Goal: Task Accomplishment & Management: Use online tool/utility

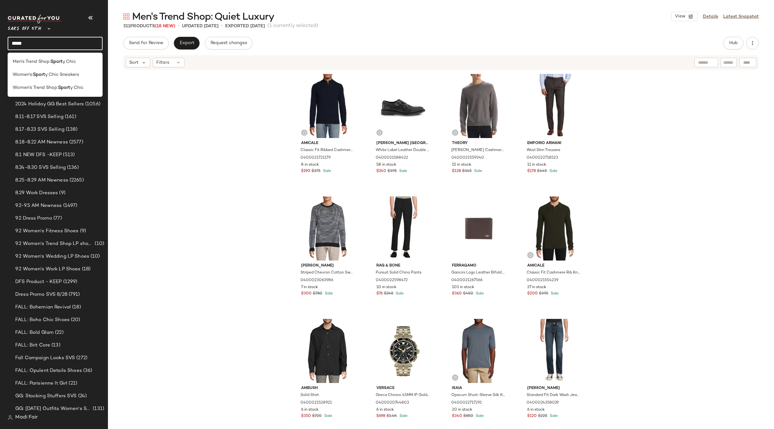
type input "*****"
click at [161, 88] on div "Amicale Classic Fit Ribbed Cashmere Sweater 0400021721179 8 in stock $190 $375 …" at bounding box center [441, 259] width 666 height 378
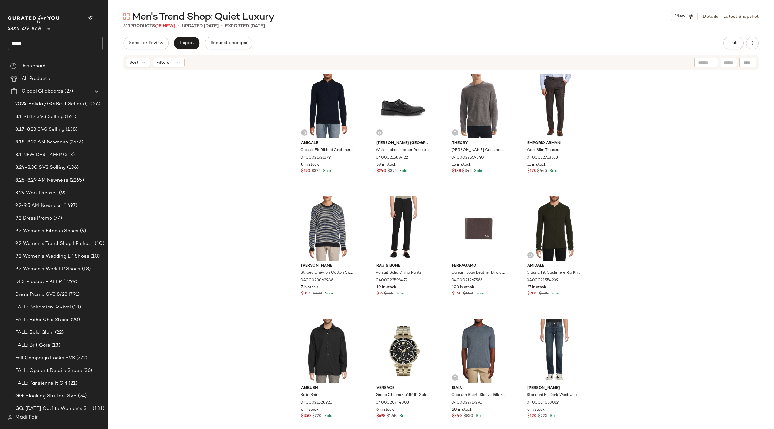
click at [53, 44] on input "*****" at bounding box center [55, 43] width 95 height 13
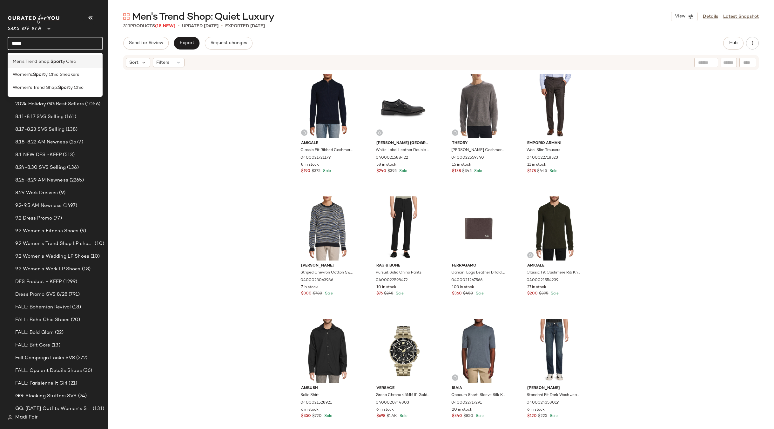
click at [54, 62] on b "Sport" at bounding box center [56, 61] width 12 height 7
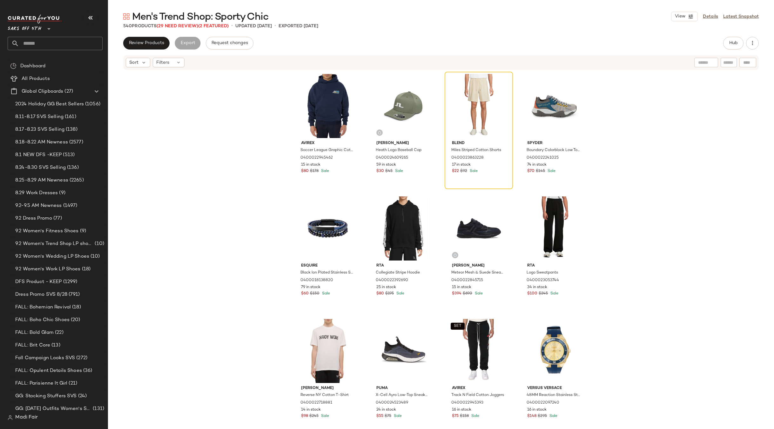
click at [148, 117] on div "Avirex Soccer League Graphic Cotton Hoodie 0400022945462 15 in stock $80 $178 S…" at bounding box center [441, 259] width 666 height 378
click at [163, 94] on div "Avirex Soccer League Graphic Cotton Hoodie 0400022945462 15 in stock $80 $178 S…" at bounding box center [441, 259] width 666 height 378
click at [39, 29] on span "Saks OFF 5TH" at bounding box center [25, 27] width 34 height 11
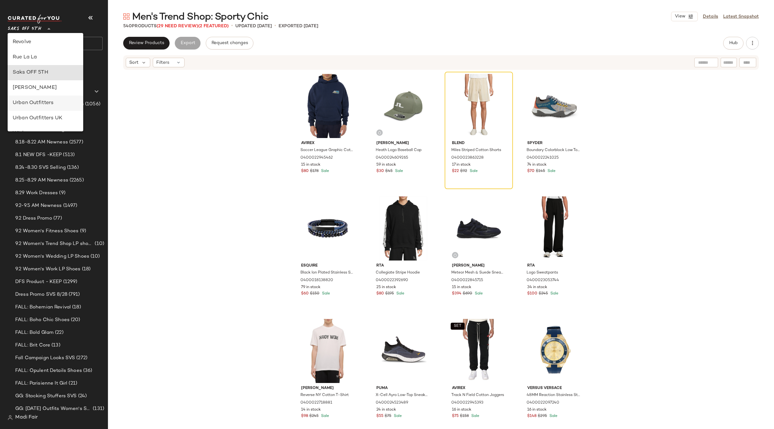
scroll to position [240, 0]
click at [50, 93] on div "Rent the Runway" at bounding box center [45, 93] width 65 height 8
type input "**"
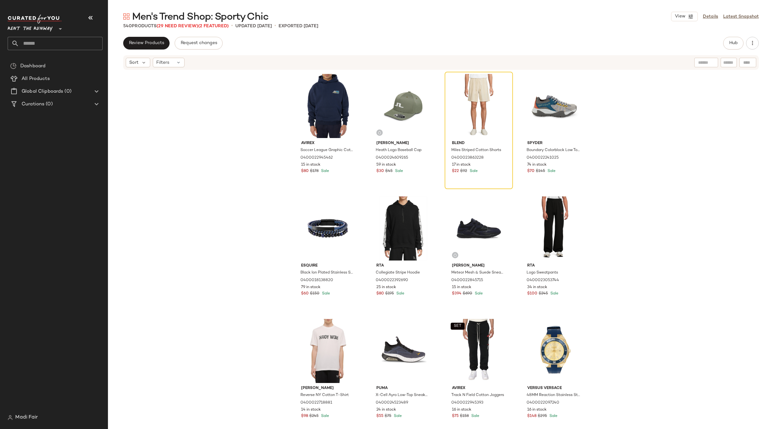
click at [47, 46] on input "text" at bounding box center [60, 43] width 83 height 13
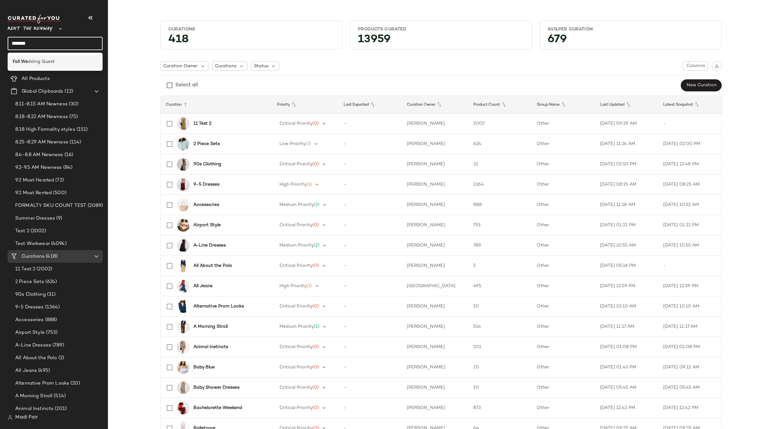
type input "*******"
click at [45, 62] on span "dding Guest" at bounding box center [41, 61] width 27 height 7
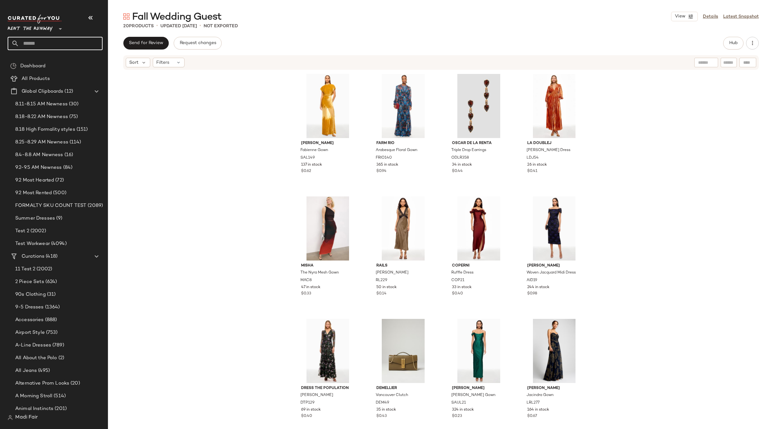
click at [43, 45] on input "text" at bounding box center [60, 43] width 83 height 13
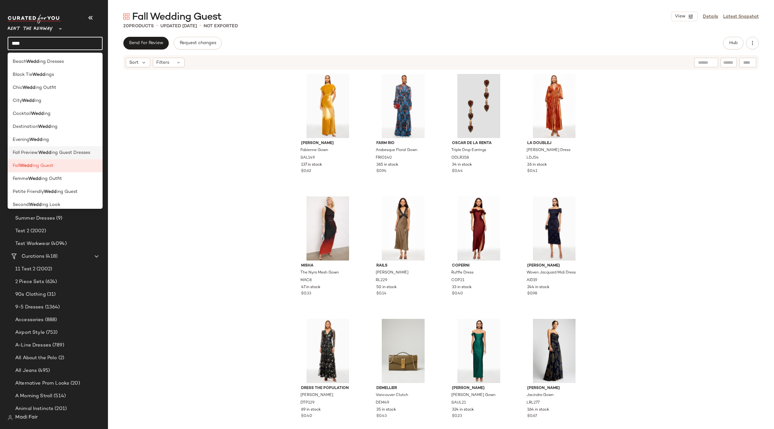
type input "****"
click at [68, 156] on span "ing Guest Dresses" at bounding box center [70, 153] width 39 height 7
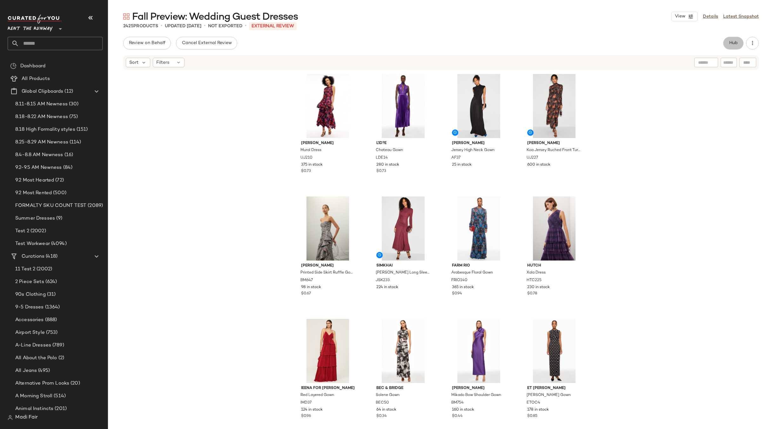
click at [736, 41] on span "Hub" at bounding box center [732, 43] width 9 height 5
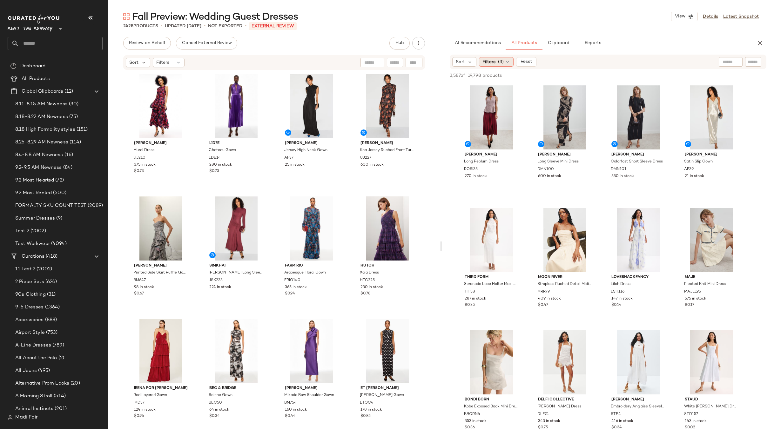
click at [506, 63] on icon at bounding box center [507, 61] width 5 height 5
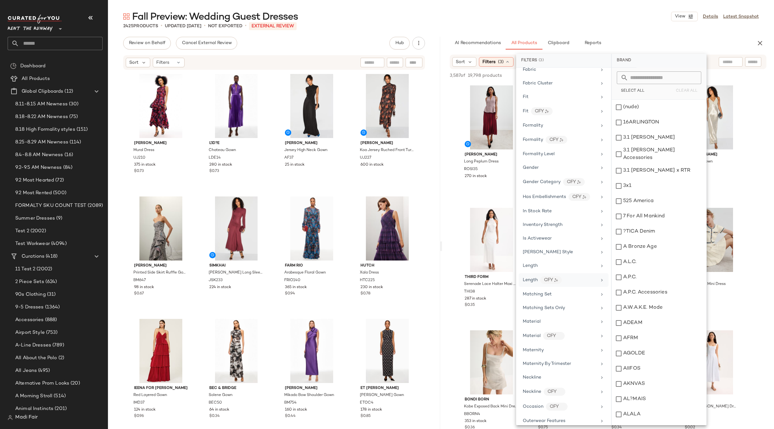
scroll to position [349, 0]
click at [560, 337] on div "Maternity" at bounding box center [559, 335] width 74 height 7
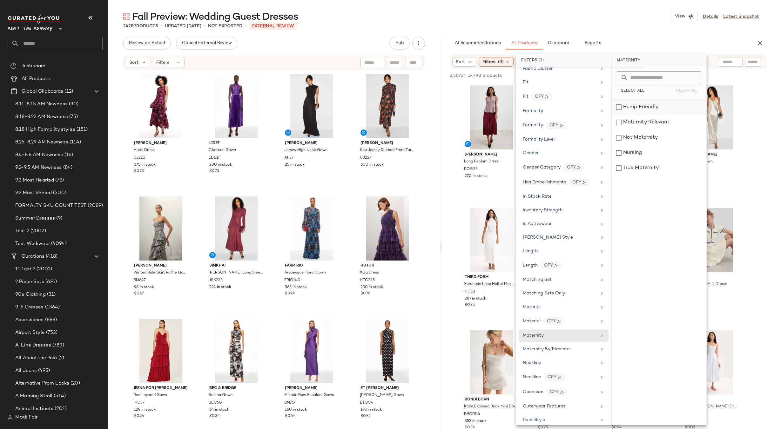
click at [640, 115] on div "Bump Friendly" at bounding box center [658, 122] width 95 height 15
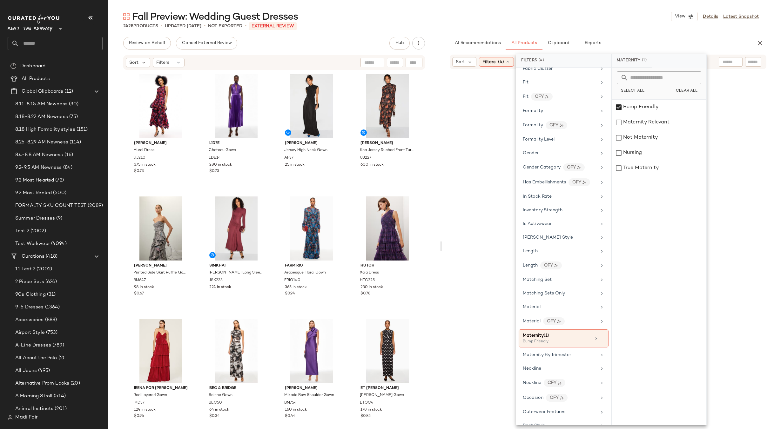
click at [592, 25] on div "2425 Products • updated Sep 3rd • Not Exported • External REVIEW" at bounding box center [441, 26] width 666 height 6
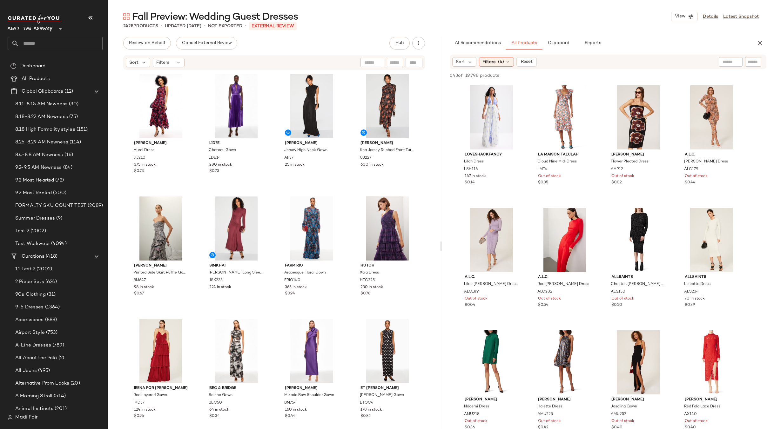
click at [604, 199] on div "Arthur Apparel Flower Pleated Dress AAP12 Out of stock $0.02" at bounding box center [638, 141] width 68 height 117
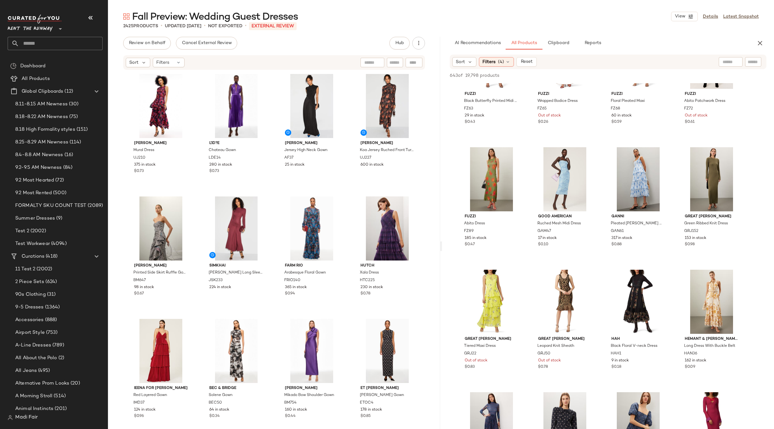
scroll to position [1651, 0]
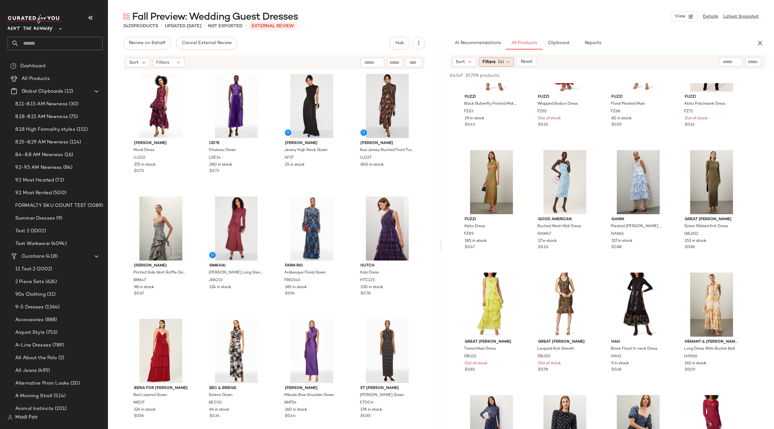
click at [506, 63] on icon at bounding box center [507, 61] width 5 height 5
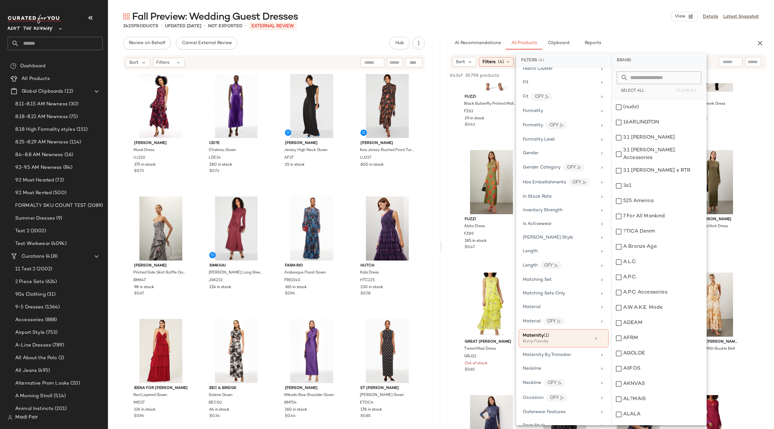
scroll to position [771, 0]
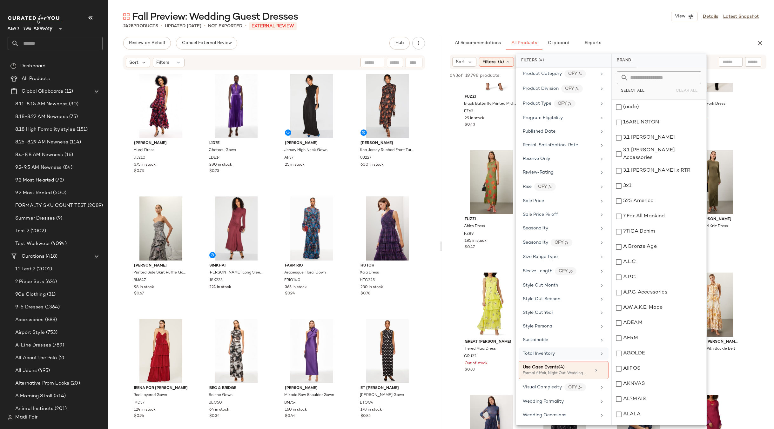
click at [551, 351] on span "Total Inventory" at bounding box center [538, 353] width 32 height 5
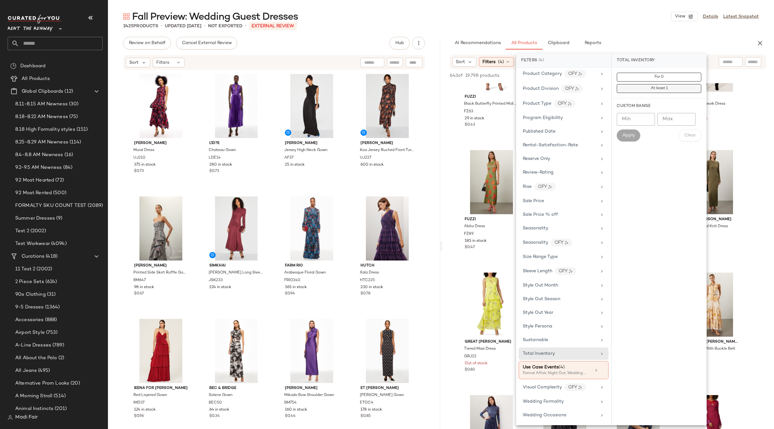
click at [653, 86] on button "At least 1" at bounding box center [658, 88] width 84 height 9
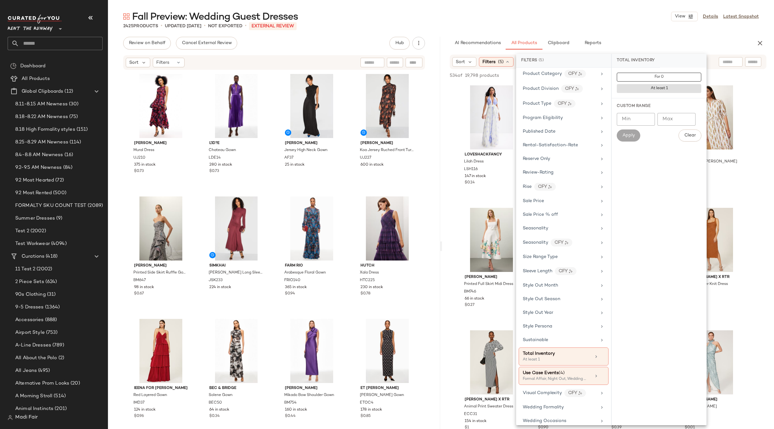
click at [623, 18] on div "Fall Preview: Wedding Guest Dresses View Details Latest Snapshot" at bounding box center [441, 16] width 666 height 13
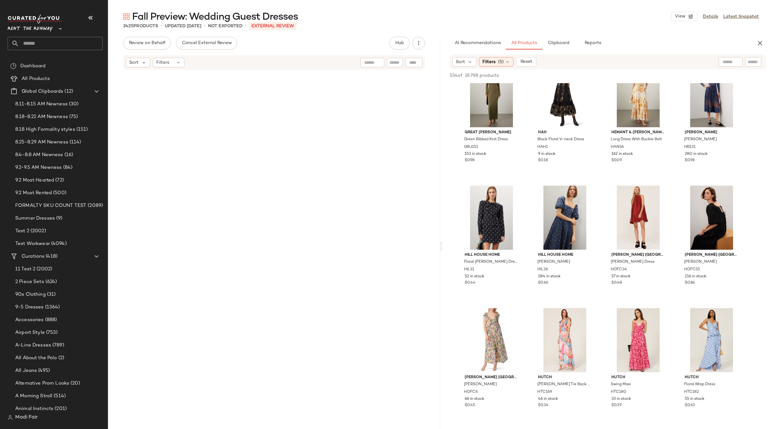
scroll to position [60460, 0]
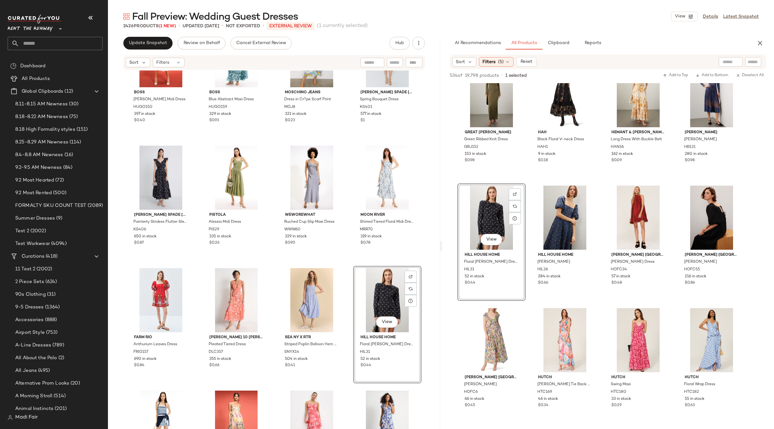
click at [346, 265] on div "BOSS Dianah Midi Dress HUGO150 397 in stock $0.40 BOSS Blue Abstract Maxi Dress…" at bounding box center [274, 259] width 332 height 378
click at [368, 291] on div at bounding box center [387, 300] width 64 height 64
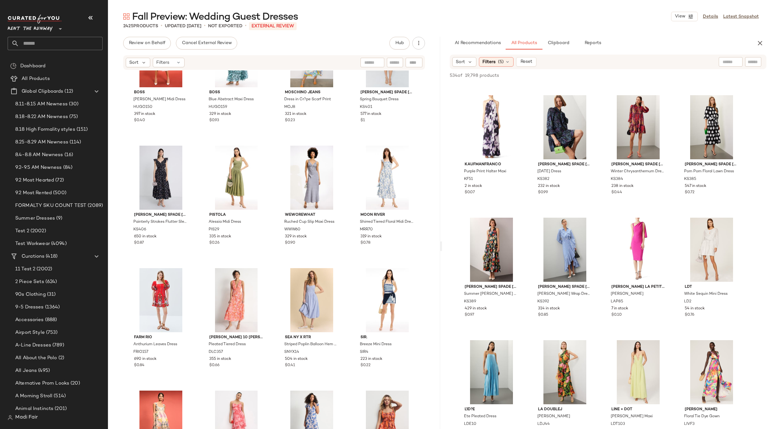
scroll to position [1333, 0]
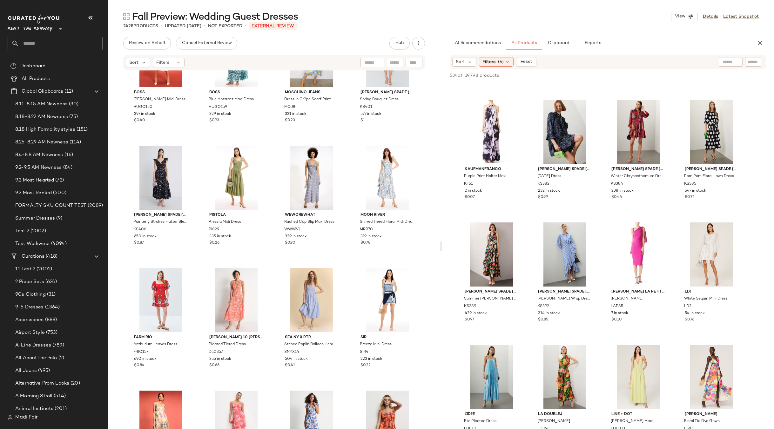
click at [347, 12] on div "Fall Preview: Wedding Guest Dresses View Details Latest Snapshot" at bounding box center [441, 16] width 666 height 13
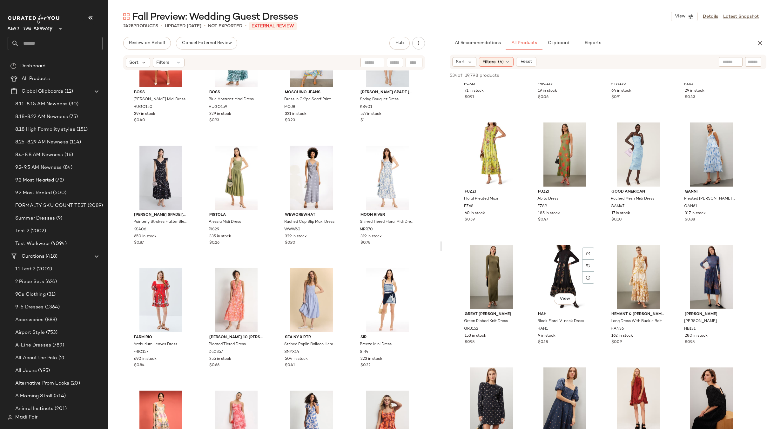
scroll to position [254, 0]
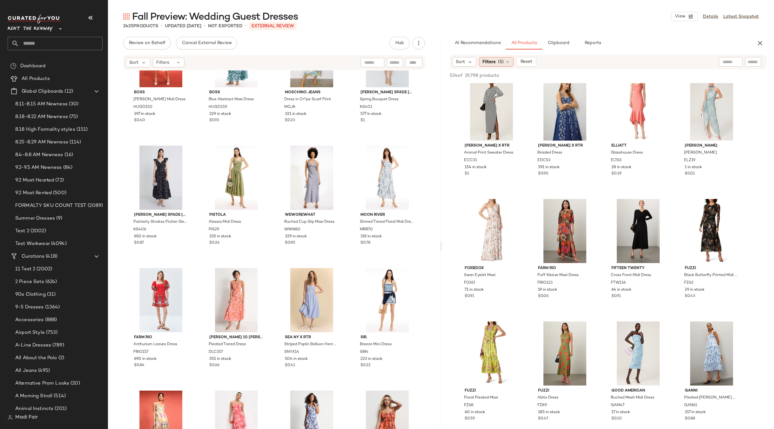
click at [486, 61] on span "Filters" at bounding box center [488, 62] width 13 height 7
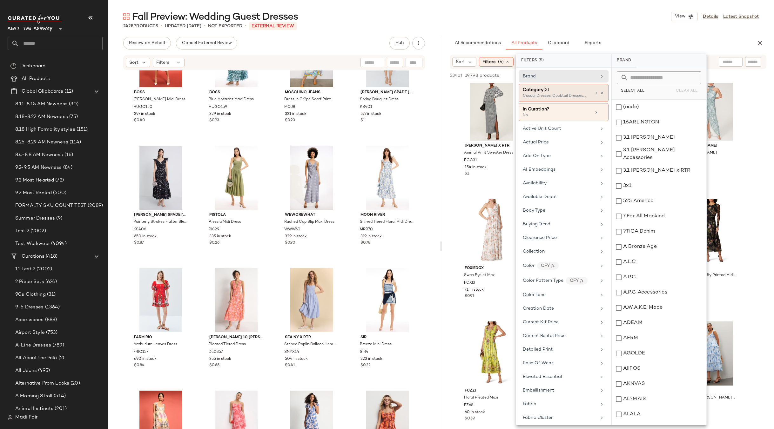
click at [571, 95] on div "Casual Dresses, Cocktail Dresses, Gowns" at bounding box center [553, 96] width 63 height 6
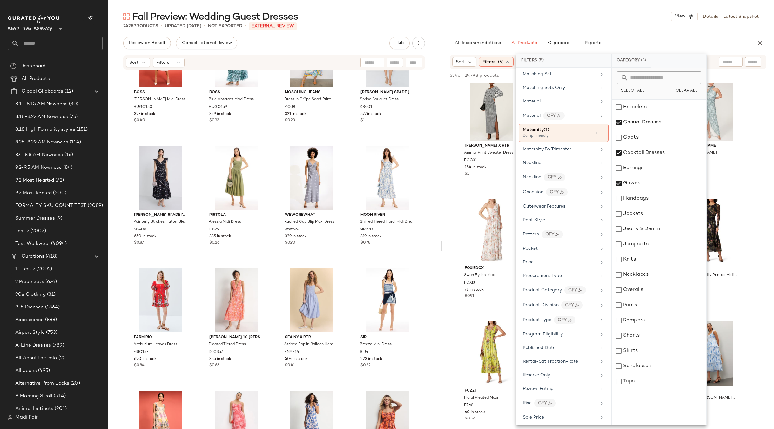
scroll to position [777, 0]
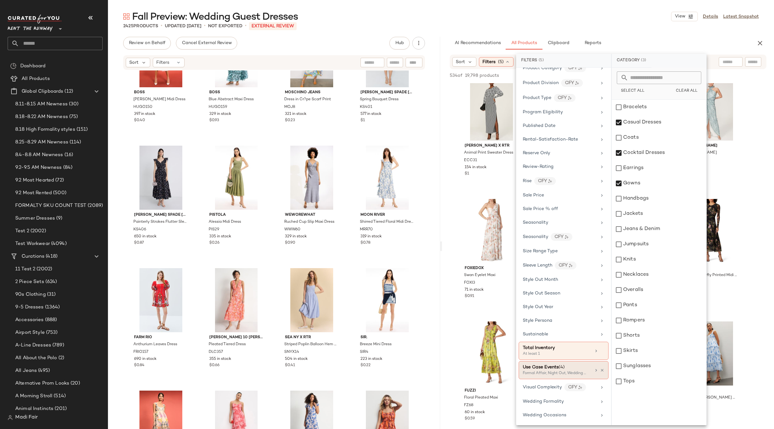
click at [565, 374] on div "Formal Affair, Night Out, Wedding Guest +1 more" at bounding box center [553, 374] width 63 height 6
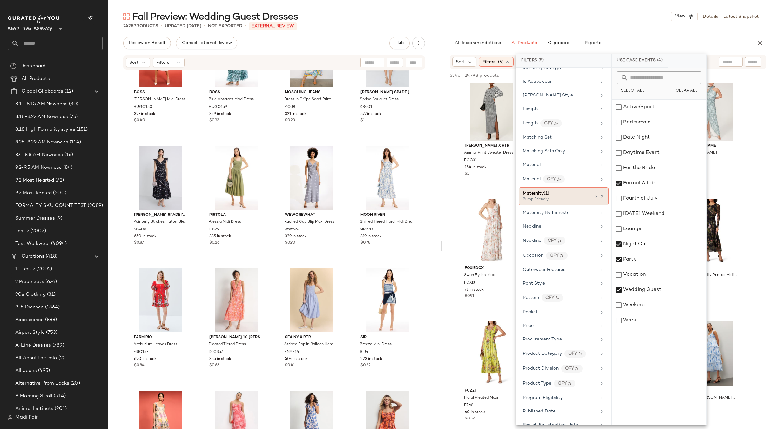
scroll to position [460, 0]
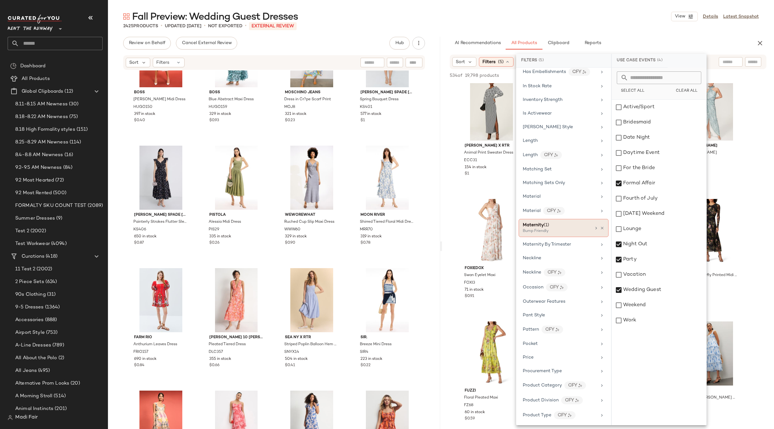
click at [602, 229] on div "Maternity (1) Bump Friendly" at bounding box center [563, 228] width 90 height 18
click at [600, 226] on div "Maternity (1) Bump Friendly" at bounding box center [563, 228] width 90 height 18
click at [600, 228] on icon at bounding box center [602, 228] width 4 height 4
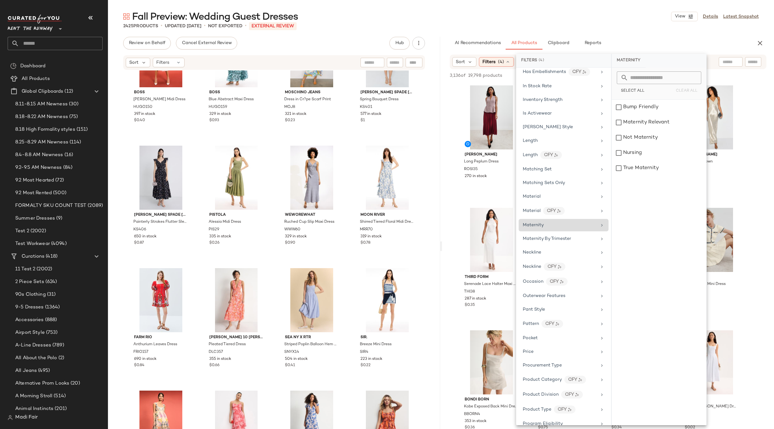
click at [589, 21] on div "Fall Preview: Wedding Guest Dresses View Details Latest Snapshot" at bounding box center [441, 16] width 666 height 13
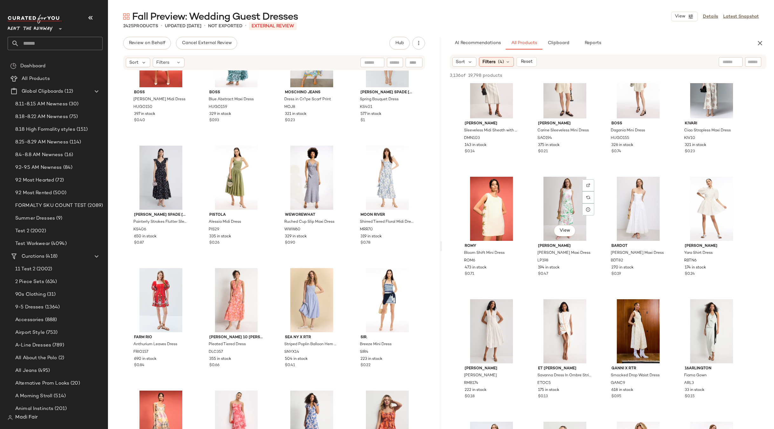
scroll to position [1365, 0]
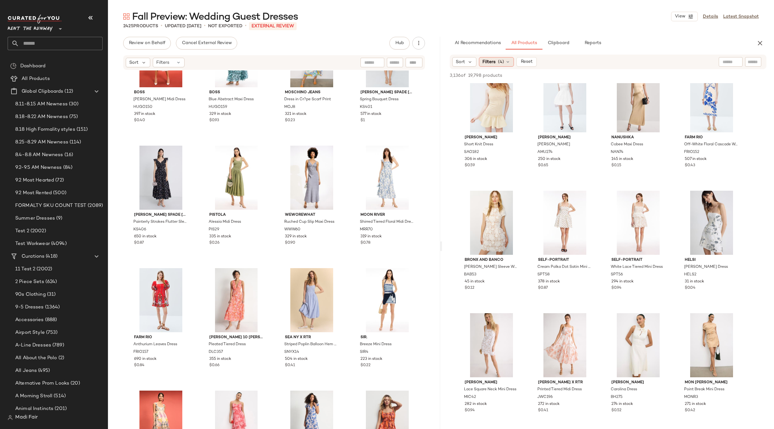
click at [507, 62] on icon at bounding box center [507, 61] width 5 height 5
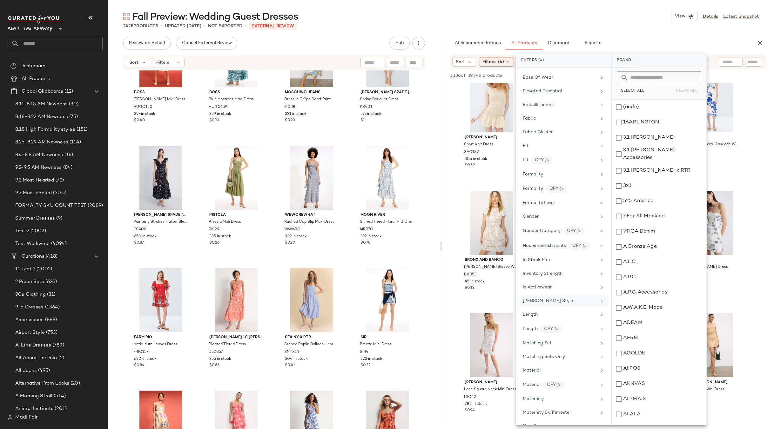
scroll to position [349, 0]
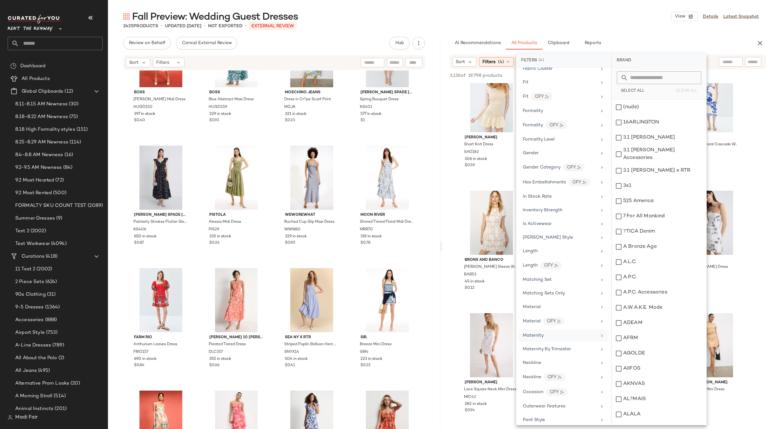
click at [554, 343] on div "Maternity" at bounding box center [563, 349] width 90 height 12
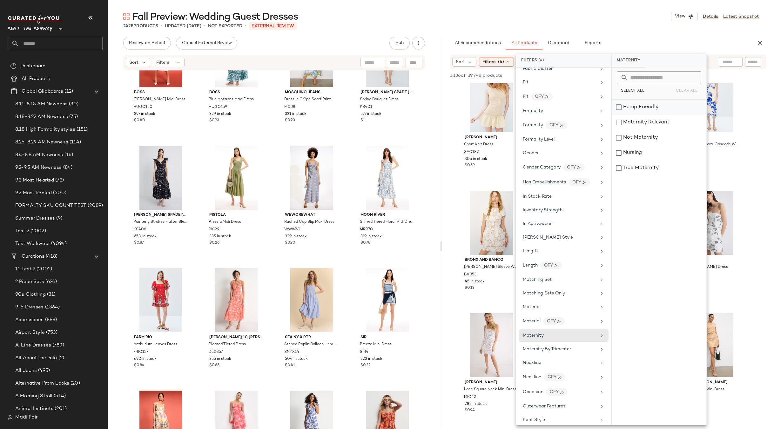
click at [645, 115] on div "Bump Friendly" at bounding box center [658, 122] width 95 height 15
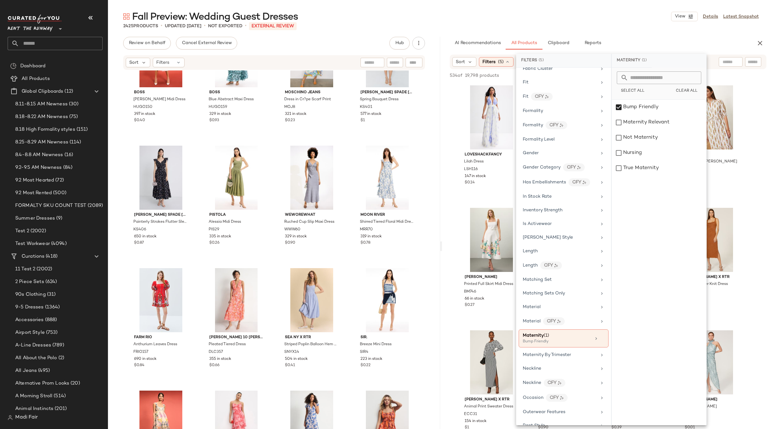
click at [588, 10] on div "Fall Preview: Wedding Guest Dresses View Details Latest Snapshot" at bounding box center [441, 16] width 666 height 13
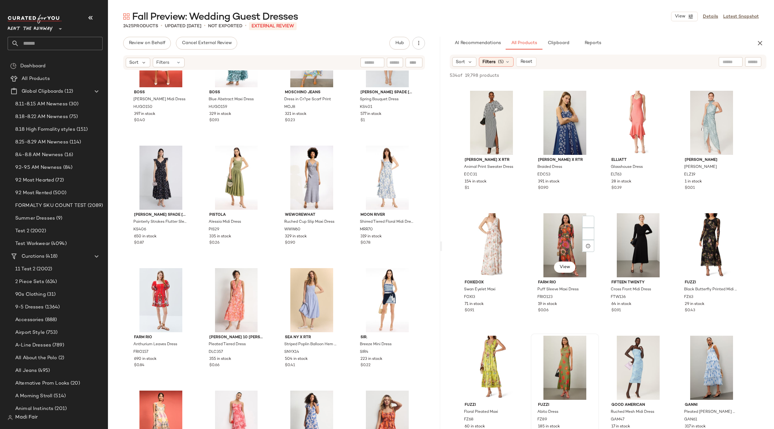
scroll to position [349, 0]
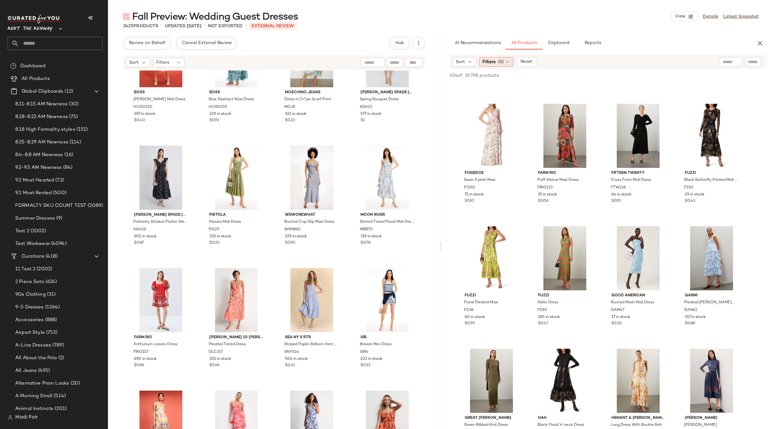
click at [495, 60] on div "Filters (5)" at bounding box center [496, 62] width 35 height 10
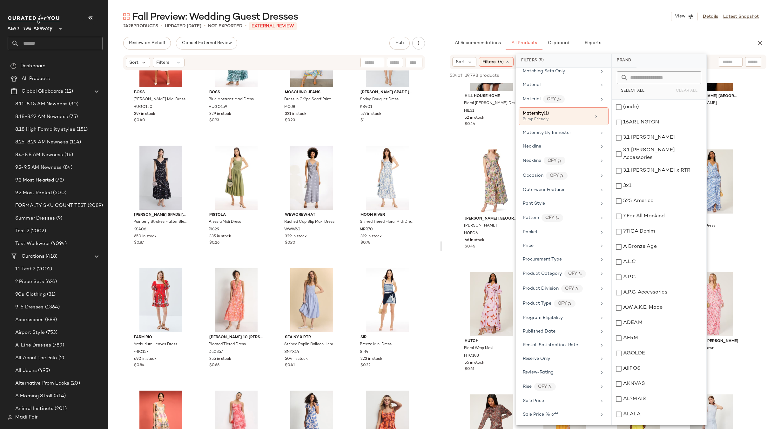
scroll to position [777, 0]
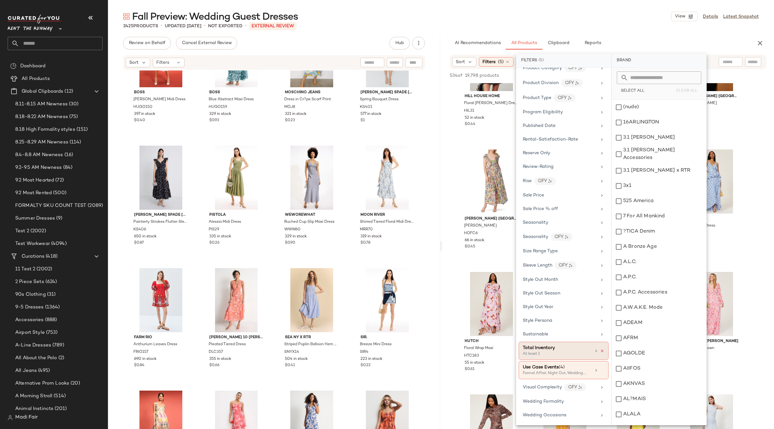
click at [600, 352] on icon at bounding box center [602, 351] width 4 height 4
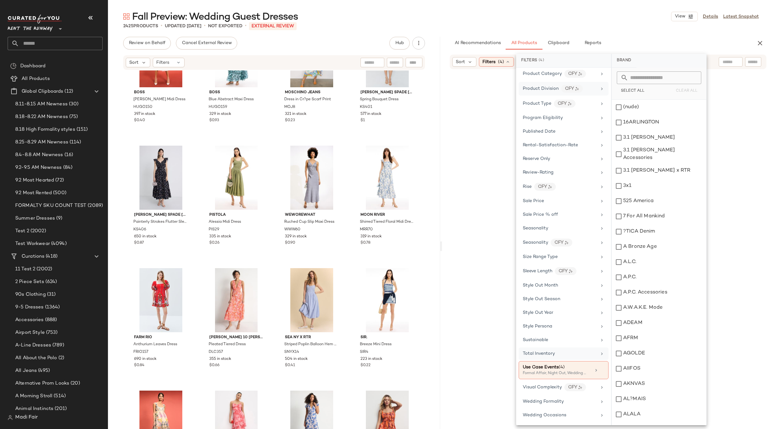
scroll to position [771, 0]
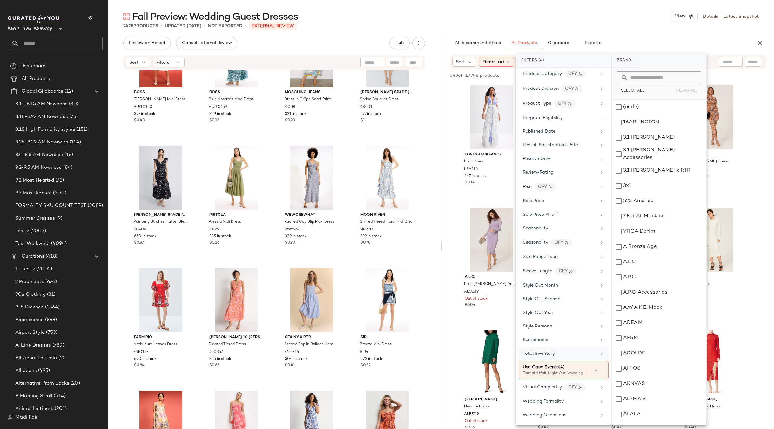
click at [553, 22] on div "Fall Preview: Wedding Guest Dresses View Details Latest Snapshot" at bounding box center [441, 16] width 666 height 13
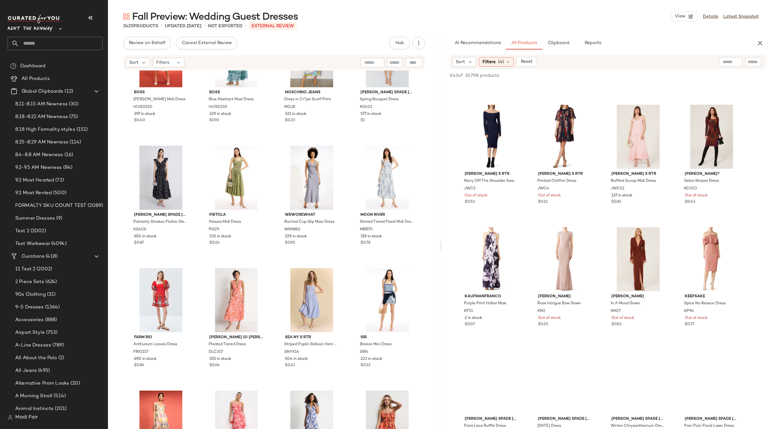
scroll to position [2984, 0]
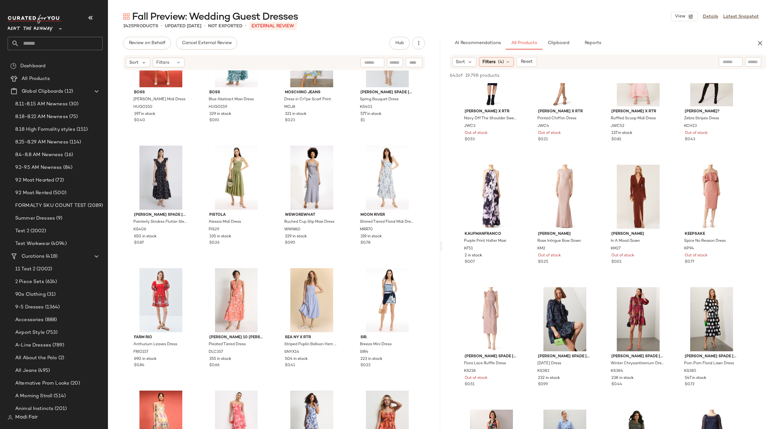
click at [507, 22] on div "Fall Preview: Wedding Guest Dresses View Details Latest Snapshot" at bounding box center [441, 16] width 666 height 13
click at [499, 64] on span "(4)" at bounding box center [501, 62] width 6 height 7
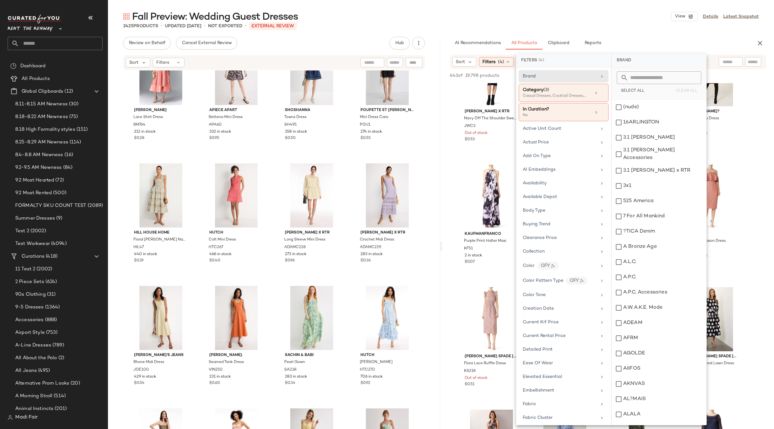
scroll to position [381, 0]
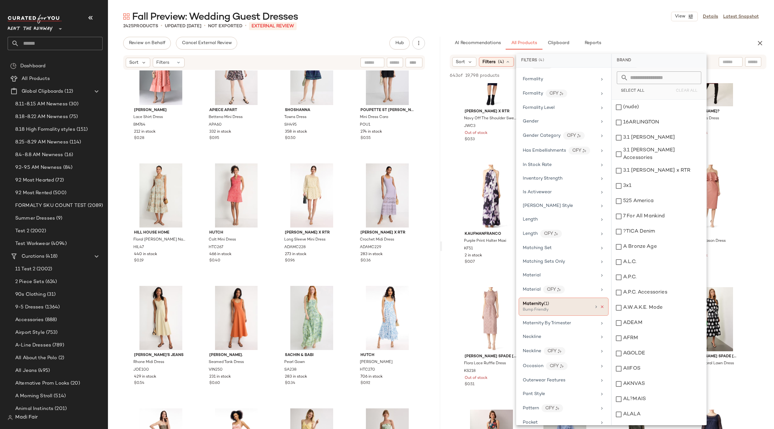
click at [600, 307] on icon at bounding box center [602, 307] width 4 height 4
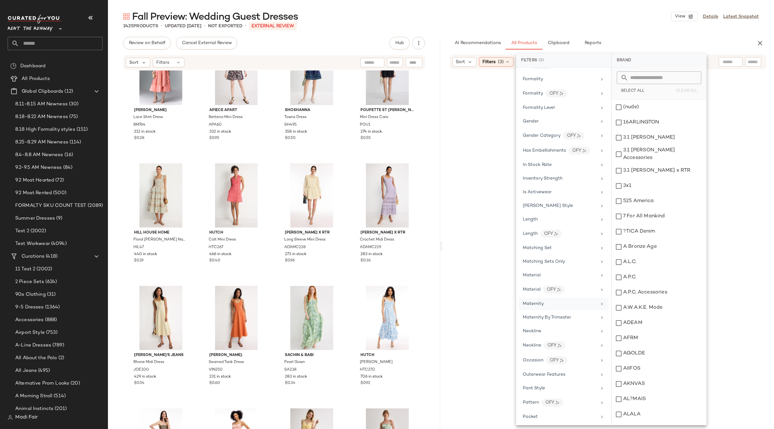
click at [591, 305] on div "Maternity" at bounding box center [559, 304] width 74 height 7
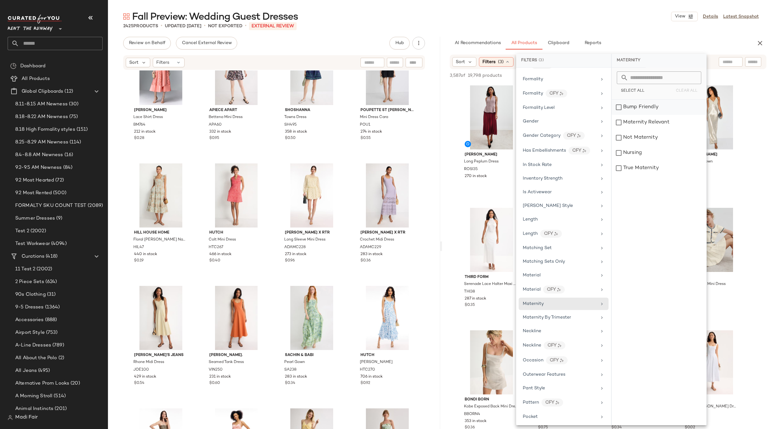
click at [636, 115] on div "Bump Friendly" at bounding box center [658, 122] width 95 height 15
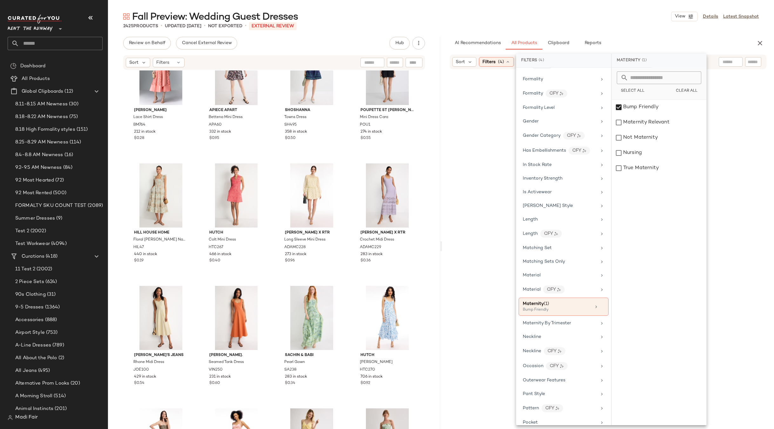
click at [594, 26] on div "2425 Products • updated Sep 3rd • Not Exported • External REVIEW" at bounding box center [441, 26] width 666 height 6
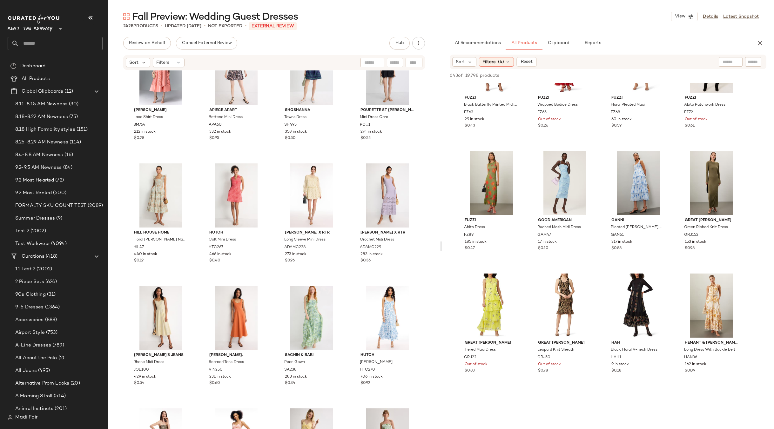
scroll to position [1651, 0]
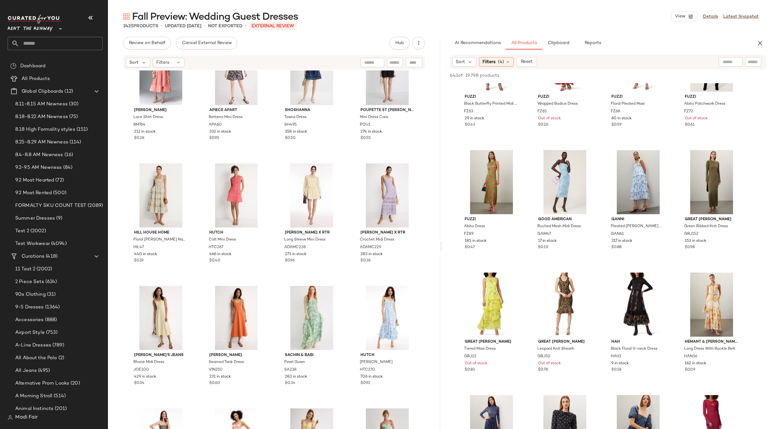
click at [365, 15] on div "Fall Preview: Wedding Guest Dresses View Details Latest Snapshot" at bounding box center [441, 16] width 666 height 13
click at [60, 327] on div "Airport Style (753)" at bounding box center [58, 332] width 95 height 13
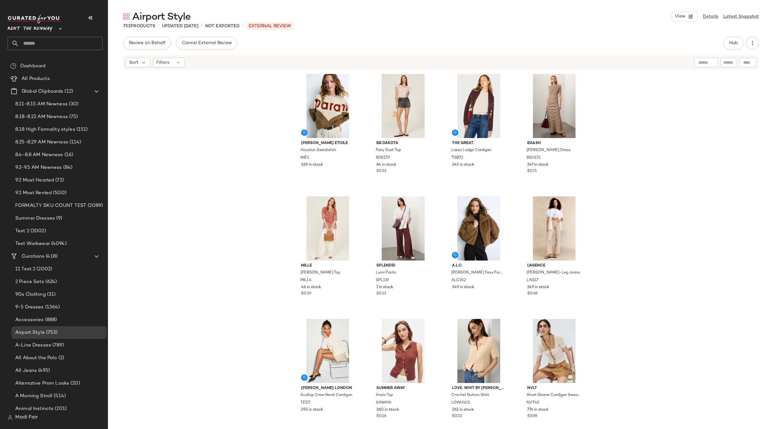
click at [188, 79] on div "Isabel Marant Etoile Houston Sweatshirt IME1 269 in stock BB Dakota Fairy Dust …" at bounding box center [441, 259] width 666 height 378
click at [44, 25] on span "Rent the Runway" at bounding box center [30, 27] width 45 height 11
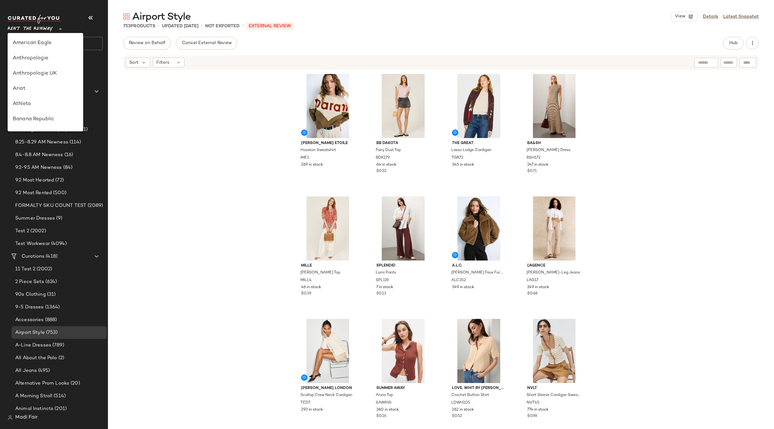
scroll to position [289, 0]
click at [58, 84] on div "Saks OFF 5TH" at bounding box center [46, 88] width 76 height 15
type input "**"
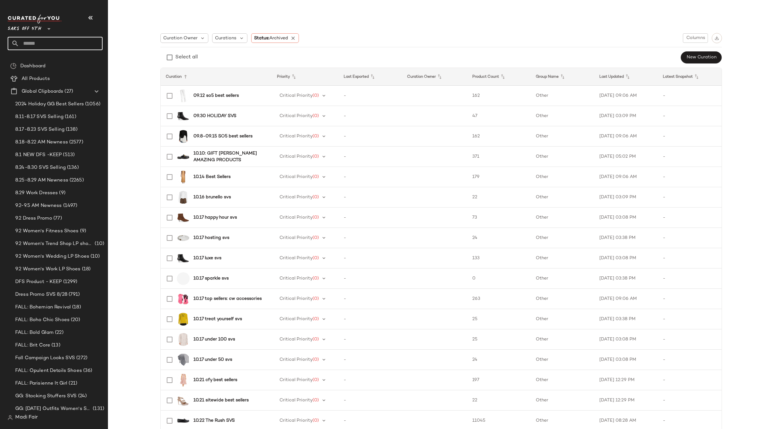
click at [41, 44] on input "text" at bounding box center [60, 43] width 83 height 13
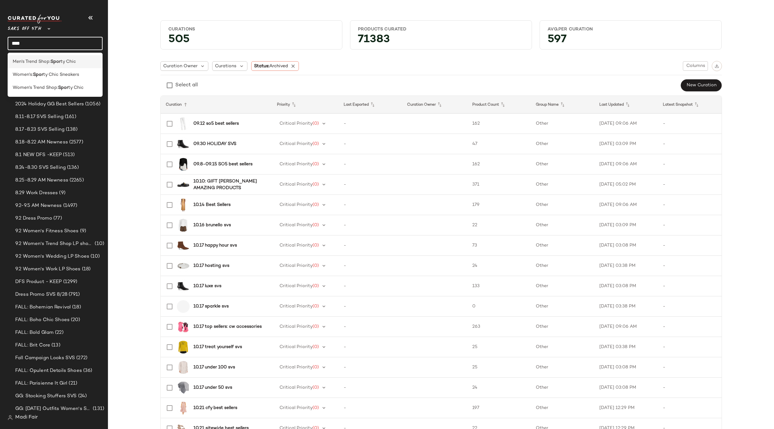
type input "****"
click at [49, 64] on span "Men's Trend Shop:" at bounding box center [32, 61] width 38 height 7
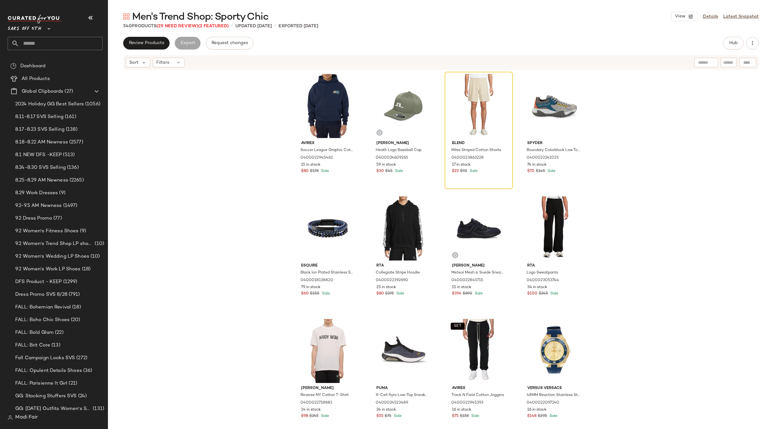
click at [186, 23] on span "Men's Trend Shop: Sporty Chic" at bounding box center [200, 17] width 136 height 13
click at [185, 26] on span "(29 Need Review)" at bounding box center [177, 26] width 42 height 5
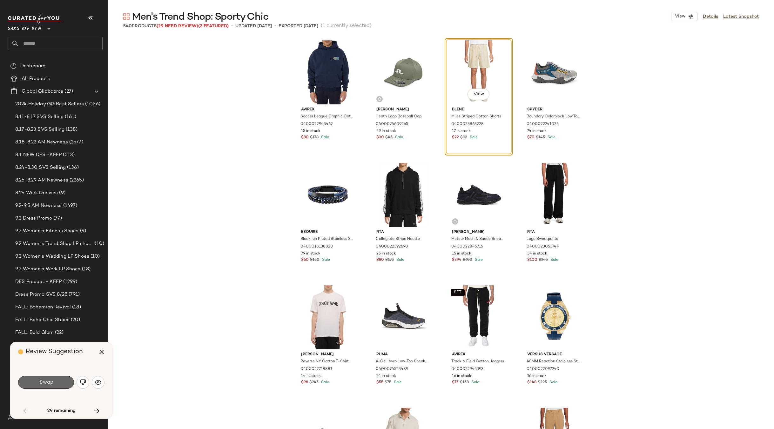
click at [45, 382] on span "Swap" at bounding box center [46, 383] width 14 height 6
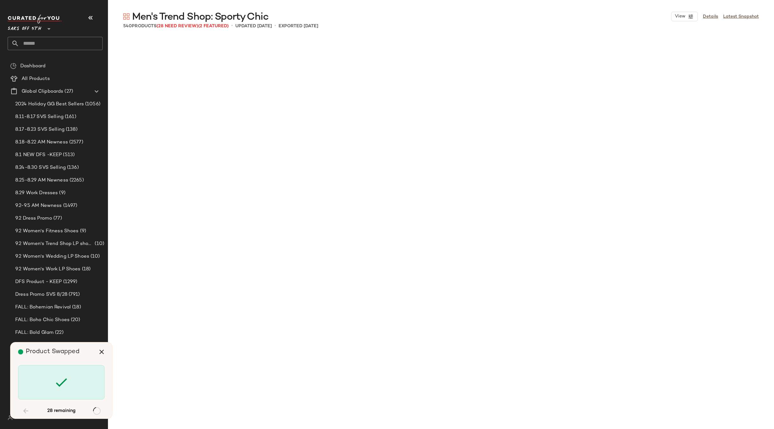
scroll to position [1225, 0]
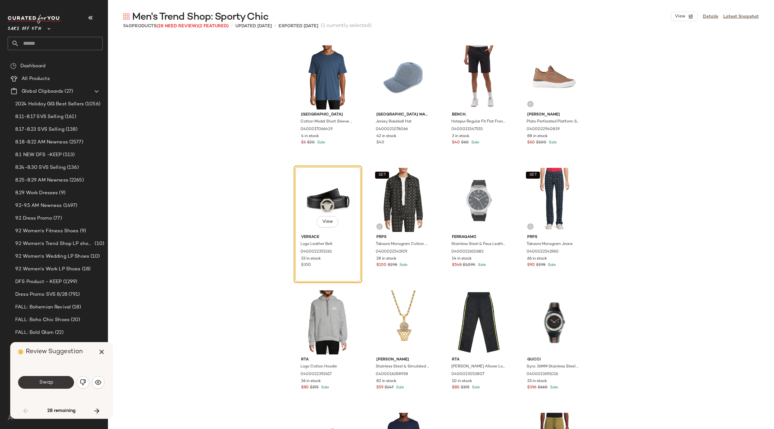
click at [57, 382] on button "Swap" at bounding box center [46, 382] width 56 height 13
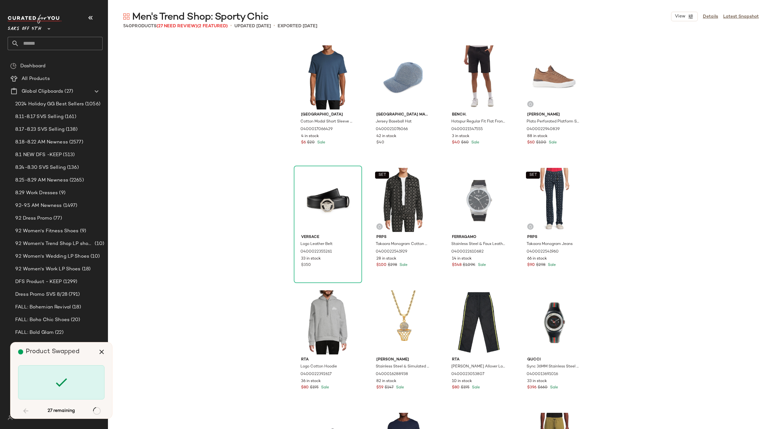
scroll to position [2328, 0]
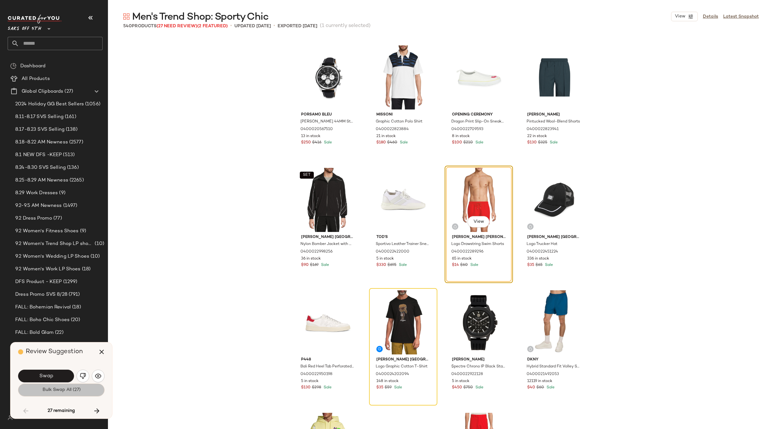
click at [61, 389] on span "Bulk Swap All (27)" at bounding box center [61, 390] width 38 height 5
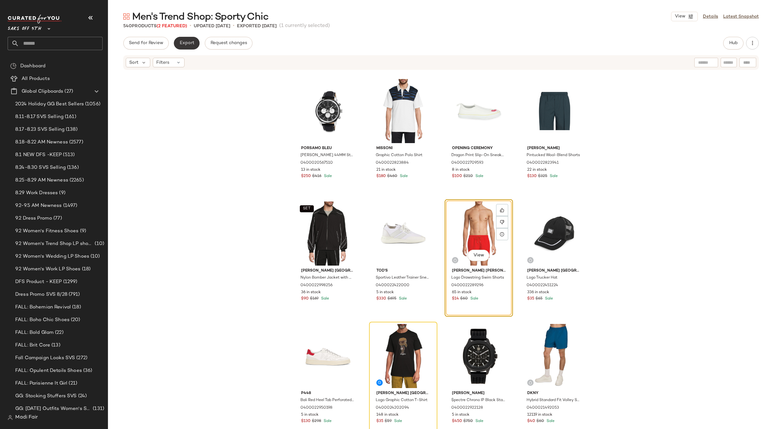
click at [191, 46] on button "Export" at bounding box center [187, 43] width 26 height 13
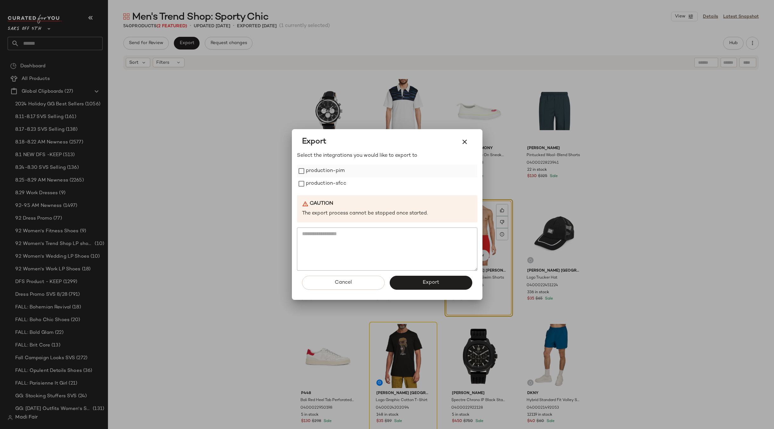
click at [327, 175] on label "production-pim" at bounding box center [325, 171] width 39 height 13
click at [329, 188] on label "production-sfcc" at bounding box center [326, 183] width 40 height 13
click at [410, 281] on button "Export" at bounding box center [430, 283] width 83 height 14
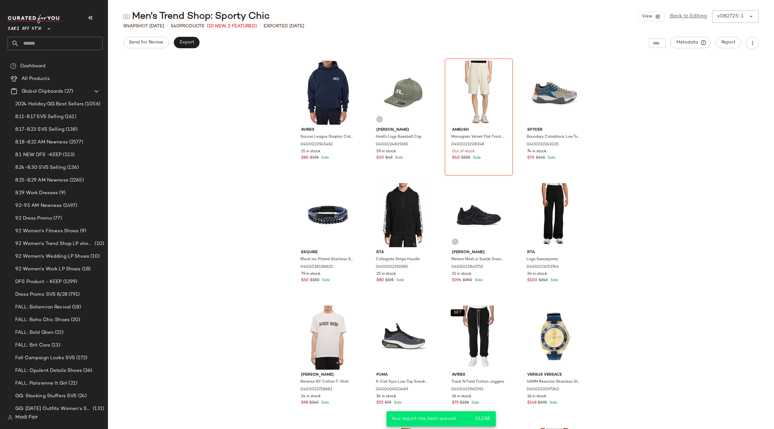
click at [41, 43] on input "text" at bounding box center [60, 43] width 83 height 13
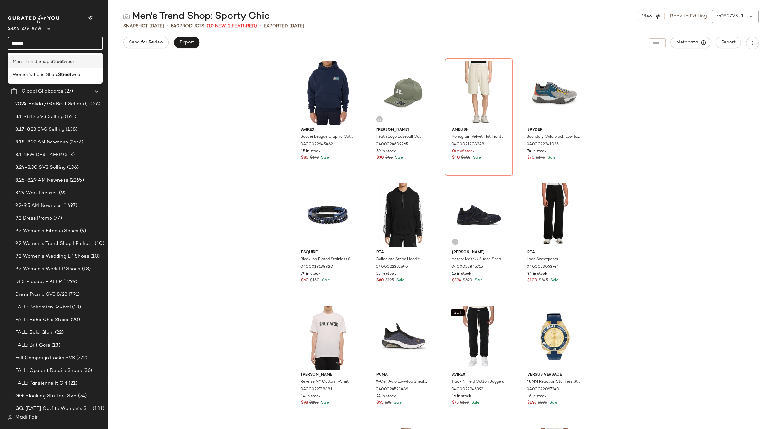
type input "******"
click at [48, 63] on span "Men's Trend Shop:" at bounding box center [32, 61] width 38 height 7
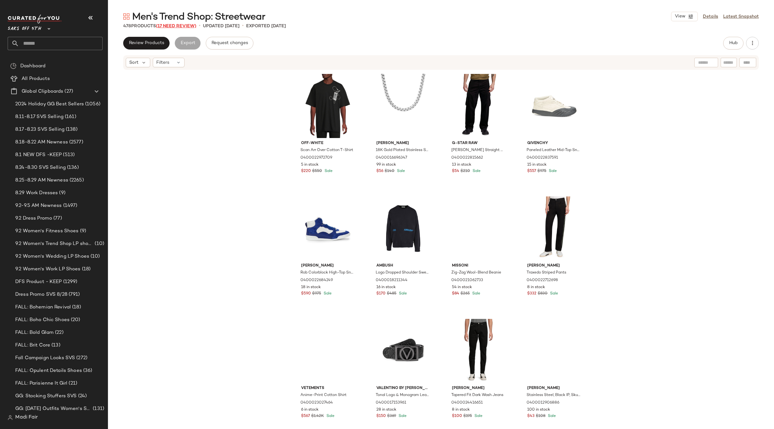
click at [181, 24] on span "(17 Need Review)" at bounding box center [176, 26] width 40 height 5
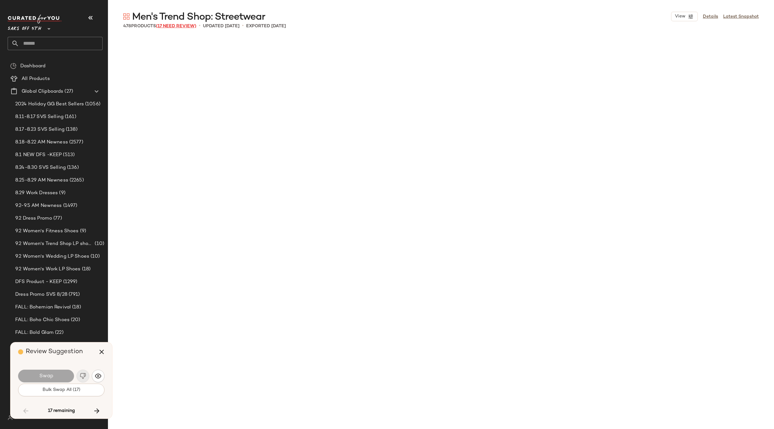
scroll to position [2818, 0]
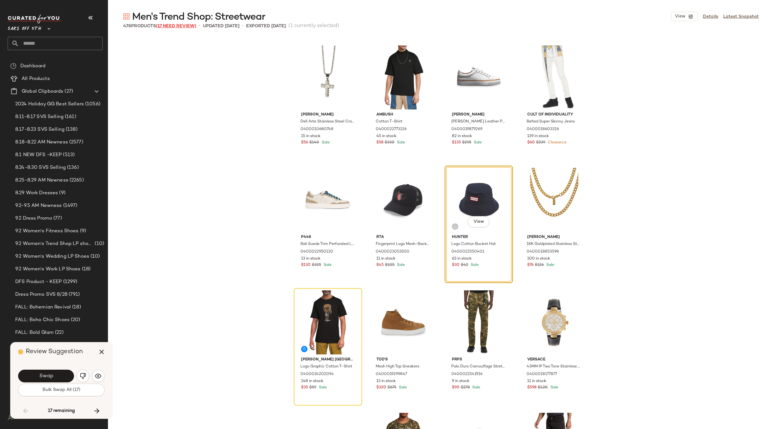
click at [182, 26] on span "(17 Need Review)" at bounding box center [176, 26] width 40 height 5
click at [58, 393] on button "Bulk Swap All (17)" at bounding box center [61, 390] width 86 height 13
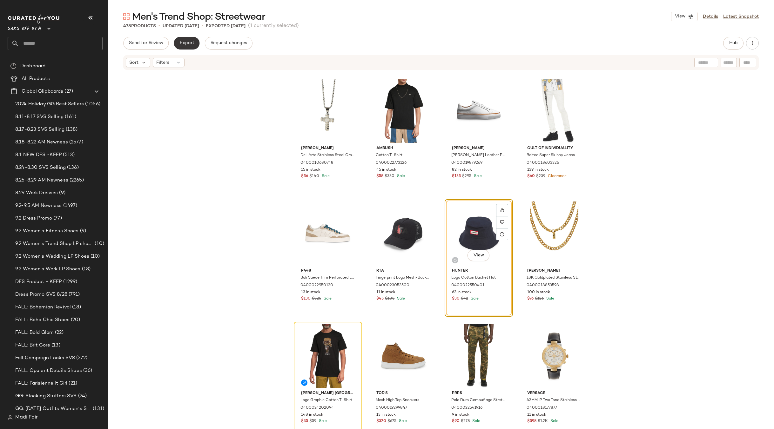
click at [191, 43] on span "Export" at bounding box center [186, 43] width 15 height 5
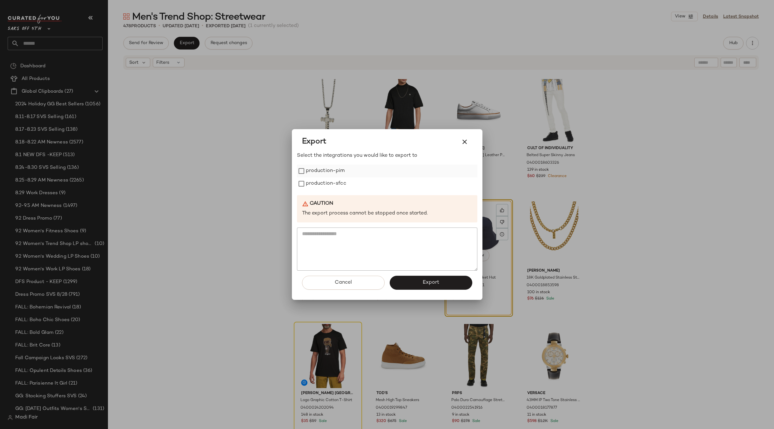
click at [338, 169] on label "production-pim" at bounding box center [325, 171] width 39 height 13
click at [333, 186] on label "production-sfcc" at bounding box center [326, 183] width 40 height 13
click at [412, 284] on button "Export" at bounding box center [430, 283] width 83 height 14
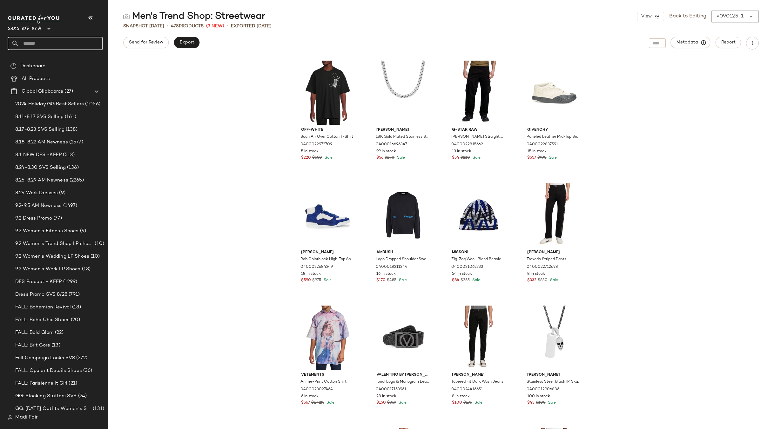
click at [44, 41] on input "text" at bounding box center [60, 43] width 83 height 13
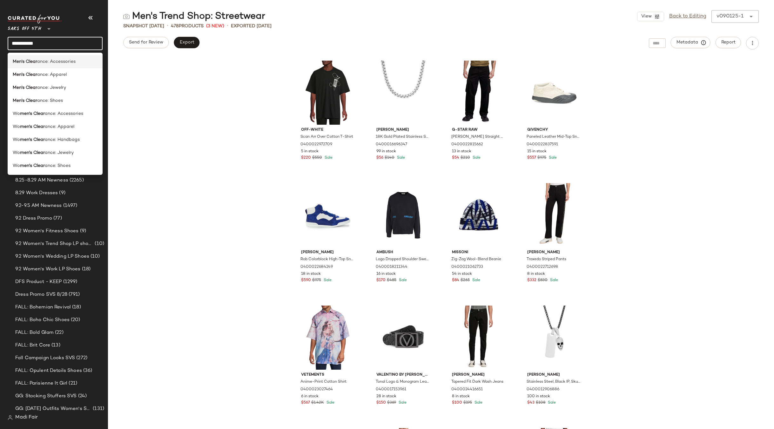
type input "**********"
click at [60, 64] on span "ance: Accessories" at bounding box center [56, 61] width 38 height 7
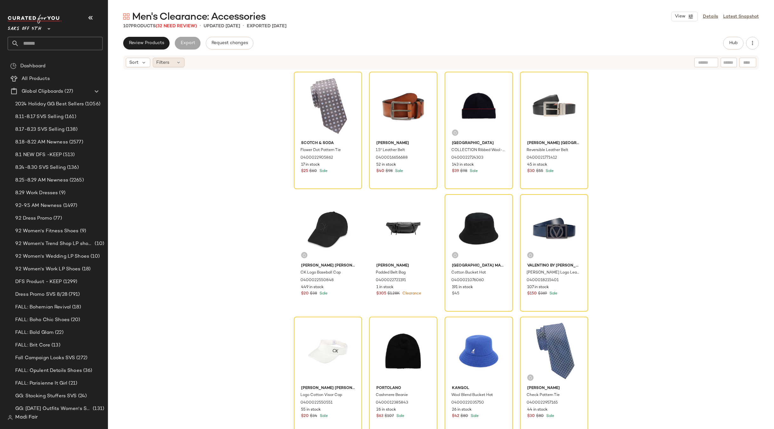
click at [173, 63] on div "Filters" at bounding box center [169, 63] width 32 height 10
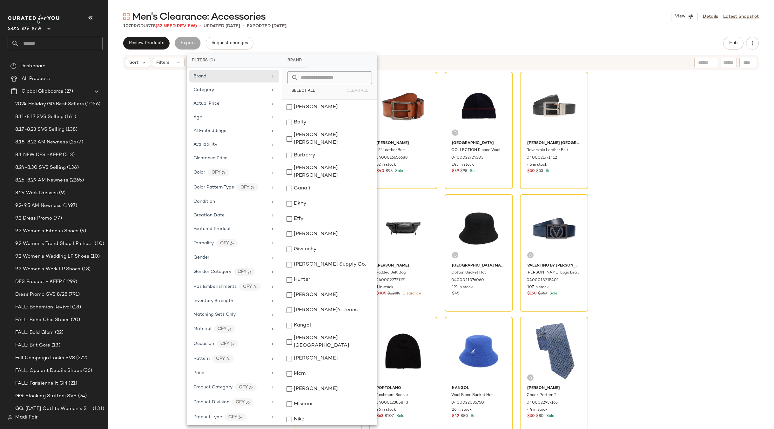
scroll to position [73, 0]
click at [226, 398] on div "Total Inventory" at bounding box center [230, 400] width 74 height 7
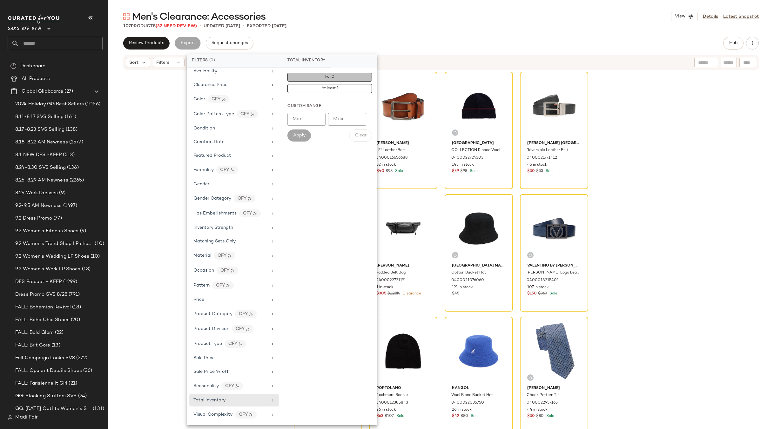
click at [319, 84] on button "For 0" at bounding box center [329, 88] width 84 height 9
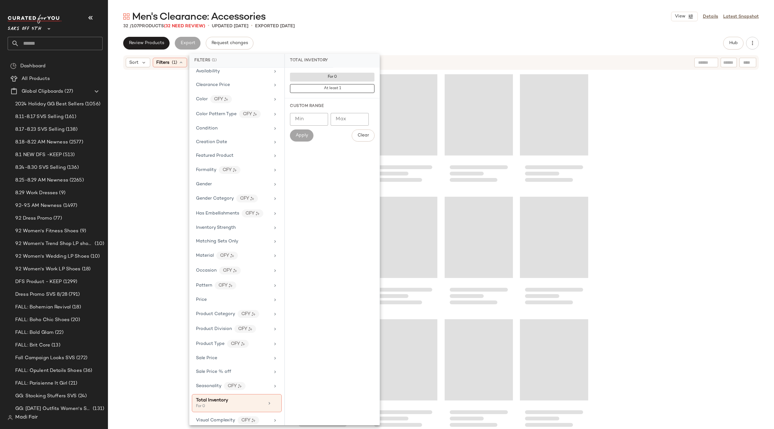
click at [142, 109] on div at bounding box center [441, 259] width 666 height 378
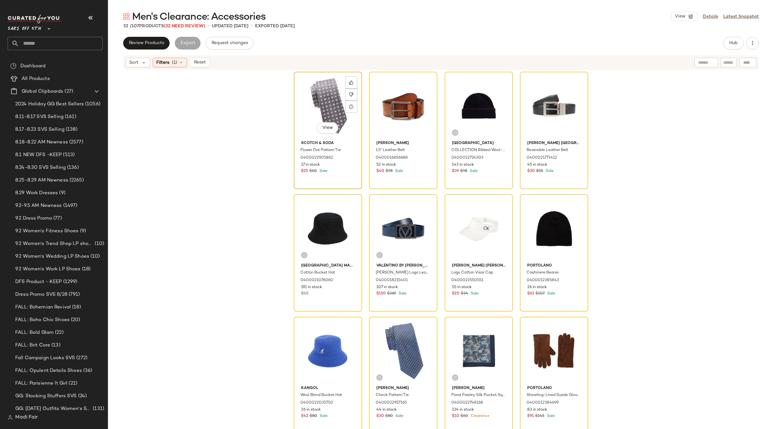
click at [299, 105] on div "View" at bounding box center [328, 106] width 64 height 64
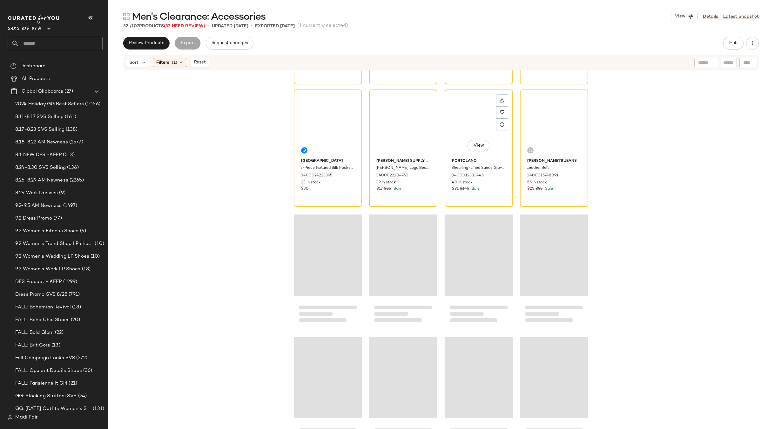
scroll to position [604, 0]
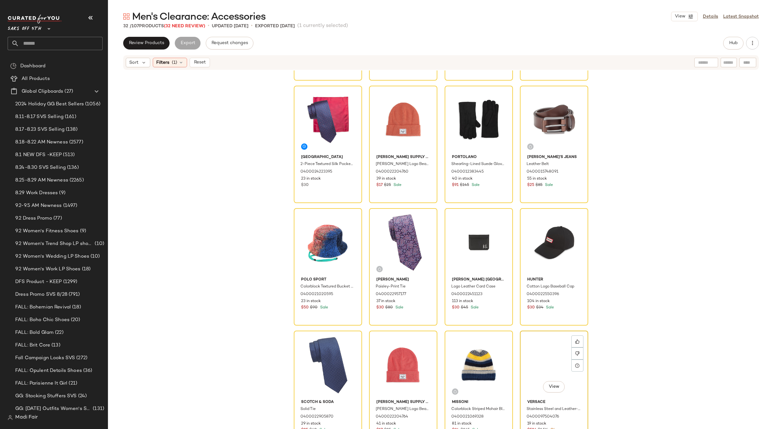
click at [545, 349] on div "View" at bounding box center [554, 365] width 64 height 64
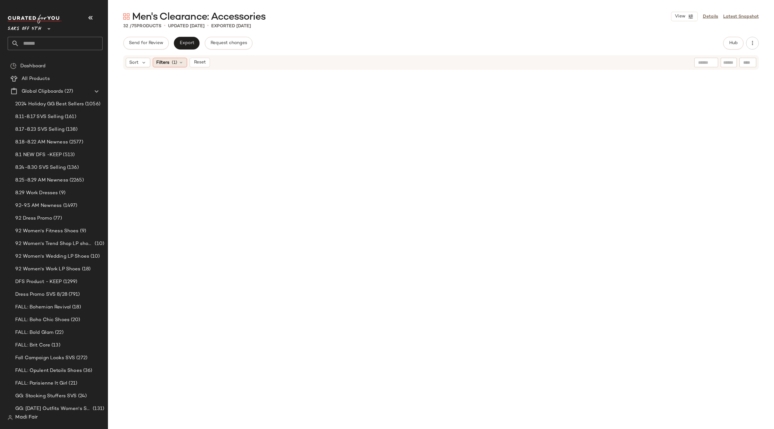
click at [176, 62] on span "(1)" at bounding box center [174, 62] width 5 height 7
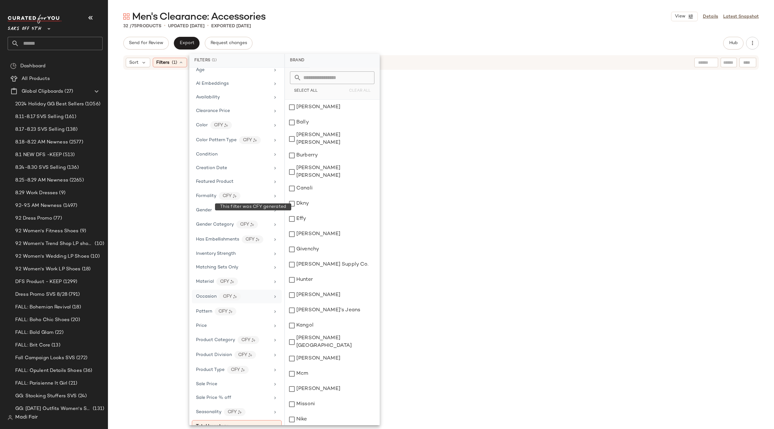
scroll to position [79, 0]
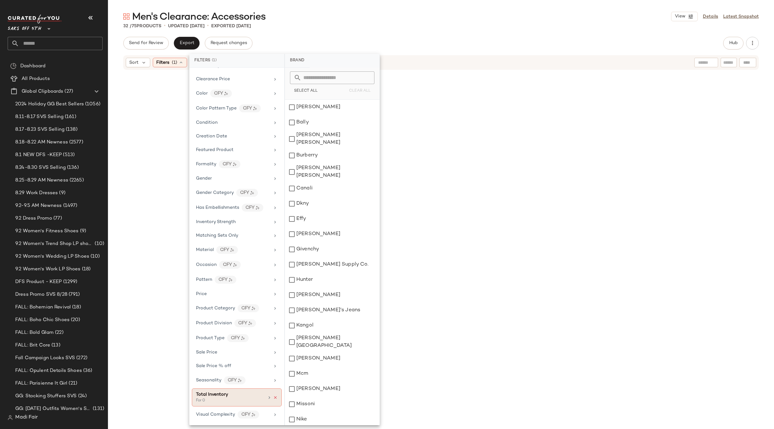
click at [273, 397] on icon at bounding box center [275, 398] width 4 height 4
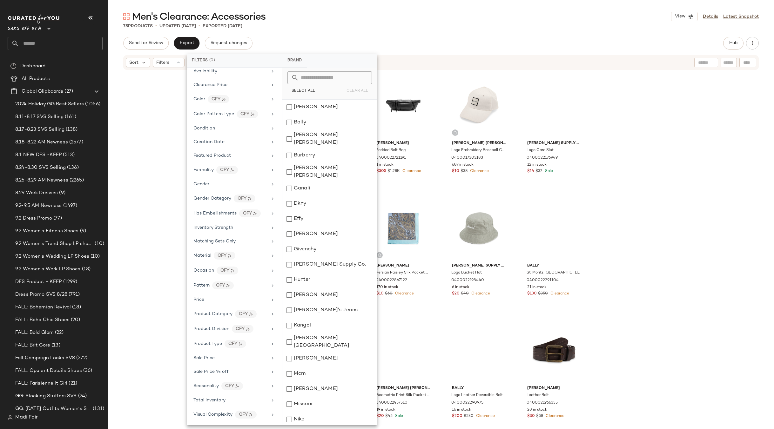
click at [367, 23] on div "75 Products • updated Sep 3rd • Exported Aug 27th" at bounding box center [441, 26] width 666 height 6
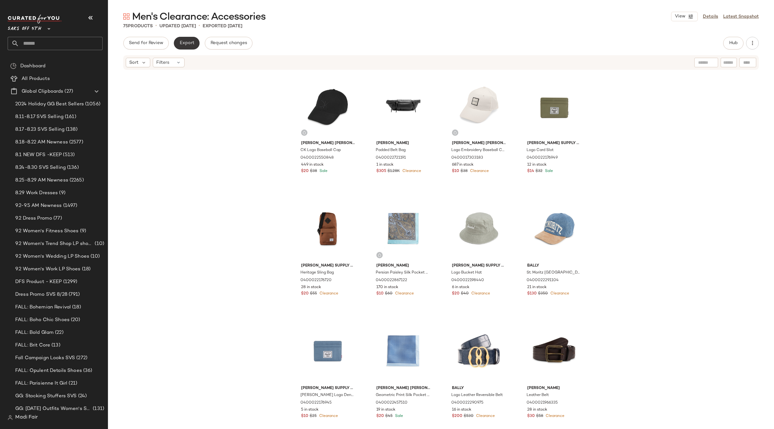
click at [181, 43] on span "Export" at bounding box center [186, 43] width 15 height 5
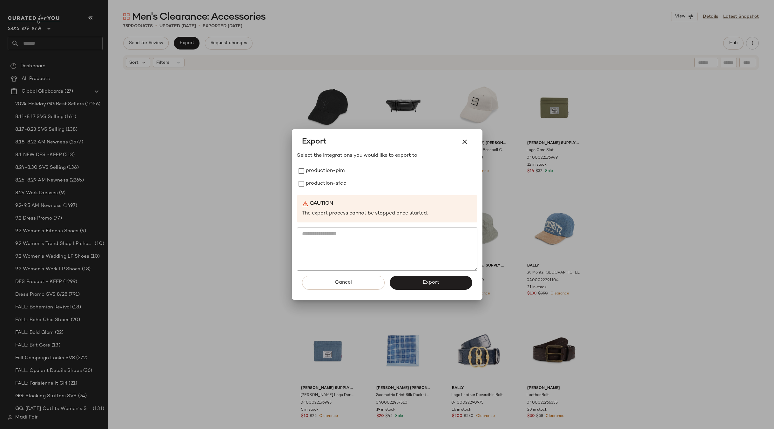
click at [686, 95] on div at bounding box center [387, 214] width 774 height 429
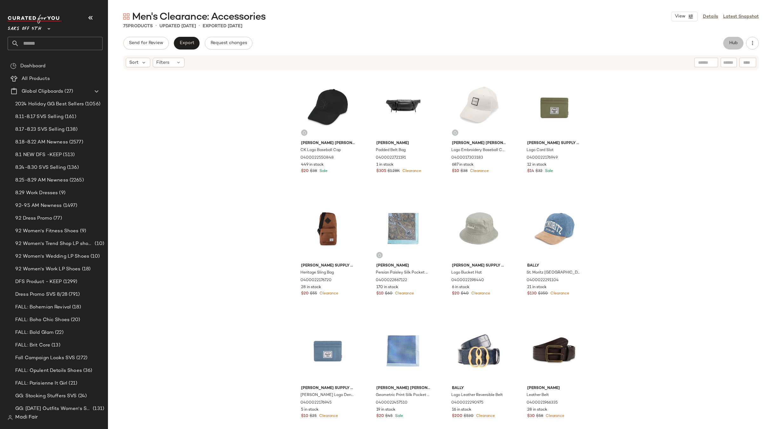
click at [735, 41] on span "Hub" at bounding box center [732, 43] width 9 height 5
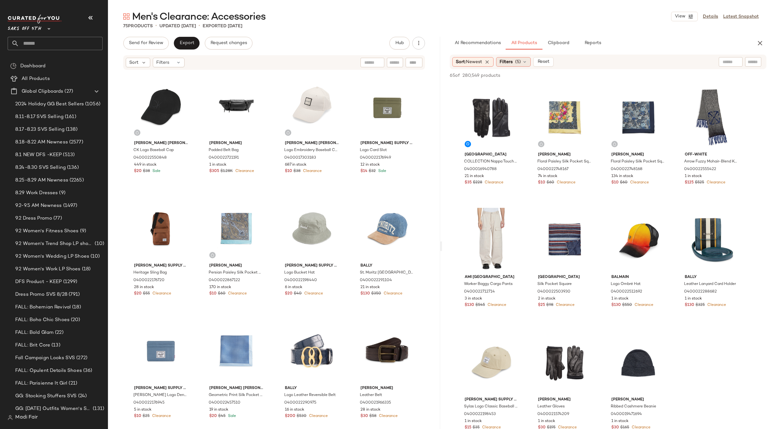
click at [515, 63] on div "Filters (5)" at bounding box center [513, 62] width 35 height 10
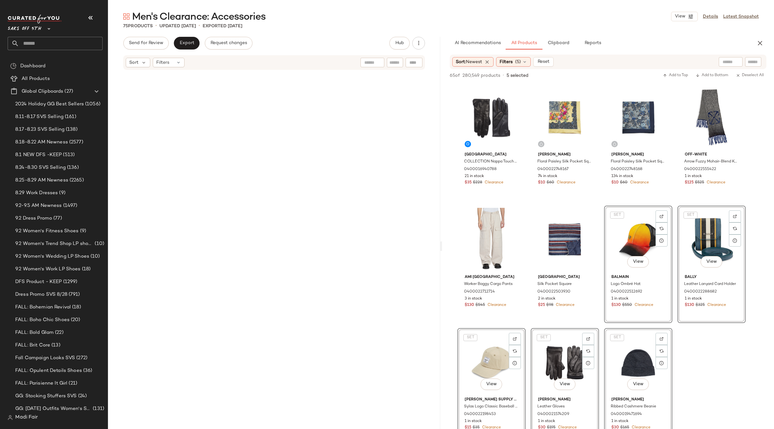
scroll to position [32, 0]
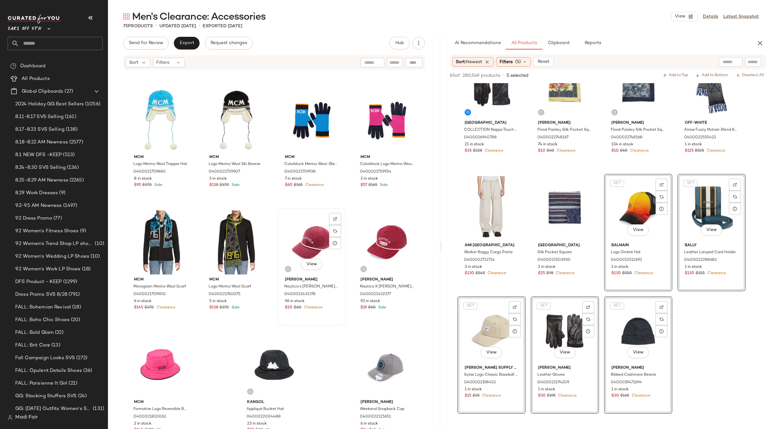
click at [337, 262] on div "Send for Review Export Request changes Hub Sort Filters [PERSON_NAME] Supply Co…" at bounding box center [441, 246] width 666 height 419
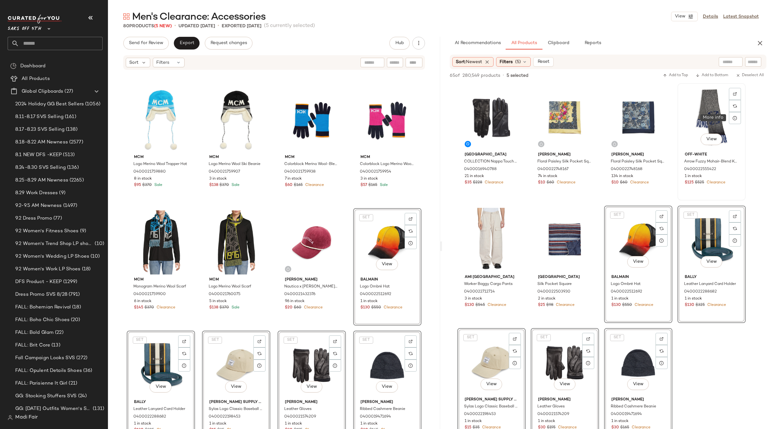
click at [706, 123] on div "View" at bounding box center [711, 117] width 64 height 64
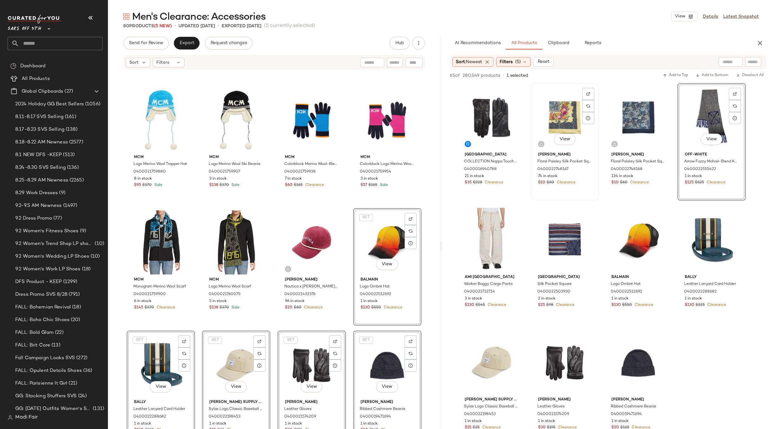
click at [563, 119] on div "View" at bounding box center [565, 117] width 64 height 64
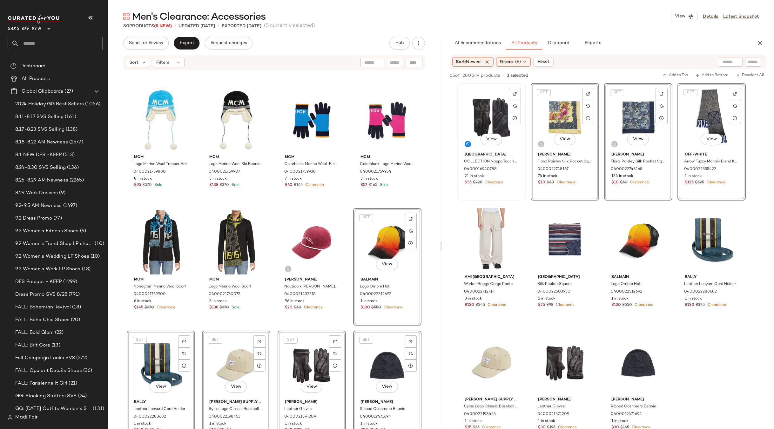
click at [481, 117] on div "View" at bounding box center [491, 117] width 64 height 64
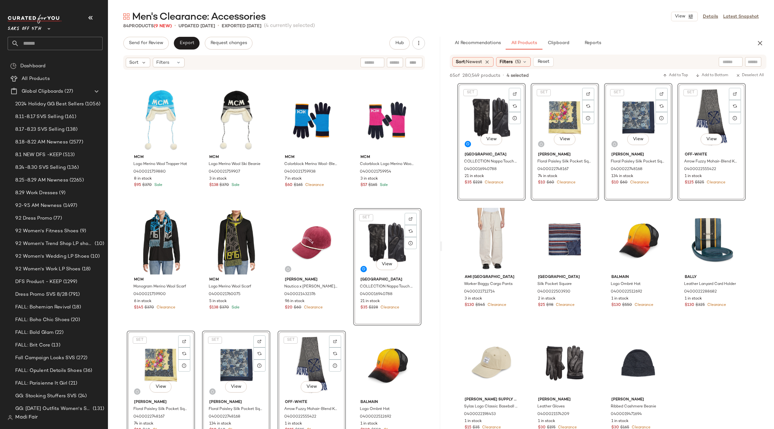
click at [347, 203] on div "Herschel Supply Co. Charlie Faux Leather Card Holder 0400022176936 17 in stock …" at bounding box center [274, 259] width 332 height 378
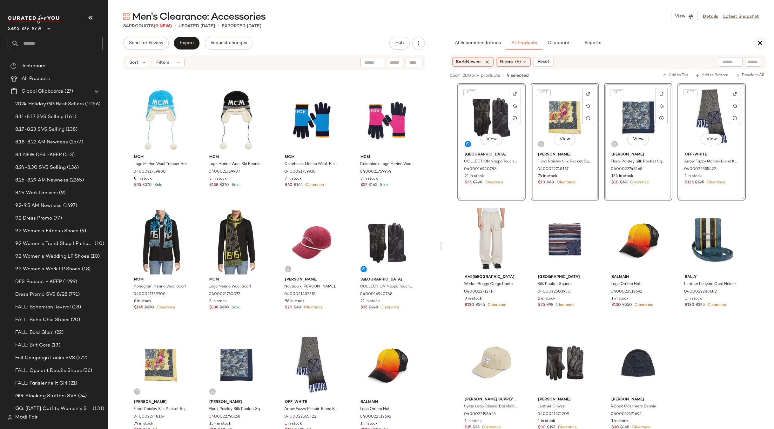
click at [760, 47] on icon "button" at bounding box center [760, 43] width 8 height 8
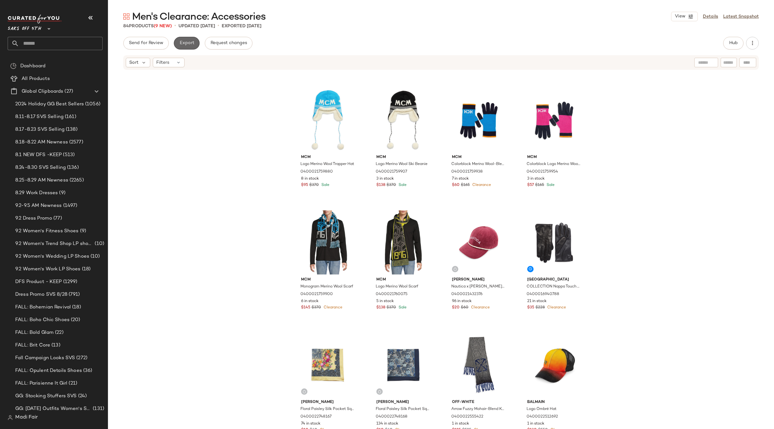
click at [189, 45] on span "Export" at bounding box center [186, 43] width 15 height 5
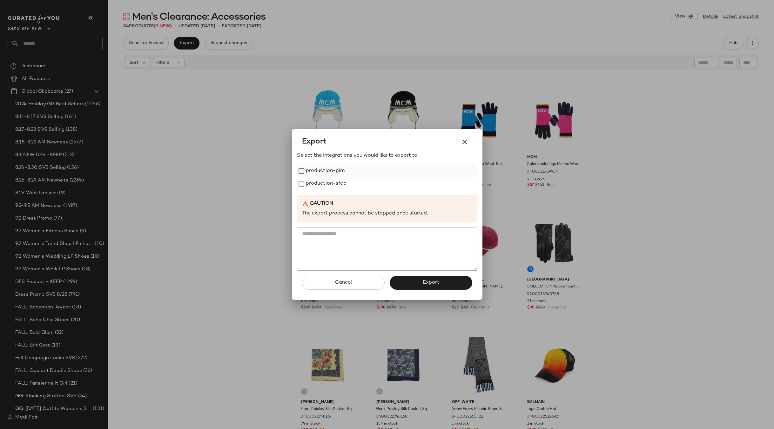
click at [321, 173] on label "production-pim" at bounding box center [325, 171] width 39 height 13
click at [321, 187] on label "production-sfcc" at bounding box center [326, 183] width 40 height 13
click at [419, 281] on button "Export" at bounding box center [430, 283] width 83 height 14
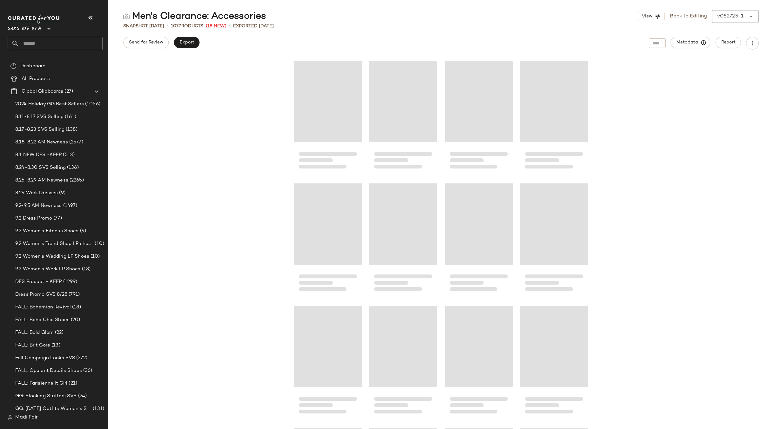
click at [39, 39] on input "text" at bounding box center [60, 43] width 83 height 13
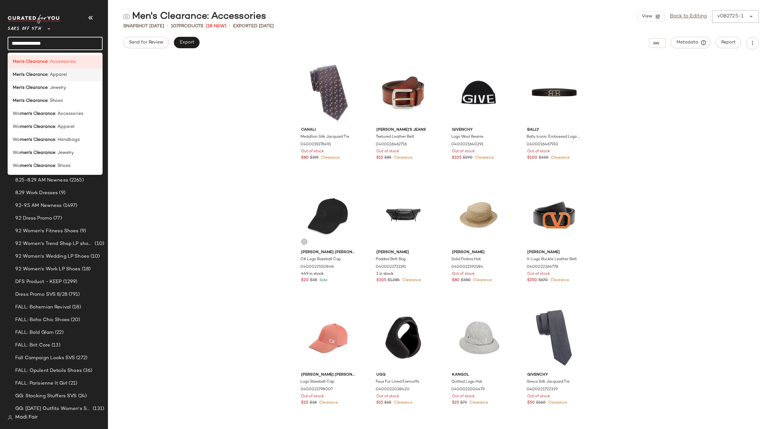
type input "**********"
click at [44, 76] on b "Men's Clearance" at bounding box center [30, 74] width 35 height 7
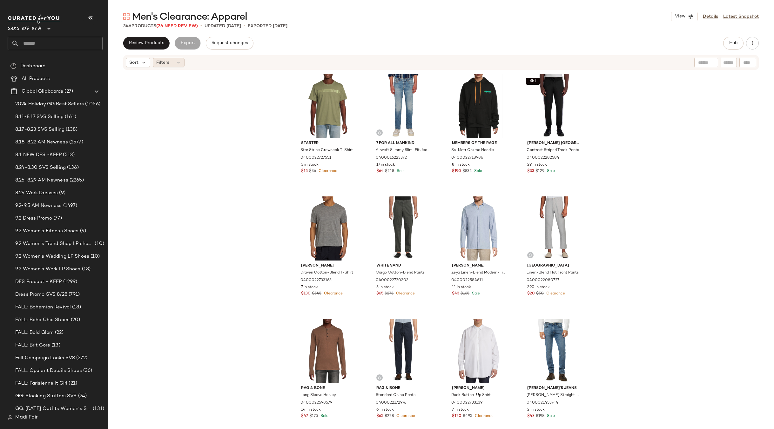
click at [164, 66] on div "Filters" at bounding box center [169, 63] width 32 height 10
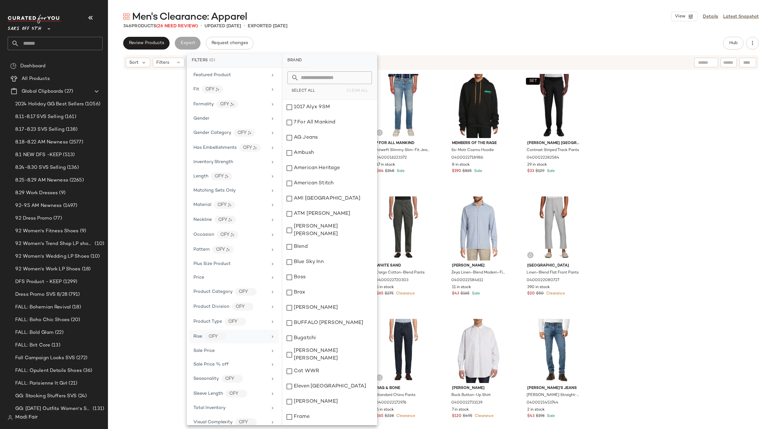
scroll to position [162, 0]
click at [210, 398] on span "Total Inventory" at bounding box center [209, 400] width 32 height 5
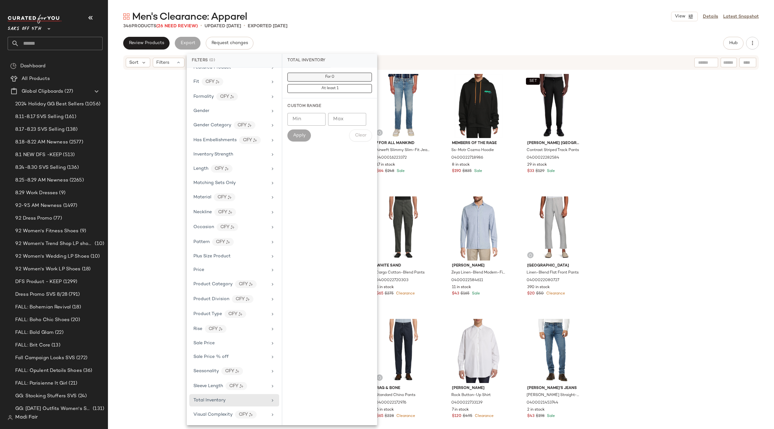
click at [346, 84] on button "For 0" at bounding box center [329, 88] width 84 height 9
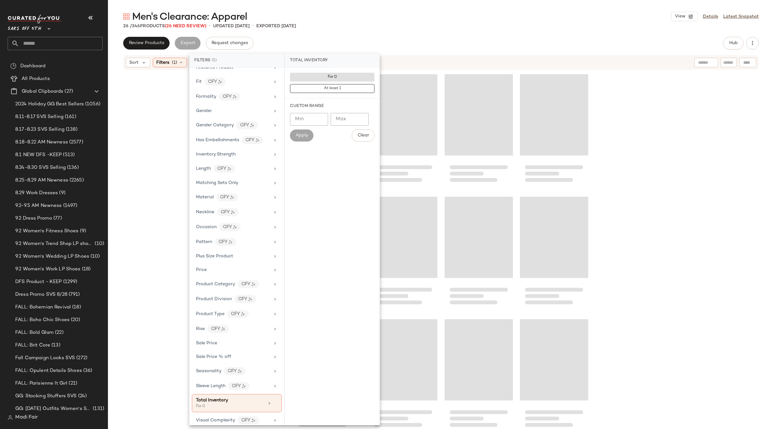
click at [374, 34] on div "Men's Clearance: Apparel View Details Latest Snapshot 26 / 346 Products (26 Nee…" at bounding box center [441, 219] width 666 height 419
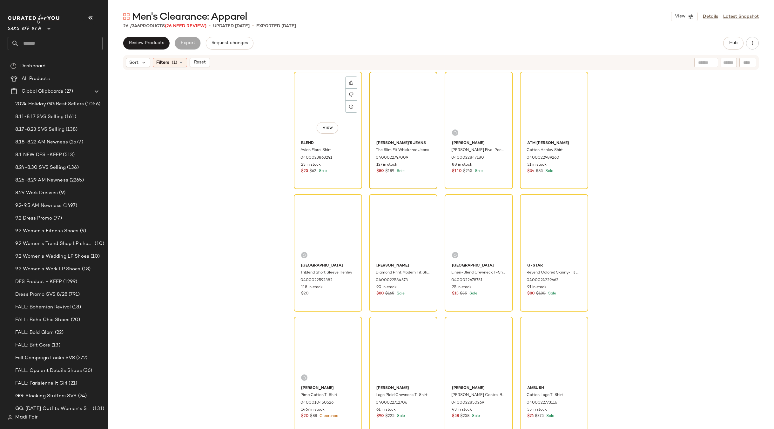
click at [320, 107] on div "View" at bounding box center [328, 106] width 64 height 64
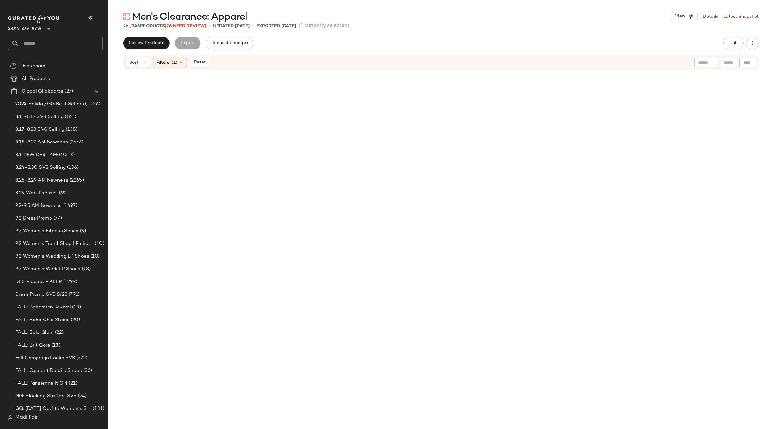
scroll to position [481, 0]
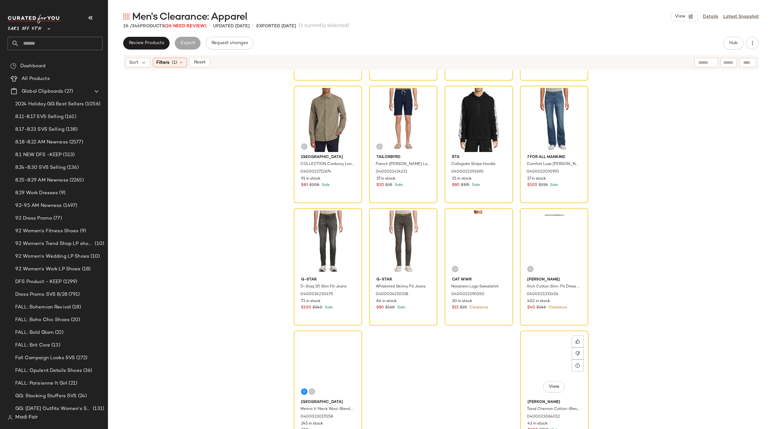
click at [536, 353] on div "View" at bounding box center [554, 365] width 64 height 64
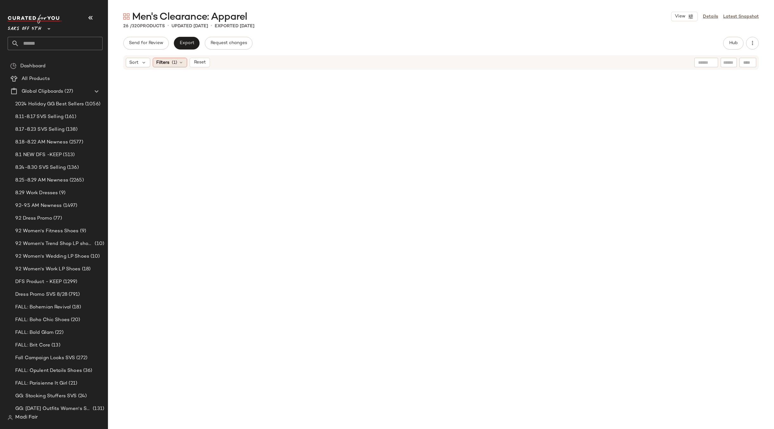
click at [170, 65] on div "Filters (1)" at bounding box center [170, 63] width 34 height 10
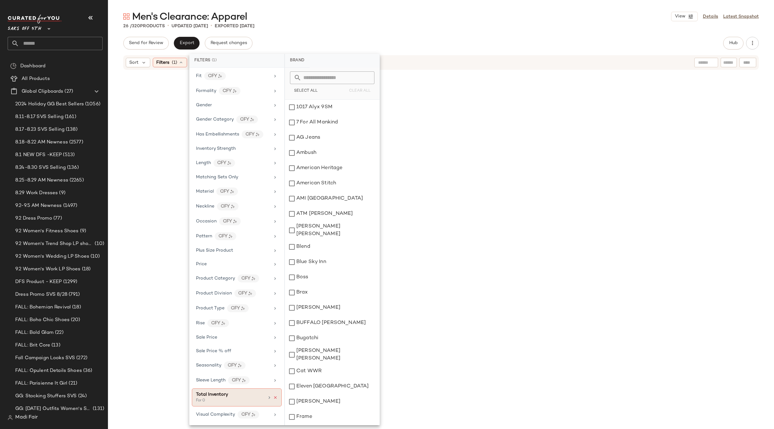
click at [273, 396] on icon at bounding box center [275, 398] width 4 height 4
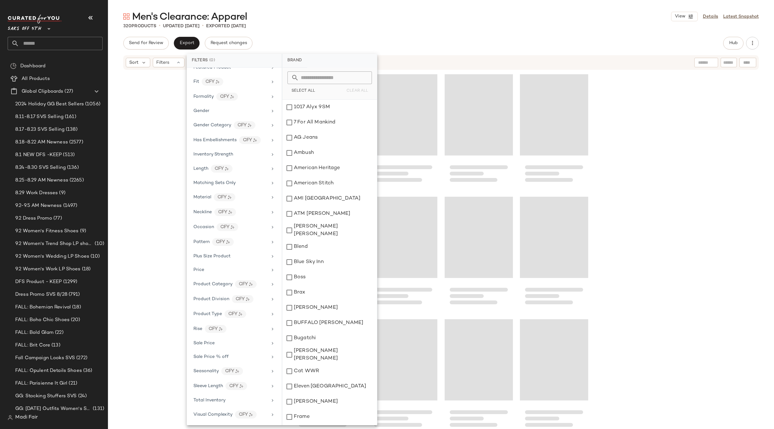
click at [462, 38] on div "Send for Review Export Request changes Hub" at bounding box center [440, 43] width 635 height 13
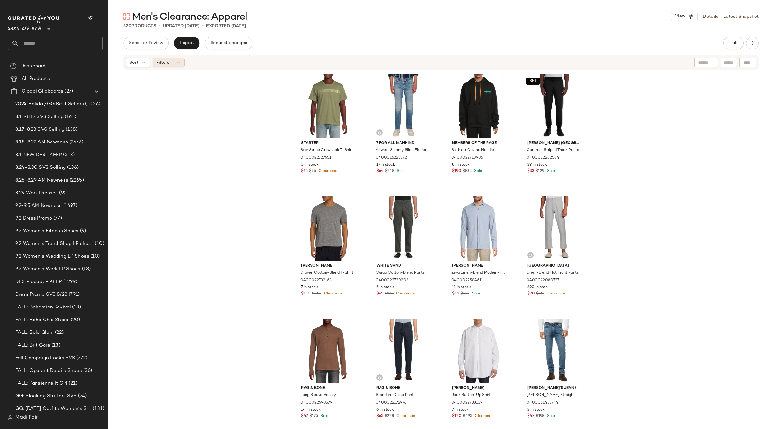
click at [171, 59] on div "Filters" at bounding box center [169, 63] width 32 height 10
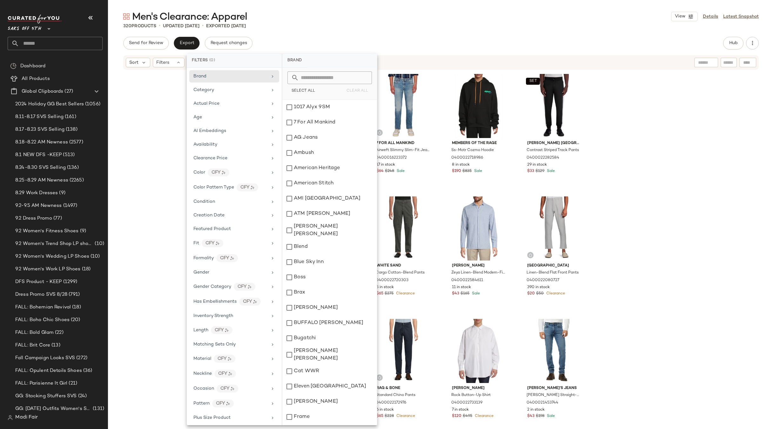
click at [325, 28] on div "320 Products • updated Sep 3rd • Exported Aug 27th" at bounding box center [441, 26] width 666 height 6
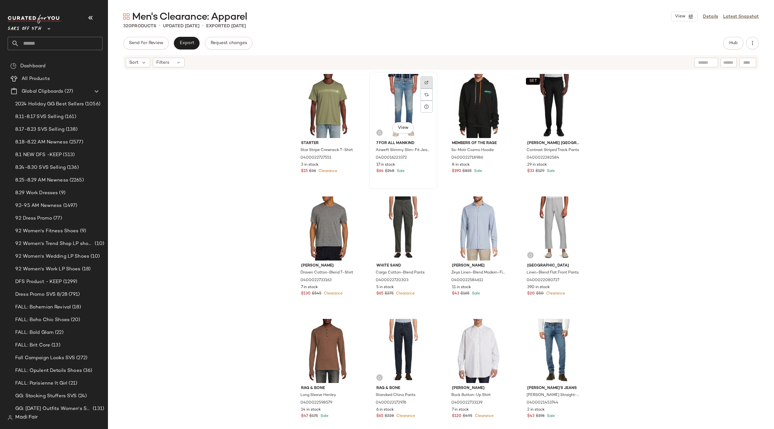
click at [427, 89] on div at bounding box center [426, 95] width 12 height 12
click at [730, 45] on span "Hub" at bounding box center [732, 43] width 9 height 5
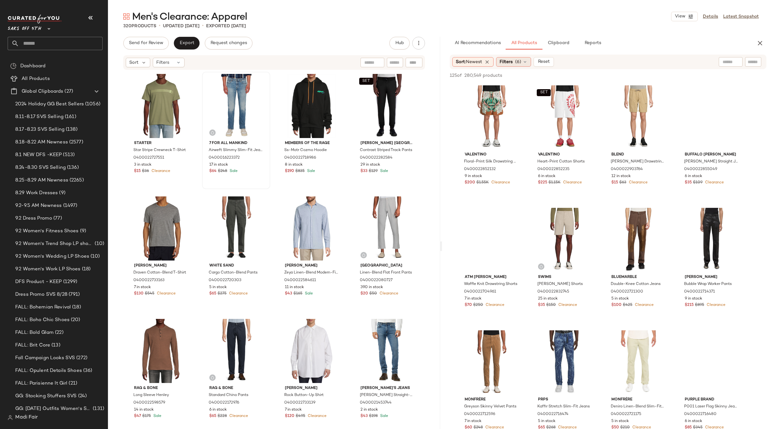
click at [509, 63] on span "Filters" at bounding box center [505, 62] width 13 height 7
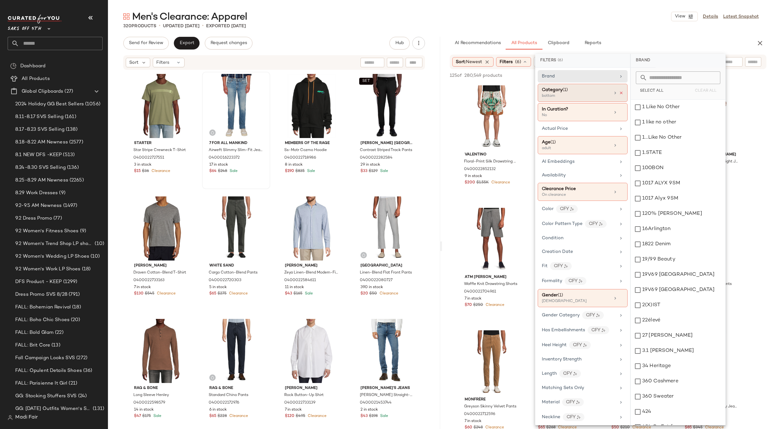
click at [619, 92] on icon at bounding box center [621, 93] width 4 height 4
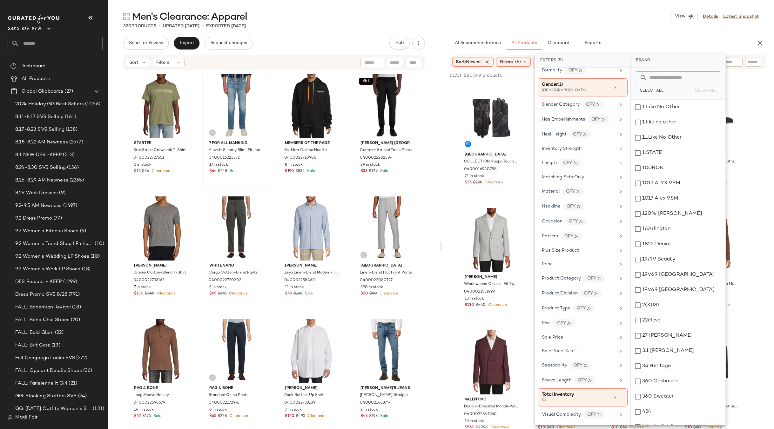
scroll to position [0, 0]
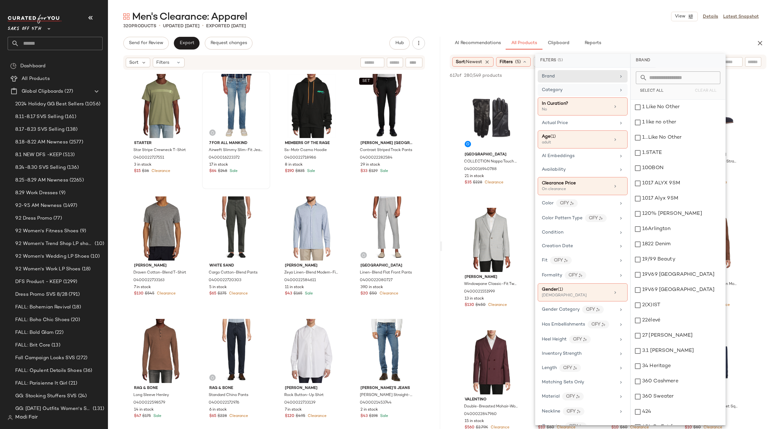
click at [568, 90] on div "Category" at bounding box center [579, 90] width 74 height 7
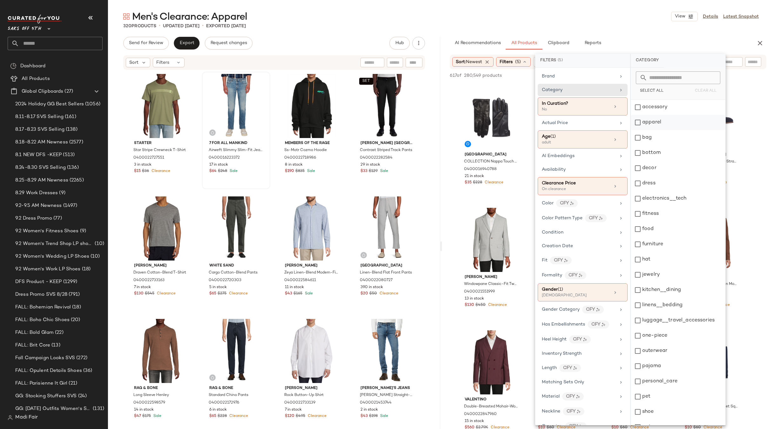
click at [665, 122] on div "apparel" at bounding box center [677, 122] width 95 height 15
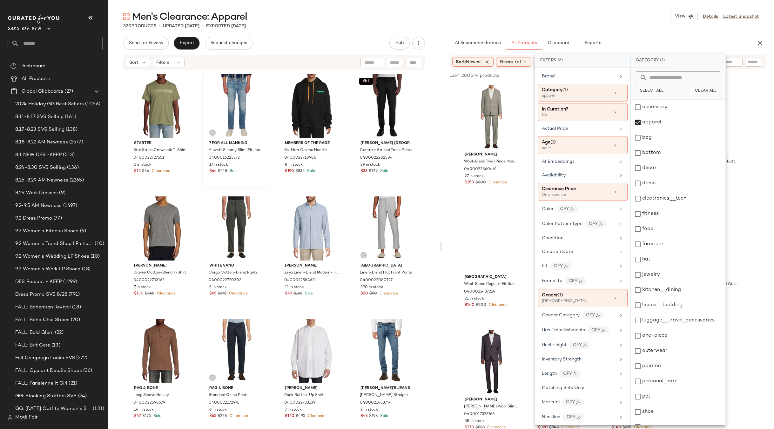
click at [589, 30] on div "Men's Clearance: Apparel View Details Latest Snapshot 320 Products • updated Se…" at bounding box center [441, 219] width 666 height 419
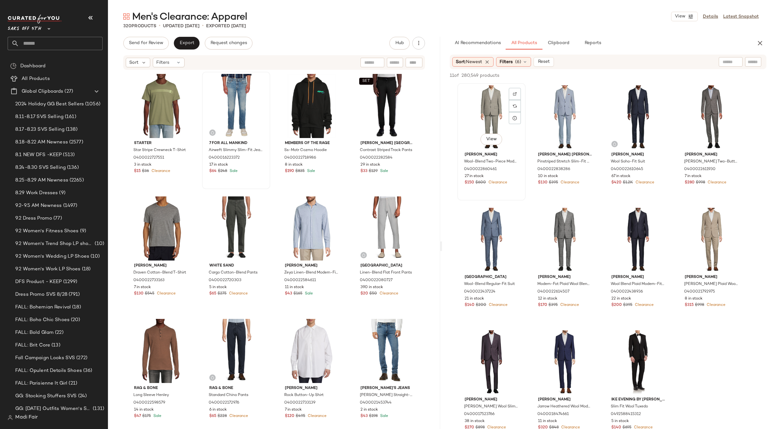
click at [489, 108] on div "View" at bounding box center [491, 117] width 64 height 64
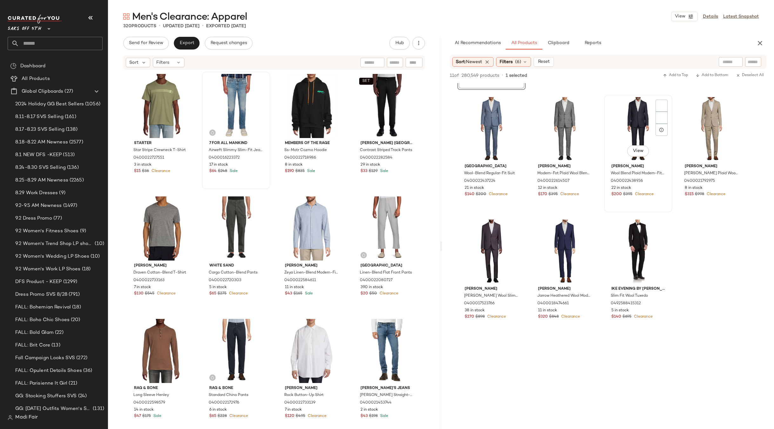
scroll to position [63, 0]
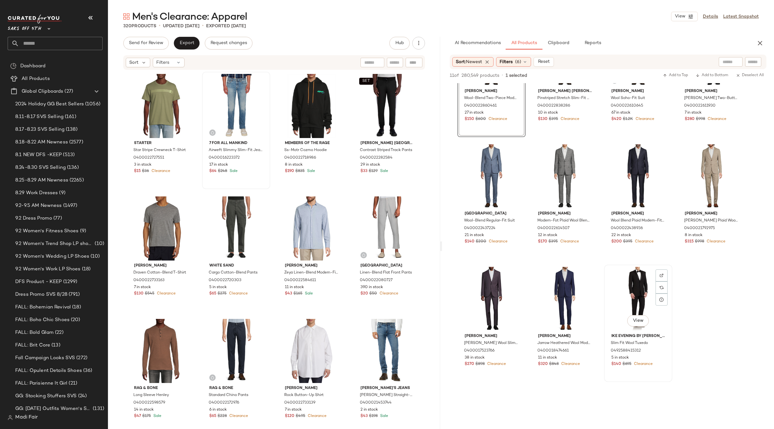
click at [636, 302] on div "View" at bounding box center [638, 299] width 64 height 64
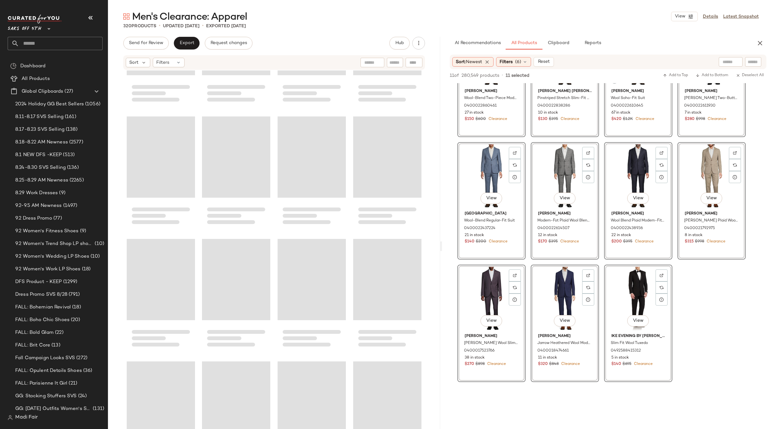
scroll to position [8688, 0]
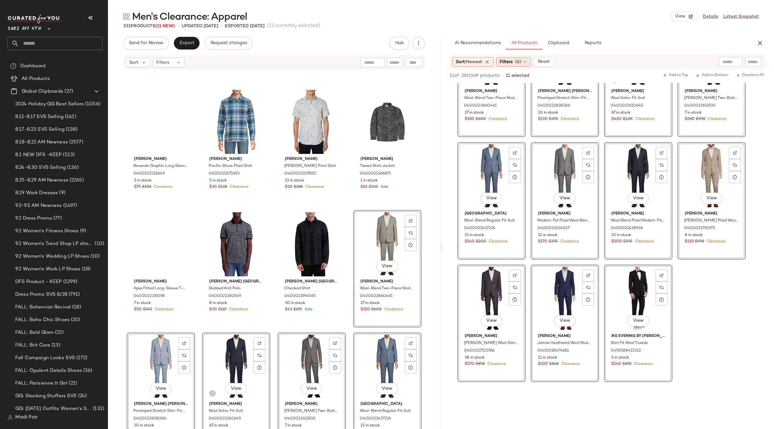
click at [509, 66] on div "Filters (6)" at bounding box center [513, 62] width 35 height 10
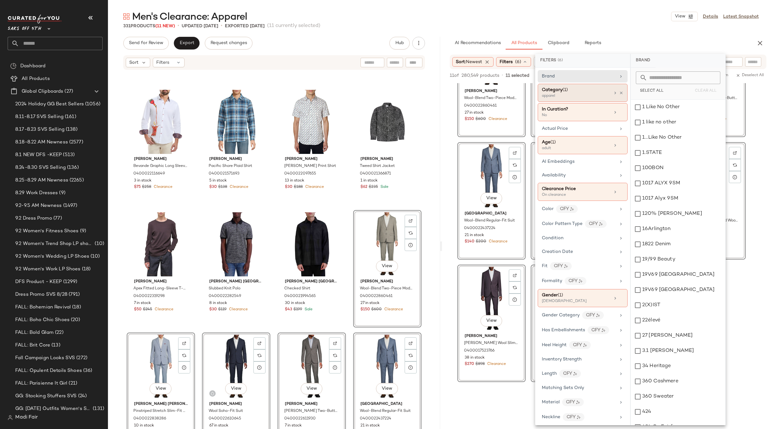
scroll to position [0, 0]
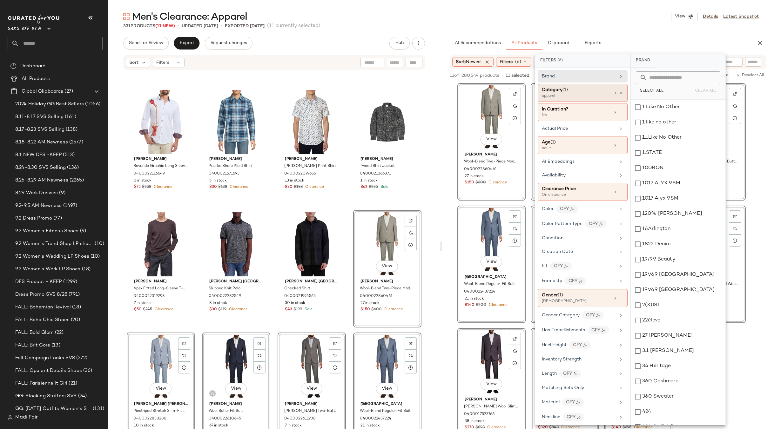
click at [619, 91] on icon at bounding box center [621, 93] width 4 height 4
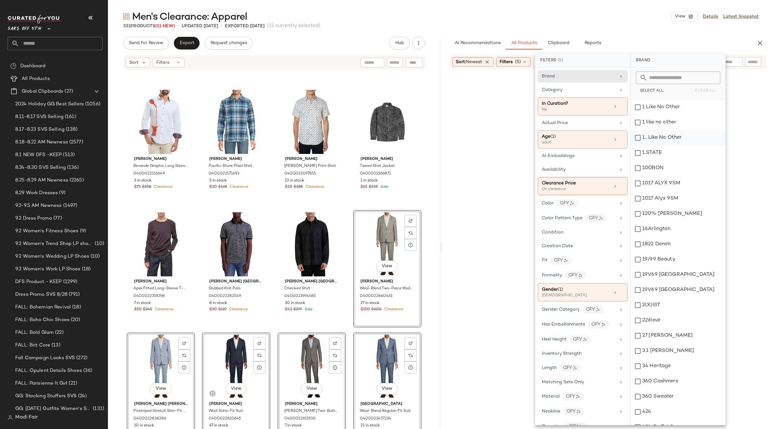
click at [609, 90] on div "Category" at bounding box center [579, 90] width 74 height 7
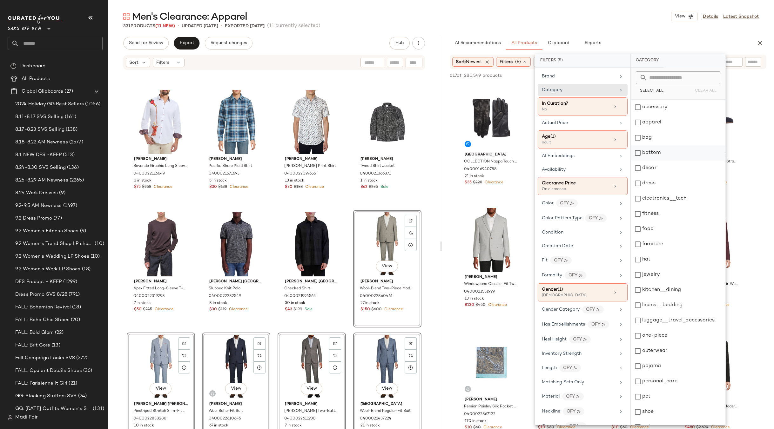
click at [659, 156] on div "bottom" at bounding box center [677, 152] width 95 height 15
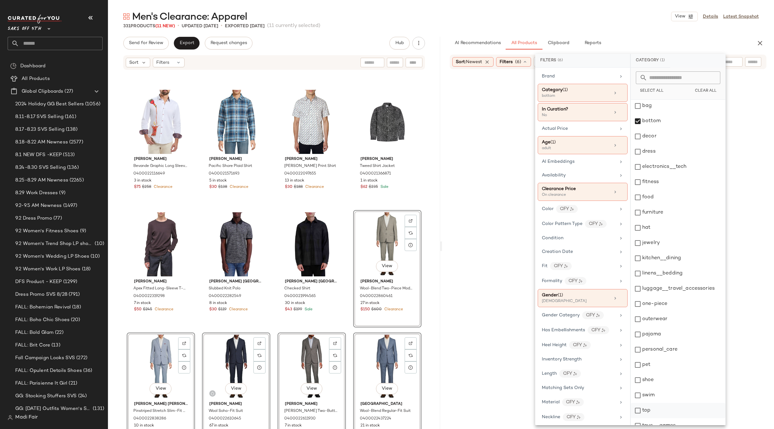
scroll to position [55, 0]
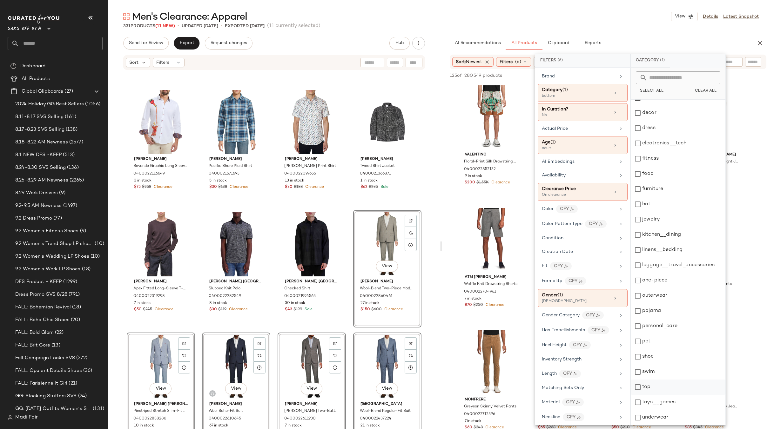
click at [663, 383] on div "top" at bounding box center [677, 387] width 95 height 15
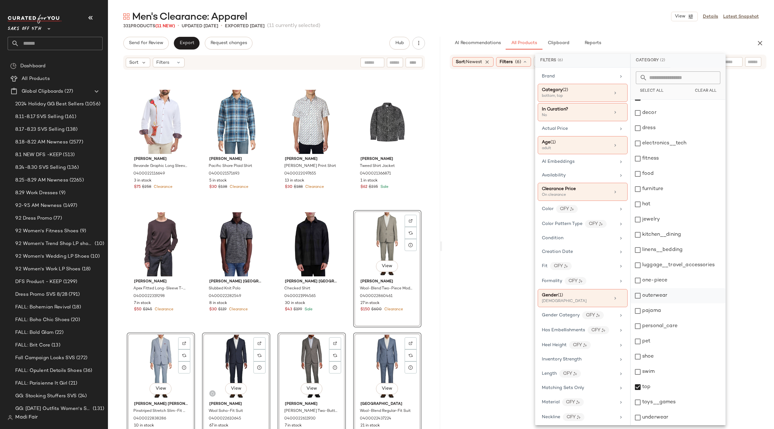
click at [665, 300] on div "outerwear" at bounding box center [677, 295] width 95 height 15
click at [664, 311] on div "pajama" at bounding box center [677, 310] width 95 height 15
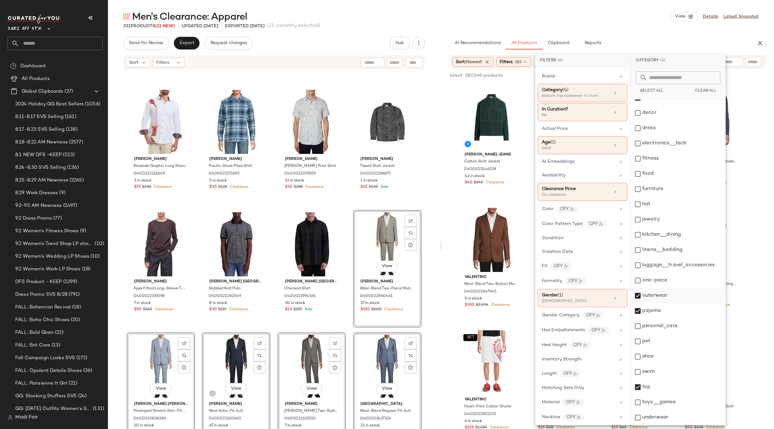
scroll to position [0, 0]
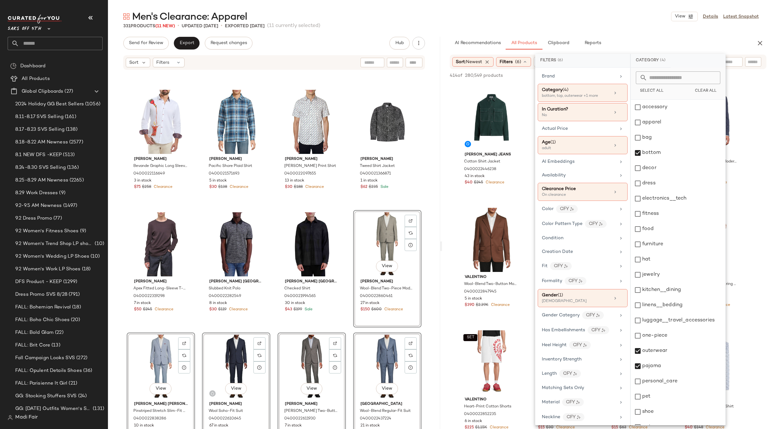
click at [597, 20] on div "Men's Clearance: Apparel View Details Latest Snapshot" at bounding box center [441, 16] width 666 height 13
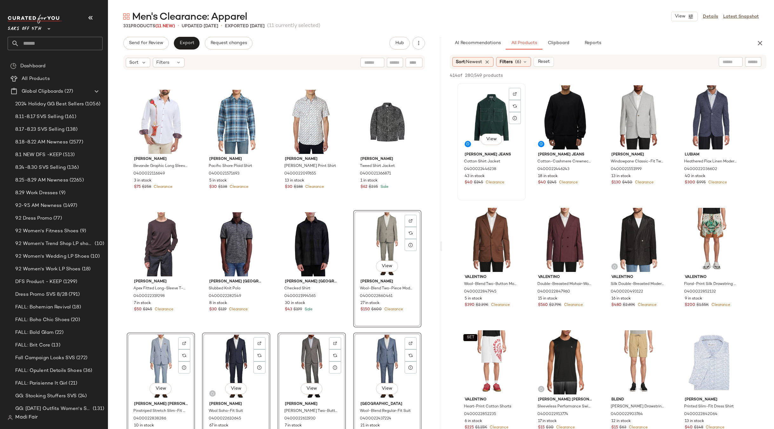
click at [490, 117] on div "View" at bounding box center [491, 117] width 64 height 64
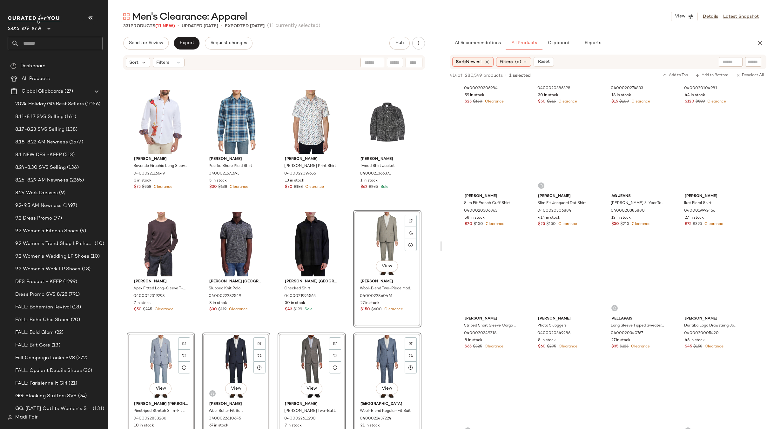
scroll to position [7777, 0]
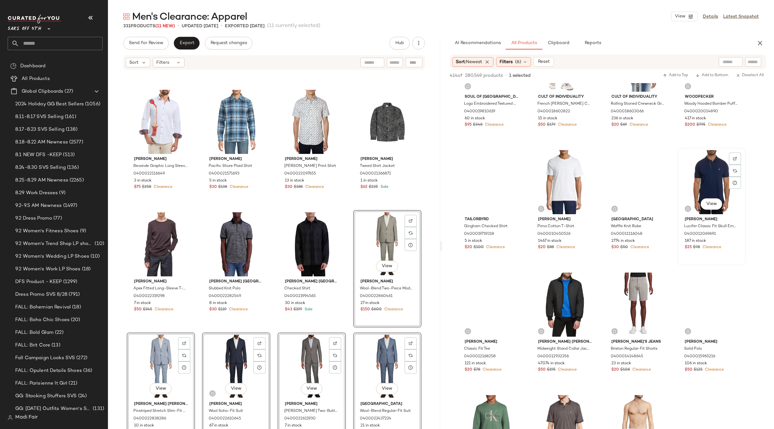
click at [707, 175] on div "View" at bounding box center [711, 182] width 64 height 64
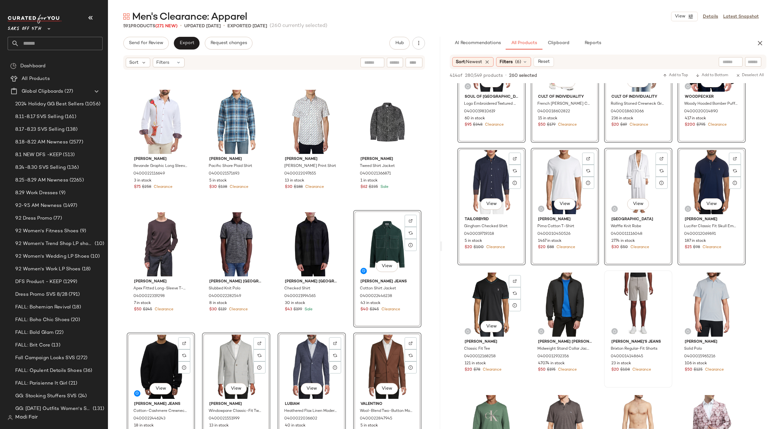
click at [490, 293] on div "View" at bounding box center [491, 305] width 64 height 64
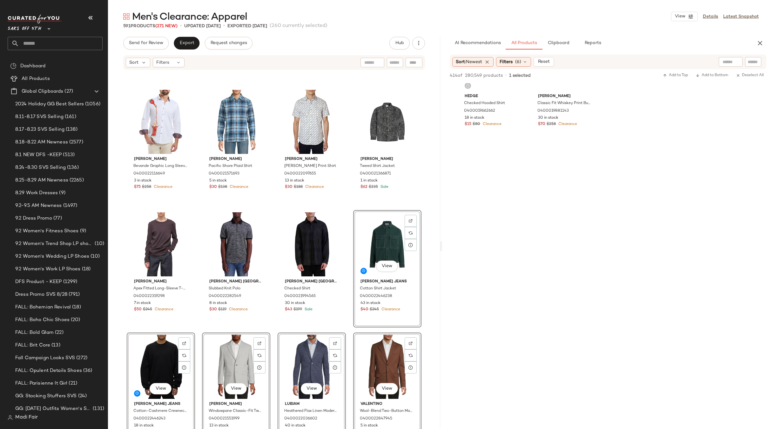
scroll to position [8221, 0]
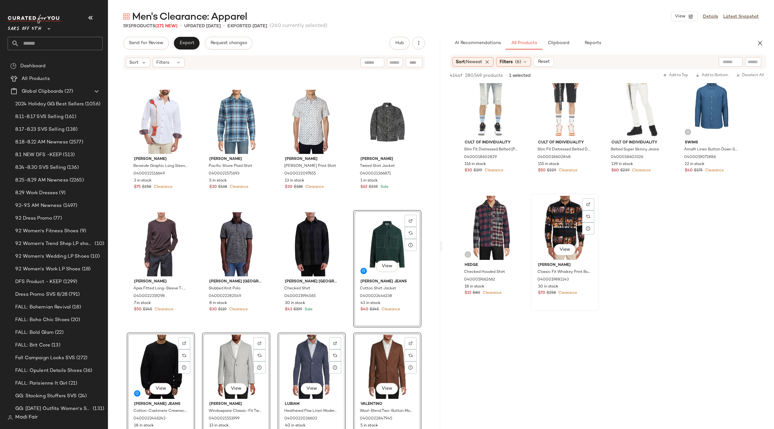
click at [557, 221] on div "View" at bounding box center [565, 228] width 64 height 64
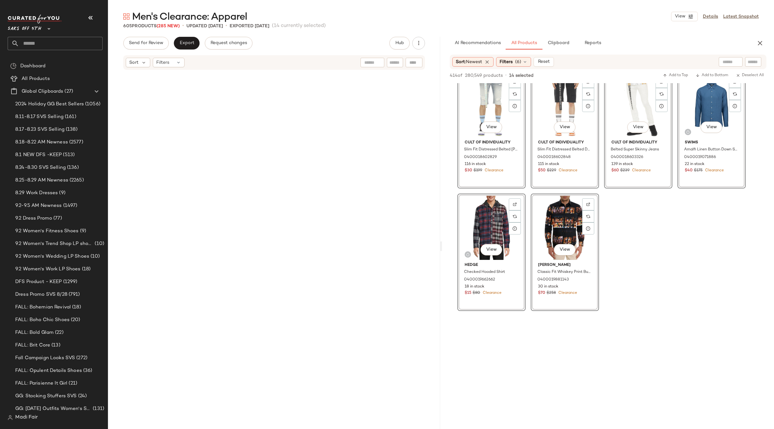
scroll to position [0, 0]
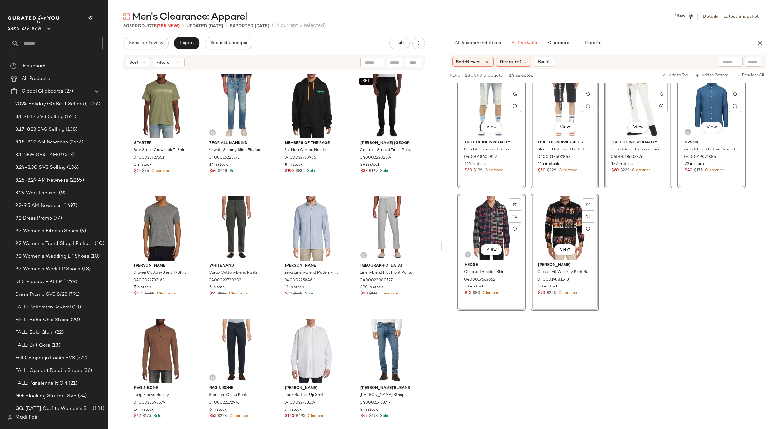
click at [756, 62] on input "text" at bounding box center [752, 62] width 11 height 7
paste input "**********"
type input "**********"
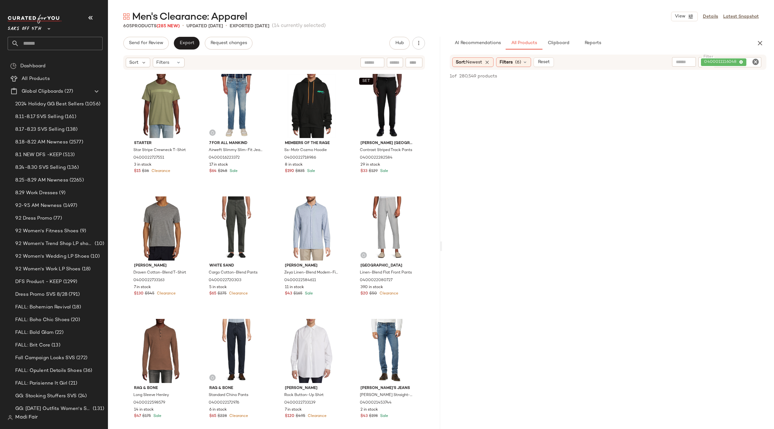
click at [521, 61] on span "(6)" at bounding box center [518, 62] width 6 height 7
click at [615, 25] on div "605 Products (285 New) • updated Sep 3rd • Exported Aug 27th (14 currently sele…" at bounding box center [441, 26] width 666 height 6
click at [394, 60] on input "text" at bounding box center [394, 62] width 11 height 7
click at [411, 61] on div at bounding box center [413, 63] width 17 height 10
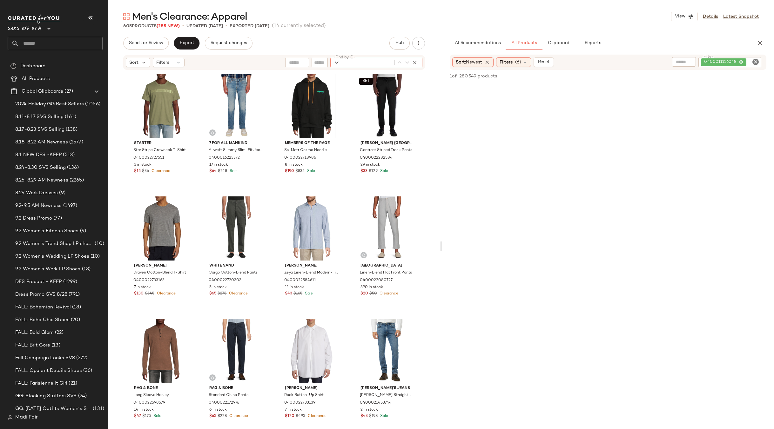
paste input "**********"
type input "**********"
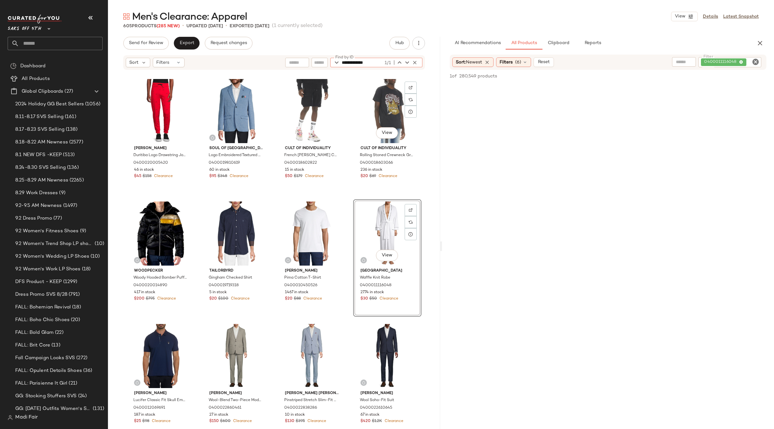
click at [348, 196] on div "Hugo Duritiba Logo Drawstring Joggers 0400020005420 46 in stock $45 $158 Cleara…" at bounding box center [274, 259] width 332 height 378
click at [374, 223] on div "View" at bounding box center [387, 234] width 64 height 64
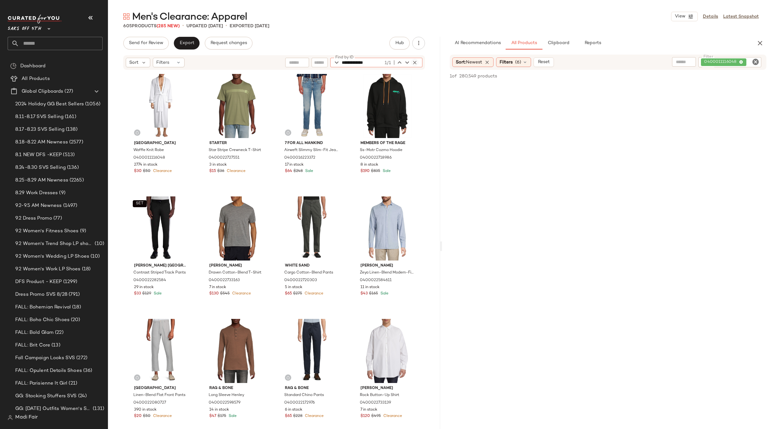
click at [416, 60] on icon "button" at bounding box center [415, 63] width 6 height 6
click at [362, 33] on div "Men's Clearance: Apparel View Details Latest Snapshot 605 Products (285 New) • …" at bounding box center [441, 219] width 666 height 419
click at [179, 58] on div "Filters" at bounding box center [169, 63] width 32 height 10
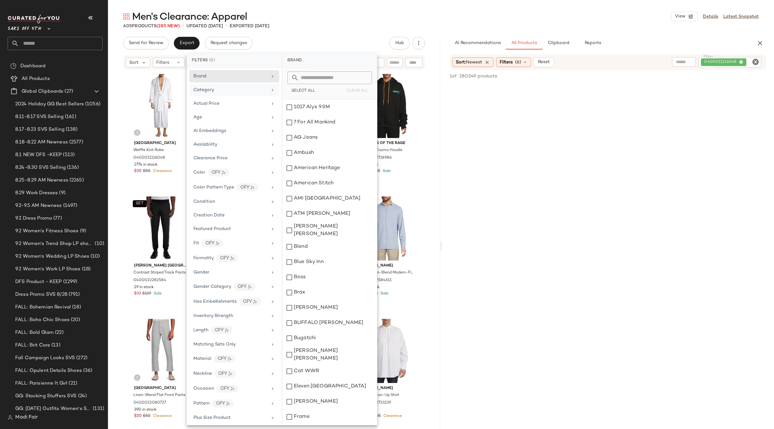
click at [229, 97] on div "Category" at bounding box center [234, 103] width 90 height 12
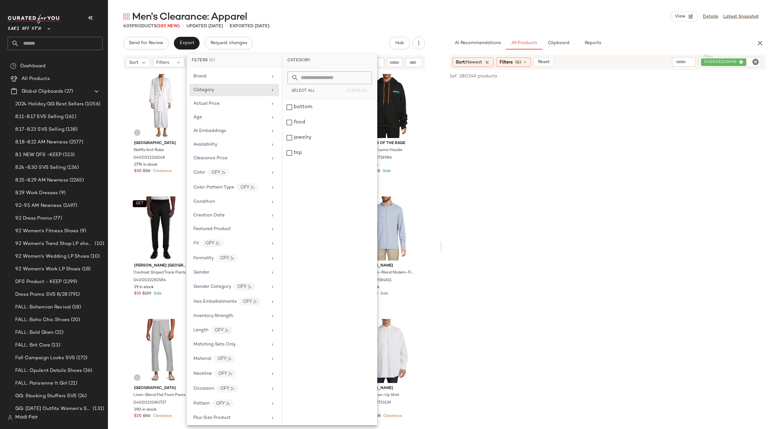
click at [304, 27] on div "605 Products (285 New) • updated Sep 3rd • Exported Aug 27th" at bounding box center [441, 26] width 666 height 6
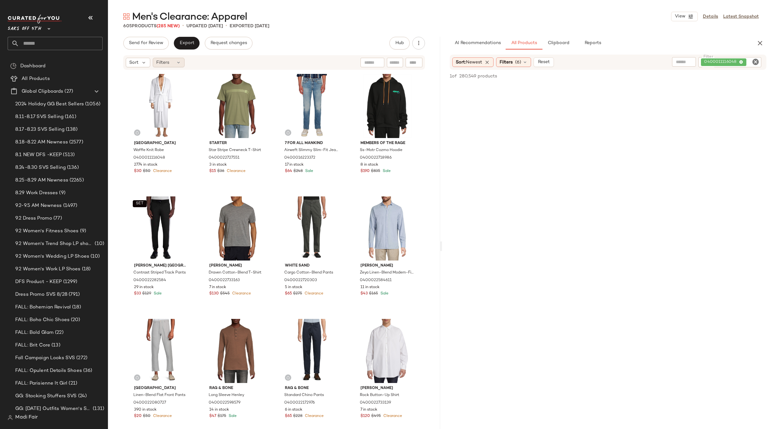
click at [180, 63] on icon at bounding box center [178, 62] width 5 height 5
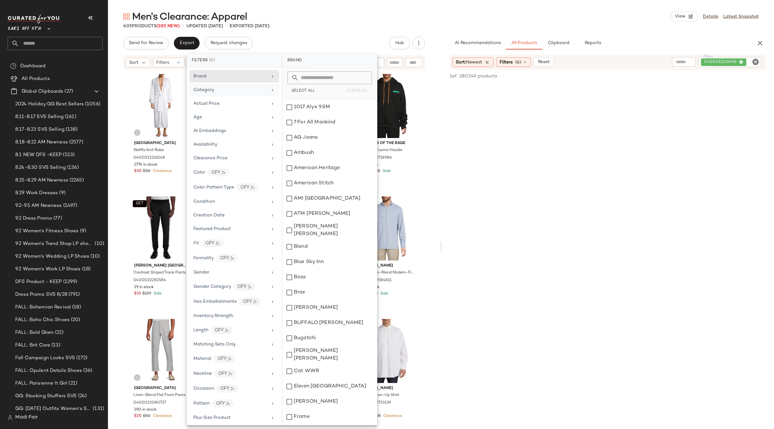
click at [242, 97] on div "Category" at bounding box center [234, 103] width 90 height 12
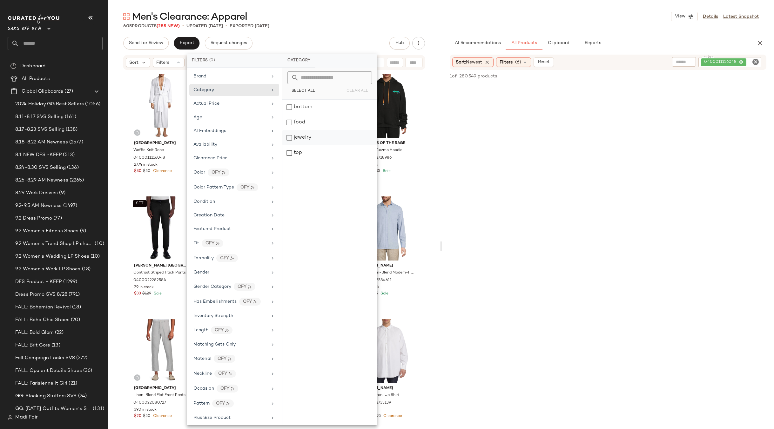
click at [316, 145] on div "jewelry" at bounding box center [329, 152] width 95 height 15
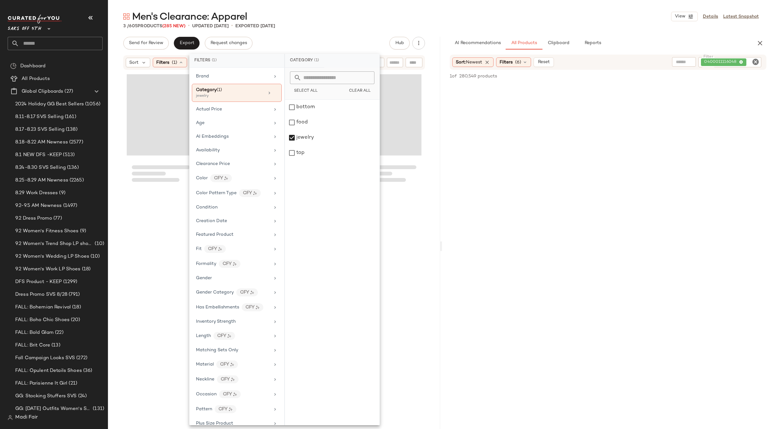
click at [313, 40] on div "Send for Review Export Request changes Hub" at bounding box center [274, 43] width 302 height 13
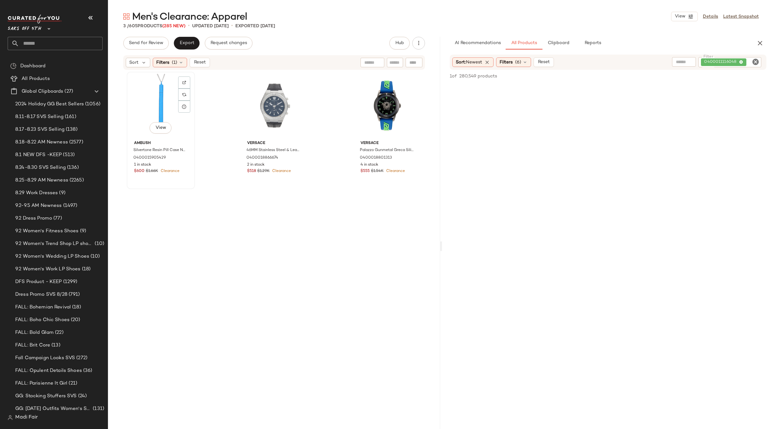
click at [159, 102] on div "View" at bounding box center [161, 106] width 64 height 64
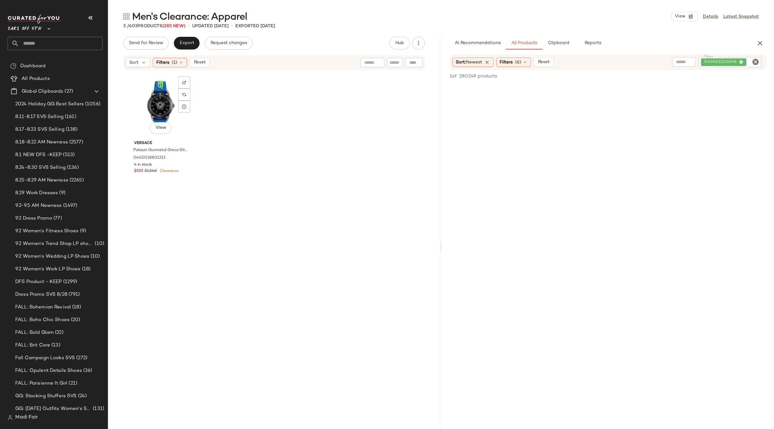
click at [159, 102] on div "View" at bounding box center [161, 106] width 64 height 64
click at [175, 63] on span "(1)" at bounding box center [174, 62] width 5 height 7
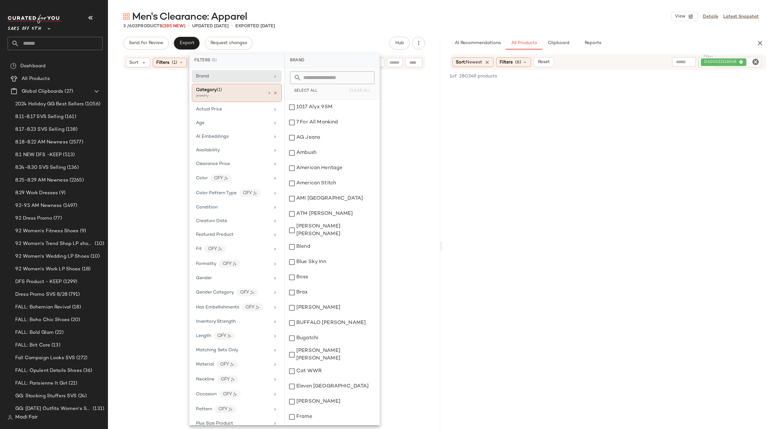
click at [273, 91] on icon at bounding box center [275, 93] width 4 height 4
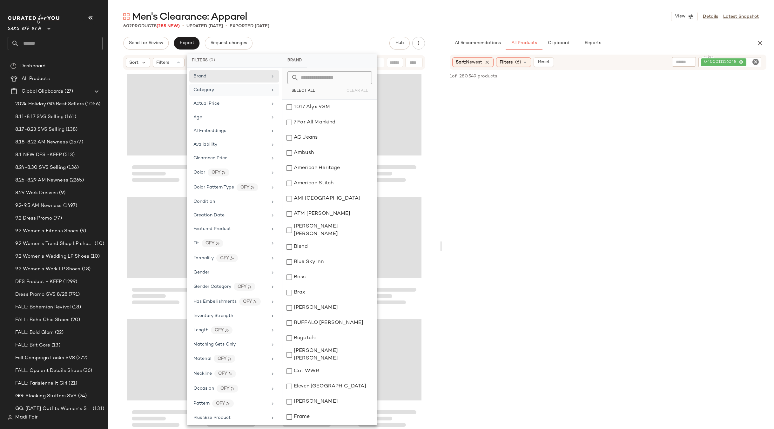
click at [247, 90] on div "Category" at bounding box center [230, 90] width 74 height 7
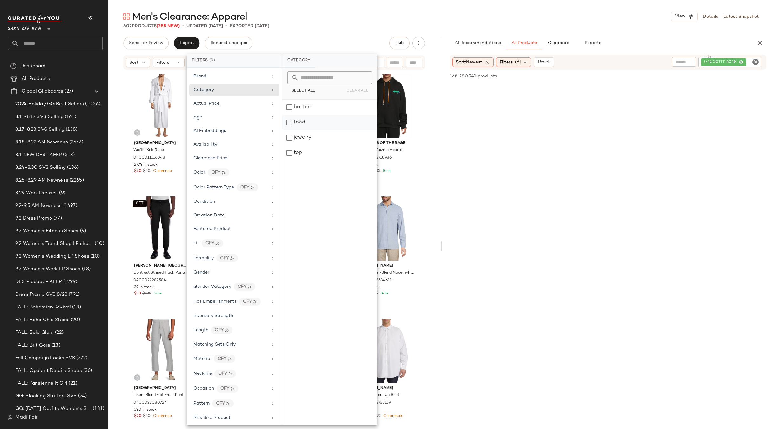
click at [306, 130] on div "food" at bounding box center [329, 137] width 95 height 15
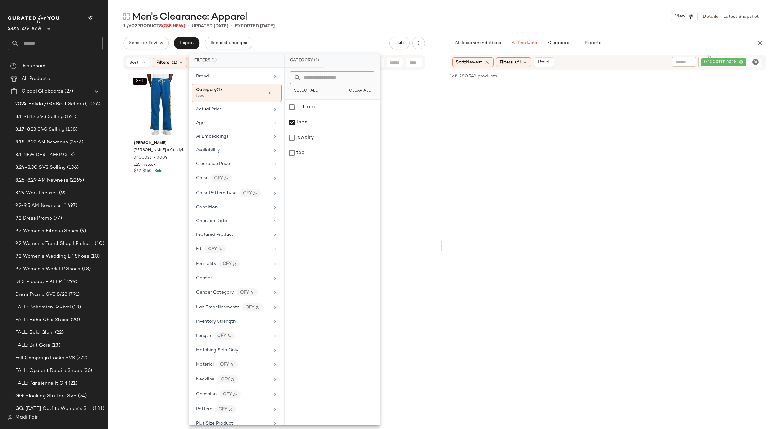
click at [273, 92] on icon at bounding box center [275, 93] width 4 height 4
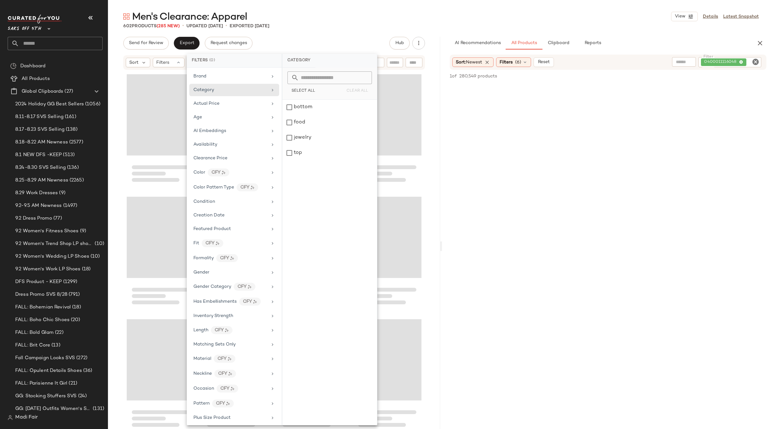
click at [304, 41] on div "Send for Review Export Request changes Hub" at bounding box center [274, 43] width 302 height 13
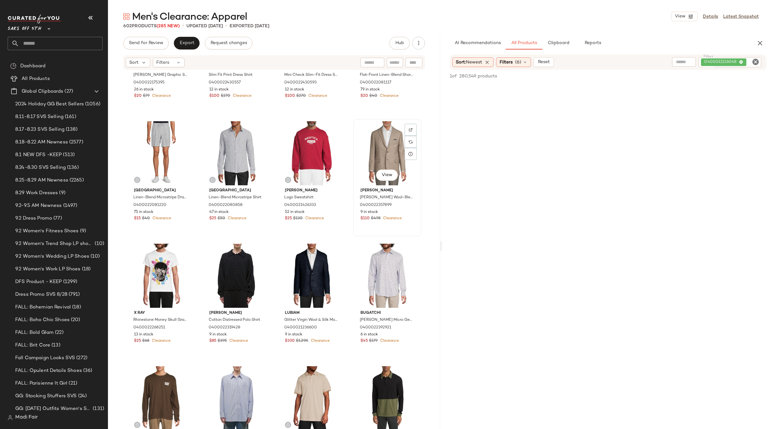
scroll to position [12731, 0]
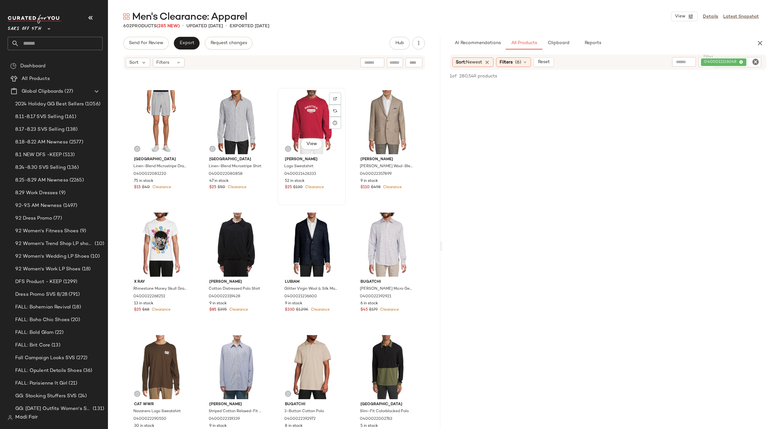
click at [302, 123] on div "View" at bounding box center [312, 122] width 64 height 64
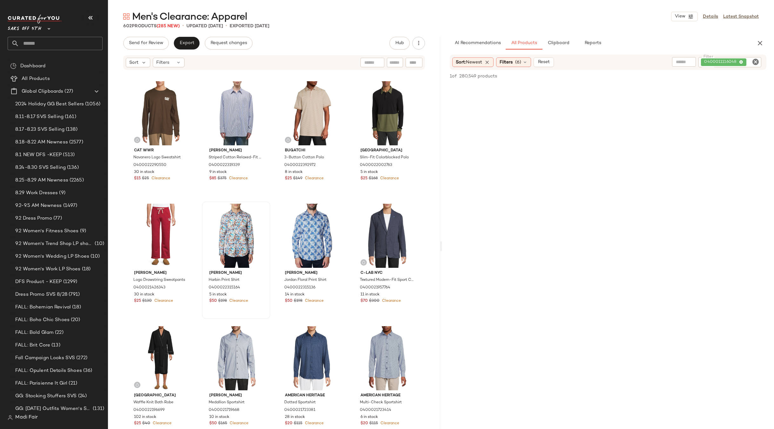
scroll to position [13080, 0]
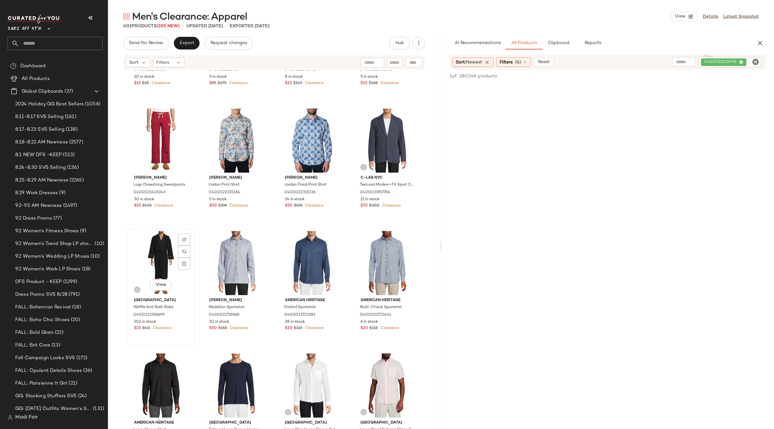
click at [140, 250] on div "View" at bounding box center [161, 263] width 64 height 64
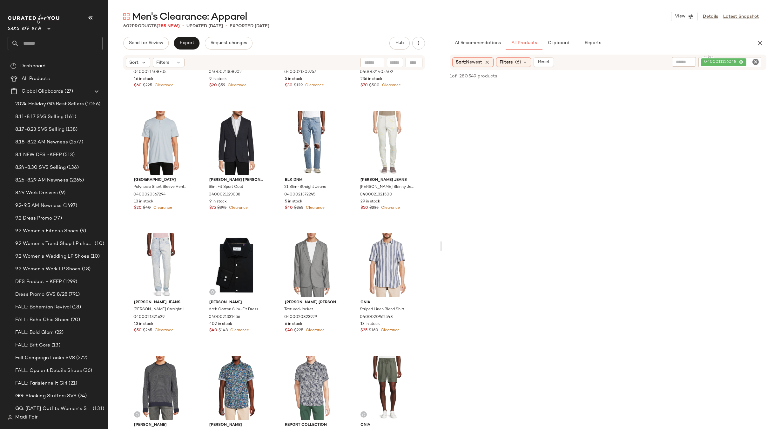
scroll to position [16032, 0]
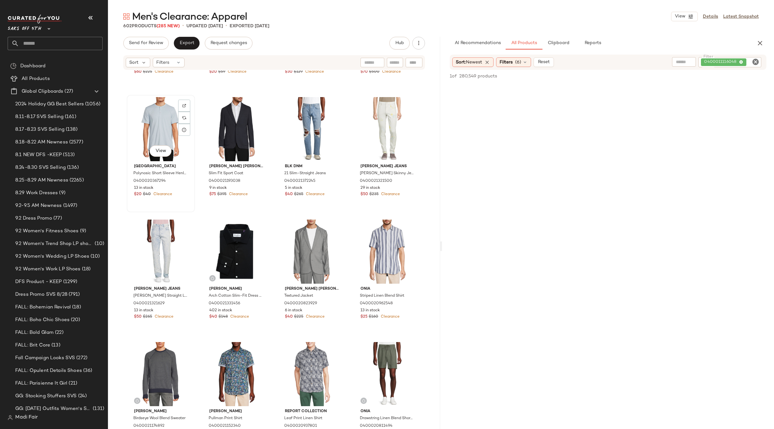
click at [153, 121] on div "View" at bounding box center [161, 129] width 64 height 64
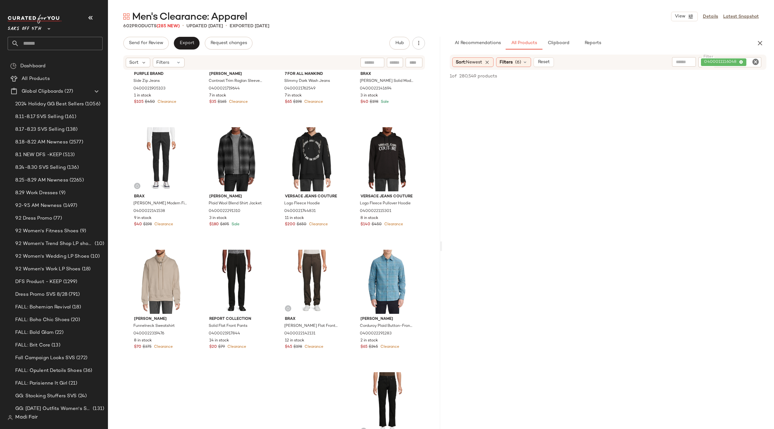
scroll to position [8565, 0]
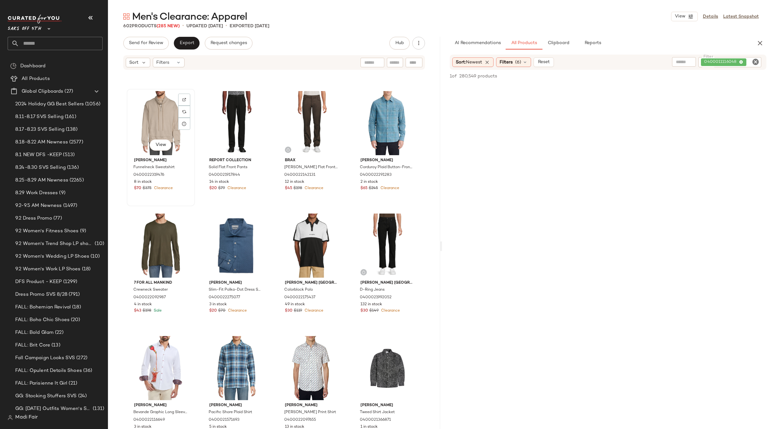
click at [158, 125] on div "View" at bounding box center [161, 123] width 64 height 64
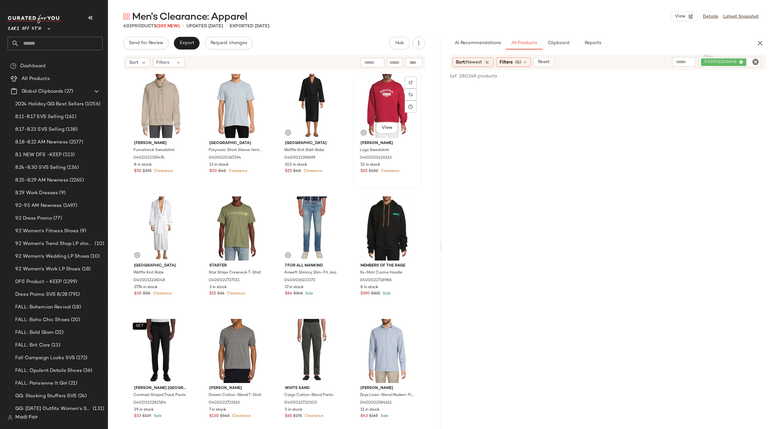
click at [383, 93] on div "View" at bounding box center [387, 106] width 64 height 64
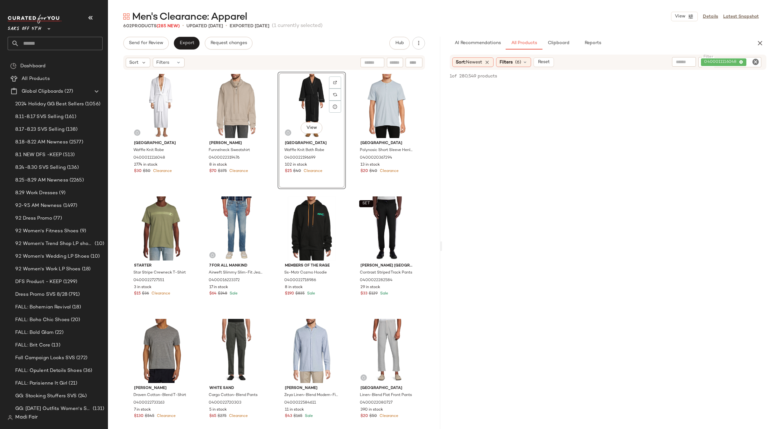
click at [349, 187] on div "Saks Fifth Avenue Waffle Knit Robe 0400011116048 2774 in stock $30 $50 Clearanc…" at bounding box center [274, 260] width 295 height 376
click at [757, 42] on icon "button" at bounding box center [760, 43] width 8 height 8
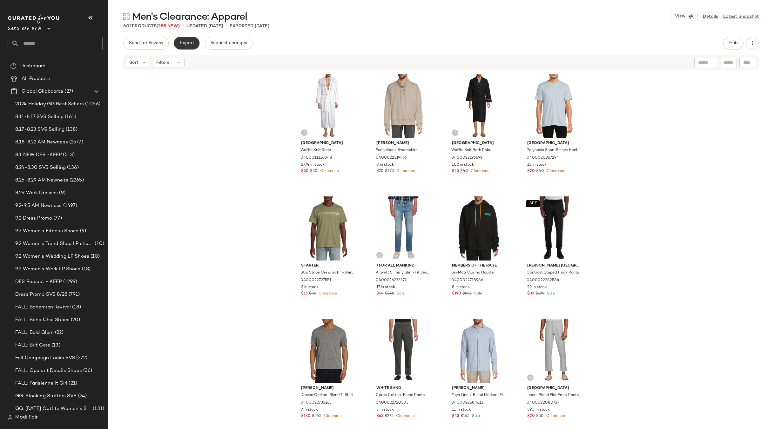
click at [181, 43] on span "Export" at bounding box center [186, 43] width 15 height 5
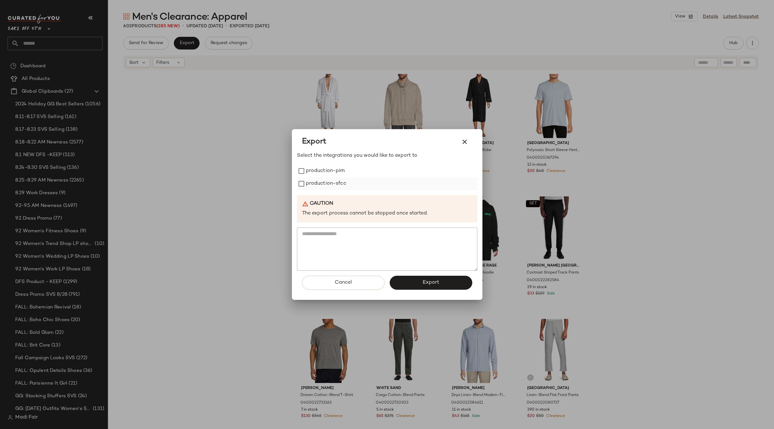
drag, startPoint x: 328, startPoint y: 171, endPoint x: 326, endPoint y: 188, distance: 16.3
click at [328, 173] on label "production-pim" at bounding box center [325, 171] width 39 height 13
click at [326, 191] on div "Select the integrations you would like to export to production-pim production-s…" at bounding box center [387, 211] width 180 height 119
click at [348, 182] on div "production-sfcc" at bounding box center [387, 183] width 180 height 13
click at [309, 183] on label "production-sfcc" at bounding box center [326, 183] width 40 height 13
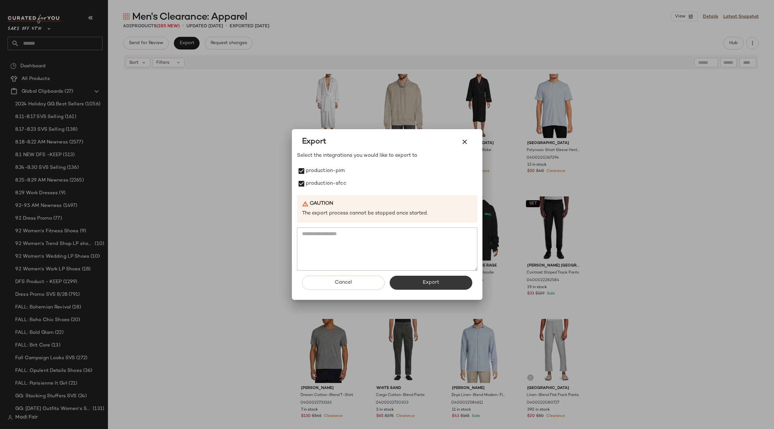
click at [419, 282] on button "Export" at bounding box center [430, 283] width 83 height 14
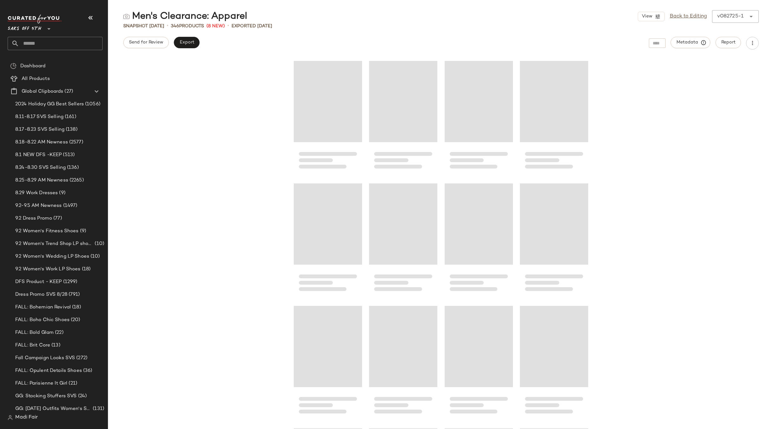
click at [38, 47] on input "text" at bounding box center [60, 43] width 83 height 13
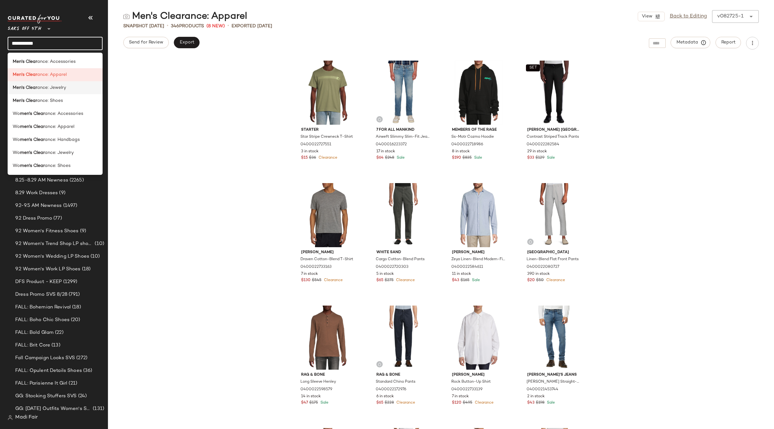
type input "**********"
click at [64, 87] on span "ance: Jewelry" at bounding box center [51, 87] width 29 height 7
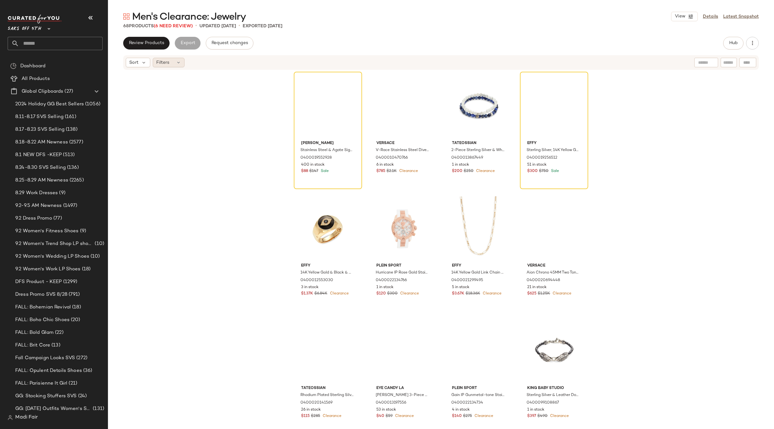
click at [174, 62] on div "Filters" at bounding box center [169, 63] width 32 height 10
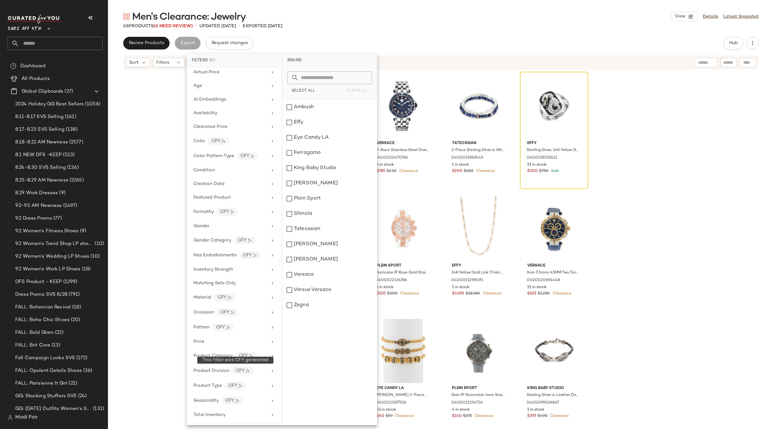
scroll to position [46, 0]
click at [217, 408] on div "Total Inventory" at bounding box center [234, 415] width 90 height 14
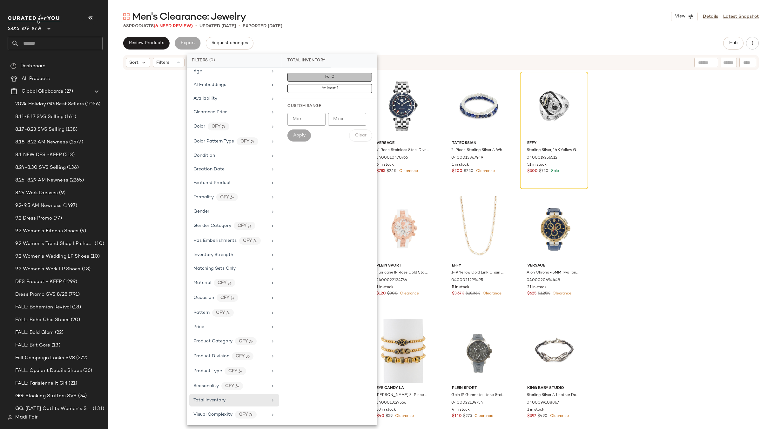
click at [328, 84] on button "For 0" at bounding box center [329, 88] width 84 height 9
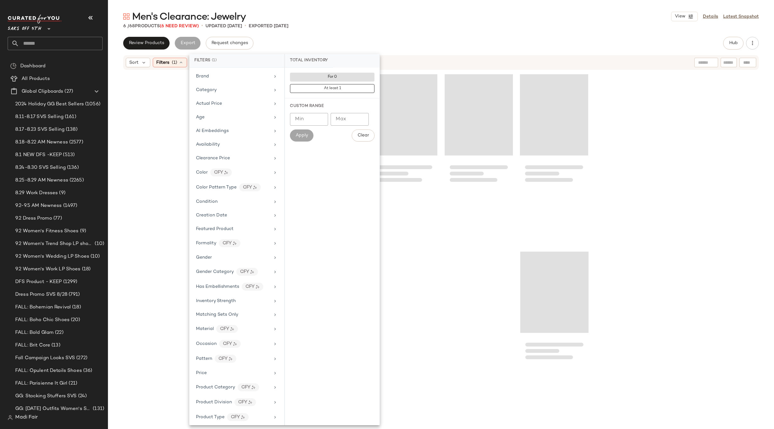
scroll to position [46, 0]
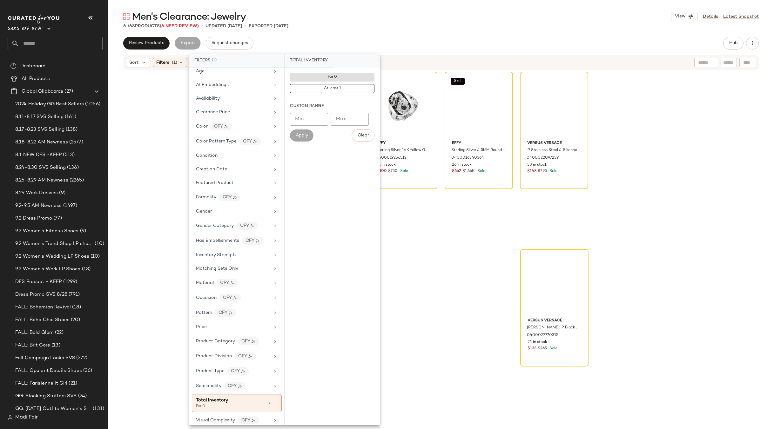
click at [354, 19] on div "Men's Clearance: Jewelry View Details Latest Snapshot" at bounding box center [441, 16] width 666 height 13
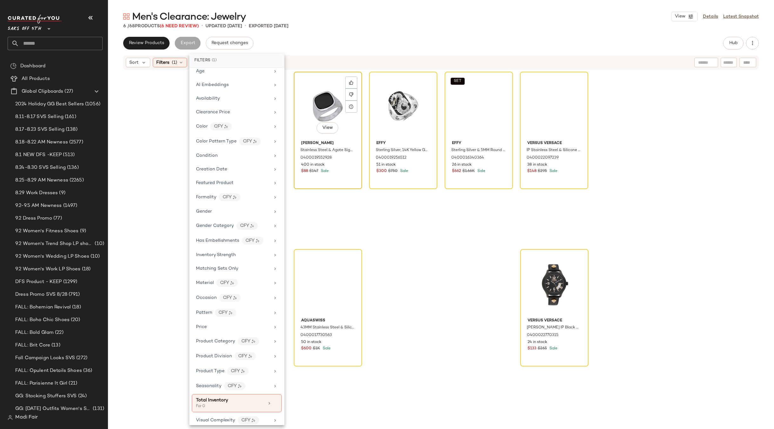
click at [314, 103] on div "View" at bounding box center [328, 106] width 64 height 64
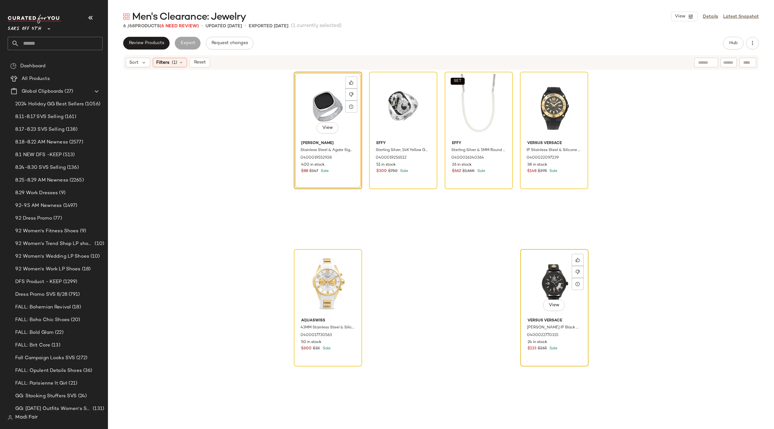
click at [533, 275] on div "View" at bounding box center [554, 283] width 64 height 64
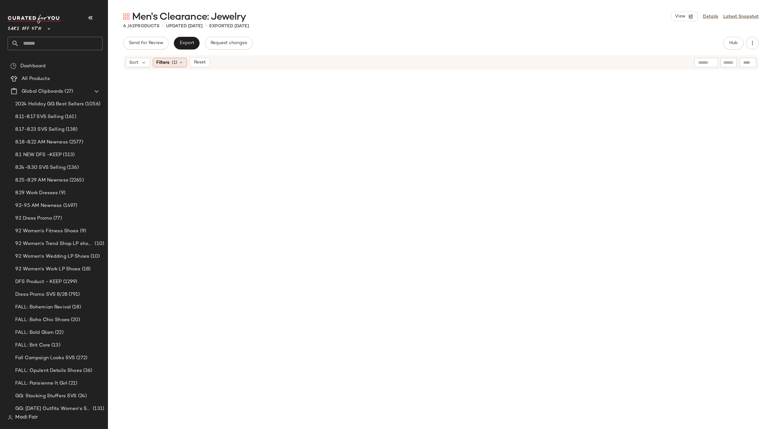
click at [155, 60] on div "Filters (1)" at bounding box center [170, 63] width 34 height 10
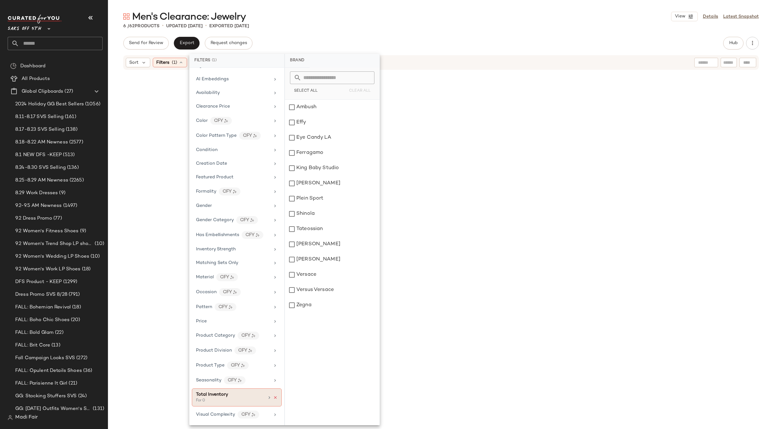
click at [273, 399] on icon at bounding box center [275, 398] width 4 height 4
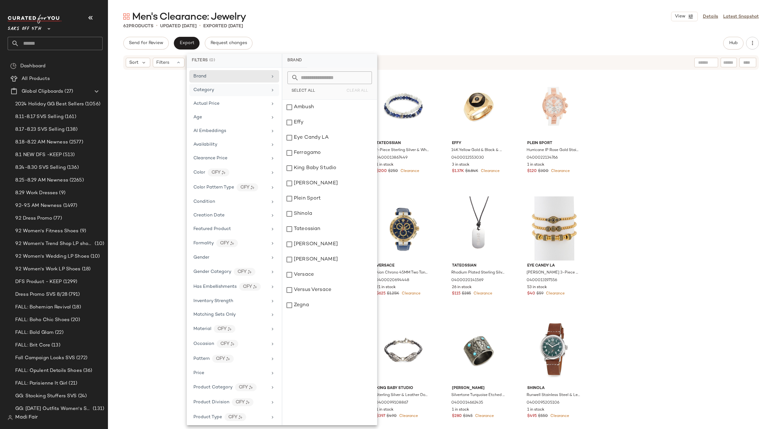
click at [225, 90] on div "Category" at bounding box center [230, 90] width 74 height 7
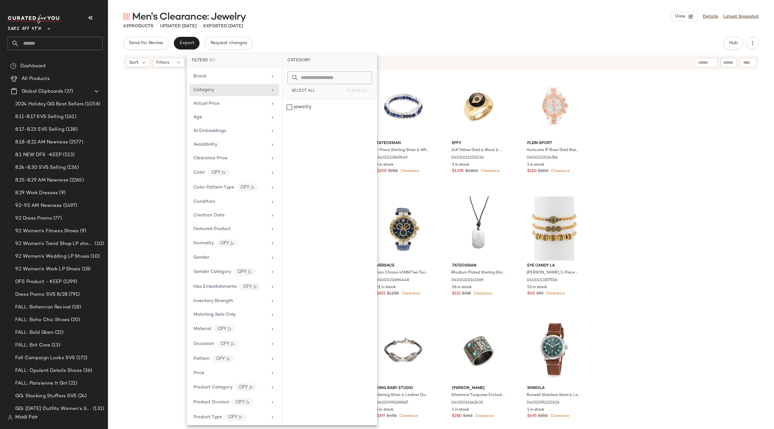
click at [313, 16] on div "Men's Clearance: Jewelry View Details Latest Snapshot" at bounding box center [441, 16] width 666 height 13
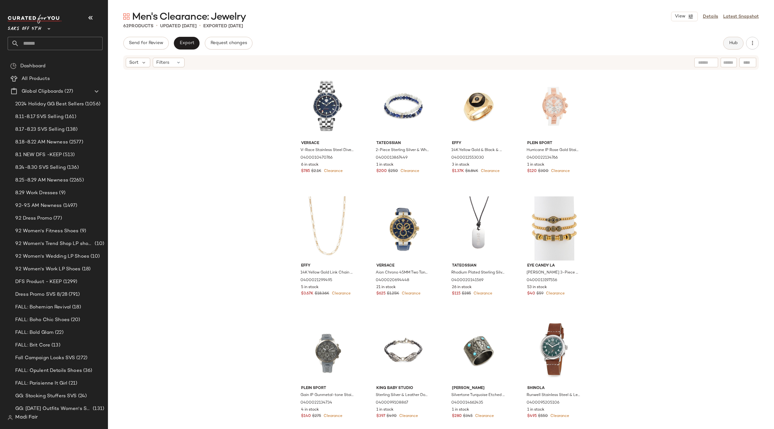
click at [732, 42] on span "Hub" at bounding box center [732, 43] width 9 height 5
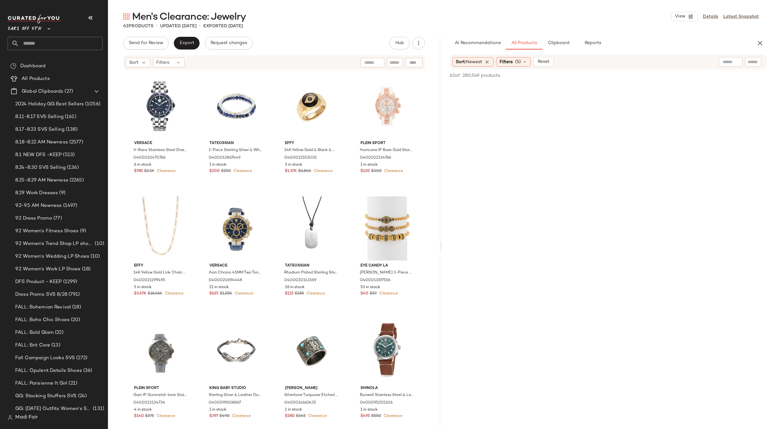
click at [439, 30] on div "Men's Clearance: Jewelry View Details Latest Snapshot 62 Products • updated Sep…" at bounding box center [441, 219] width 666 height 419
drag, startPoint x: 761, startPoint y: 42, endPoint x: 618, endPoint y: 48, distance: 143.3
click at [759, 42] on icon "button" at bounding box center [760, 43] width 8 height 8
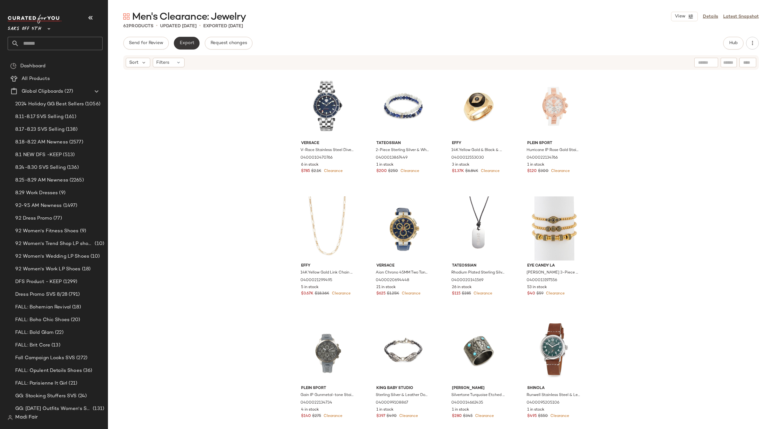
click at [189, 45] on span "Export" at bounding box center [186, 43] width 15 height 5
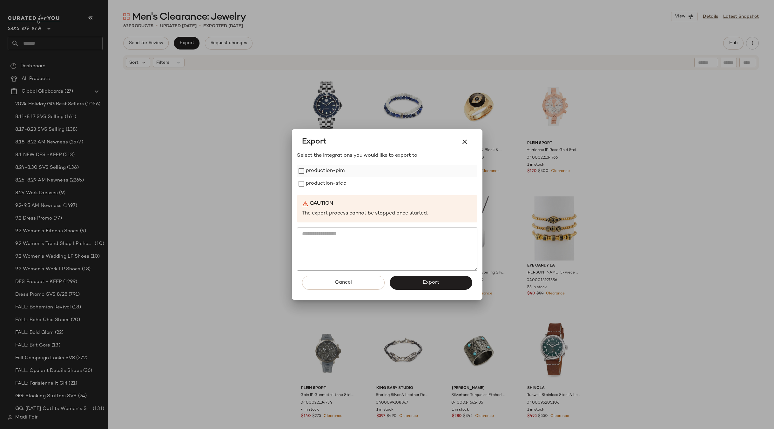
click at [337, 172] on label "production-pim" at bounding box center [325, 171] width 39 height 13
click at [335, 184] on label "production-sfcc" at bounding box center [326, 183] width 40 height 13
click at [425, 283] on span "Export" at bounding box center [430, 283] width 17 height 6
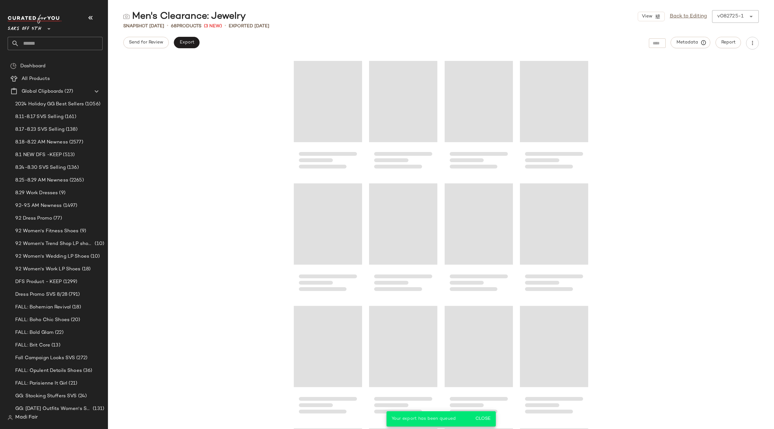
click at [35, 42] on input "text" at bounding box center [60, 43] width 83 height 13
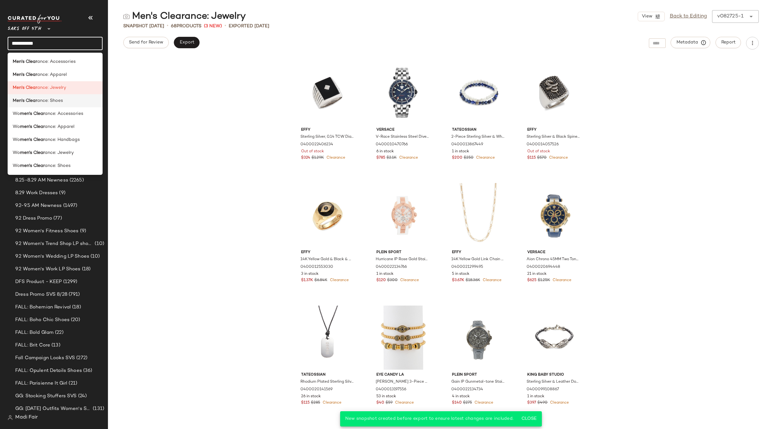
type input "**********"
click at [48, 99] on span "ance: Shoes" at bounding box center [50, 100] width 26 height 7
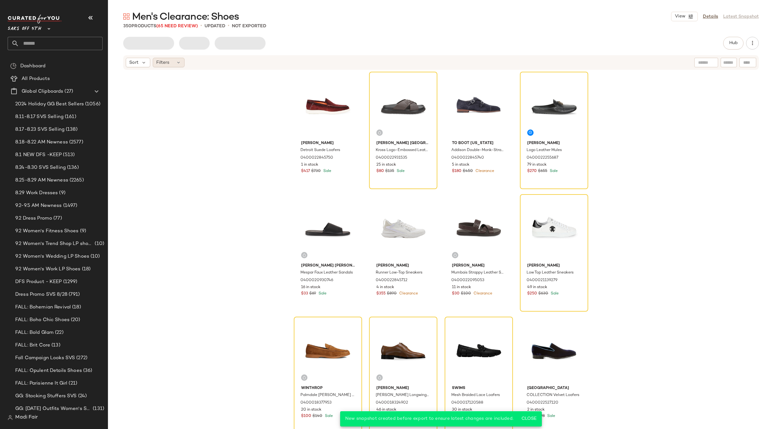
click at [177, 64] on icon at bounding box center [178, 62] width 5 height 5
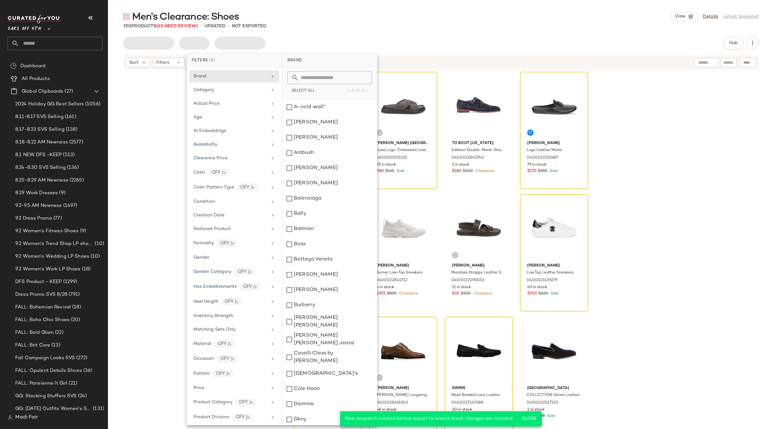
scroll to position [88, 0]
click at [221, 400] on span "Total Inventory" at bounding box center [209, 400] width 32 height 5
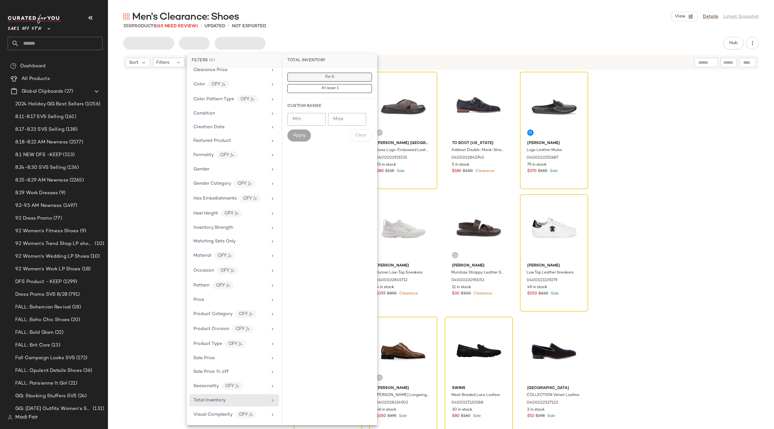
click at [328, 78] on span "For 0" at bounding box center [330, 77] width 10 height 4
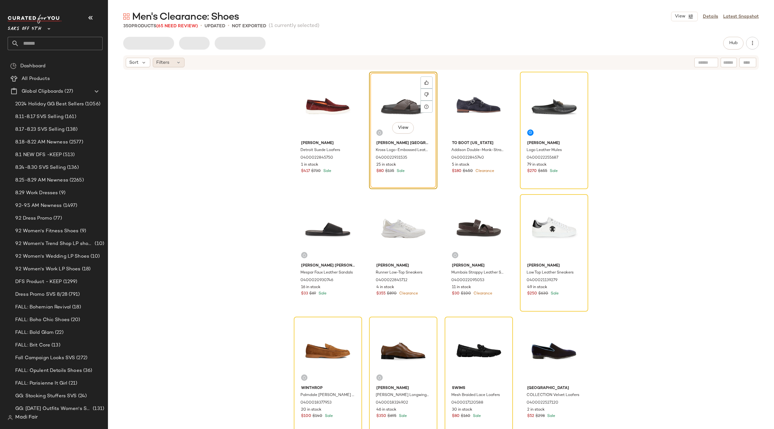
click at [167, 63] on span "Filters" at bounding box center [162, 62] width 13 height 7
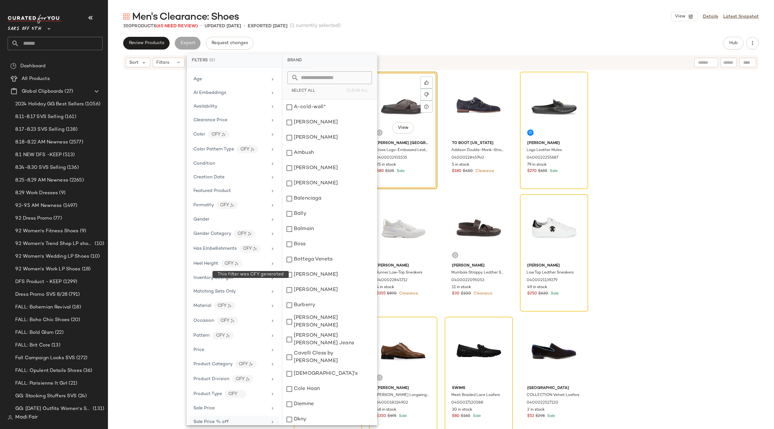
scroll to position [88, 0]
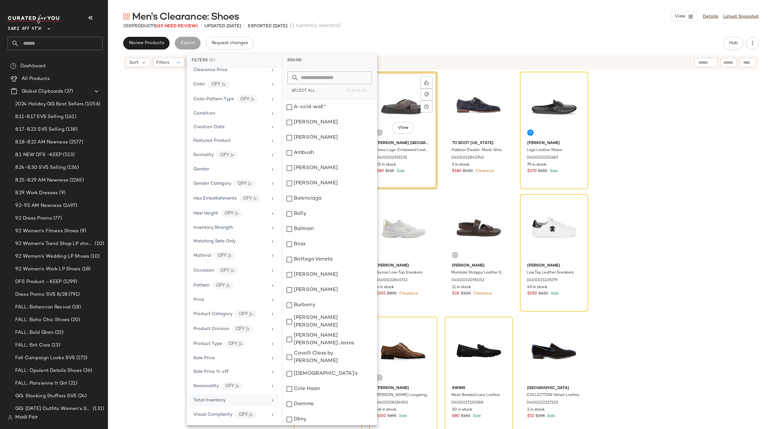
click at [204, 399] on span "Total Inventory" at bounding box center [209, 400] width 32 height 5
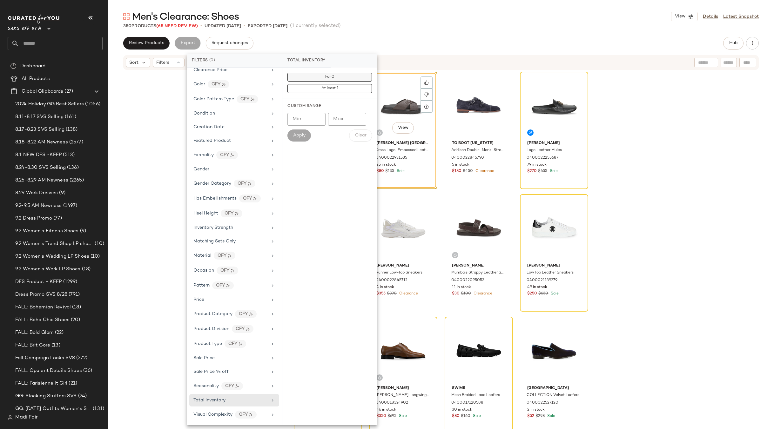
click at [314, 84] on button "For 0" at bounding box center [329, 88] width 84 height 9
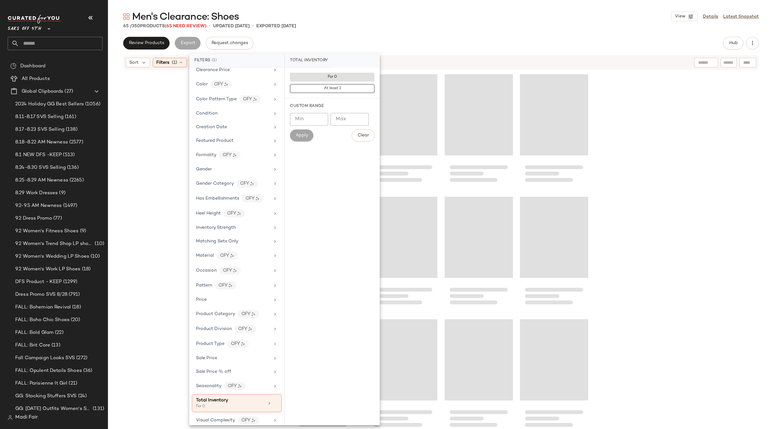
click at [342, 29] on div "Men's Clearance: Shoes View Details Latest Snapshot 65 / 350 Products (65 Need …" at bounding box center [441, 219] width 666 height 419
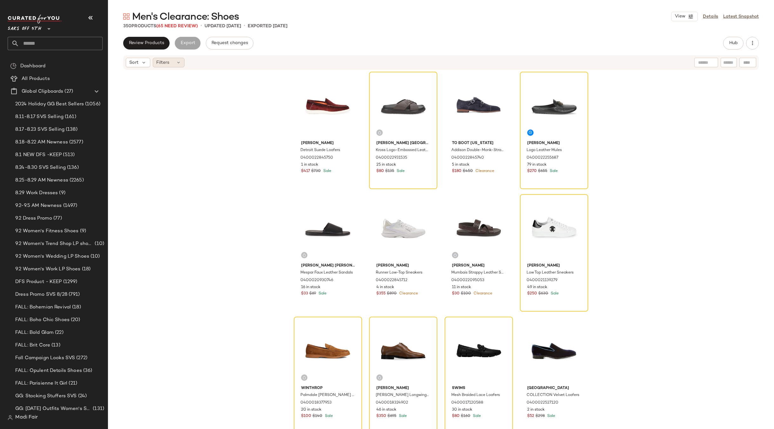
drag, startPoint x: 290, startPoint y: 88, endPoint x: 165, endPoint y: 58, distance: 128.9
click at [288, 87] on div "[PERSON_NAME] Detroit Suede Loafers 0400022845750 1 in stock $417 $730 Sale [PE…" at bounding box center [441, 259] width 666 height 378
click at [158, 60] on span "Filters" at bounding box center [162, 62] width 13 height 7
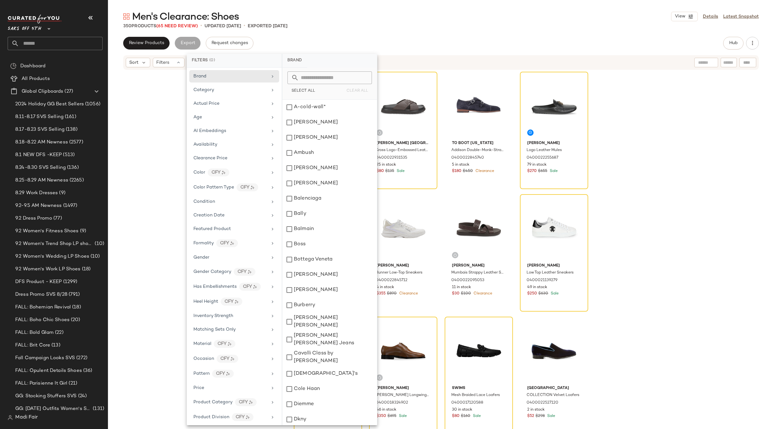
scroll to position [88, 0]
click at [217, 408] on div "Total Inventory" at bounding box center [234, 415] width 90 height 14
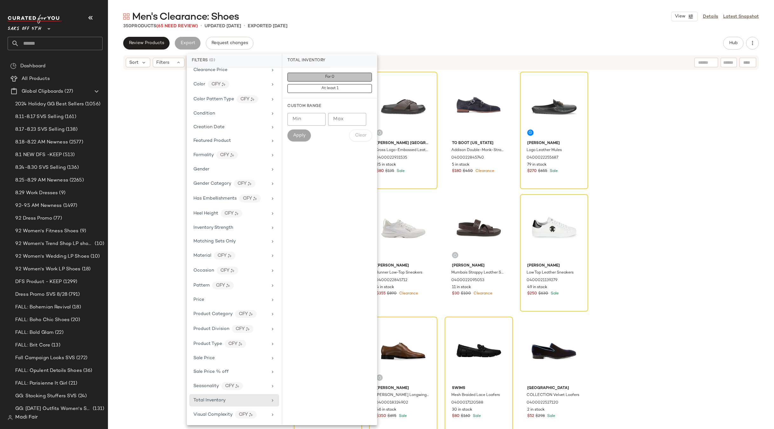
click at [323, 84] on button "For 0" at bounding box center [329, 88] width 84 height 9
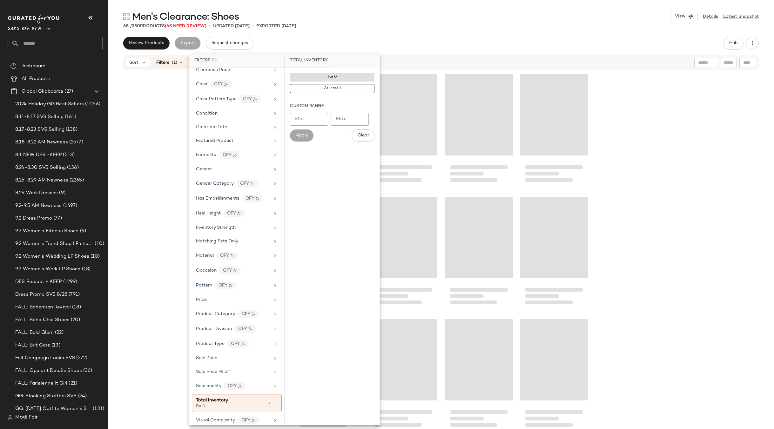
click at [333, 27] on div "65 / 350 Products (65 Need Review) • updated [DATE] • Exported [DATE]" at bounding box center [441, 26] width 666 height 6
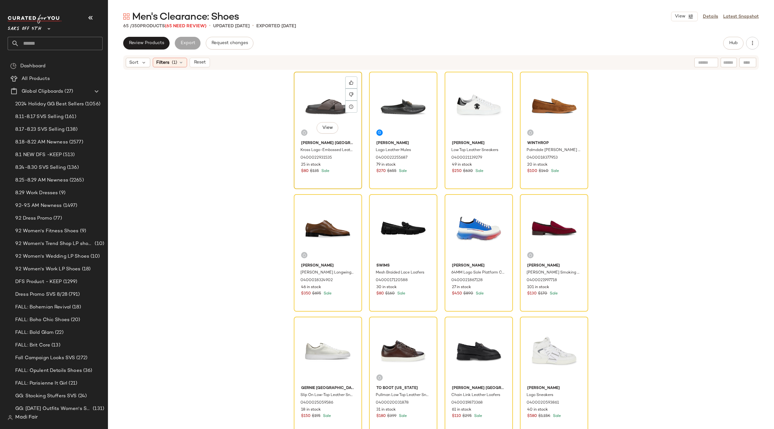
click at [324, 106] on div "View" at bounding box center [328, 106] width 64 height 64
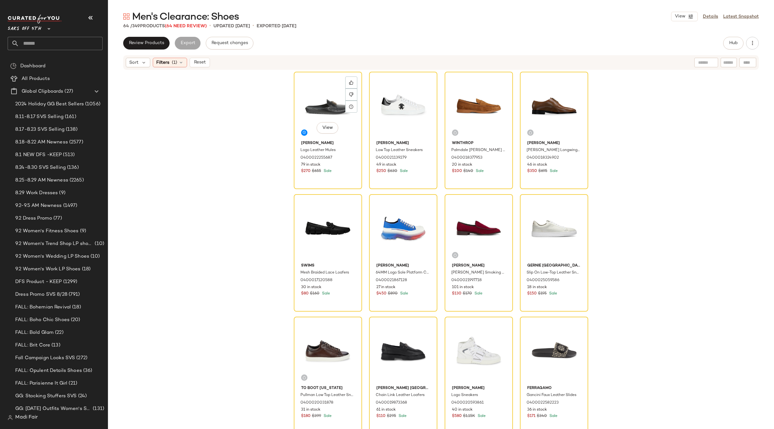
click at [323, 106] on div "View" at bounding box center [328, 106] width 64 height 64
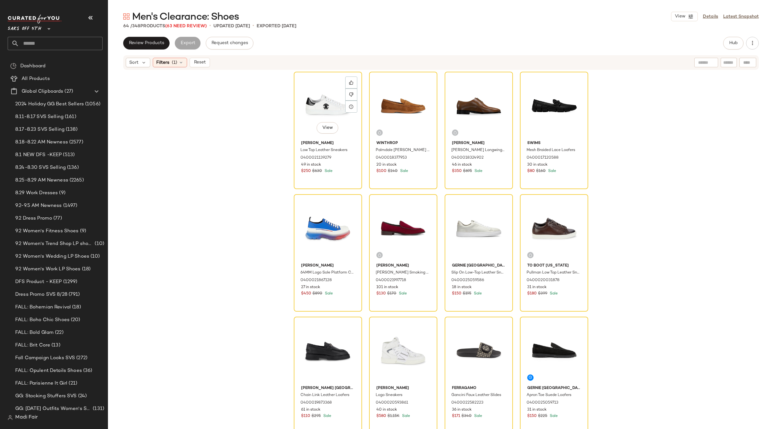
click at [323, 106] on div "View" at bounding box center [328, 106] width 64 height 64
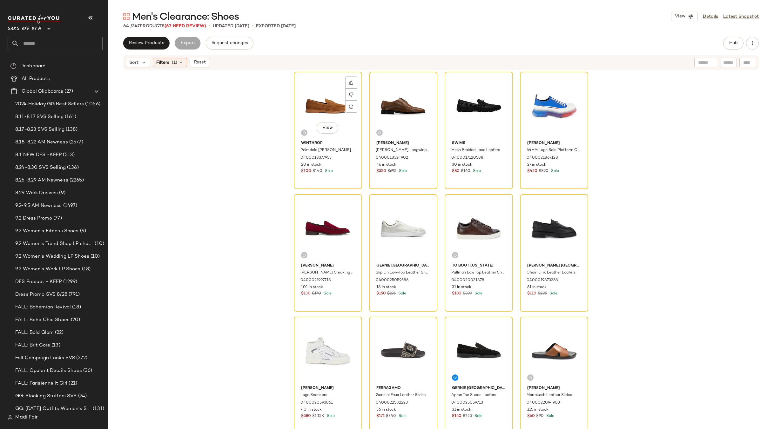
click at [323, 106] on div "View" at bounding box center [328, 106] width 64 height 64
click at [549, 223] on div "View" at bounding box center [554, 228] width 64 height 64
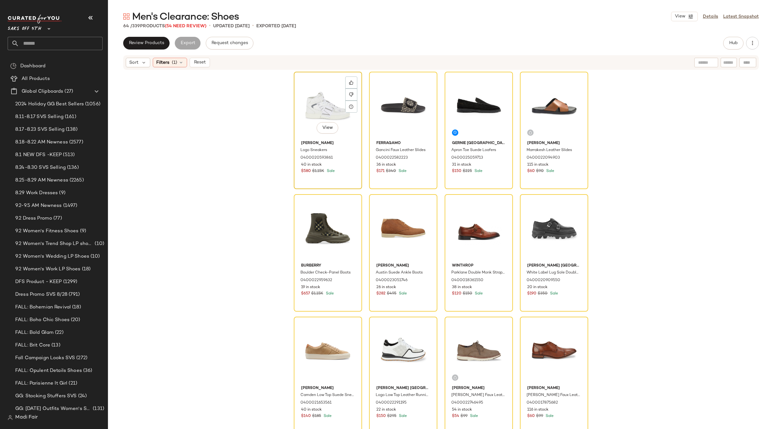
click at [313, 105] on div "View" at bounding box center [328, 106] width 64 height 64
click at [542, 332] on div "View" at bounding box center [554, 351] width 64 height 64
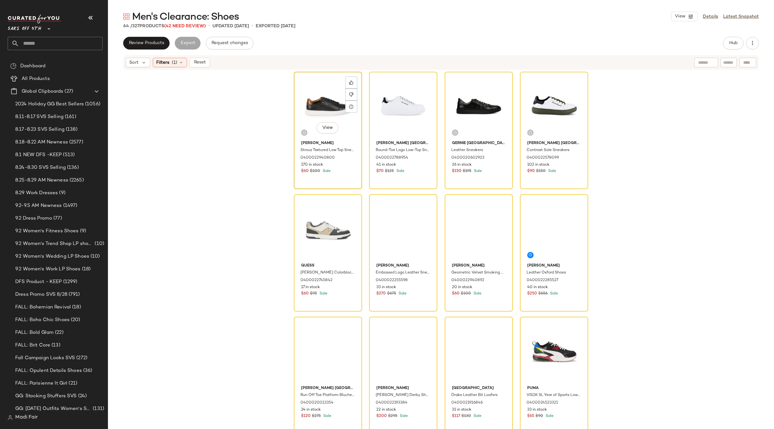
click at [319, 96] on div "View" at bounding box center [328, 106] width 64 height 64
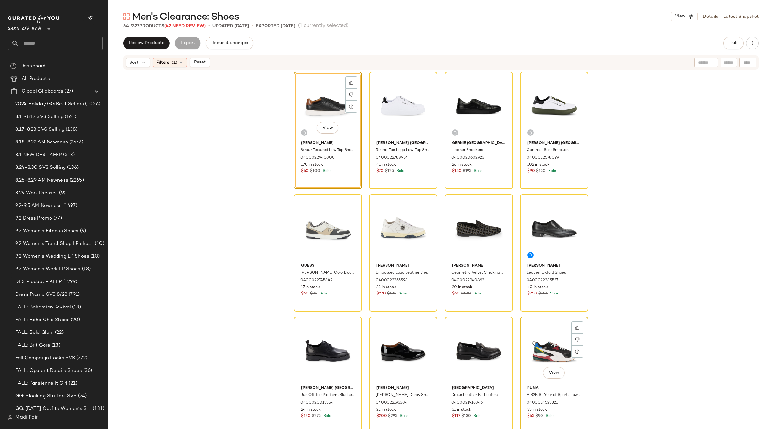
click at [558, 339] on div "View" at bounding box center [554, 351] width 64 height 64
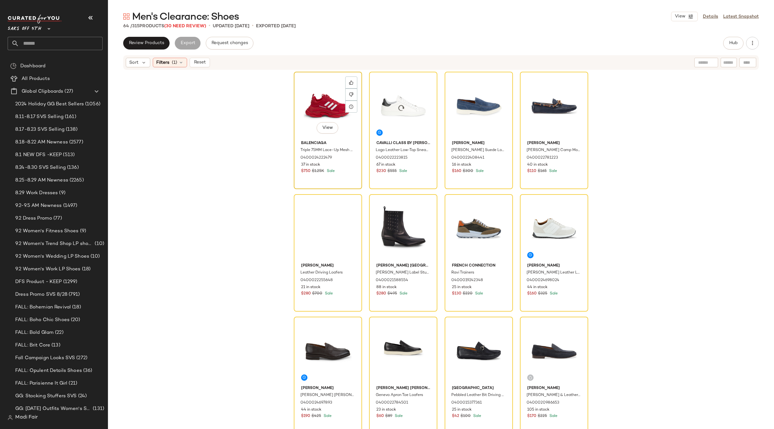
click at [315, 108] on div "View" at bounding box center [328, 106] width 64 height 64
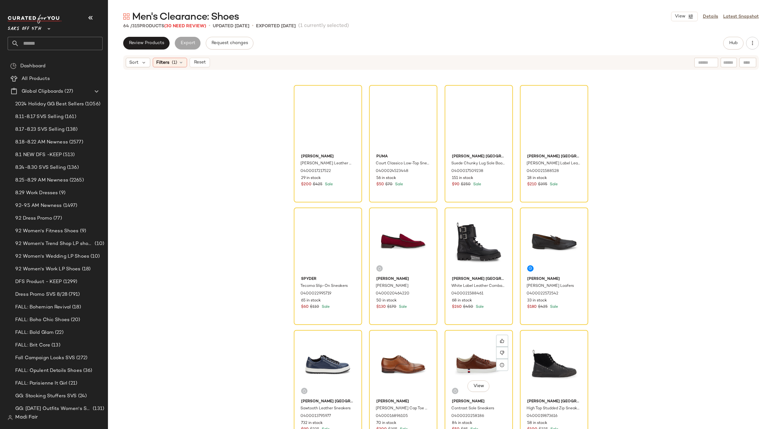
scroll to position [576, 0]
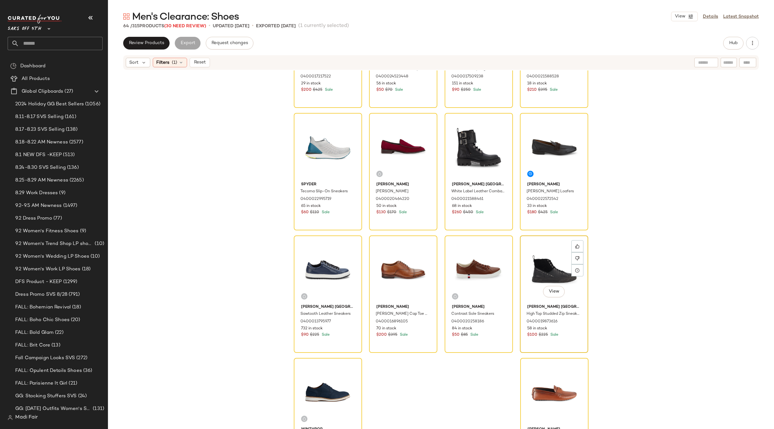
click at [549, 262] on div "View" at bounding box center [554, 270] width 64 height 64
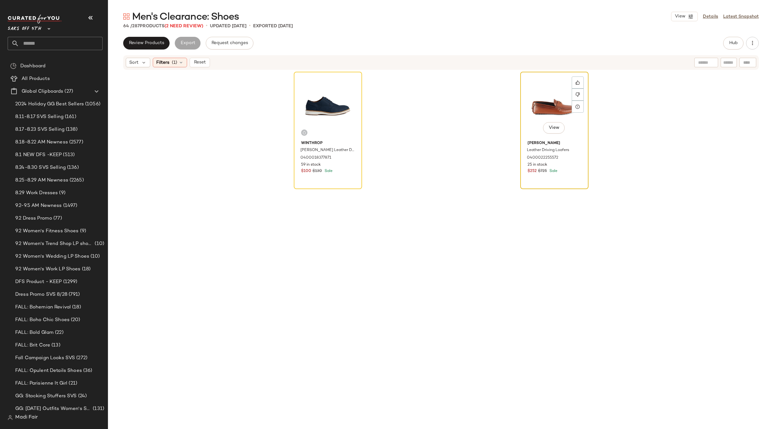
click at [541, 100] on div "View" at bounding box center [554, 106] width 64 height 64
click at [322, 108] on div "View" at bounding box center [328, 106] width 64 height 64
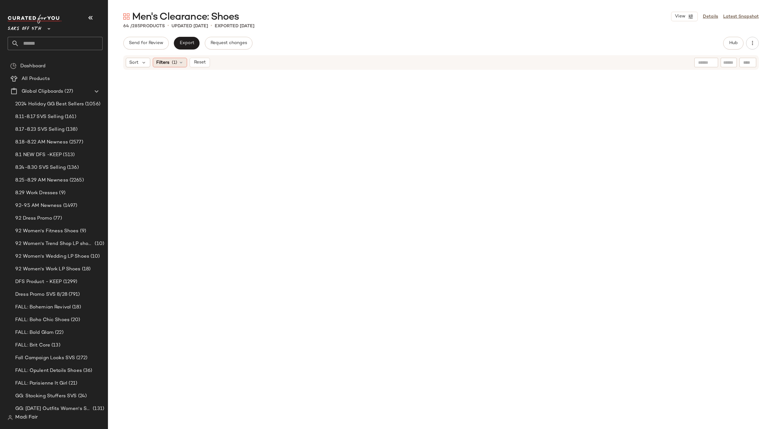
click at [173, 66] on div "Filters (1)" at bounding box center [170, 63] width 34 height 10
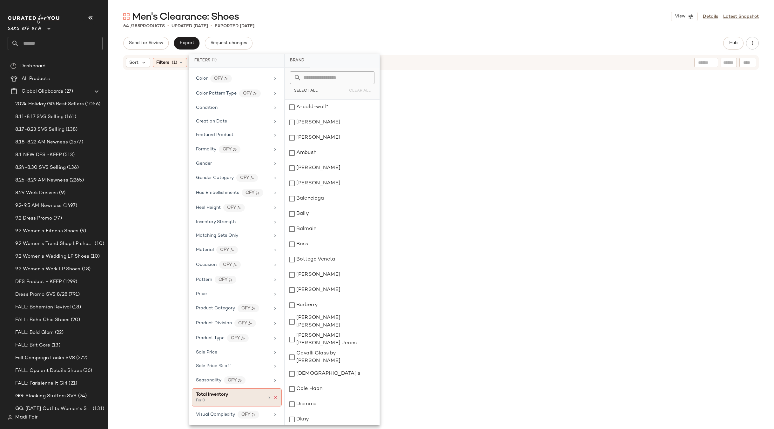
click at [273, 397] on icon at bounding box center [275, 398] width 4 height 4
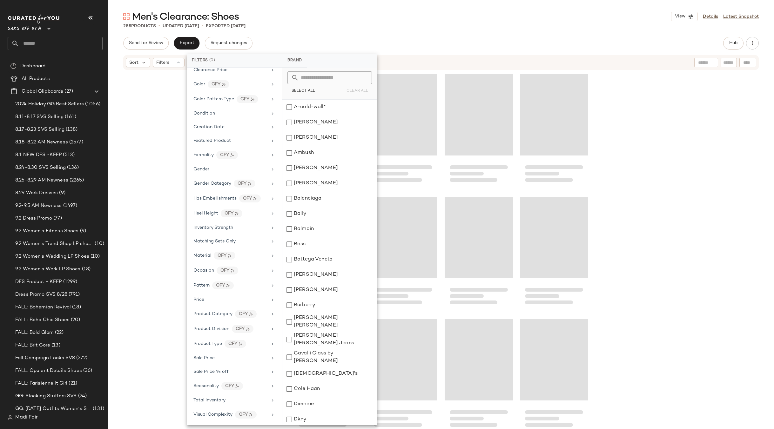
drag, startPoint x: 508, startPoint y: 28, endPoint x: 562, endPoint y: 28, distance: 54.6
click at [508, 28] on div "285 Products • updated Sep 3rd • Exported Aug 27th" at bounding box center [441, 26] width 666 height 6
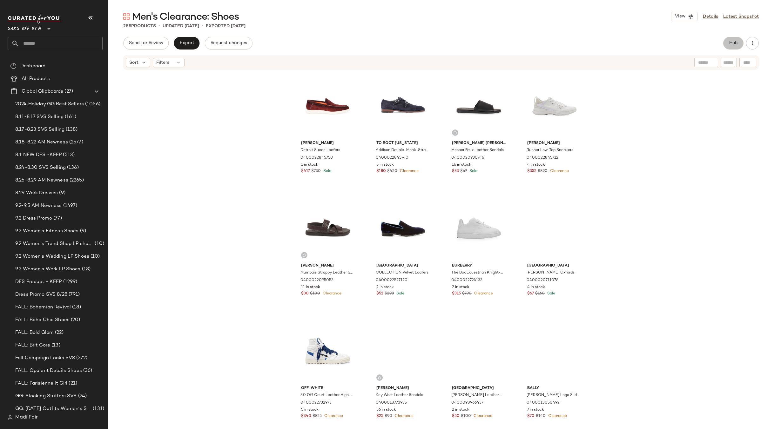
click at [724, 45] on button "Hub" at bounding box center [733, 43] width 20 height 13
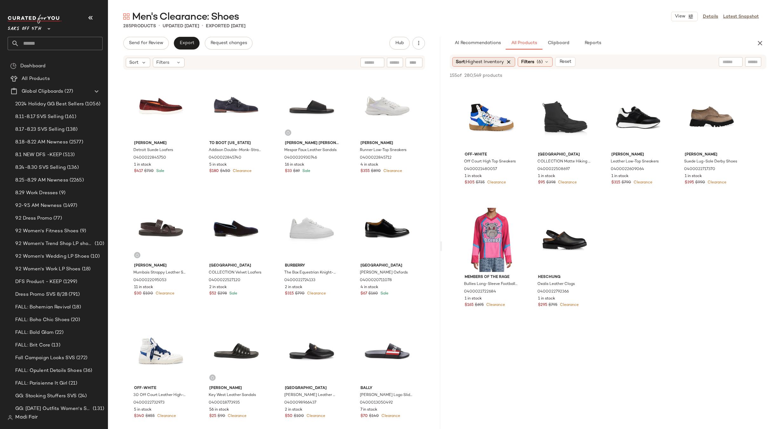
click at [512, 60] on icon at bounding box center [509, 62] width 6 height 6
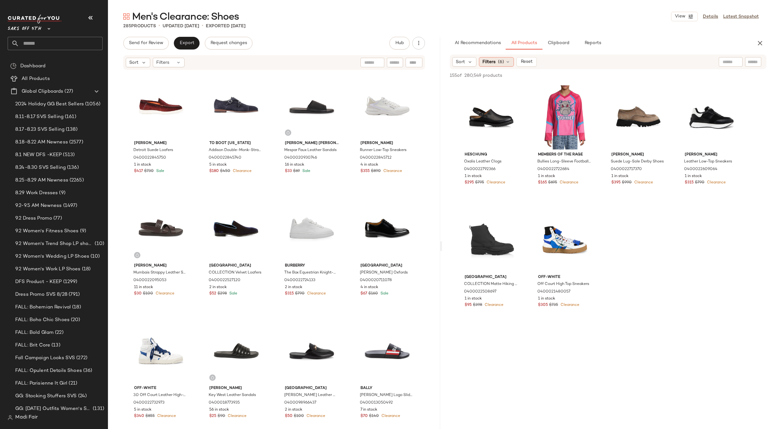
click at [504, 61] on div "Filters (6)" at bounding box center [496, 62] width 35 height 10
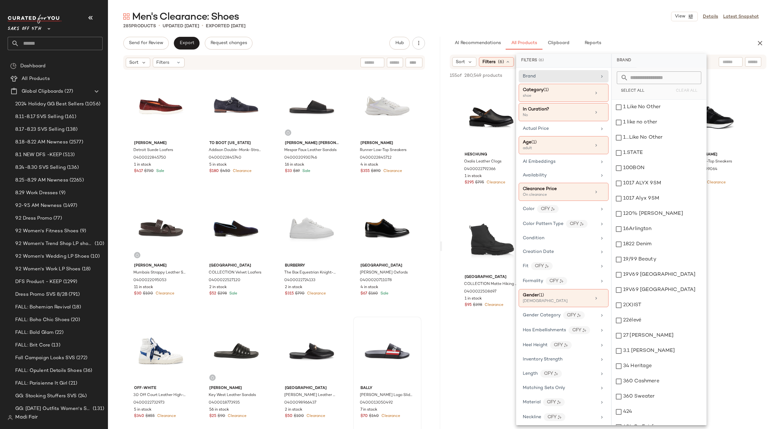
click at [471, 20] on div "Men's Clearance: Shoes View Details Latest Snapshot" at bounding box center [441, 16] width 666 height 13
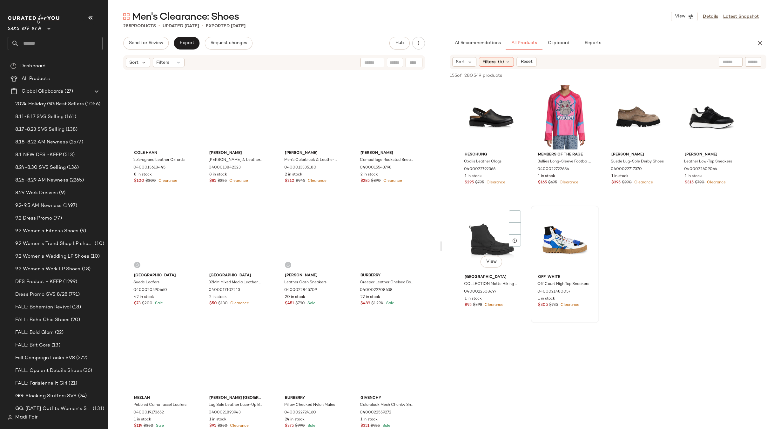
scroll to position [2608, 0]
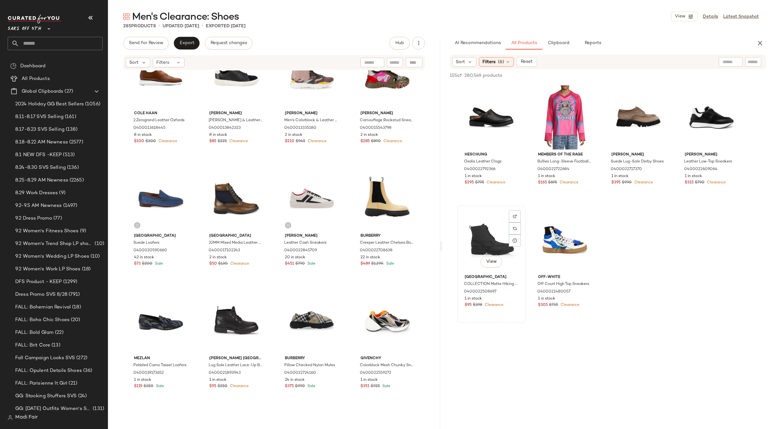
click at [486, 234] on div "View" at bounding box center [491, 240] width 64 height 64
click at [549, 235] on div at bounding box center [565, 240] width 64 height 64
click at [637, 126] on div "View" at bounding box center [638, 117] width 64 height 64
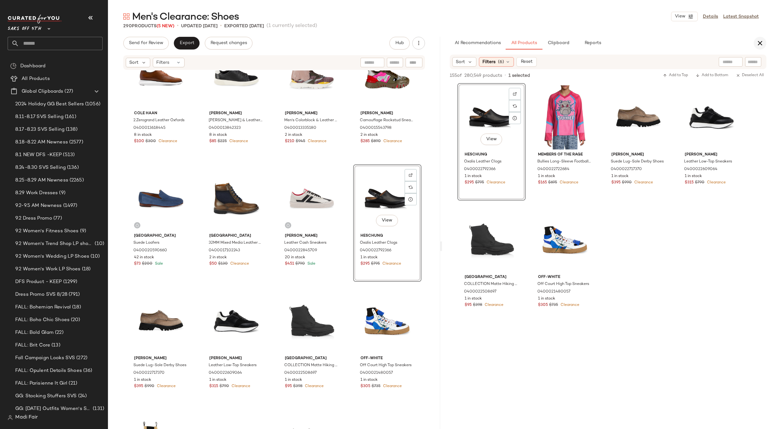
click at [757, 45] on icon "button" at bounding box center [760, 43] width 8 height 8
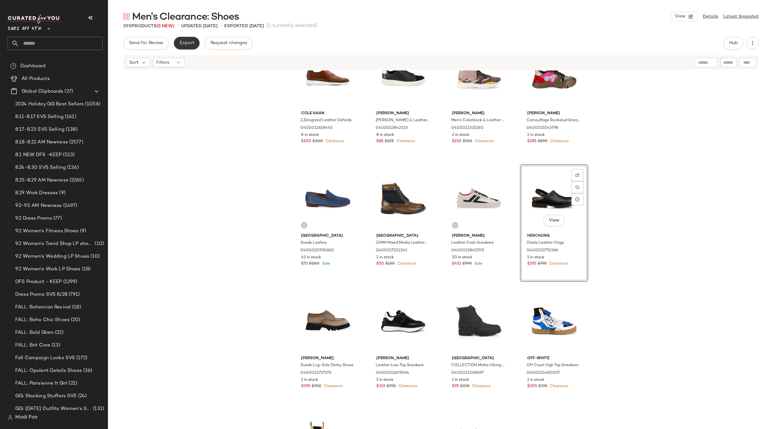
click at [181, 41] on span "Export" at bounding box center [186, 43] width 15 height 5
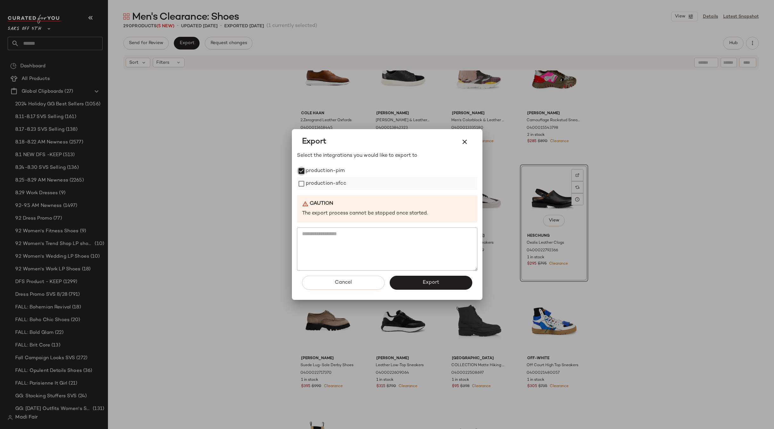
click at [309, 182] on label "production-sfcc" at bounding box center [326, 183] width 40 height 13
click at [421, 283] on button "Export" at bounding box center [430, 283] width 83 height 14
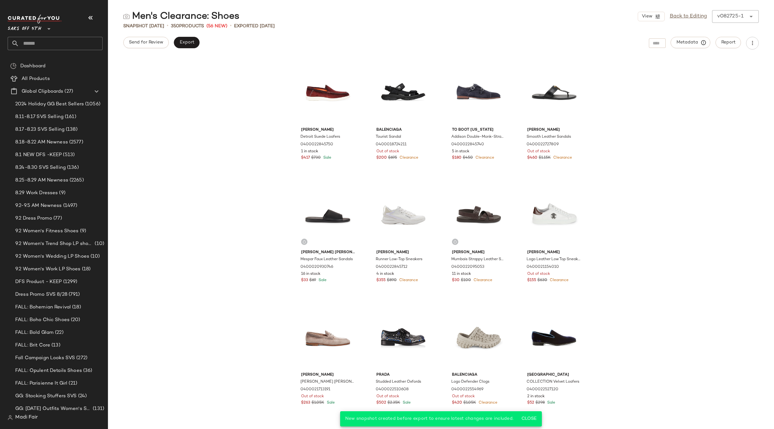
click at [46, 42] on input "text" at bounding box center [60, 43] width 83 height 13
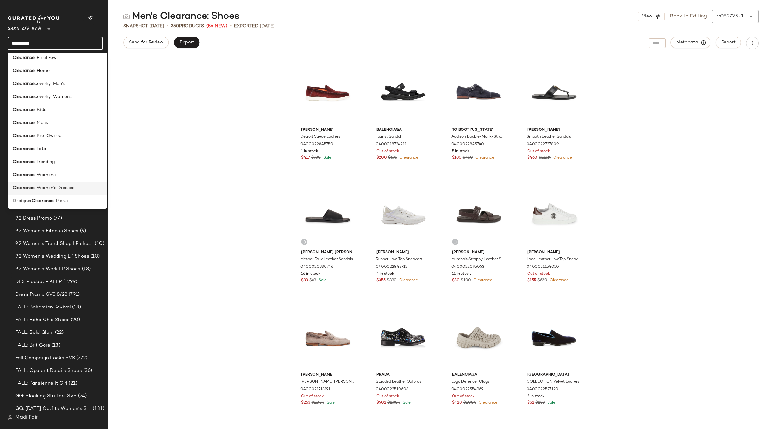
scroll to position [63, 0]
type input "*********"
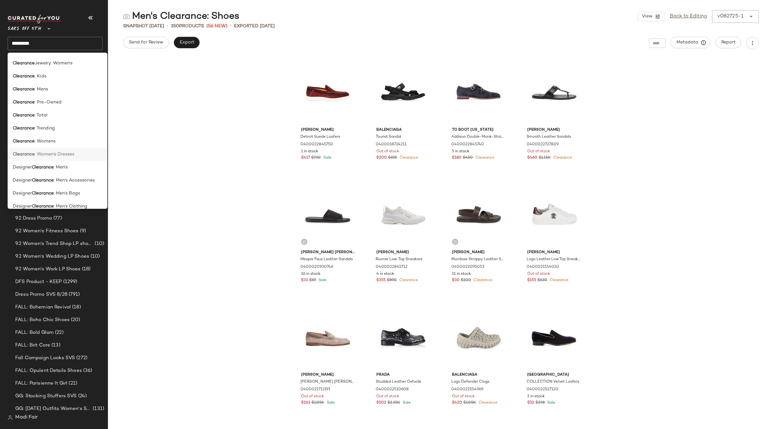
click at [71, 154] on span ": Women's Dresses" at bounding box center [55, 154] width 40 height 7
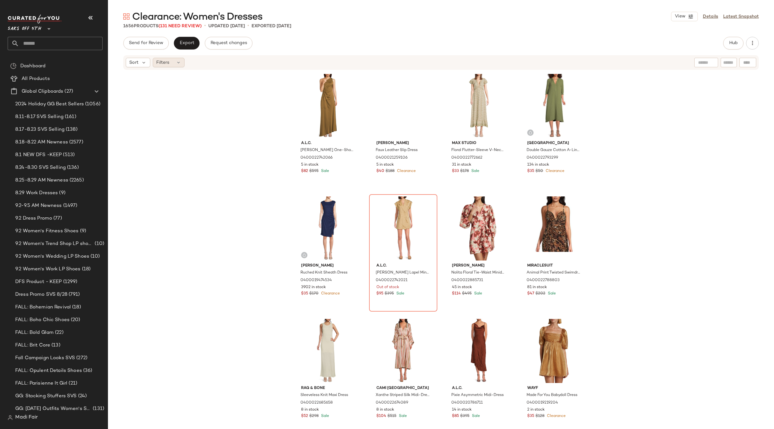
click at [179, 63] on icon at bounding box center [178, 62] width 5 height 5
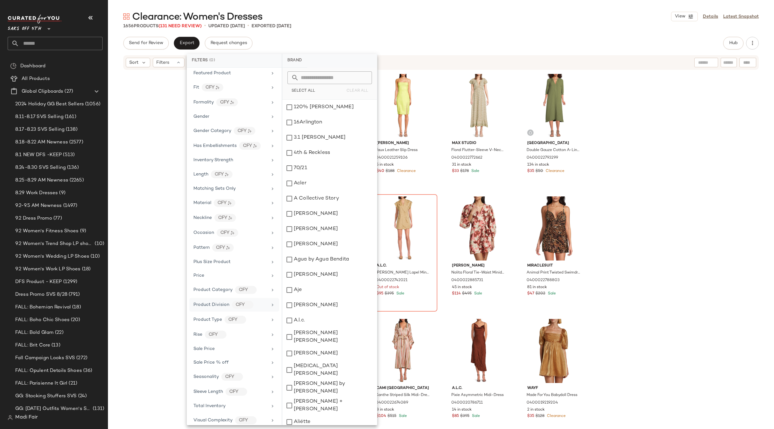
scroll to position [162, 0]
drag, startPoint x: 656, startPoint y: 172, endPoint x: 494, endPoint y: 217, distance: 168.4
click at [654, 172] on div "A.l.c. Paige One-Shoulder Gown 0400022742066 5 in stock $82 $595 Sale susana mo…" at bounding box center [441, 259] width 666 height 378
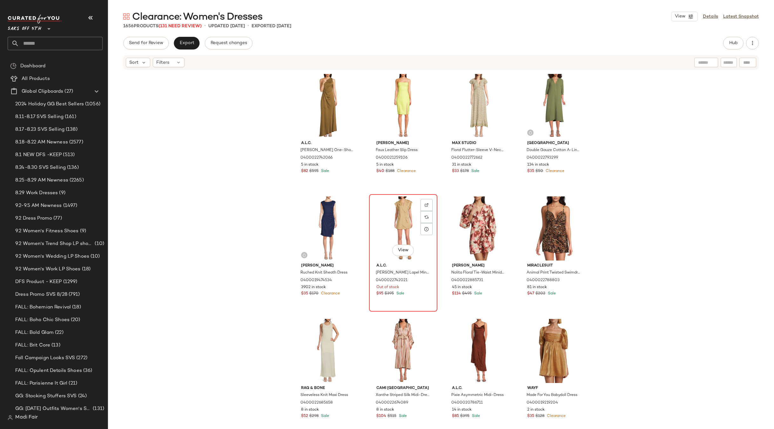
click at [425, 211] on div at bounding box center [426, 217] width 12 height 12
click at [176, 63] on icon at bounding box center [178, 62] width 5 height 5
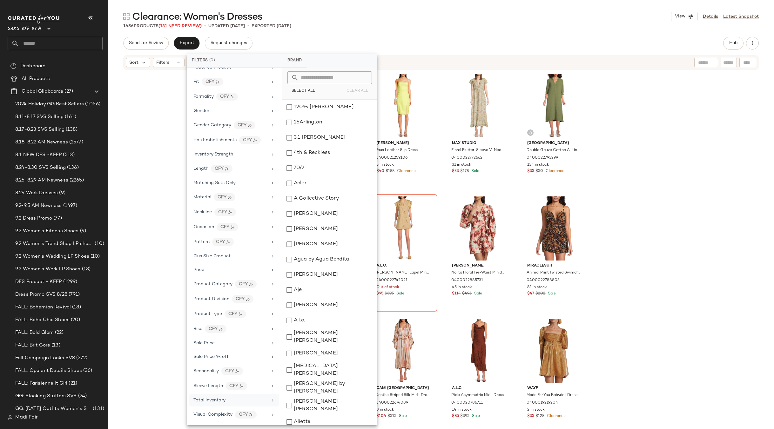
click at [225, 398] on div "Total Inventory" at bounding box center [230, 400] width 74 height 7
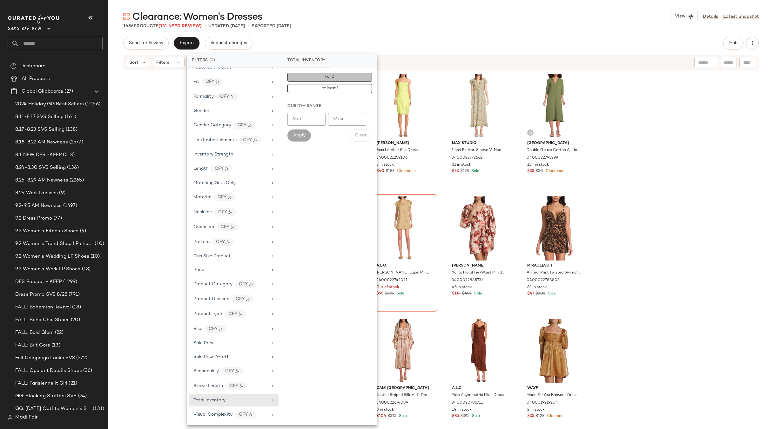
click at [327, 79] on span "For 0" at bounding box center [330, 77] width 10 height 4
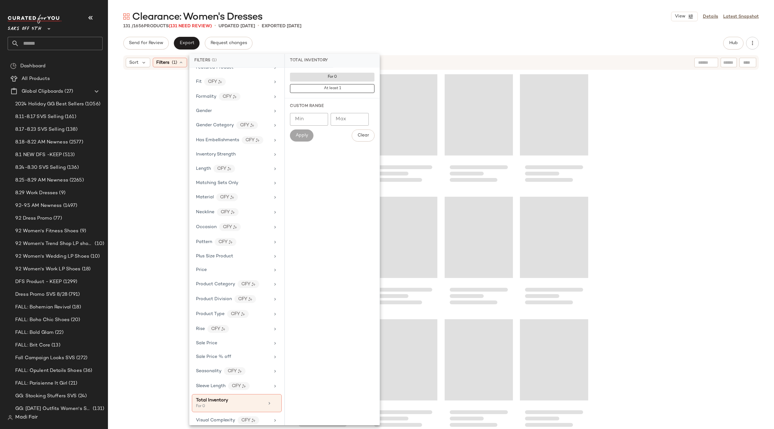
click at [345, 11] on div "Clearance: Women's Dresses View Details Latest Snapshot" at bounding box center [441, 16] width 666 height 13
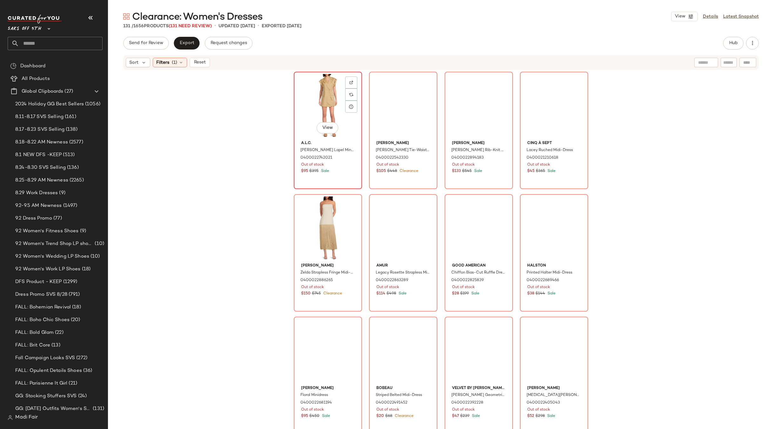
click at [319, 98] on div "View" at bounding box center [328, 106] width 64 height 64
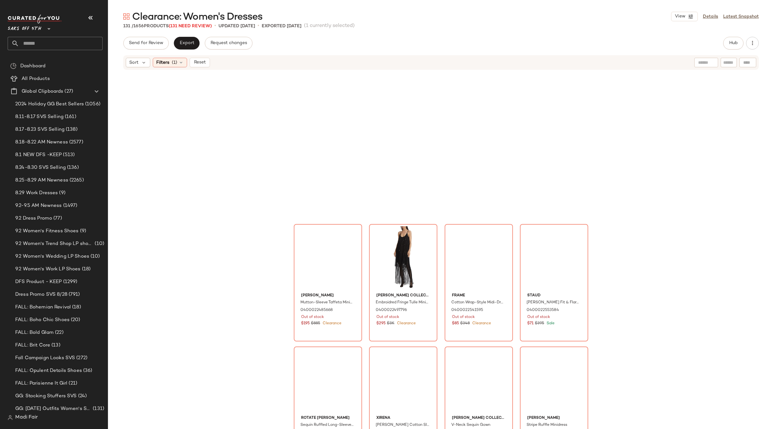
scroll to position [2259, 0]
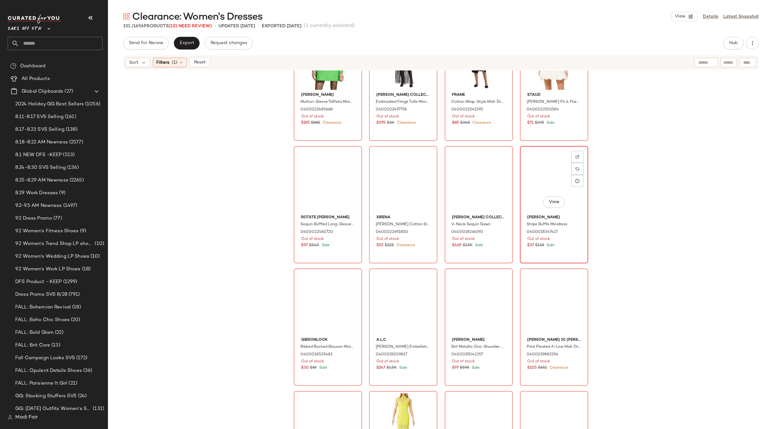
click at [542, 169] on div "View" at bounding box center [554, 180] width 64 height 64
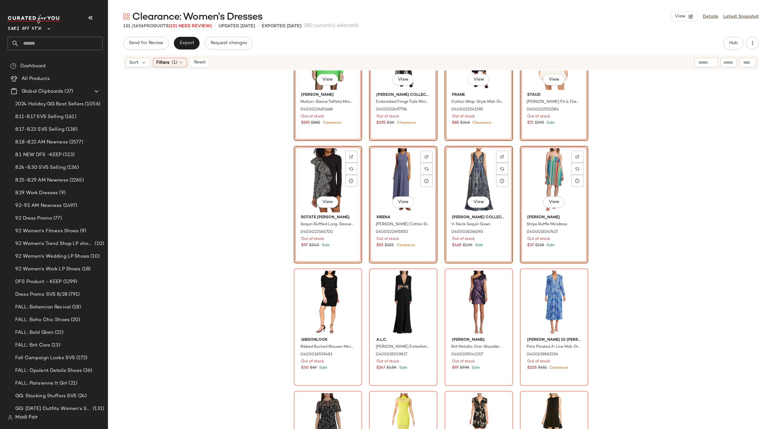
scroll to position [1216, 0]
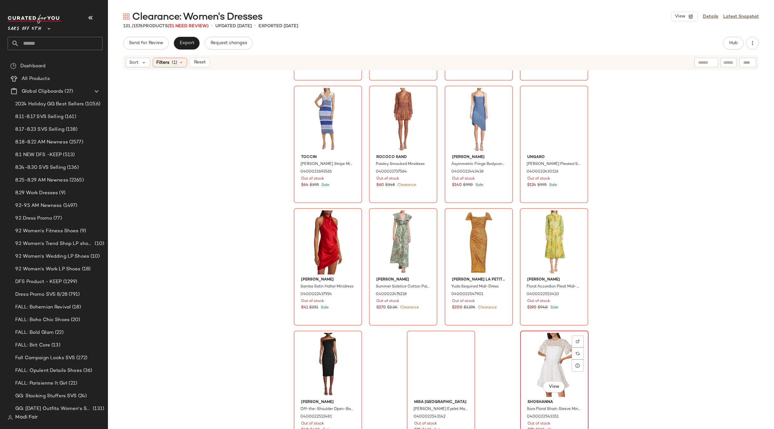
click at [553, 351] on div "View" at bounding box center [554, 365] width 64 height 64
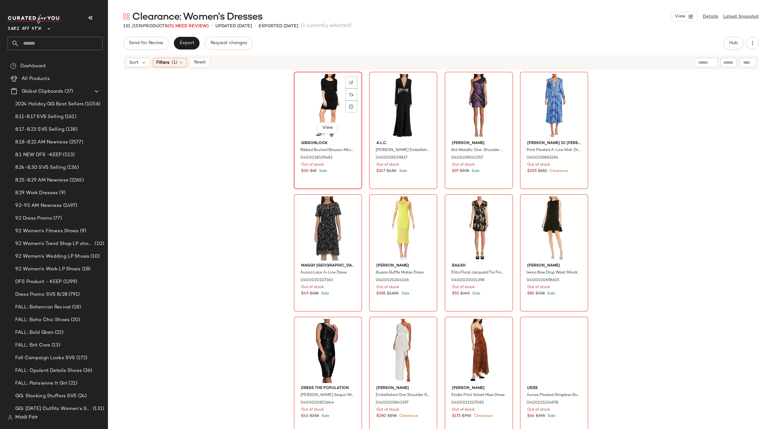
click at [317, 101] on div "View" at bounding box center [328, 106] width 64 height 64
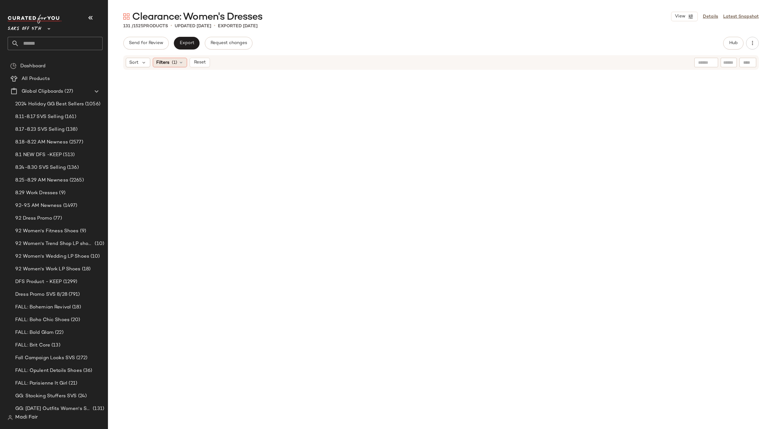
click at [171, 66] on div "Filters (1)" at bounding box center [170, 63] width 34 height 10
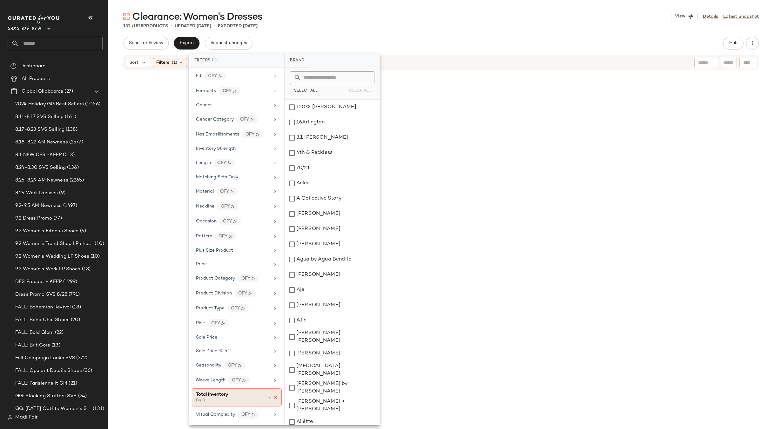
click at [273, 396] on icon at bounding box center [275, 398] width 4 height 4
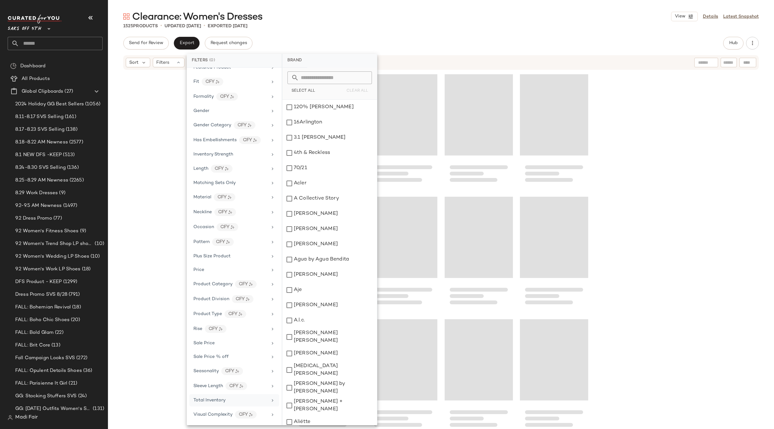
click at [485, 29] on div "1525 Products • updated Sep 3rd • Exported Aug 29th" at bounding box center [441, 26] width 666 height 6
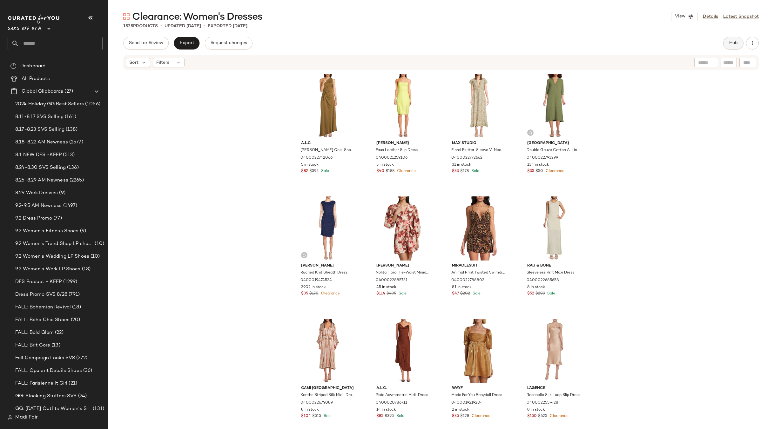
click at [738, 46] on button "Hub" at bounding box center [733, 43] width 20 height 13
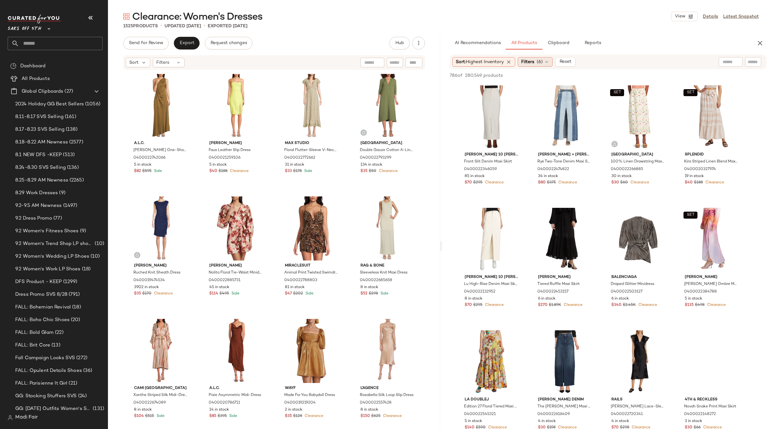
click at [537, 60] on div "Filters (6)" at bounding box center [534, 62] width 35 height 10
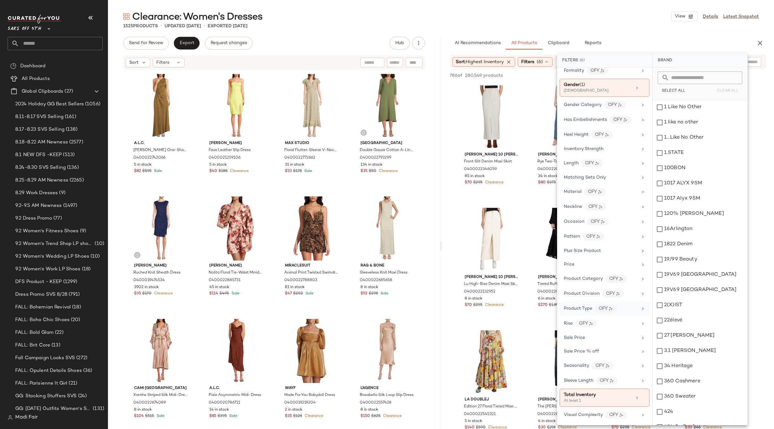
scroll to position [211, 0]
click at [570, 21] on div "Clearance: Women's Dresses View Details Latest Snapshot" at bounding box center [441, 16] width 666 height 13
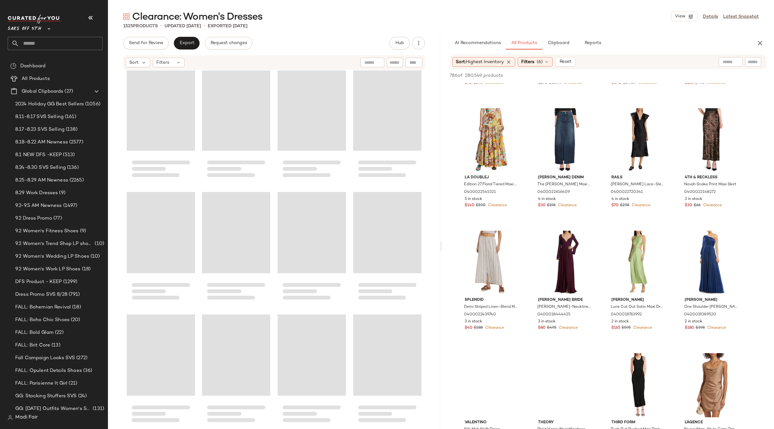
scroll to position [36316, 0]
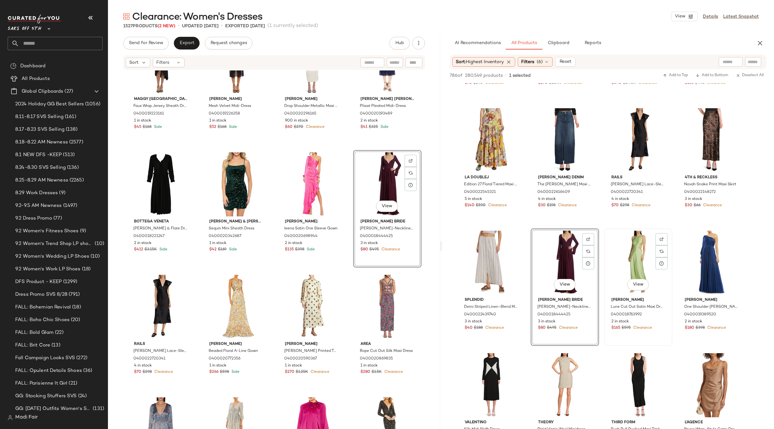
click at [637, 257] on div "View" at bounding box center [638, 263] width 64 height 64
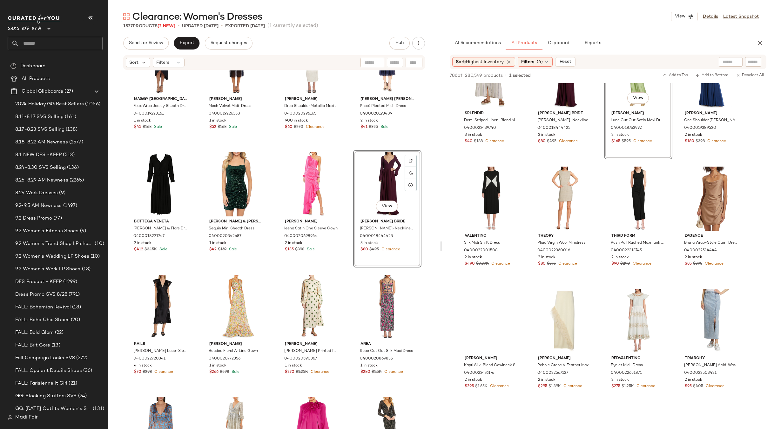
scroll to position [444, 0]
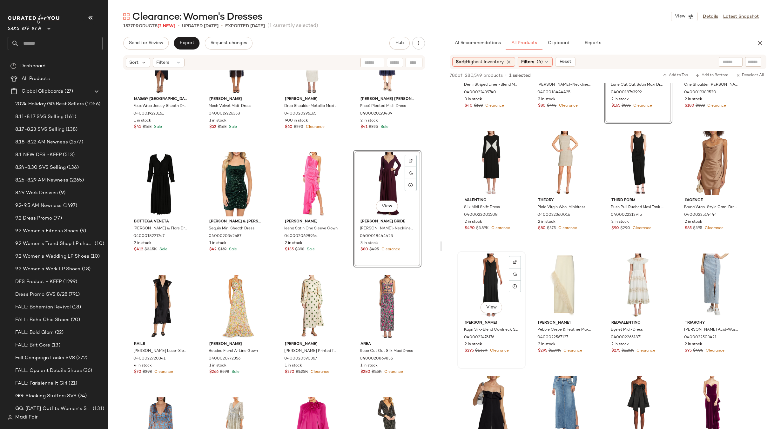
click at [492, 270] on div "View" at bounding box center [491, 286] width 64 height 64
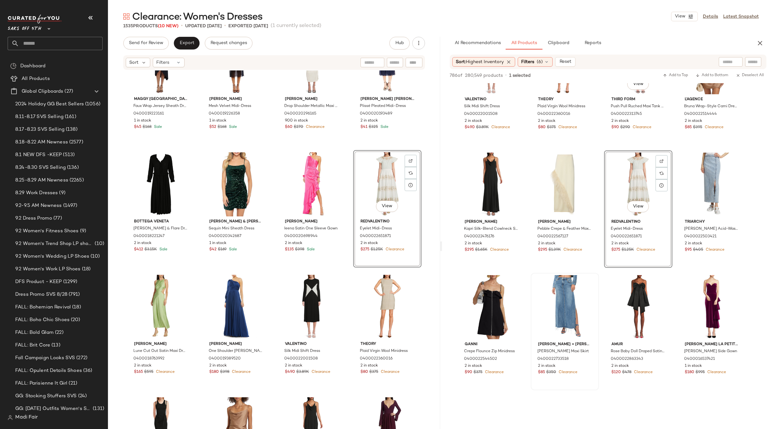
scroll to position [635, 0]
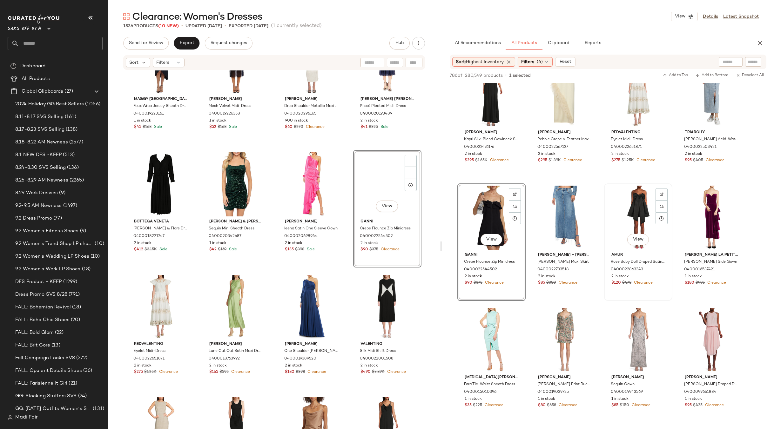
click at [628, 212] on div "View" at bounding box center [638, 218] width 64 height 64
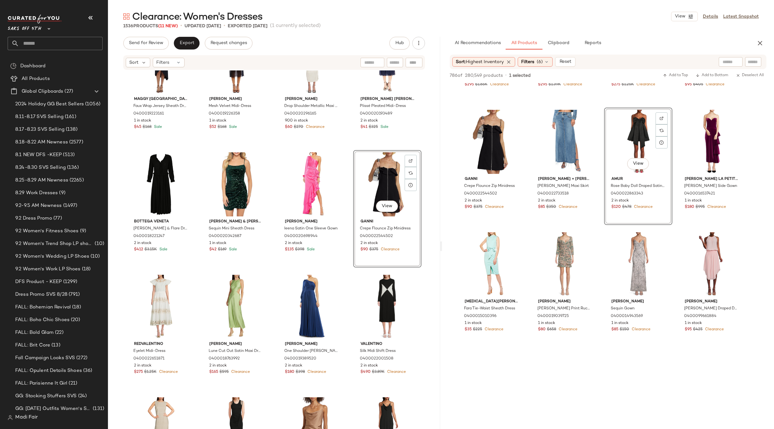
scroll to position [794, 0]
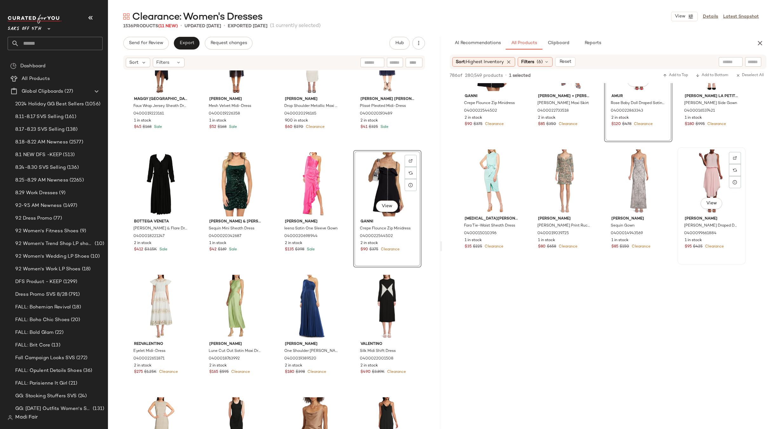
click at [718, 172] on div "View" at bounding box center [711, 182] width 64 height 64
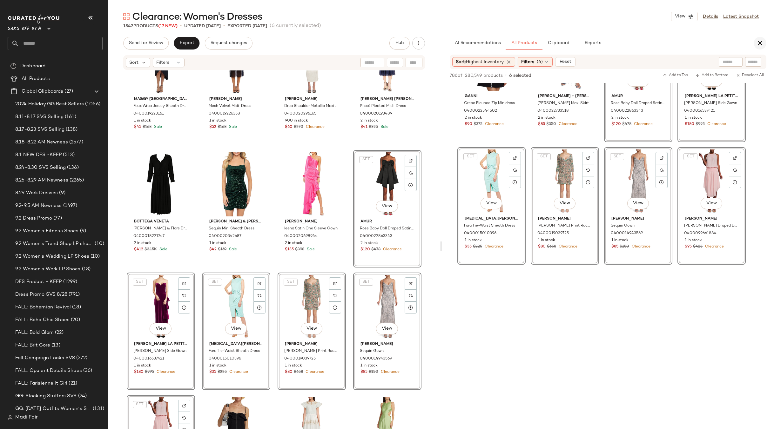
click at [758, 42] on icon "button" at bounding box center [760, 43] width 8 height 8
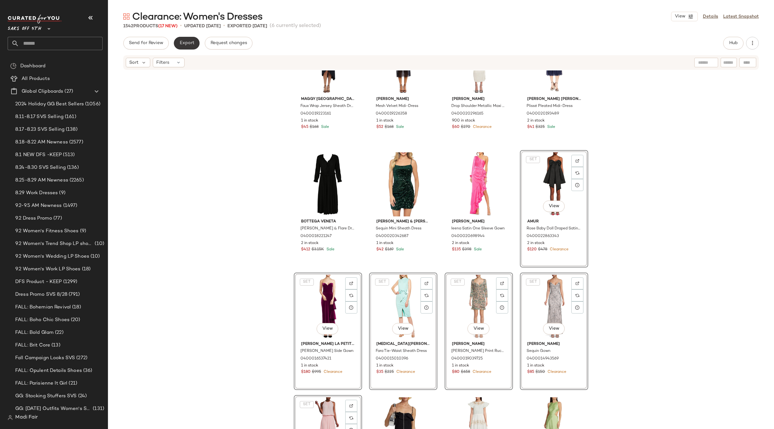
click at [180, 43] on span "Export" at bounding box center [186, 43] width 15 height 5
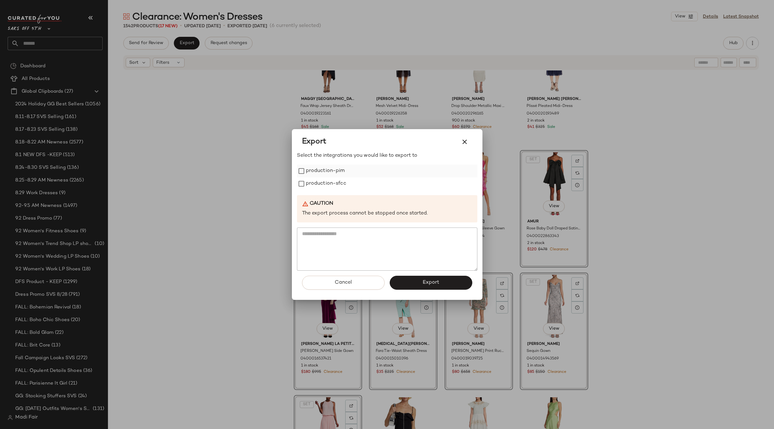
click at [376, 174] on div "production-pim" at bounding box center [387, 171] width 180 height 13
click at [328, 180] on label "production-sfcc" at bounding box center [326, 183] width 40 height 13
click at [326, 174] on label "production-pim" at bounding box center [325, 171] width 39 height 13
click at [426, 280] on span "Export" at bounding box center [430, 283] width 17 height 6
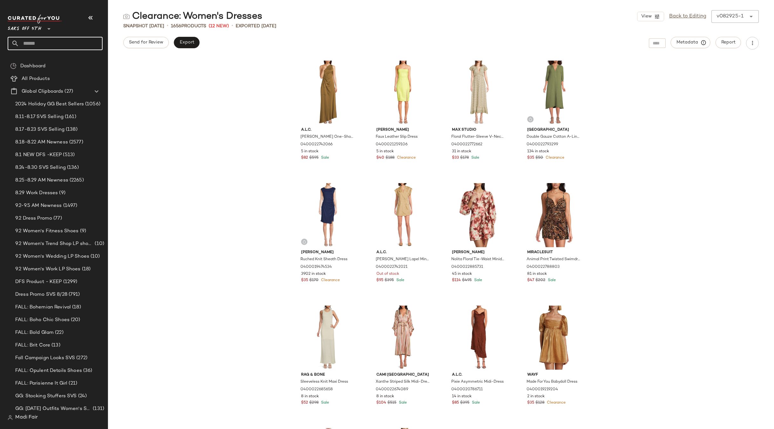
click at [38, 41] on input "text" at bounding box center [60, 43] width 83 height 13
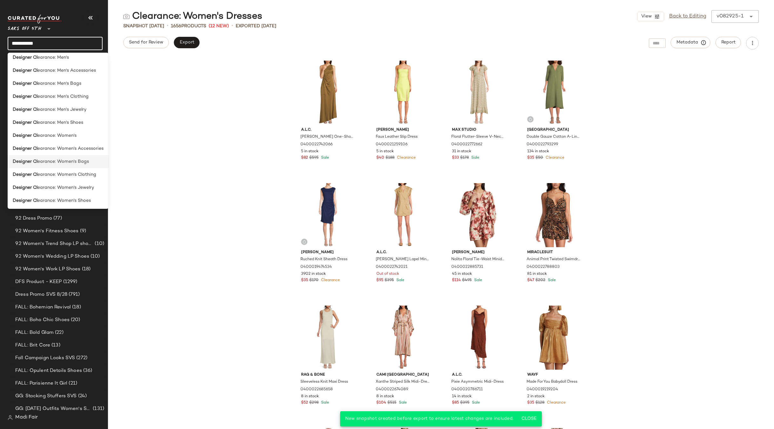
scroll to position [5, 0]
type input "**********"
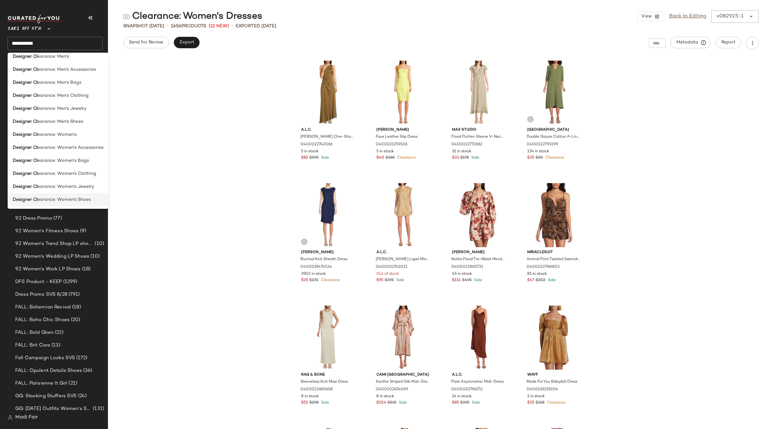
click at [83, 200] on span "earance: Women's Shoes" at bounding box center [63, 199] width 53 height 7
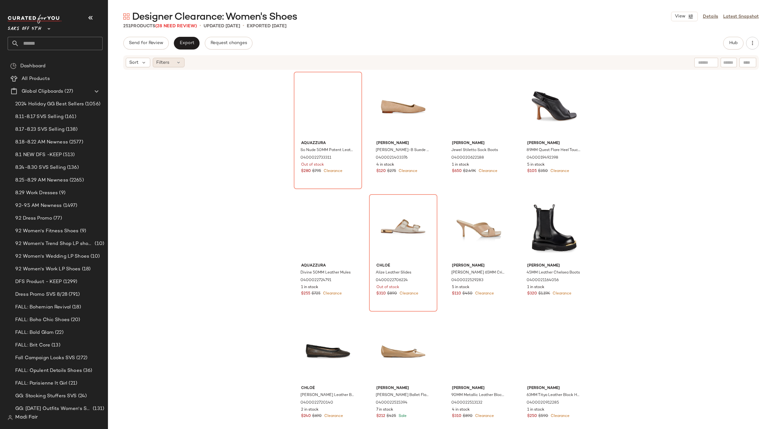
click at [175, 64] on div "Filters" at bounding box center [169, 63] width 32 height 10
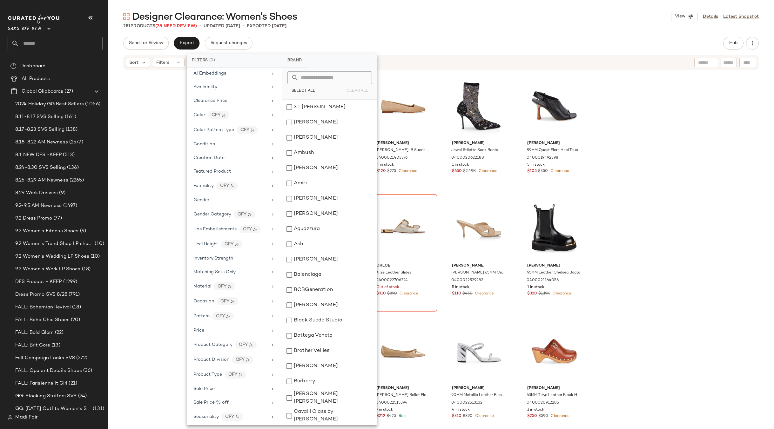
scroll to position [88, 0]
click at [221, 401] on span "Total Inventory" at bounding box center [209, 400] width 32 height 5
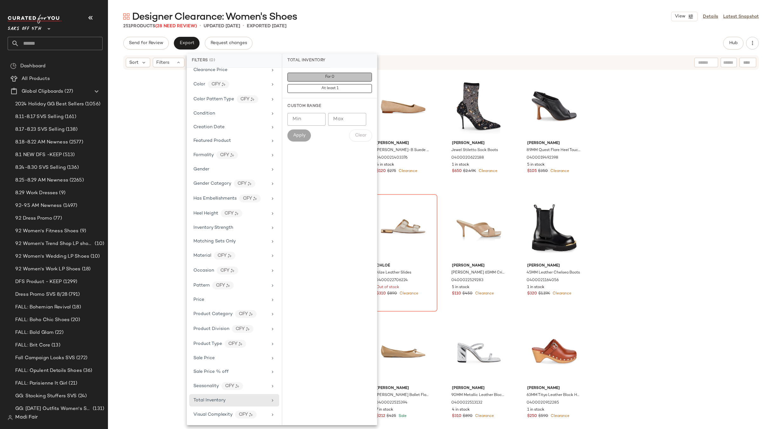
click at [319, 84] on button "For 0" at bounding box center [329, 88] width 84 height 9
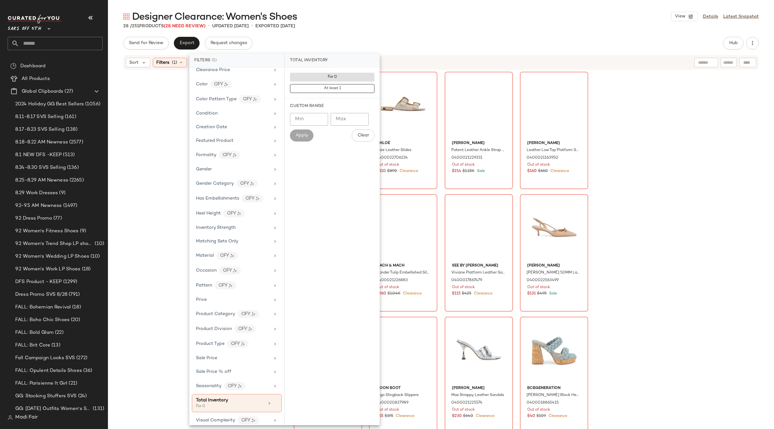
click at [346, 20] on div "Designer Clearance: Women's Shoes View Details Latest Snapshot" at bounding box center [441, 16] width 666 height 13
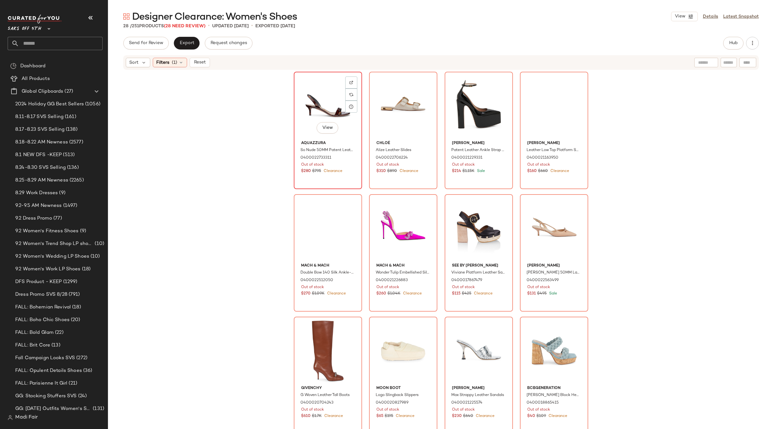
click at [321, 111] on div "View" at bounding box center [328, 106] width 64 height 64
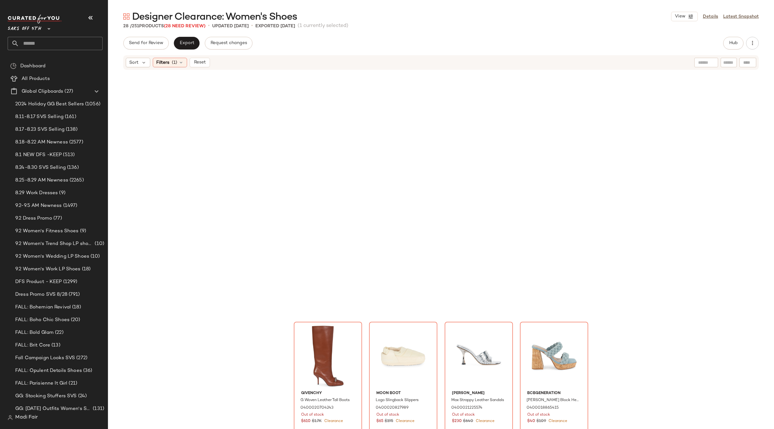
scroll to position [481, 0]
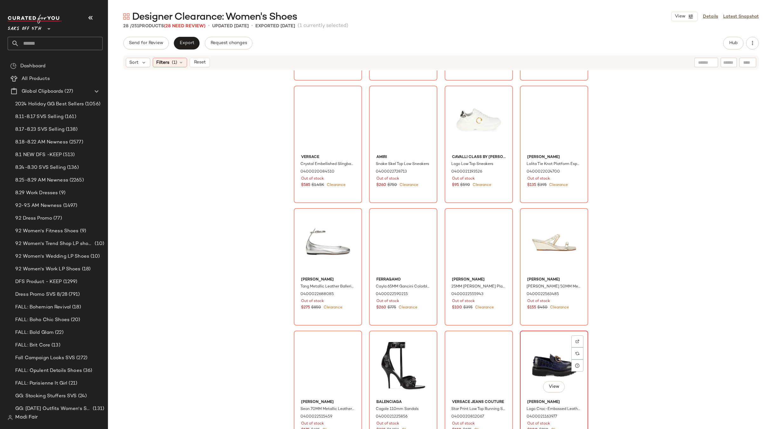
click at [546, 341] on div "View" at bounding box center [554, 365] width 64 height 64
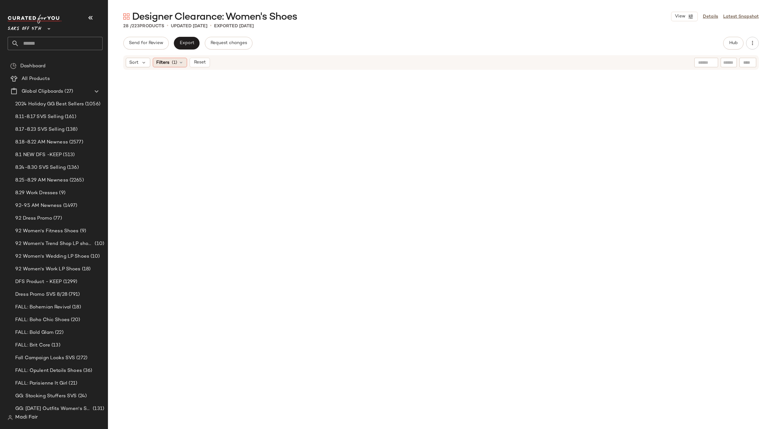
click at [174, 63] on span "(1)" at bounding box center [174, 62] width 5 height 7
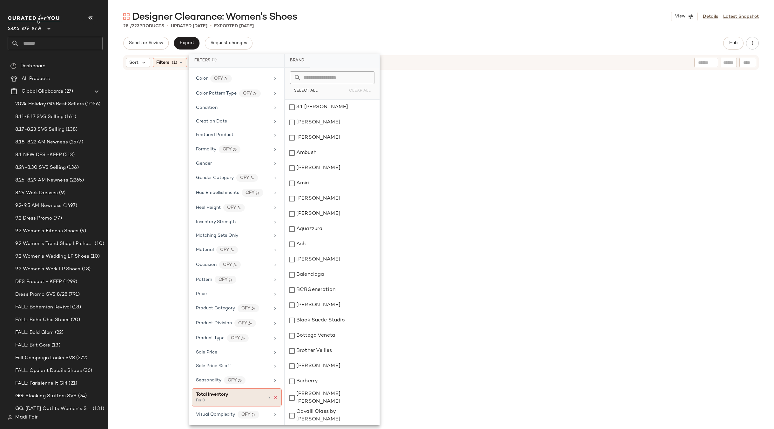
click at [273, 396] on icon at bounding box center [275, 398] width 4 height 4
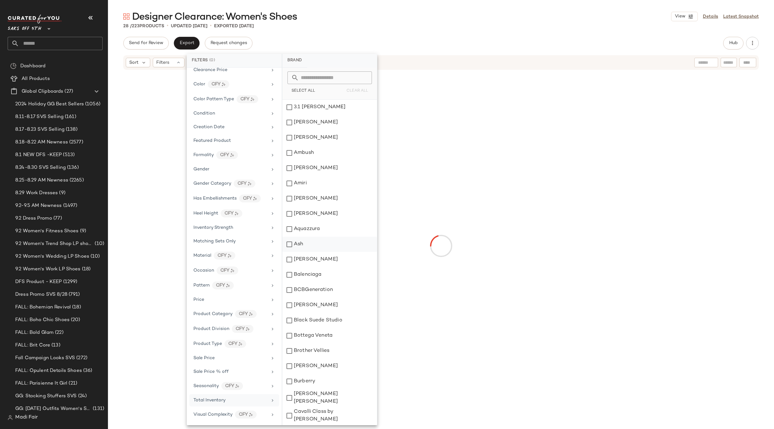
scroll to position [88, 0]
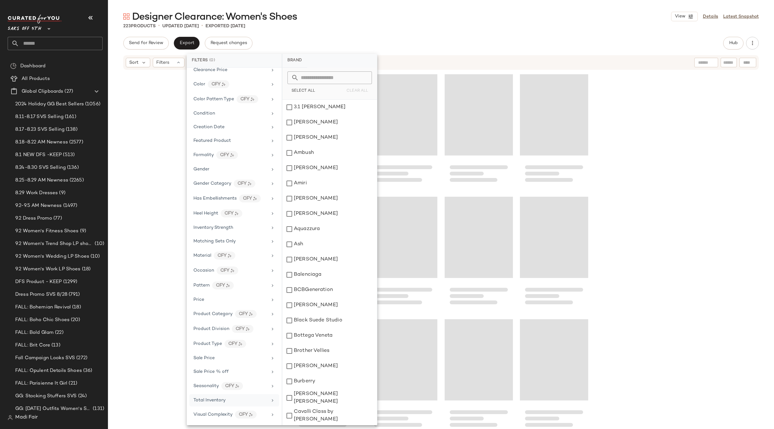
click at [350, 33] on div "Designer Clearance: Women's Shoes View Details Latest Snapshot 223 Products • u…" at bounding box center [441, 219] width 666 height 419
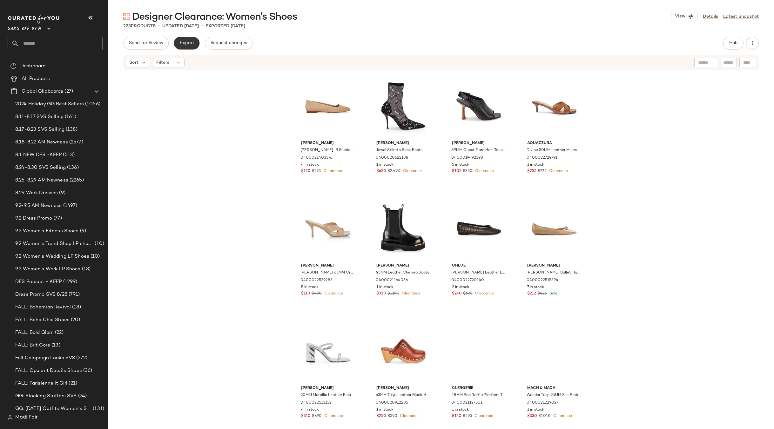
click at [185, 40] on button "Export" at bounding box center [187, 43] width 26 height 13
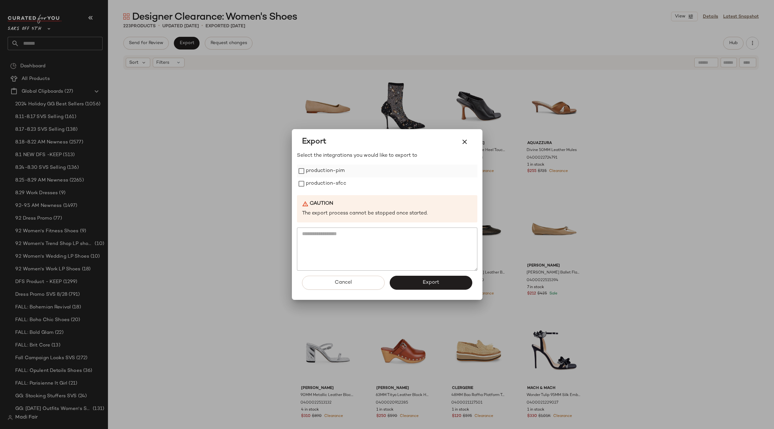
click at [325, 173] on label "production-pim" at bounding box center [325, 171] width 39 height 13
click at [324, 185] on label "production-sfcc" at bounding box center [326, 183] width 40 height 13
click at [422, 287] on button "Export" at bounding box center [430, 283] width 83 height 14
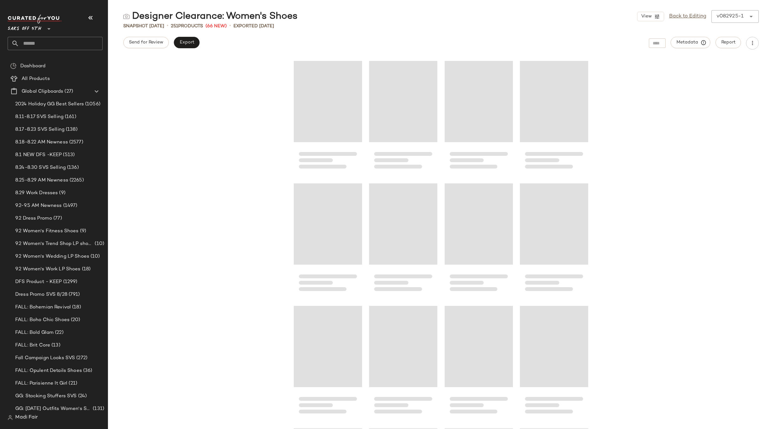
click at [46, 46] on input "text" at bounding box center [60, 43] width 83 height 13
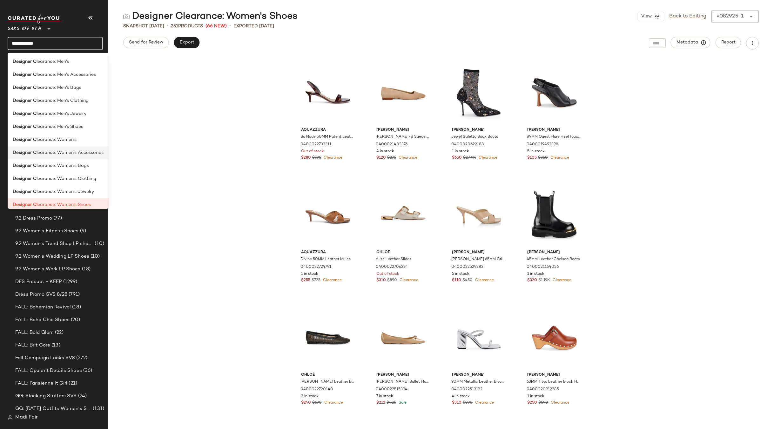
type input "**********"
click at [84, 172] on div "Designer Cl earance: Women's Accessories" at bounding box center [58, 178] width 101 height 13
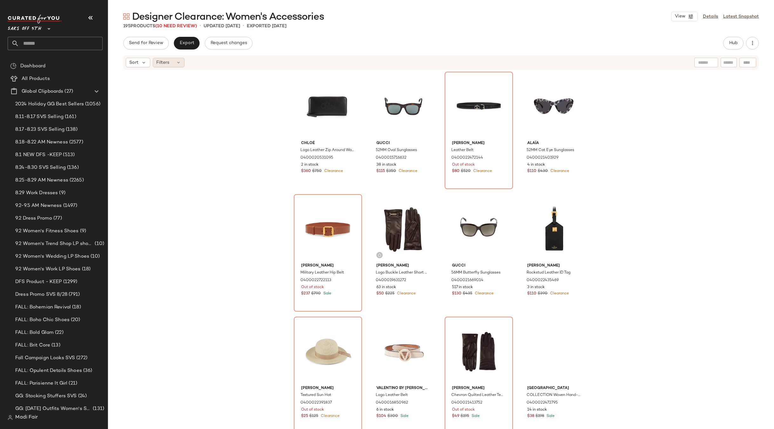
click at [165, 62] on span "Filters" at bounding box center [162, 62] width 13 height 7
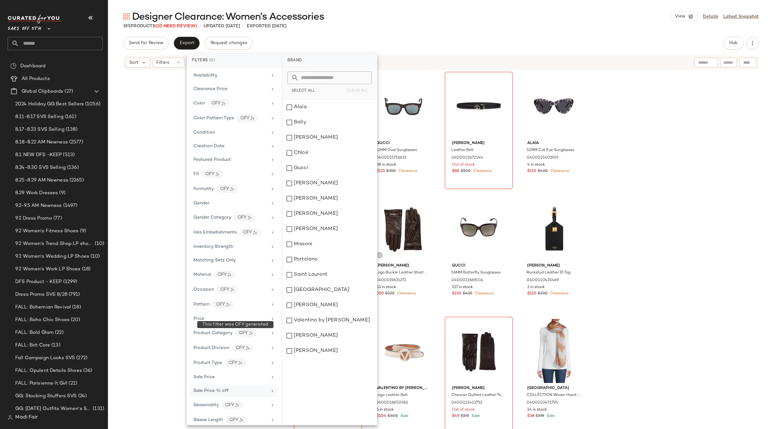
scroll to position [103, 0]
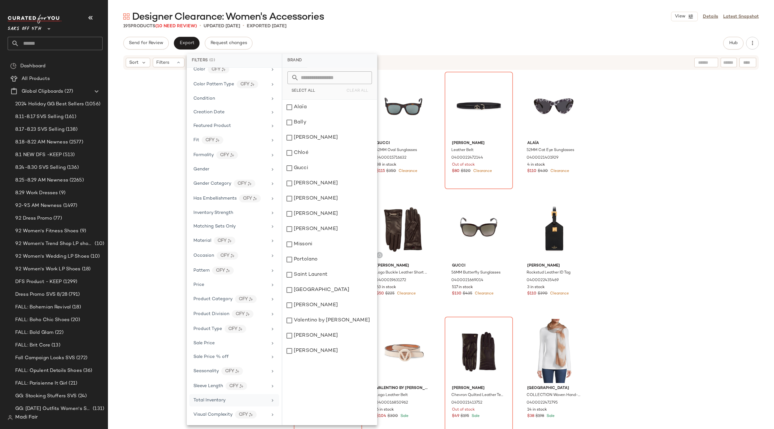
click at [224, 399] on span "Total Inventory" at bounding box center [209, 400] width 32 height 5
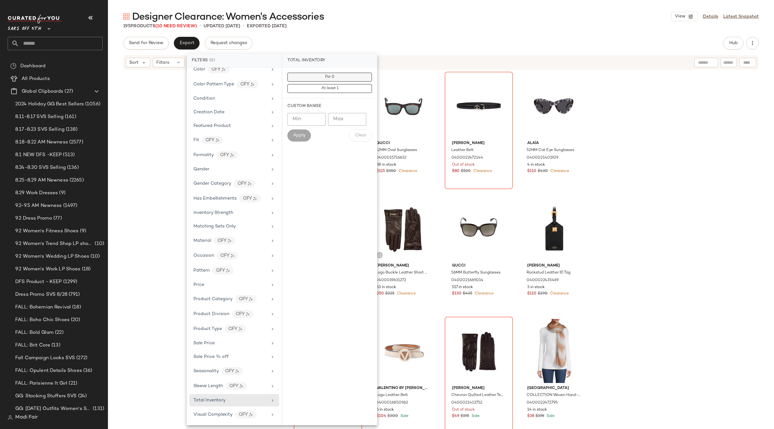
click at [334, 78] on span "For 0" at bounding box center [330, 77] width 10 height 4
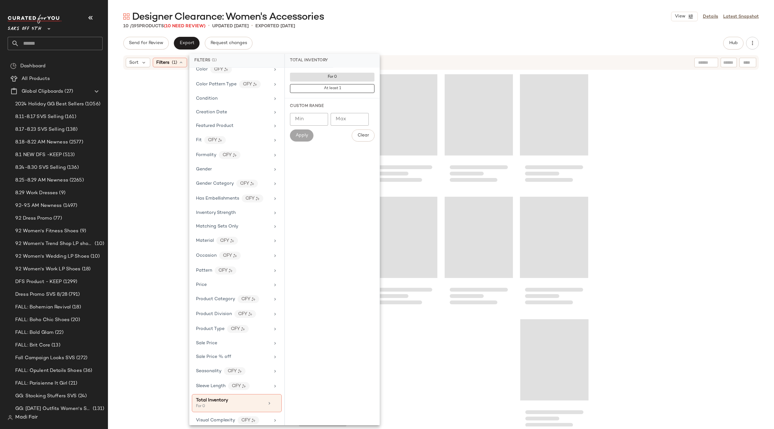
click at [356, 27] on div "10 / 195 Products (10 Need Review) • updated Aug 29th • Exported Aug 29th" at bounding box center [441, 26] width 666 height 6
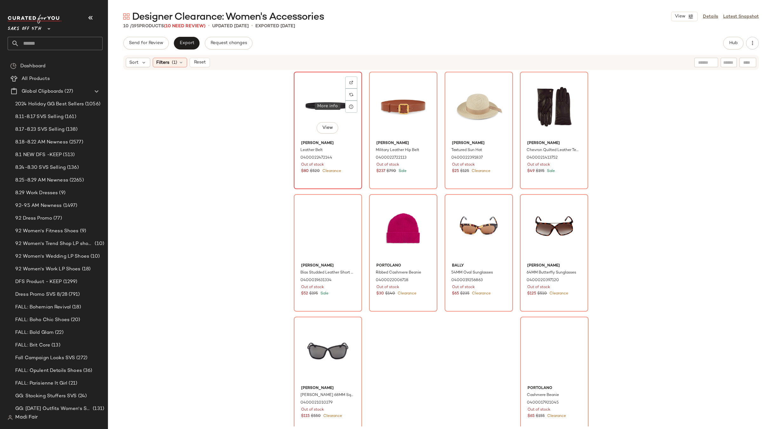
click at [331, 101] on div "View" at bounding box center [328, 106] width 64 height 64
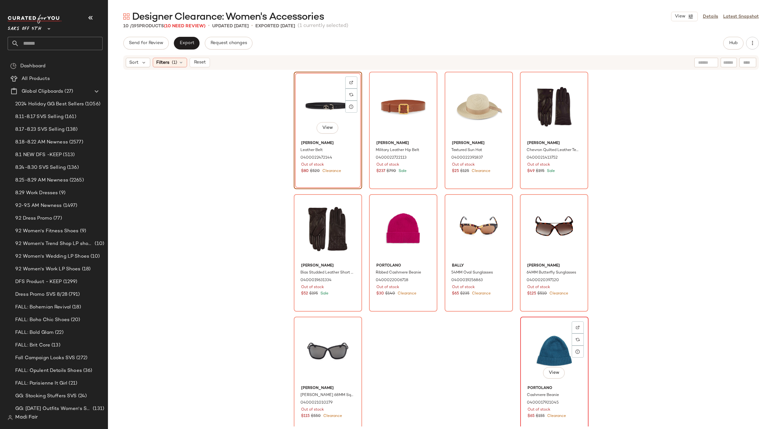
click at [532, 326] on div "View" at bounding box center [554, 351] width 64 height 64
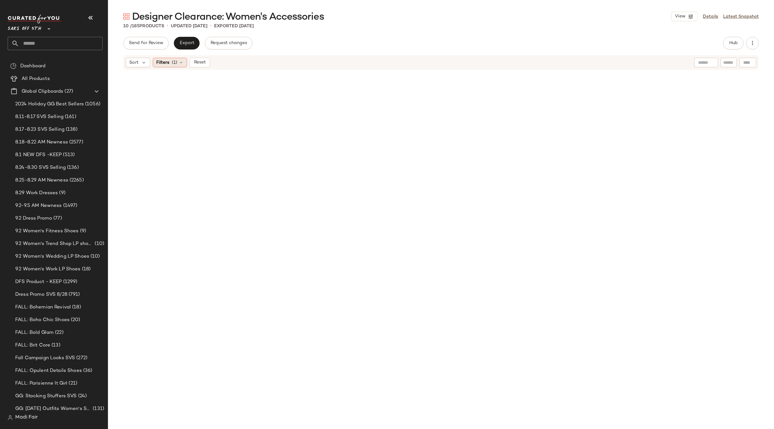
click at [161, 62] on span "Filters" at bounding box center [162, 62] width 13 height 7
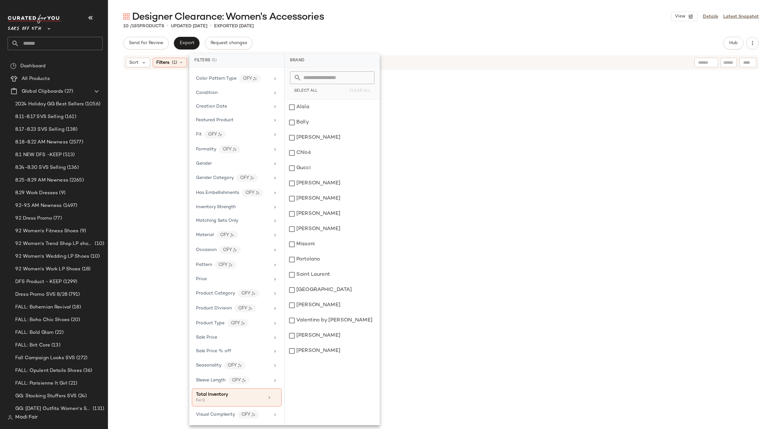
drag, startPoint x: 272, startPoint y: 399, endPoint x: 282, endPoint y: 218, distance: 181.8
click at [273, 399] on icon at bounding box center [275, 398] width 4 height 4
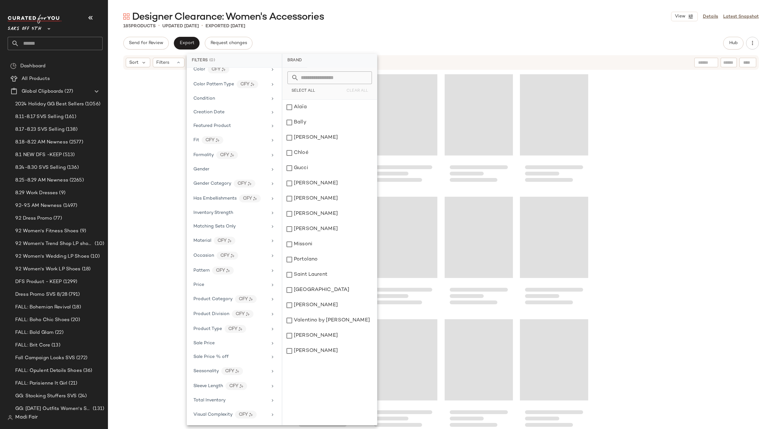
click at [302, 42] on div "Send for Review Export Request changes Hub" at bounding box center [440, 43] width 635 height 13
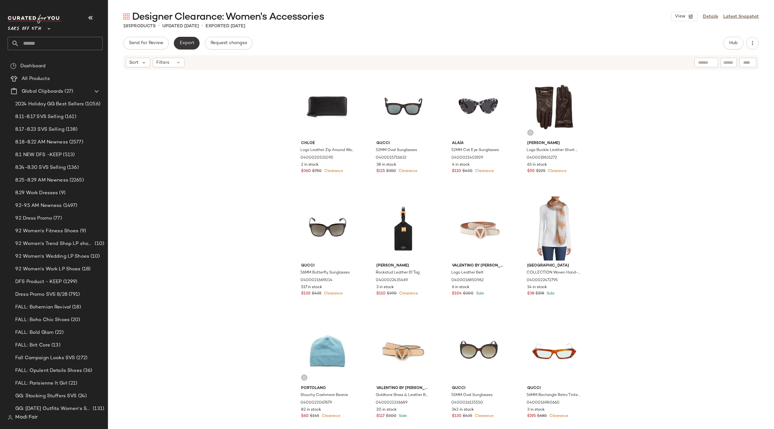
click at [180, 45] on span "Export" at bounding box center [186, 43] width 15 height 5
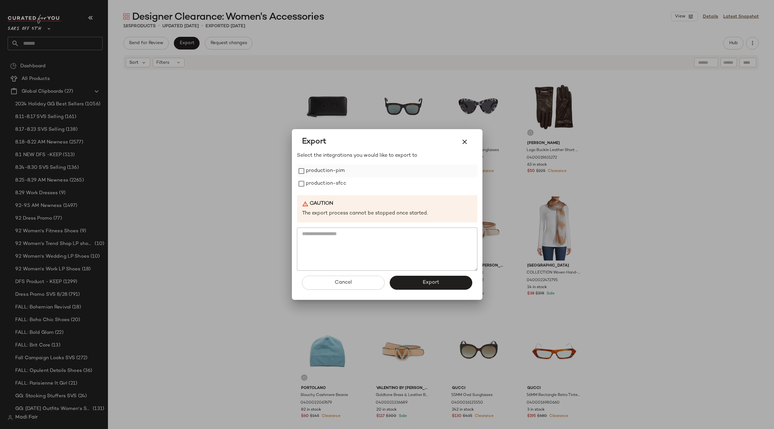
click at [313, 172] on label "production-pim" at bounding box center [325, 171] width 39 height 13
click at [313, 186] on label "production-sfcc" at bounding box center [326, 183] width 40 height 13
click at [411, 284] on button "Export" at bounding box center [430, 283] width 83 height 14
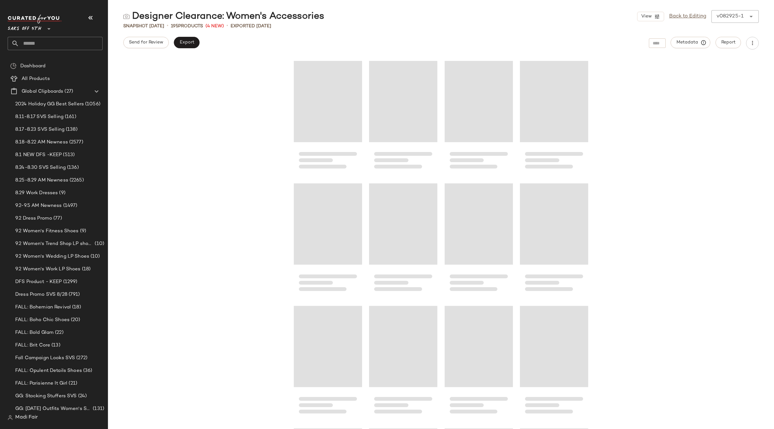
click at [34, 47] on input "text" at bounding box center [60, 43] width 83 height 13
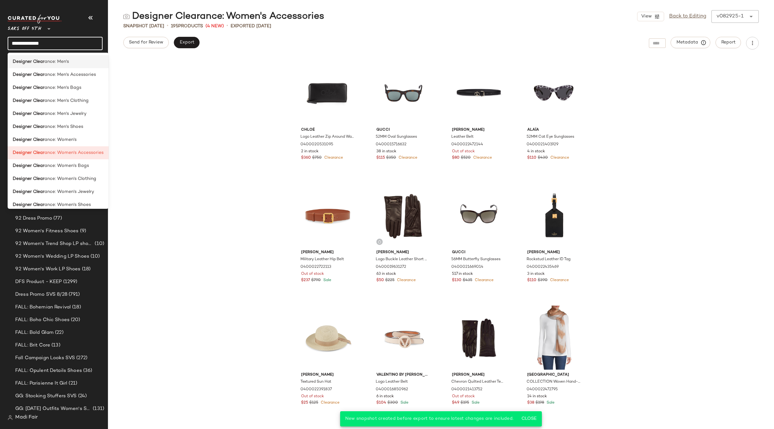
type input "**********"
click at [67, 63] on span "ance: Men's" at bounding box center [56, 61] width 24 height 7
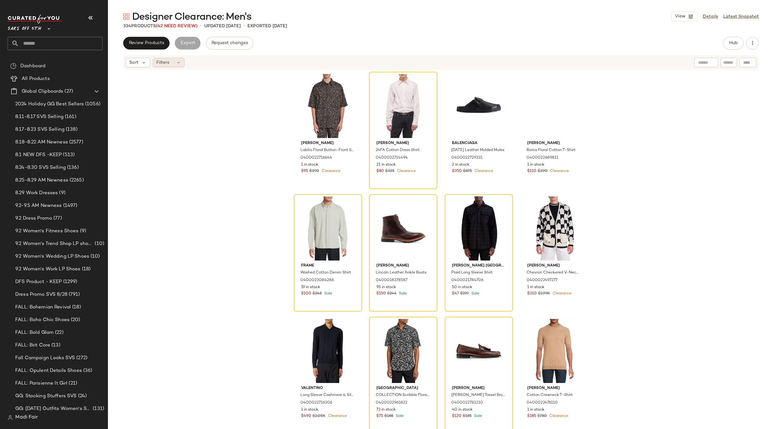
click at [175, 62] on div "Filters" at bounding box center [169, 63] width 32 height 10
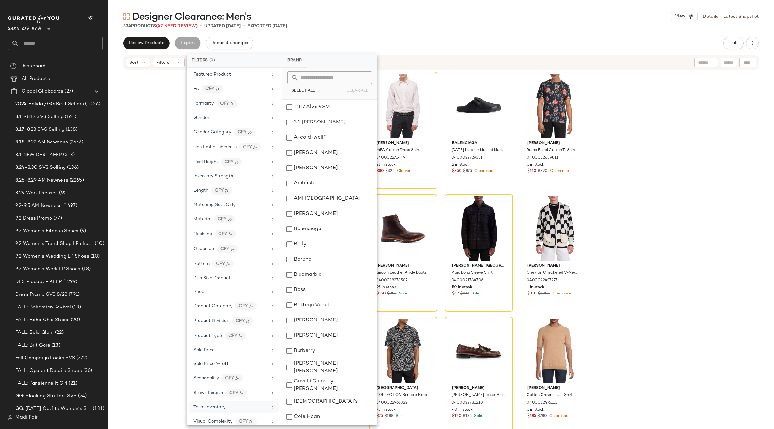
scroll to position [162, 0]
click at [238, 403] on div "Total Inventory" at bounding box center [230, 400] width 74 height 7
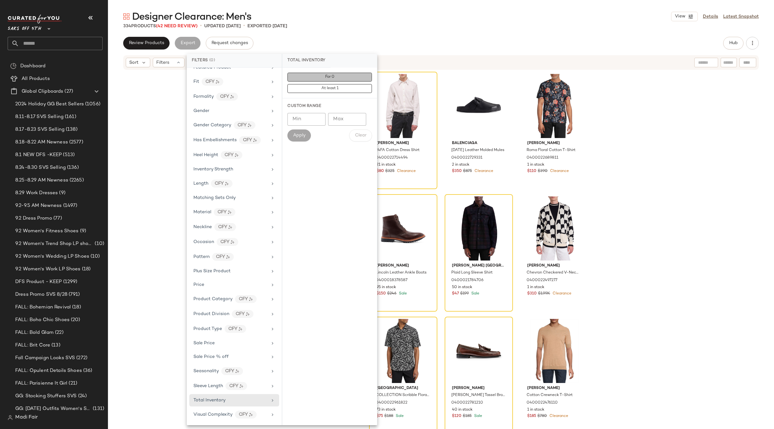
click at [355, 84] on button "For 0" at bounding box center [329, 88] width 84 height 9
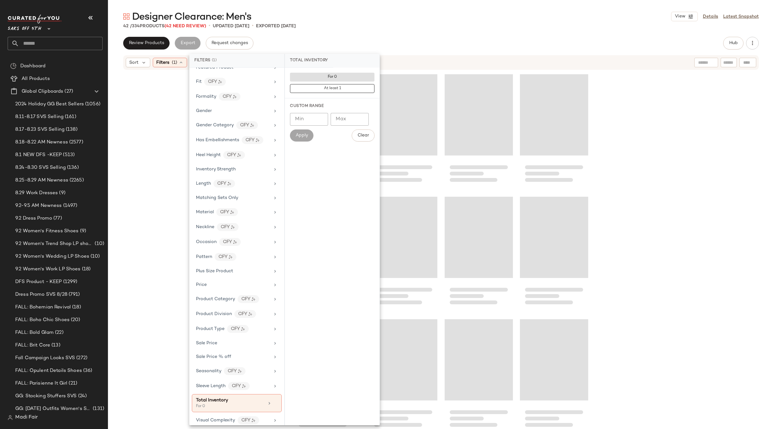
click at [350, 16] on div "Designer Clearance: Men's View Details Latest Snapshot" at bounding box center [441, 16] width 666 height 13
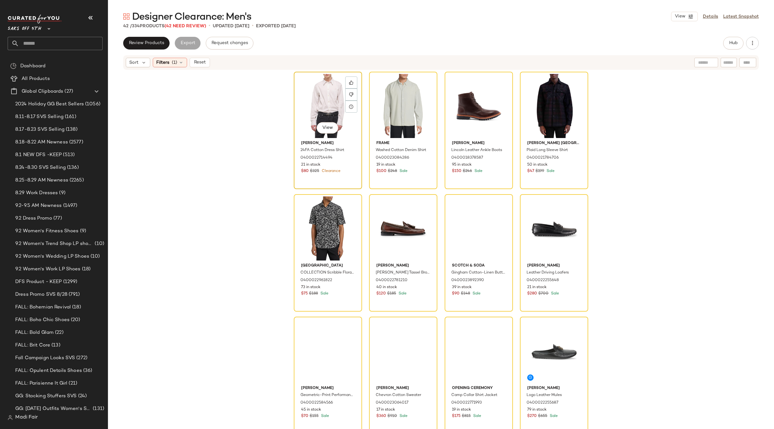
click at [314, 102] on div "View" at bounding box center [328, 106] width 64 height 64
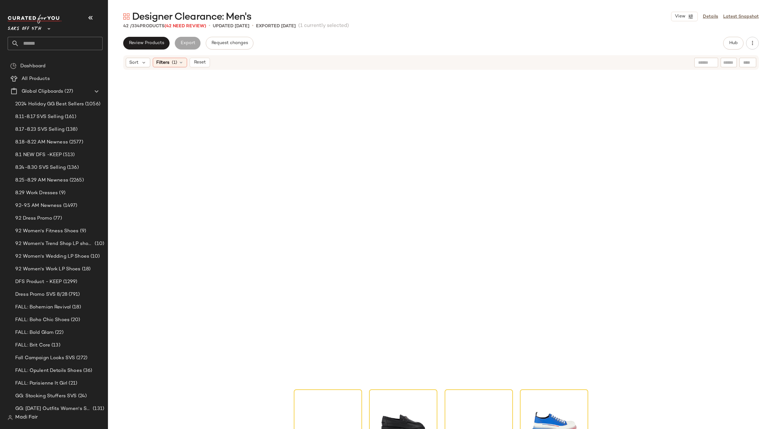
scroll to position [971, 0]
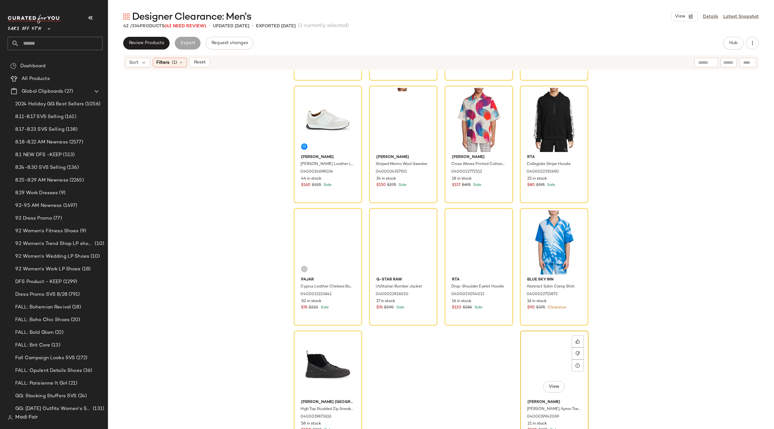
click at [535, 348] on div "View" at bounding box center [554, 365] width 64 height 64
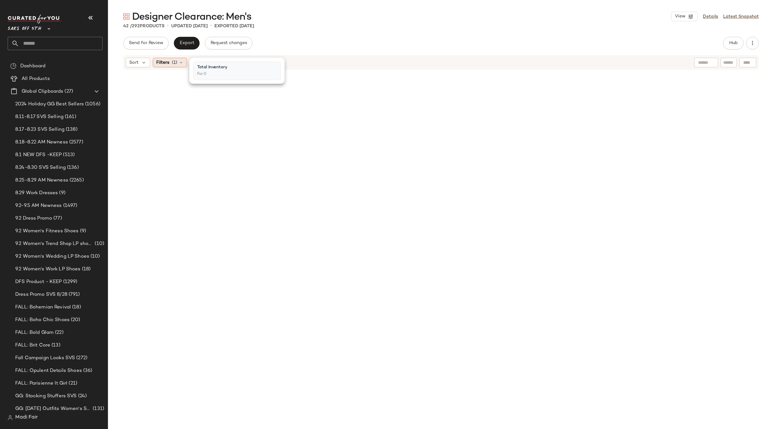
click at [167, 61] on span "Filters" at bounding box center [162, 62] width 13 height 7
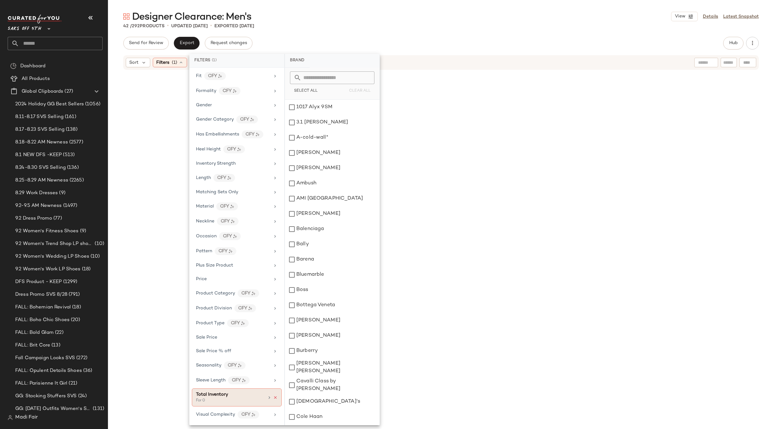
click at [275, 398] on icon at bounding box center [275, 398] width 4 height 4
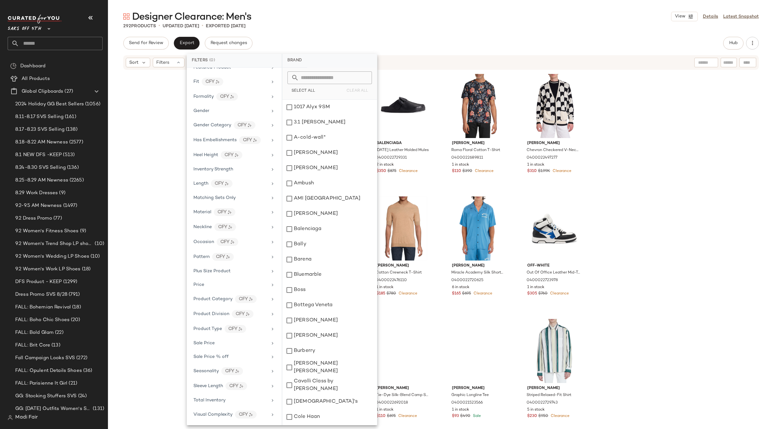
click at [409, 28] on div "292 Products • updated Sep 3rd • Exported Aug 29th" at bounding box center [441, 26] width 666 height 6
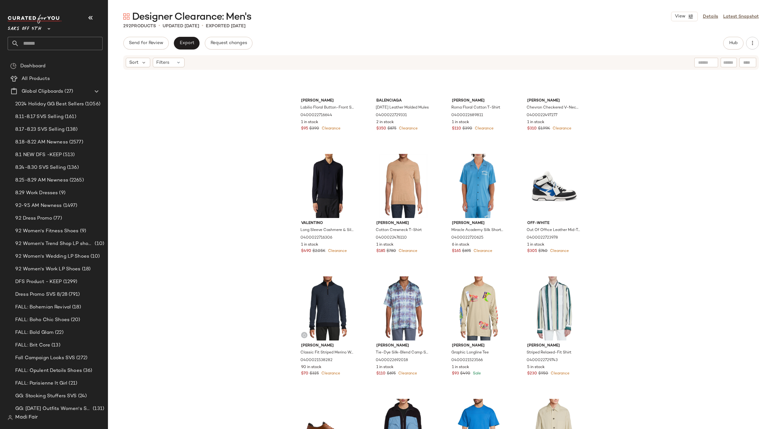
scroll to position [0, 0]
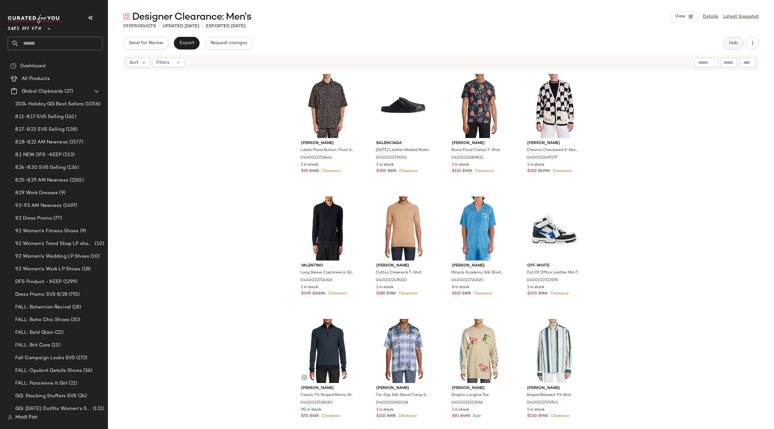
click at [737, 47] on button "Hub" at bounding box center [733, 43] width 20 height 13
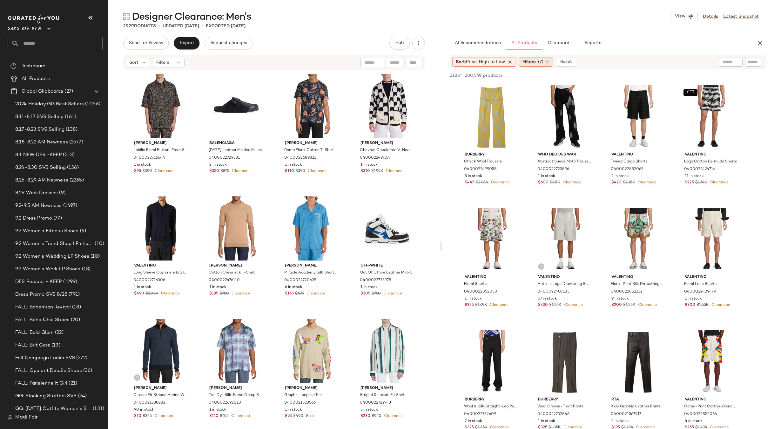
click at [543, 59] on span "(7)" at bounding box center [540, 62] width 5 height 7
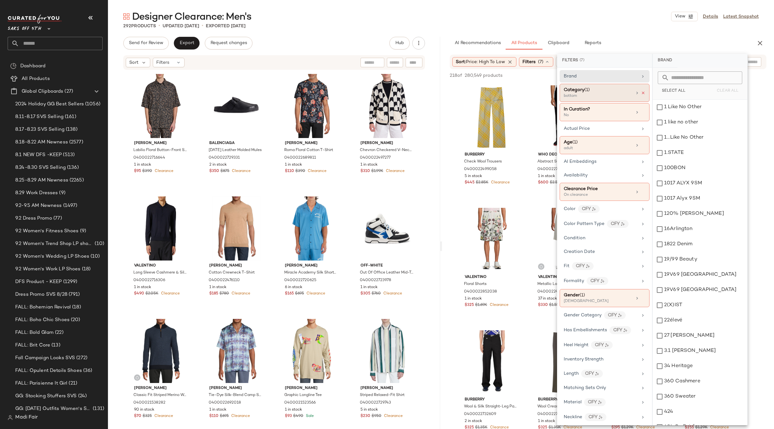
click at [641, 94] on icon at bounding box center [643, 93] width 4 height 4
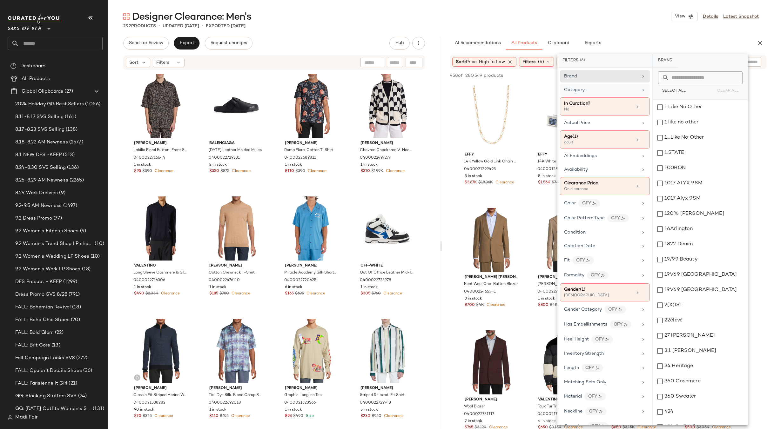
click at [576, 20] on div "Designer Clearance: Men's View Details Latest Snapshot" at bounding box center [441, 16] width 666 height 13
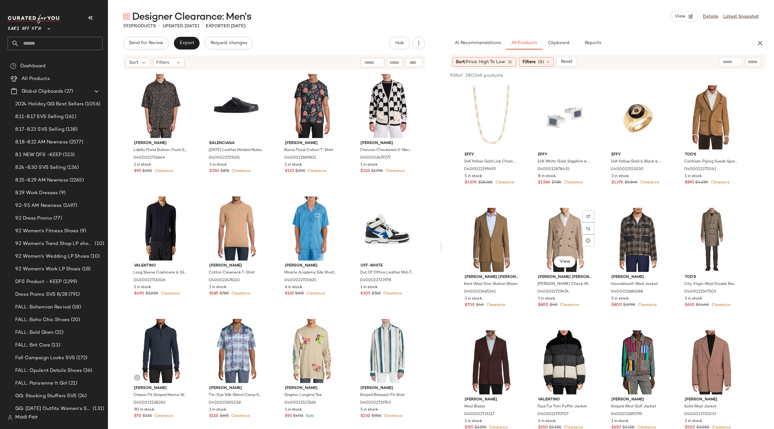
click at [598, 207] on div "View Ralph Lauren Glen Check Wool Blend Blazer 0400022729474 1 in stock $800 $4…" at bounding box center [564, 264] width 68 height 117
click at [539, 62] on span "(6)" at bounding box center [541, 62] width 6 height 7
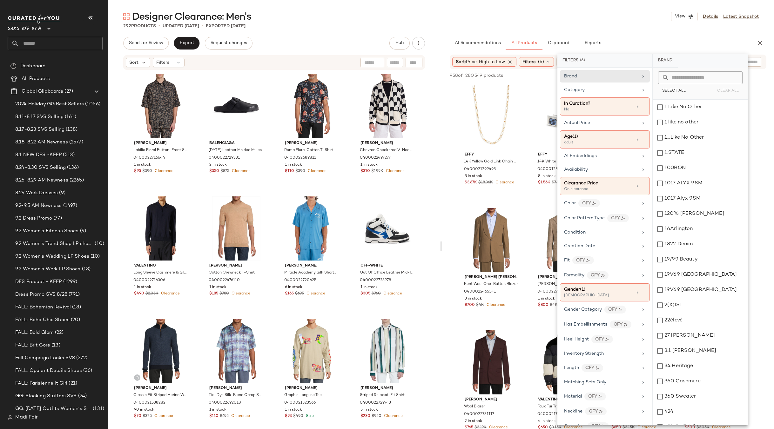
click at [595, 76] on div "Brand" at bounding box center [601, 76] width 74 height 7
click at [605, 74] on div "Brand" at bounding box center [601, 76] width 74 height 7
click at [607, 87] on div "Category" at bounding box center [601, 90] width 74 height 7
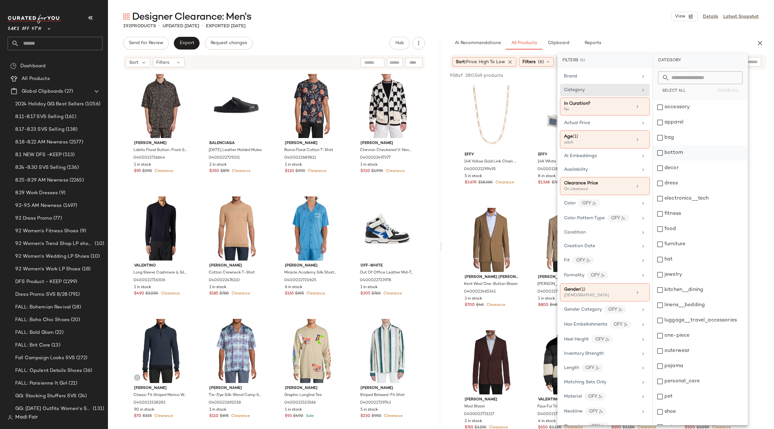
click at [695, 154] on div "bottom" at bounding box center [700, 152] width 95 height 15
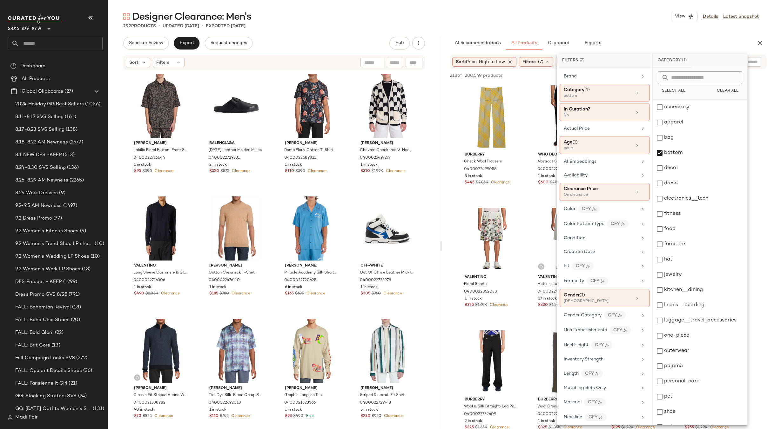
click at [568, 9] on main "Designer Clearance: Men's View Details Latest Snapshot 292 Products • updated S…" at bounding box center [387, 214] width 774 height 429
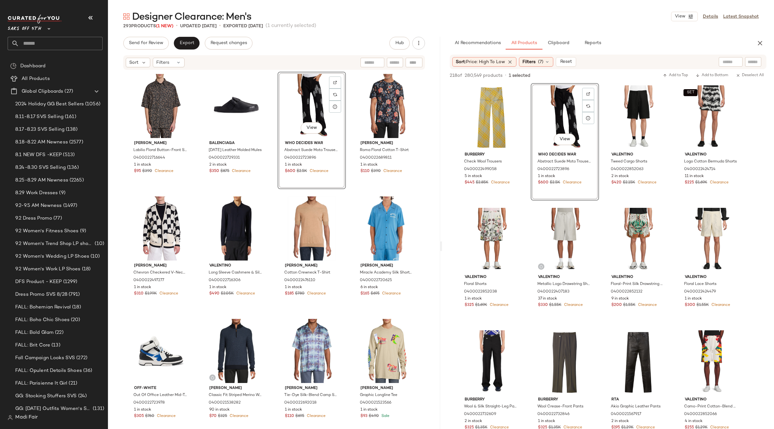
click at [348, 191] on div "Isabel Marant Labilio Floral Button-Front Shirt 0400022716644 1 in stock $95 $3…" at bounding box center [274, 260] width 295 height 376
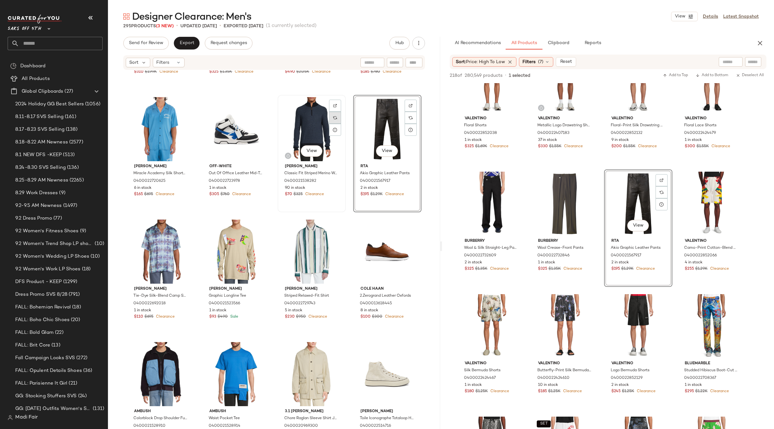
scroll to position [227, 0]
click at [380, 129] on div "View" at bounding box center [387, 129] width 64 height 64
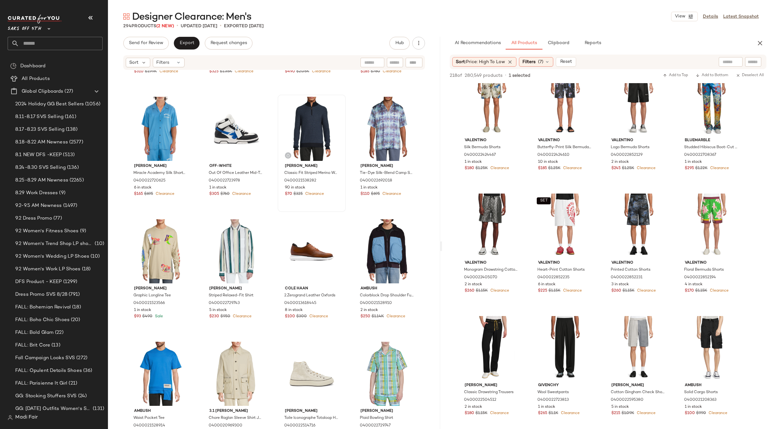
scroll to position [413, 0]
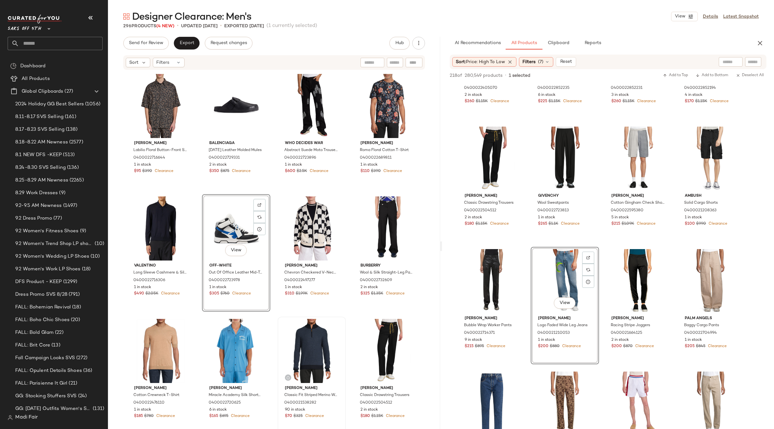
click at [346, 193] on div "Isabel Marant Labilio Floral Button-Front Shirt 0400022716644 1 in stock $95 $3…" at bounding box center [274, 260] width 295 height 376
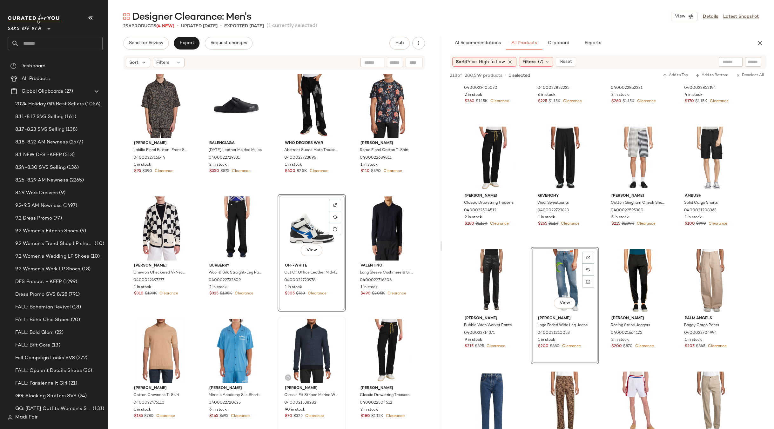
click at [341, 191] on div "Isabel Marant Labilio Floral Button-Front Shirt 0400022716644 1 in stock $95 $3…" at bounding box center [274, 260] width 295 height 376
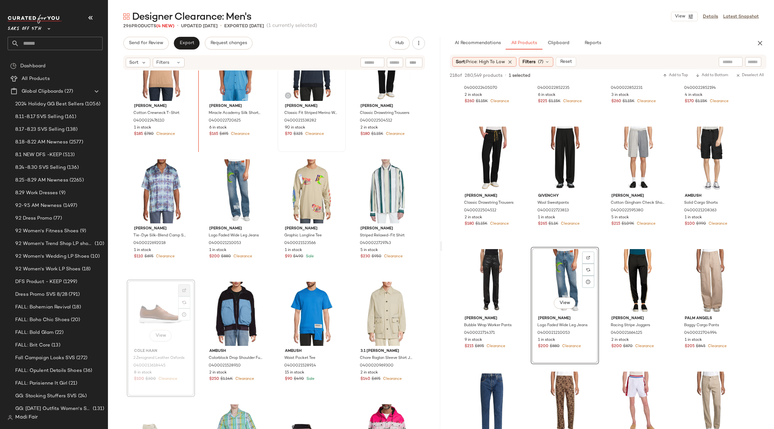
scroll to position [252, 0]
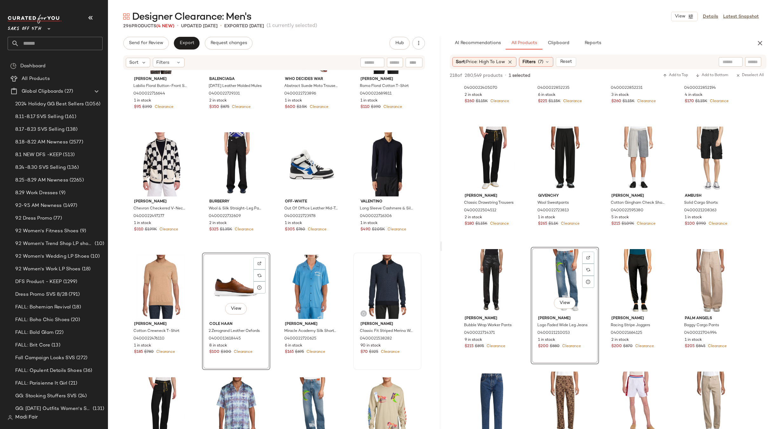
scroll to position [132, 0]
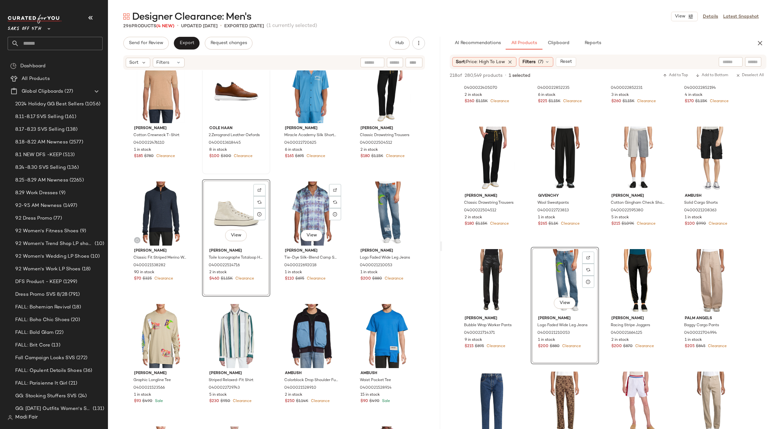
scroll to position [164, 0]
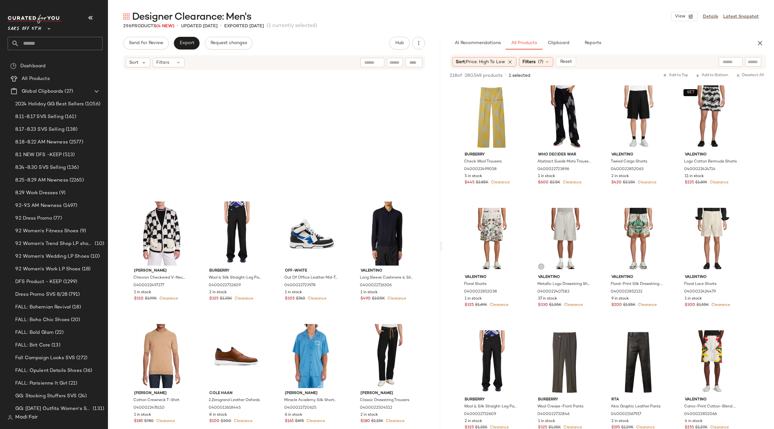
scroll to position [571, 0]
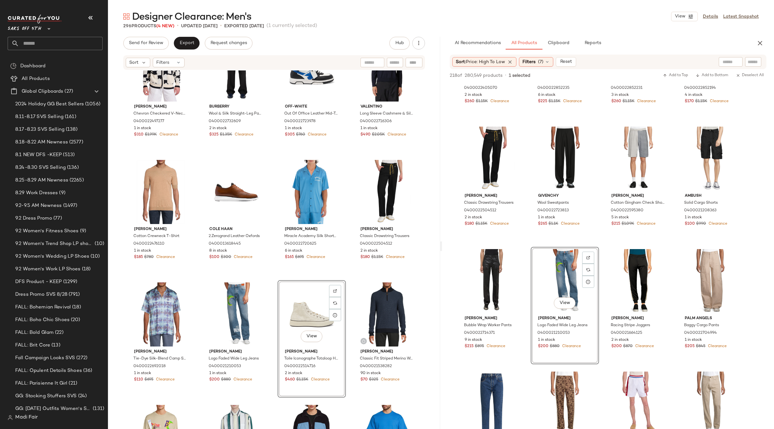
click at [344, 272] on div "[PERSON_NAME] Chevron Checkered V-Neck Cardigan 0400022497277 1 in stock $310 $…" at bounding box center [274, 96] width 295 height 376
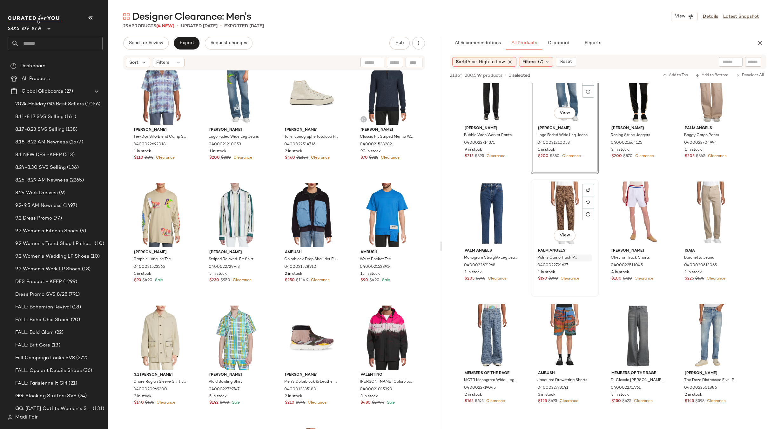
scroll to position [762, 0]
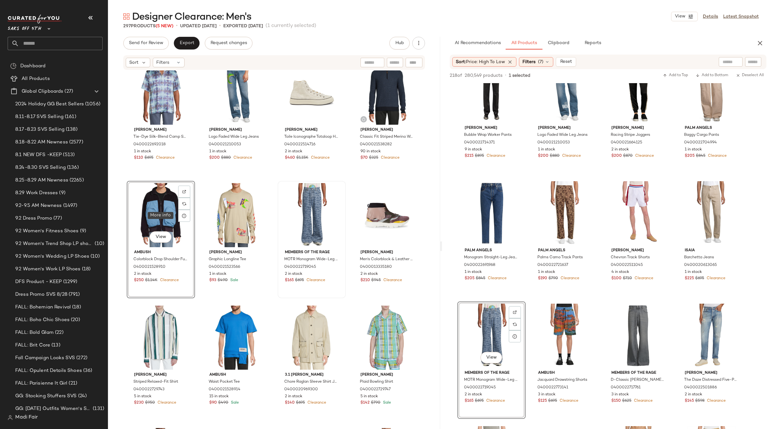
drag, startPoint x: 293, startPoint y: 208, endPoint x: 311, endPoint y: 211, distance: 18.3
click at [184, 215] on div "[PERSON_NAME] Cotton Crewneck T-Shirt 0400022476110 1 in stock $185 $780 Cleara…" at bounding box center [274, 259] width 332 height 378
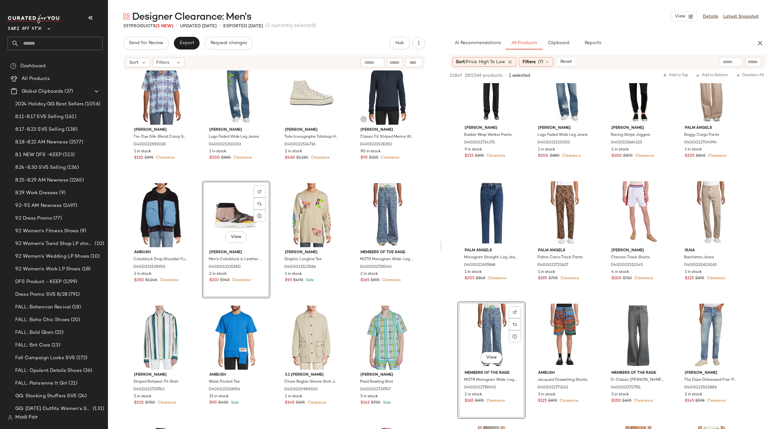
click at [352, 179] on div "[PERSON_NAME] Cotton Crewneck T-Shirt 0400022476110 1 in stock $185 $780 Cleara…" at bounding box center [274, 259] width 332 height 378
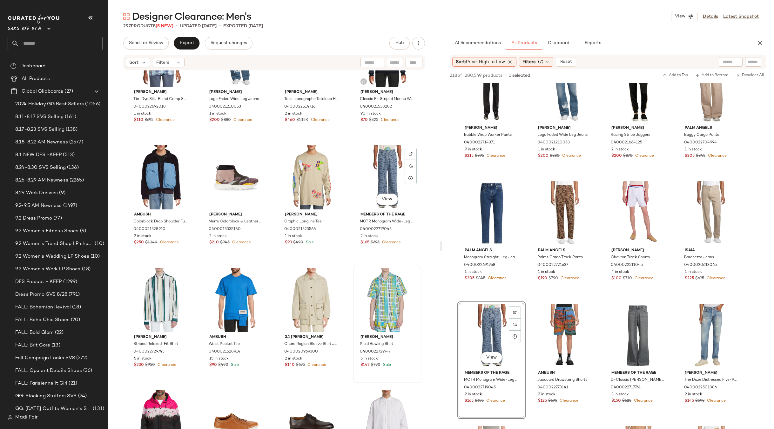
scroll to position [513, 0]
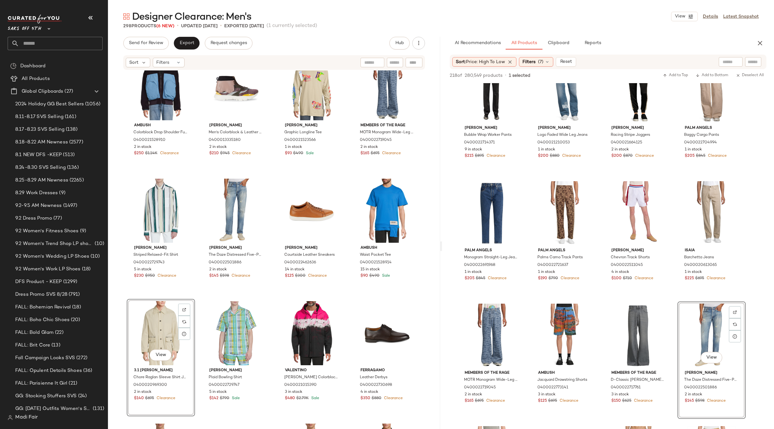
click at [348, 170] on div "[PERSON_NAME] Tie-Dye Silk-Blend Camp Shirt 0400022692018 1 in stock $110 $695 …" at bounding box center [274, 259] width 332 height 378
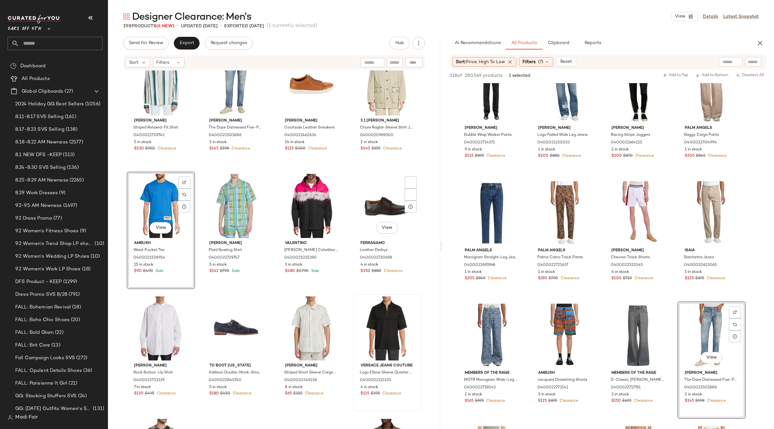
scroll to position [545, 0]
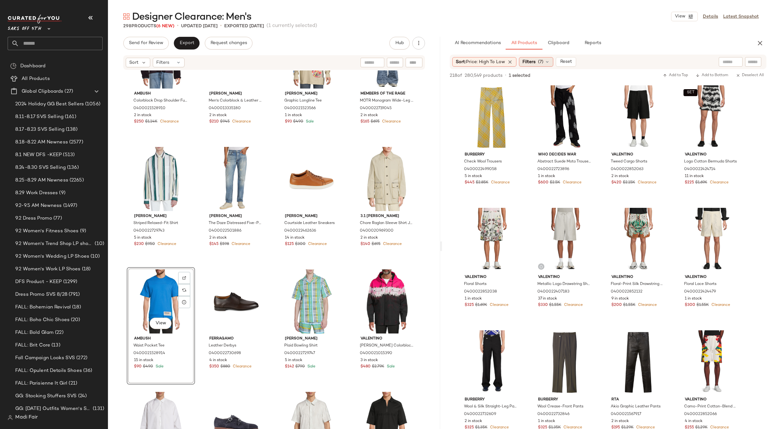
click at [543, 64] on span "(7)" at bounding box center [540, 62] width 5 height 7
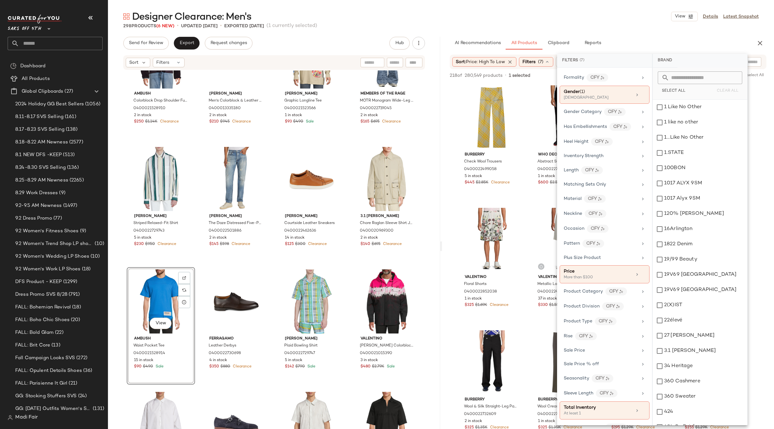
scroll to position [216, 0]
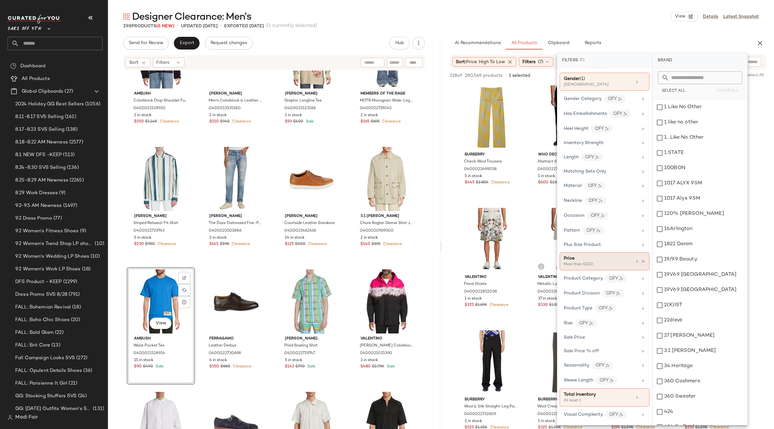
click at [641, 262] on icon at bounding box center [643, 261] width 4 height 4
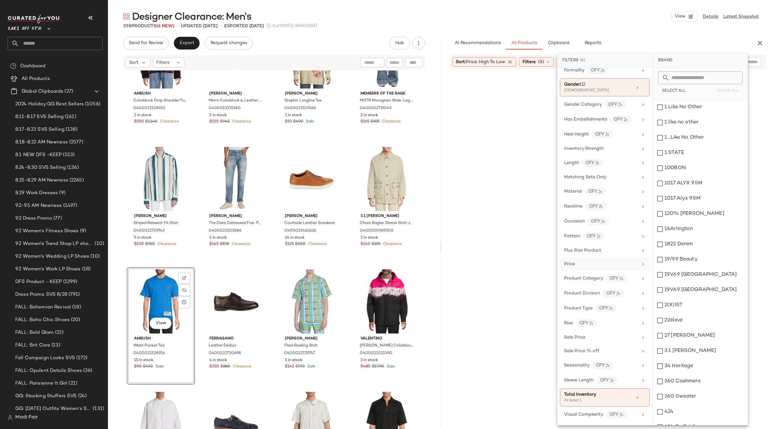
scroll to position [0, 0]
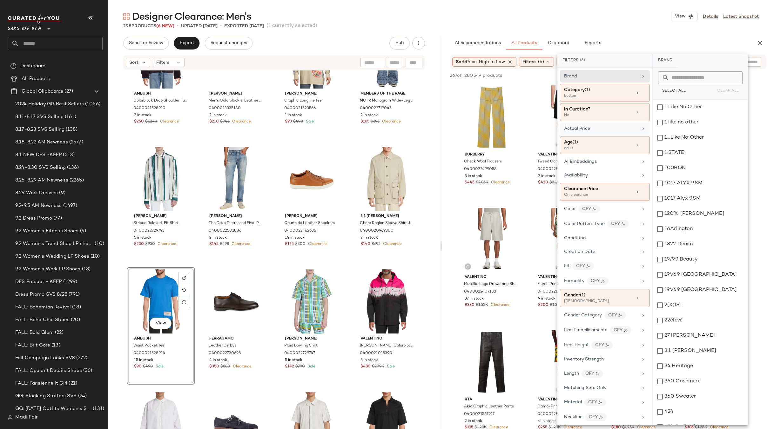
click at [595, 129] on div "Actual Price" at bounding box center [601, 128] width 74 height 7
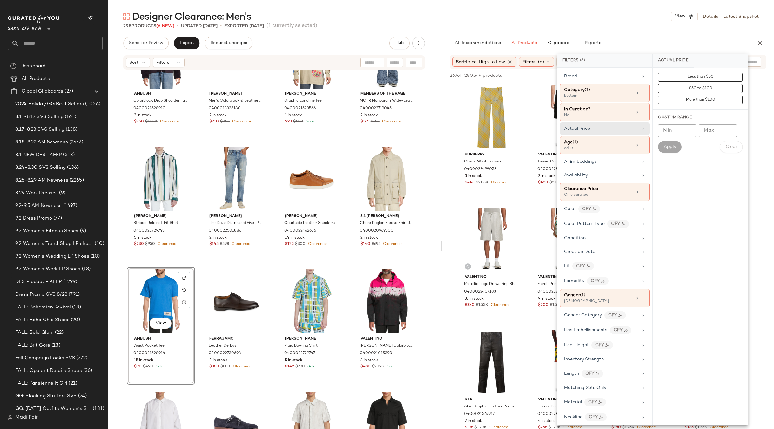
click at [675, 133] on input "Min" at bounding box center [677, 130] width 38 height 13
type input "***"
click at [671, 147] on span "Apply" at bounding box center [669, 146] width 13 height 5
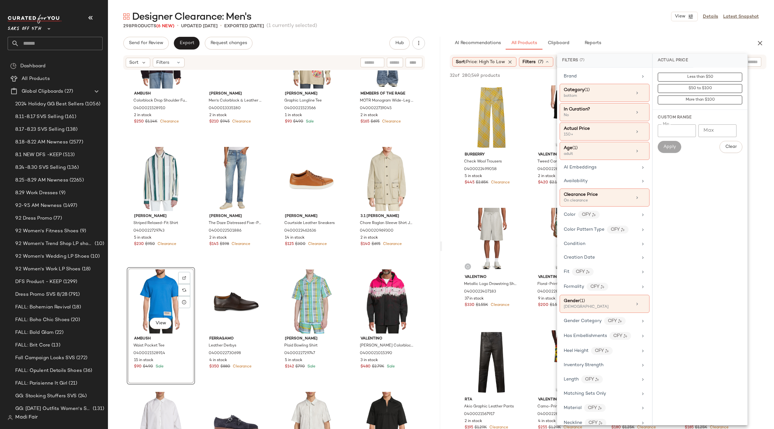
click at [592, 17] on div "Designer Clearance: Men's View Details Latest Snapshot" at bounding box center [441, 16] width 666 height 13
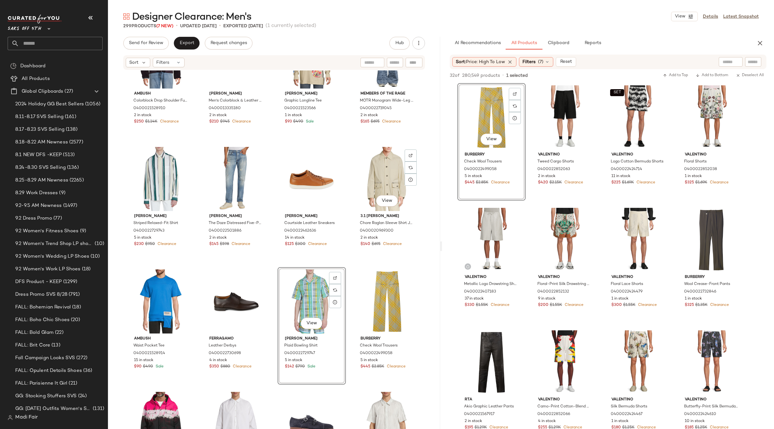
click at [348, 261] on div "Ambush Colorblock Drop Shoulder Fuzzy Jacket 0400021528910 2 in stock $250 $1.1…" at bounding box center [274, 259] width 332 height 378
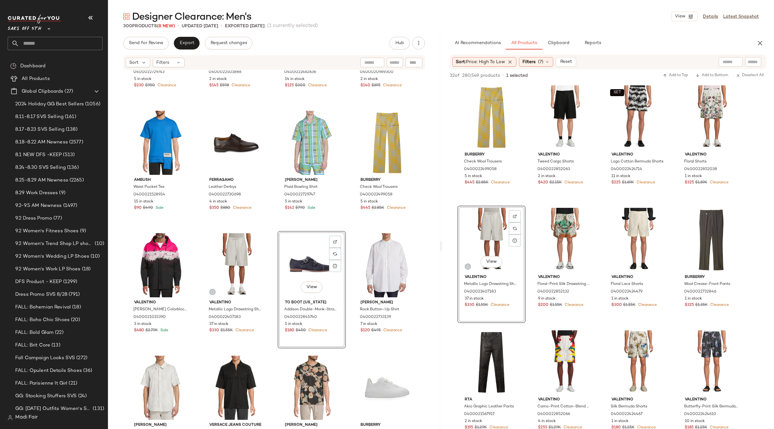
click at [342, 227] on div "[PERSON_NAME] Striped Relaxed-Fit Shirt 0400022729743 5 in stock $230 $950 Clea…" at bounding box center [274, 259] width 332 height 378
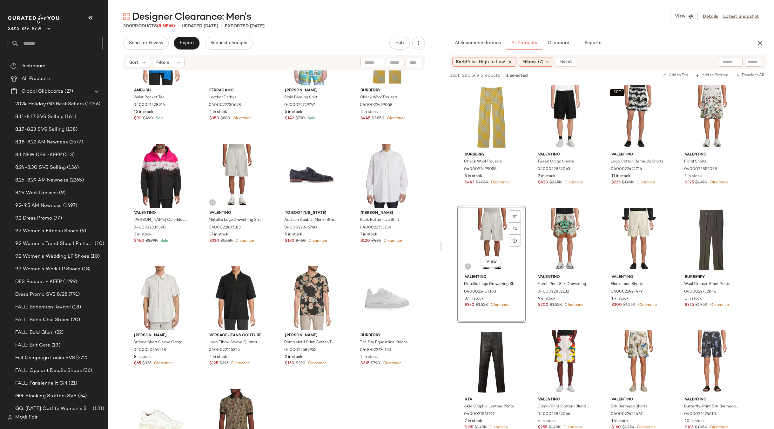
scroll to position [862, 0]
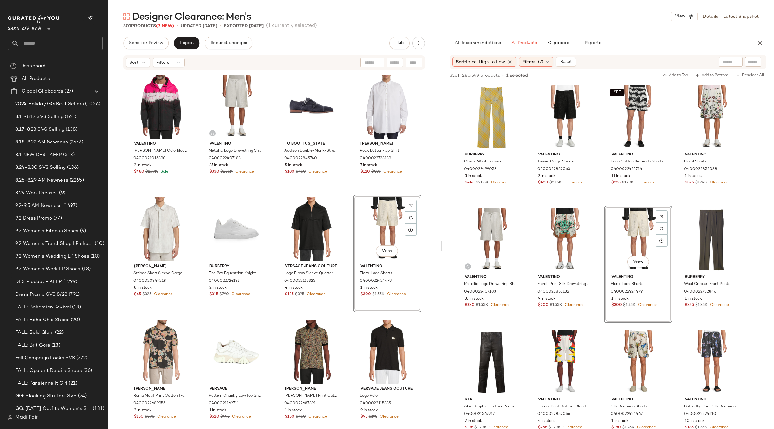
click at [343, 191] on div "Ambush Waist Pocket Tee 0400021528914 15 in stock $90 $490 Sale Ferragamo Leath…" at bounding box center [274, 259] width 332 height 378
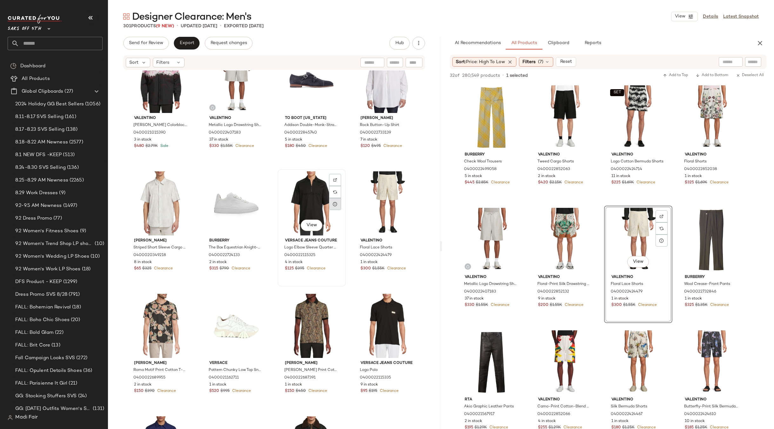
scroll to position [926, 0]
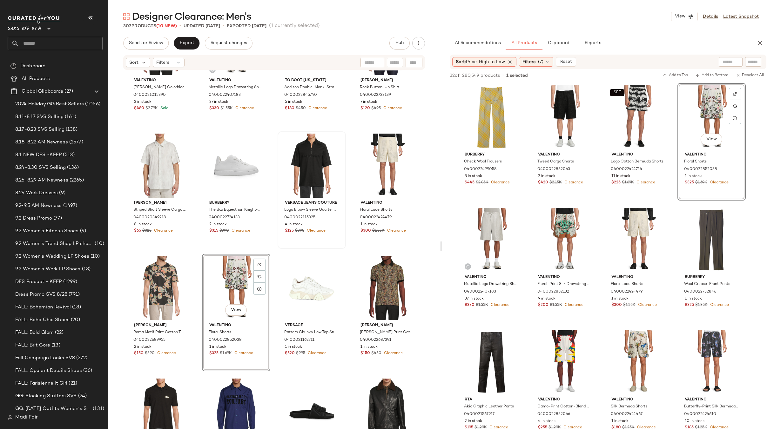
click at [358, 252] on div "[PERSON_NAME] Colorblock Hood Jacket 0400021015390 3 in stock $480 $2.79K Sale …" at bounding box center [274, 259] width 332 height 378
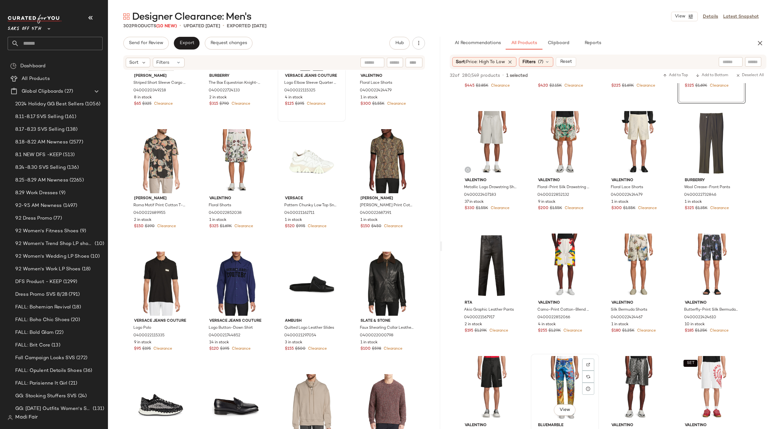
scroll to position [190, 0]
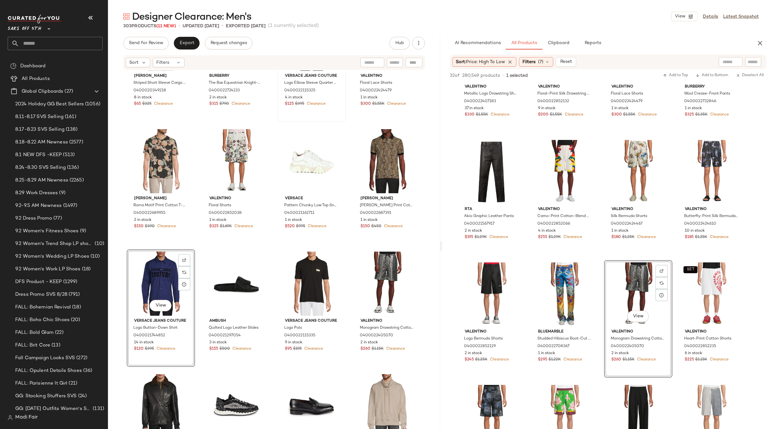
click at [346, 243] on div "[PERSON_NAME] Striped Short Sleeve Cargo Shirt 0400020349218 8 in stock $65 $32…" at bounding box center [274, 259] width 332 height 378
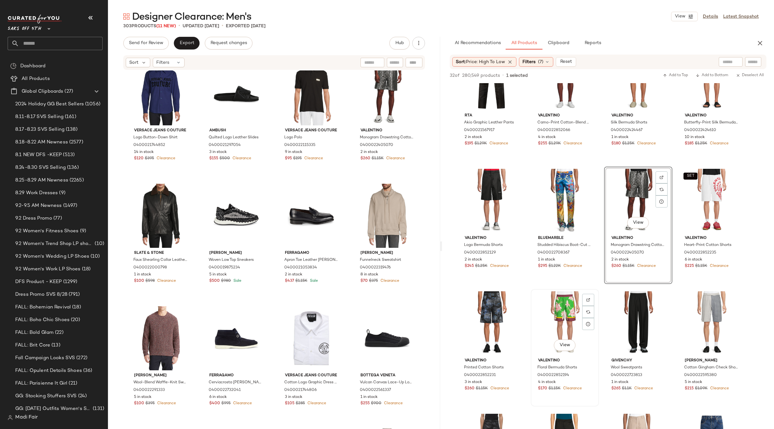
scroll to position [349, 0]
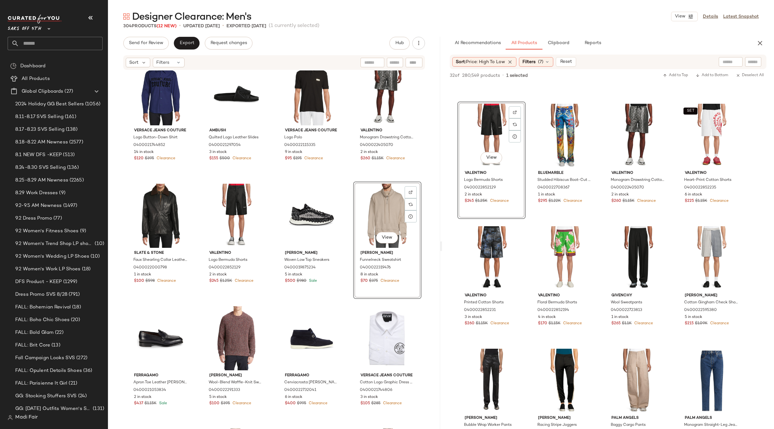
click at [342, 179] on div "[PERSON_NAME] Roma Motif Print Cotton T-Shirt 0400022689955 2 in stock $150 $39…" at bounding box center [274, 259] width 332 height 378
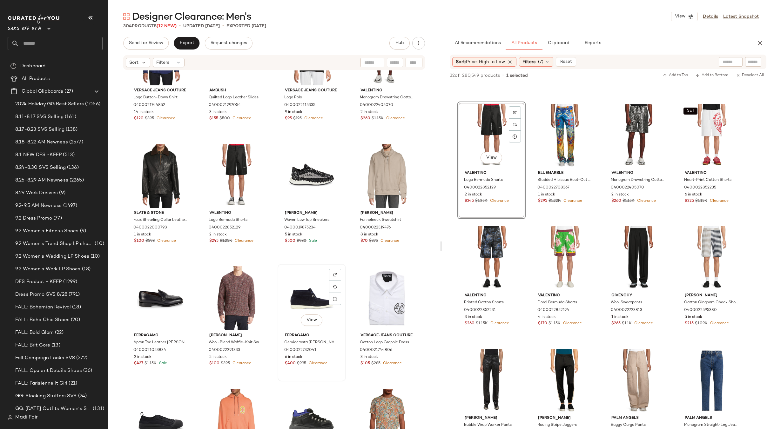
scroll to position [1338, 0]
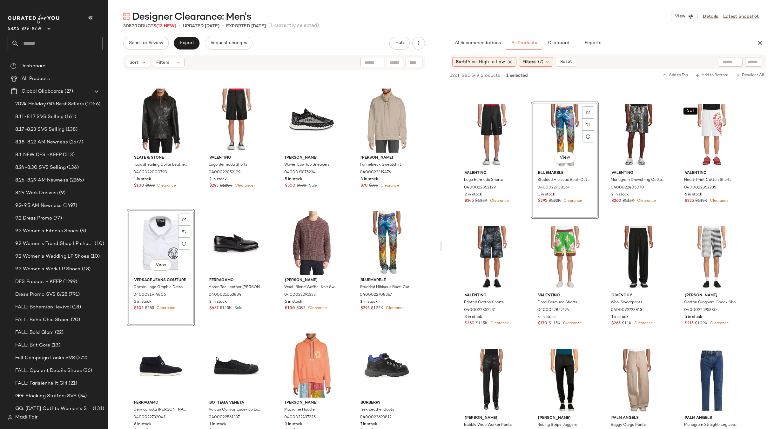
click at [349, 202] on div "Versace Jeans Couture Logo Button-Down Shirt 0400021744852 14 in stock $120 $39…" at bounding box center [274, 259] width 332 height 378
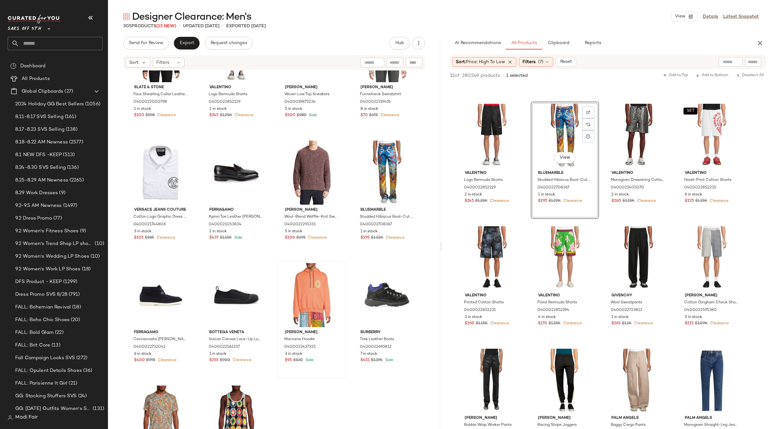
scroll to position [1497, 0]
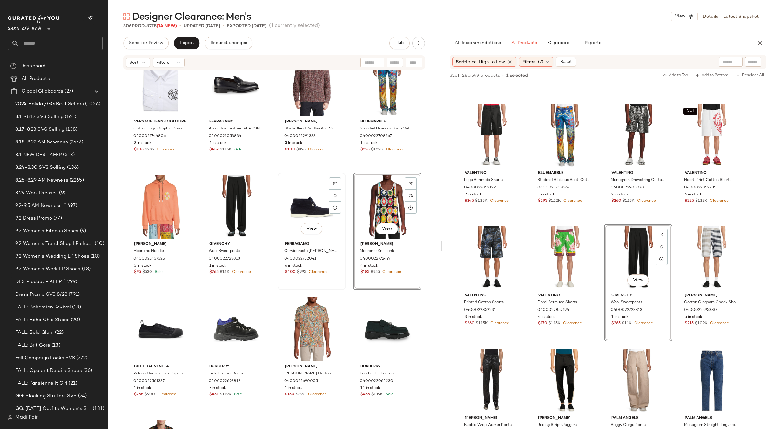
scroll to position [1592, 0]
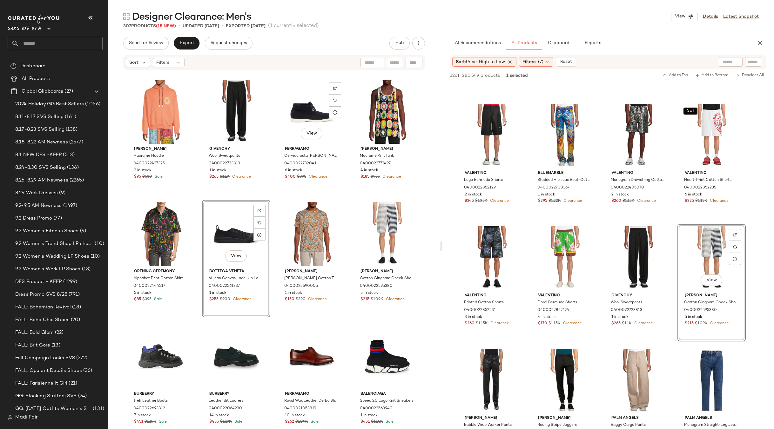
click at [345, 191] on div "Versace Jeans Couture Cotton Logo Graphic Dress Shirt 0400021744806 3 in stock …" at bounding box center [274, 259] width 332 height 378
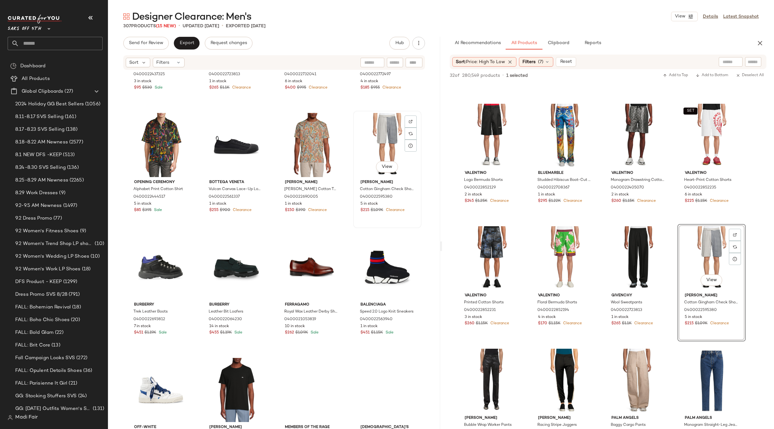
scroll to position [1783, 0]
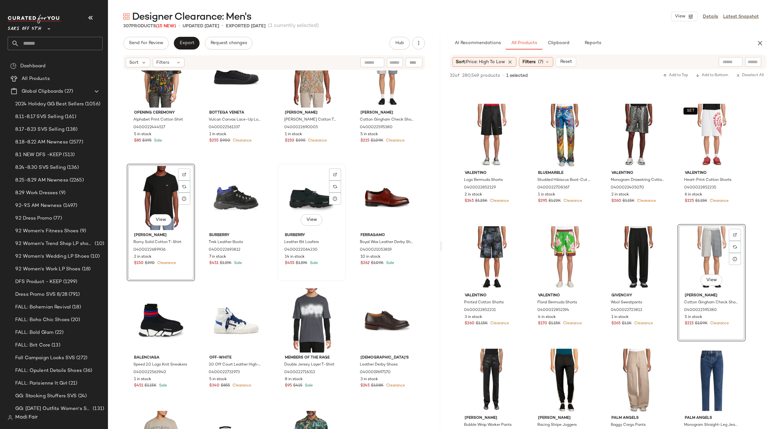
scroll to position [1783, 0]
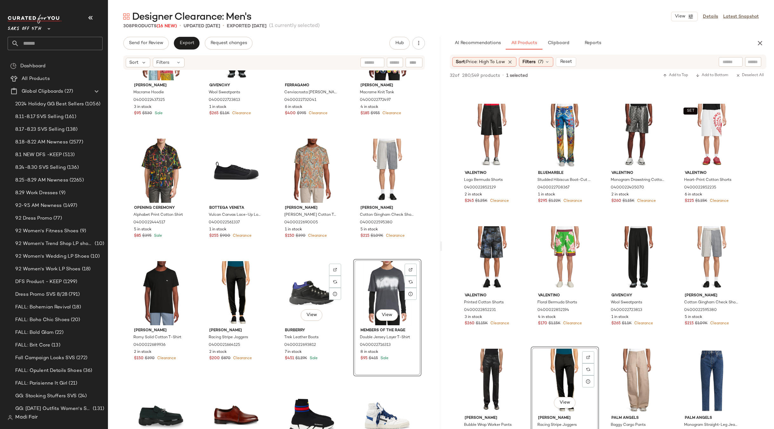
click at [349, 252] on div "[PERSON_NAME] Macrame Hoodie 0400022437325 3 in stock $95 $530 Sale Givenchy Wo…" at bounding box center [274, 259] width 332 height 378
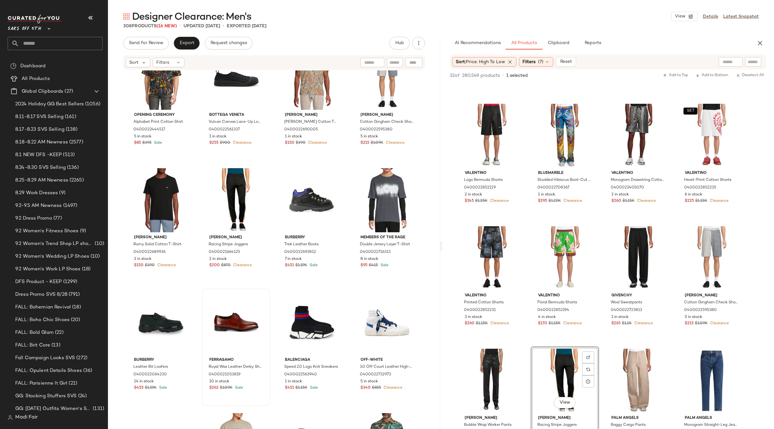
scroll to position [1878, 0]
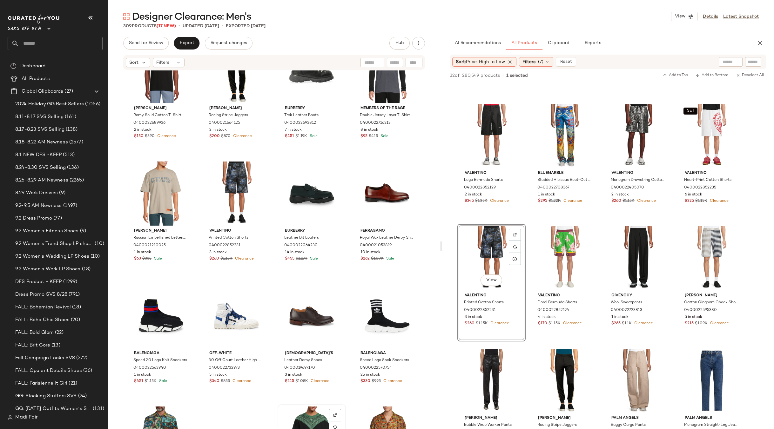
scroll to position [1878, 0]
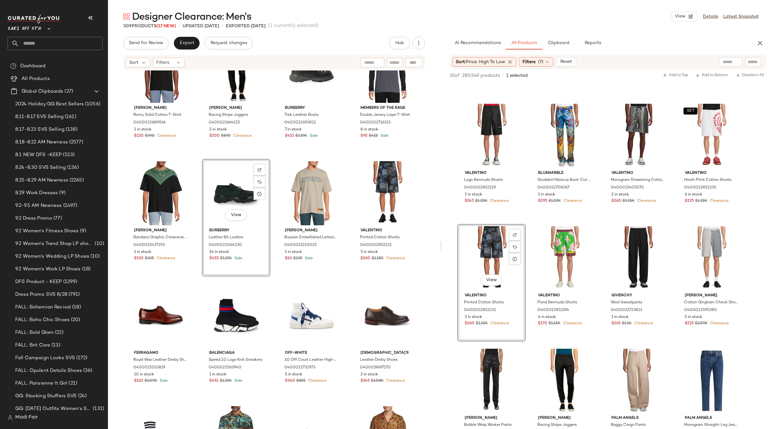
click at [343, 153] on div "Burberry Trek Leather Boots 0400022693812 7 in stock $451 $1.19K Sale" at bounding box center [311, 95] width 68 height 117
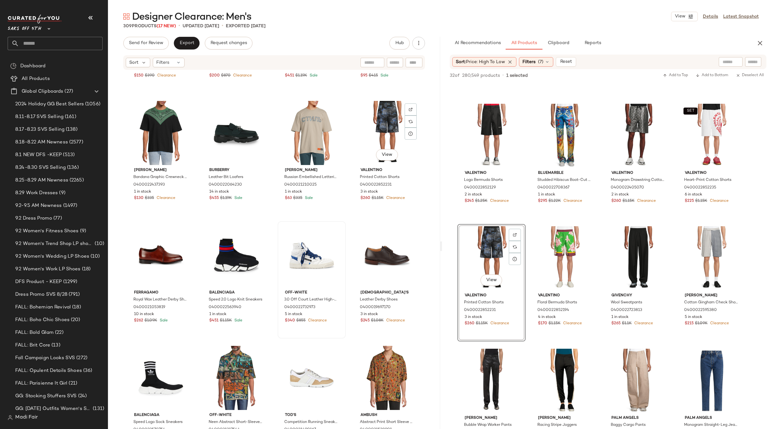
scroll to position [2005, 0]
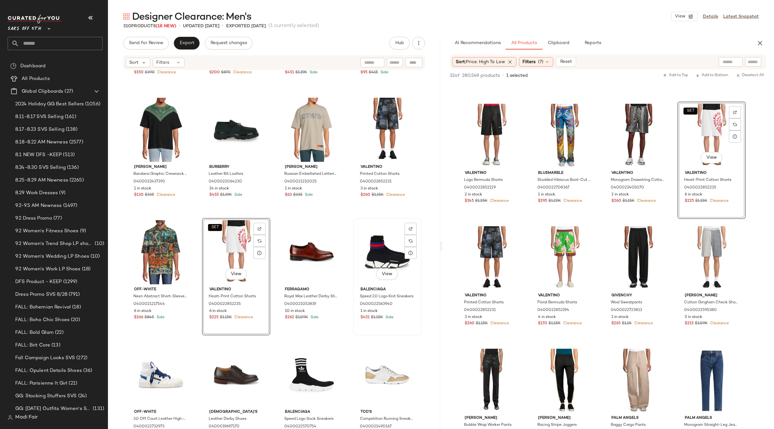
scroll to position [2100, 0]
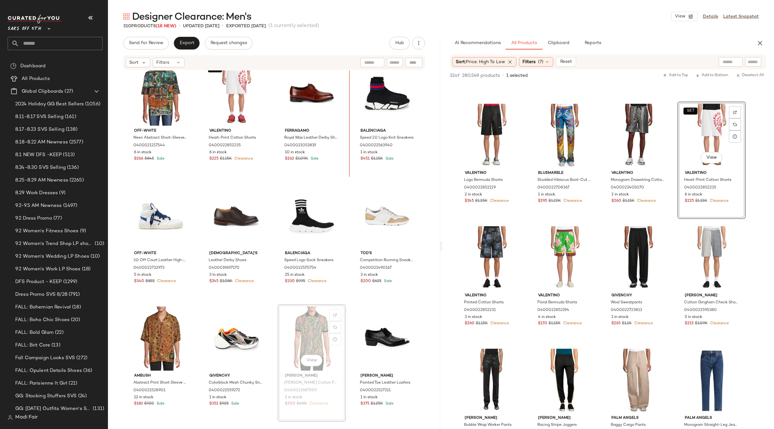
scroll to position [2098, 0]
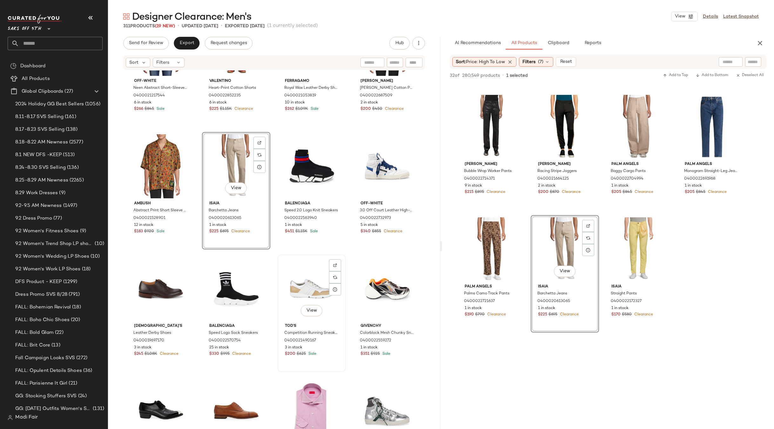
scroll to position [2225, 0]
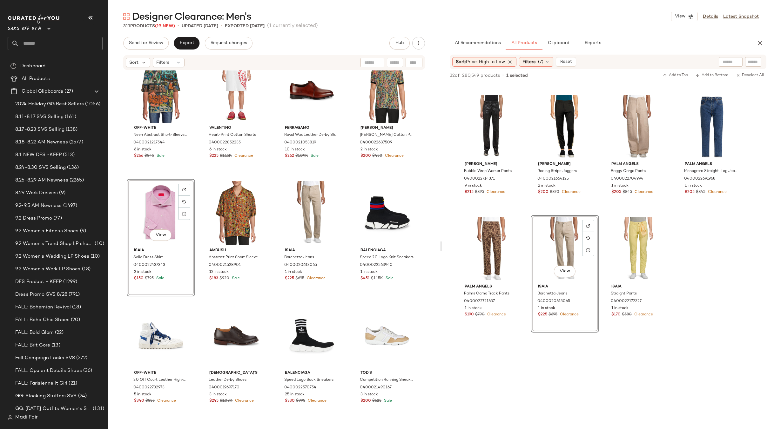
scroll to position [2003, 0]
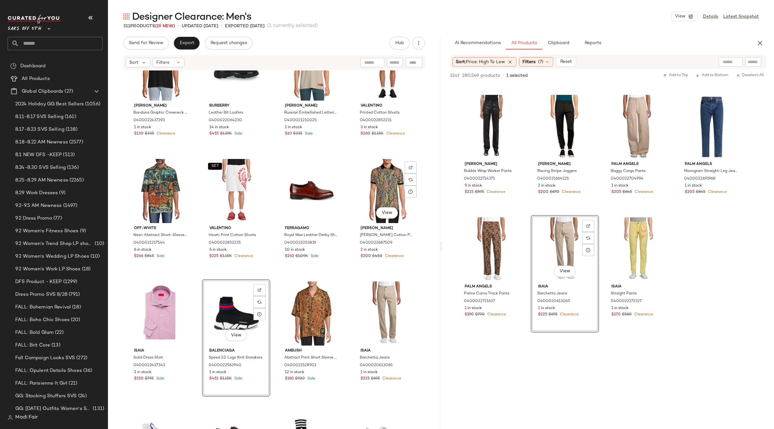
click at [346, 269] on div "[PERSON_NAME] Bandana Graphic Crewneck T-Shirt 0400022437393 1 in stock $130 $3…" at bounding box center [274, 259] width 332 height 378
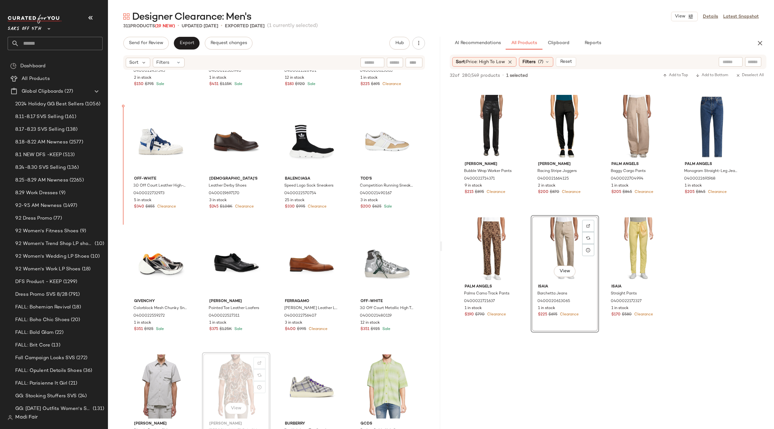
scroll to position [2292, 0]
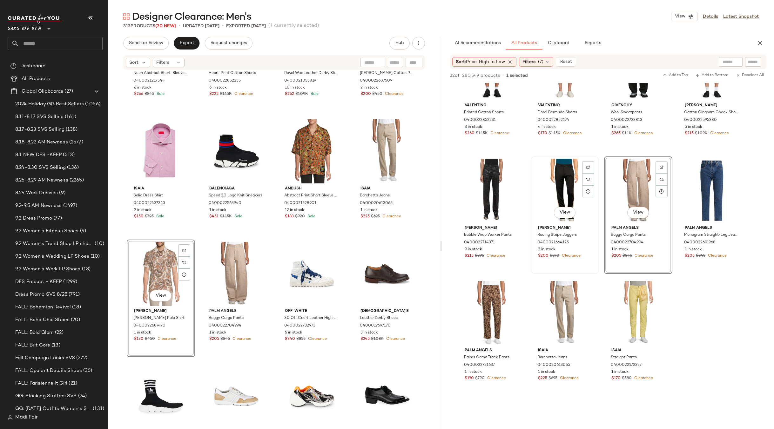
scroll to position [540, 0]
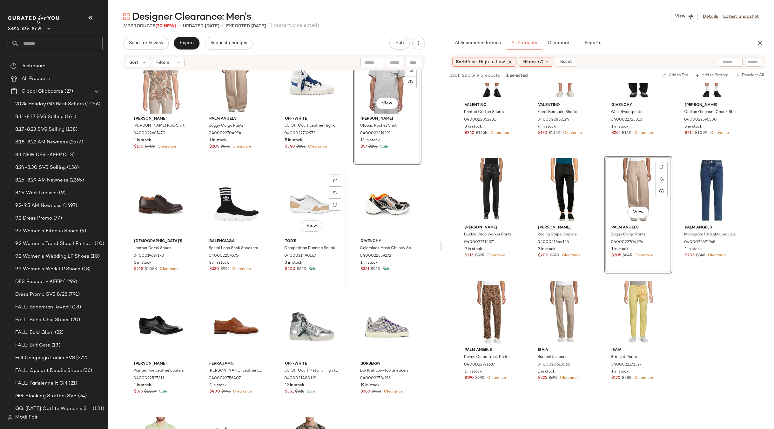
scroll to position [2412, 0]
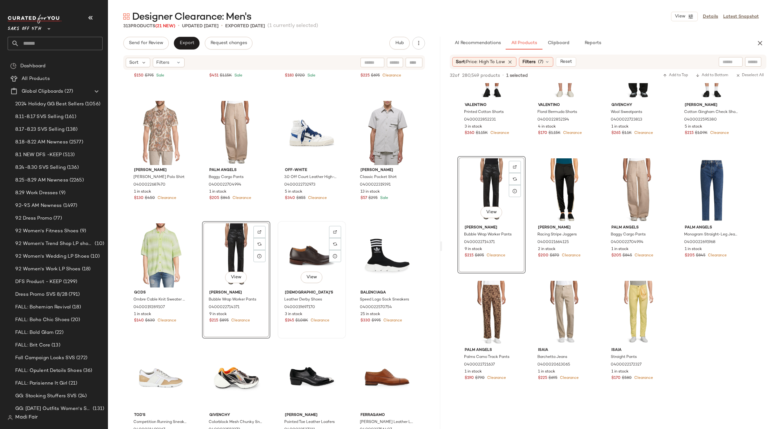
scroll to position [2380, 0]
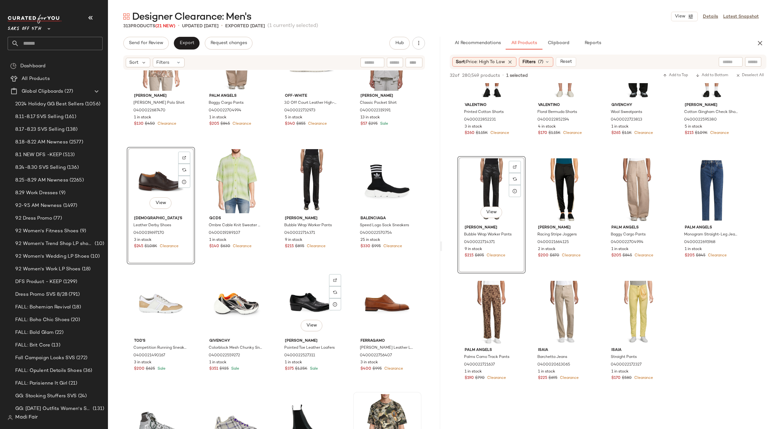
scroll to position [2476, 0]
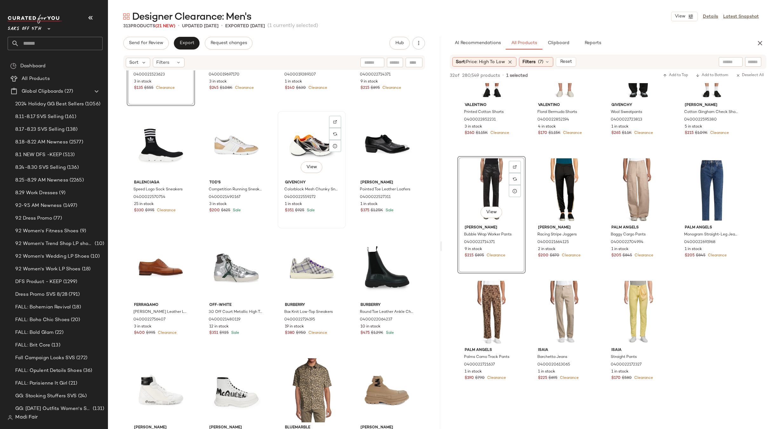
scroll to position [2539, 0]
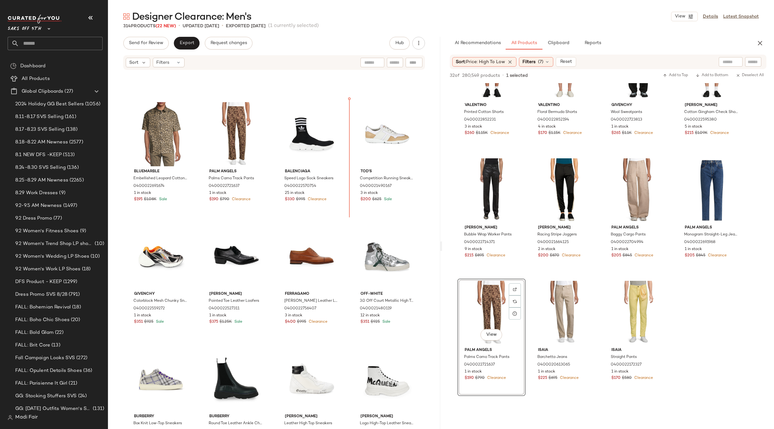
scroll to position [2526, 0]
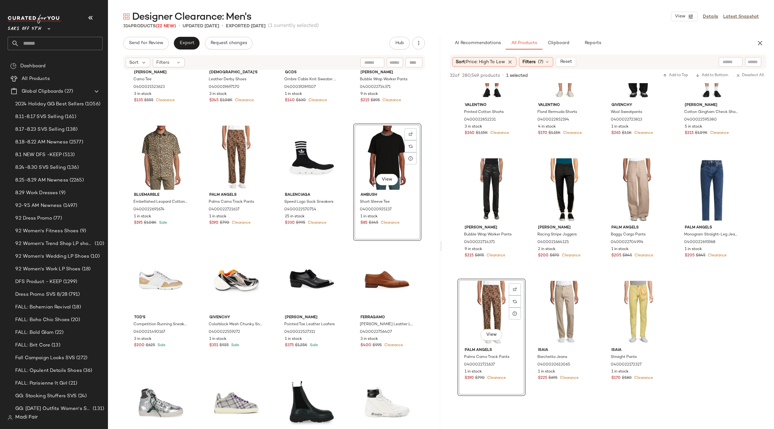
click at [350, 120] on div "[PERSON_NAME] Camo Tee 0400021523623 3 in stock $135 $555 Clearance Church's Le…" at bounding box center [274, 259] width 332 height 378
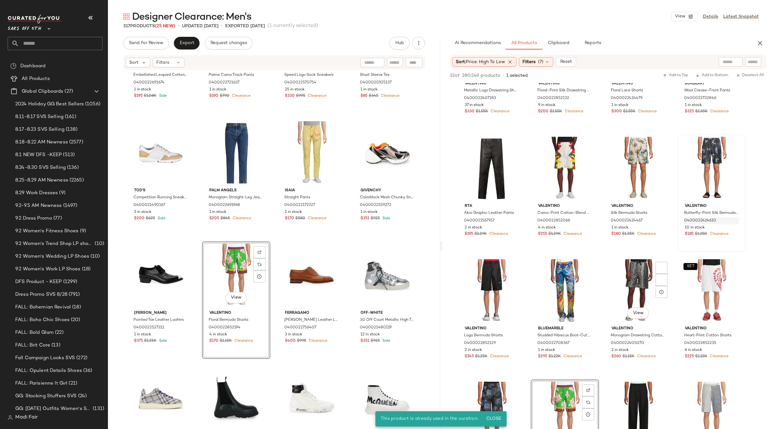
scroll to position [190, 0]
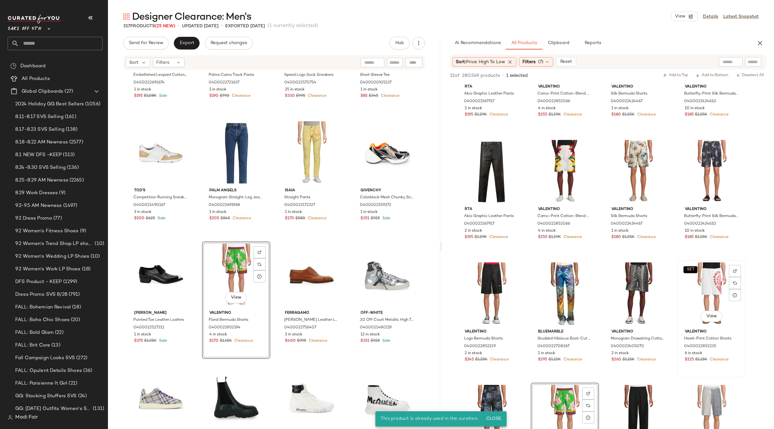
click at [697, 269] on div "SET View" at bounding box center [711, 295] width 64 height 64
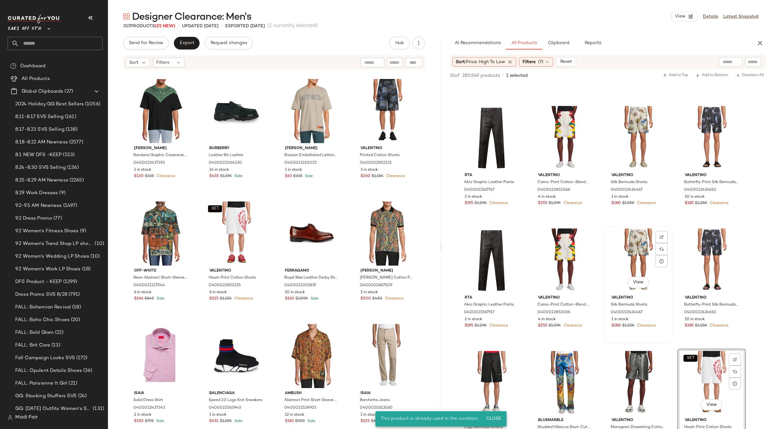
scroll to position [0, 0]
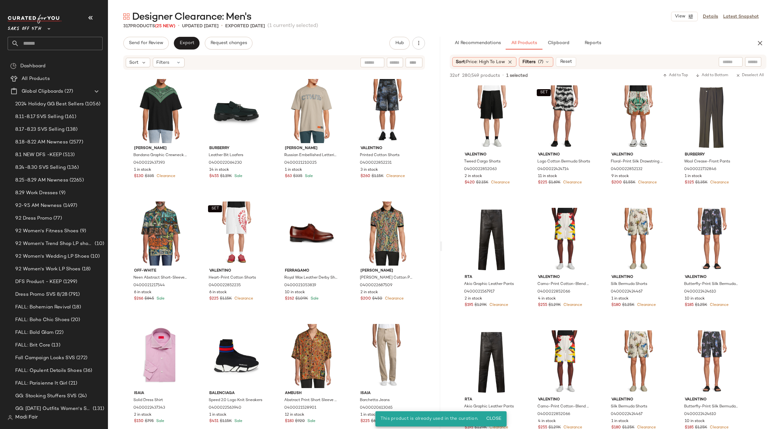
drag, startPoint x: 436, startPoint y: 163, endPoint x: 433, endPoint y: 208, distance: 45.2
click at [433, 208] on div "[PERSON_NAME] Bandana Graphic Crewneck T-Shirt 0400022437393 1 in stock $130 $3…" at bounding box center [274, 259] width 332 height 378
drag, startPoint x: 492, startPoint y: 416, endPoint x: 378, endPoint y: 274, distance: 182.0
click at [492, 416] on button "Close" at bounding box center [493, 418] width 21 height 11
click at [755, 44] on button "button" at bounding box center [759, 43] width 13 height 13
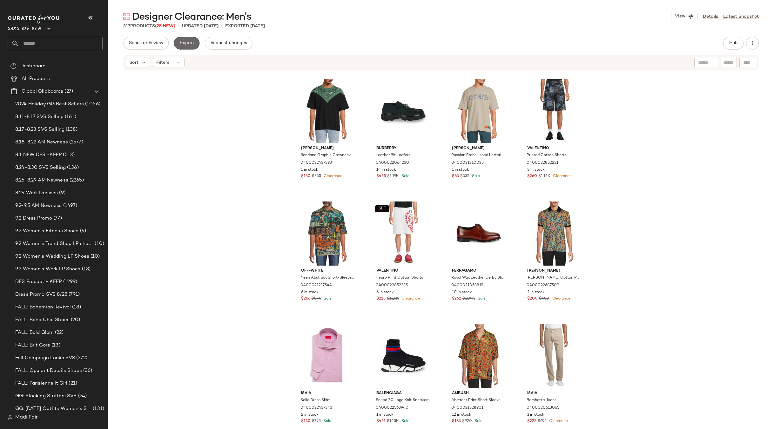
click at [182, 43] on span "Export" at bounding box center [186, 43] width 15 height 5
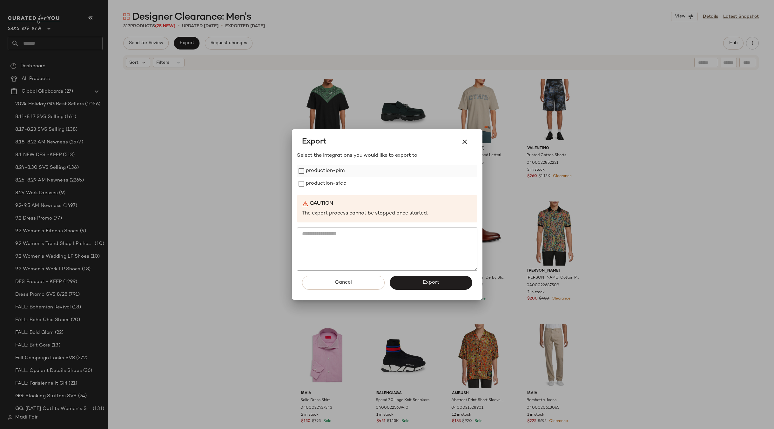
click at [329, 171] on label "production-pim" at bounding box center [325, 171] width 39 height 13
click at [326, 183] on label "production-sfcc" at bounding box center [326, 183] width 40 height 13
click at [424, 283] on span "Export" at bounding box center [430, 283] width 17 height 6
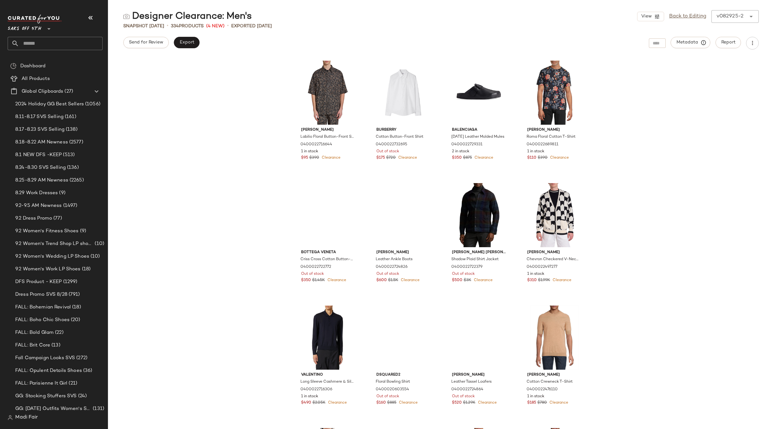
drag, startPoint x: 41, startPoint y: 36, endPoint x: 40, endPoint y: 41, distance: 5.2
click at [41, 37] on div "Saks OFF 5TH **" at bounding box center [55, 33] width 95 height 36
click at [40, 41] on input "text" at bounding box center [60, 43] width 83 height 13
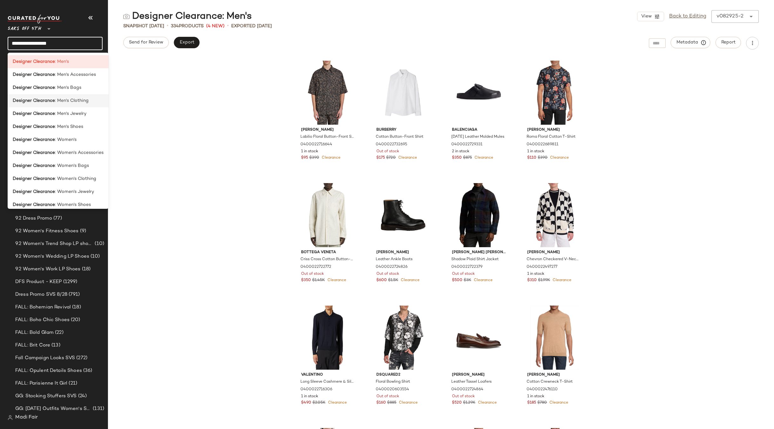
type input "**********"
click at [68, 102] on span ": Men's Clothing" at bounding box center [72, 100] width 34 height 7
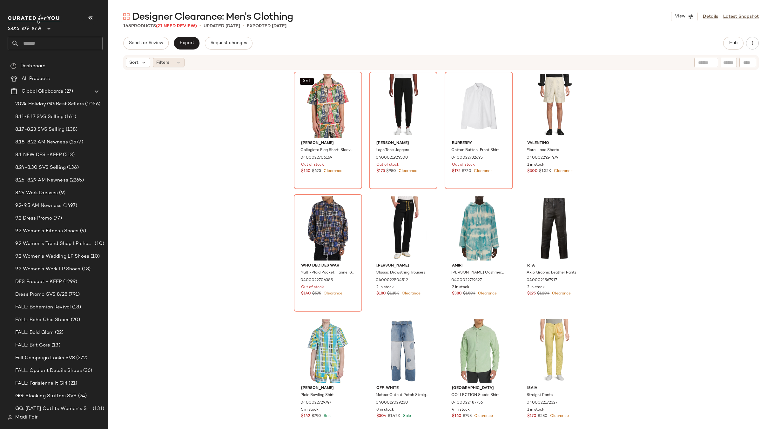
click at [175, 62] on div "Filters" at bounding box center [169, 63] width 32 height 10
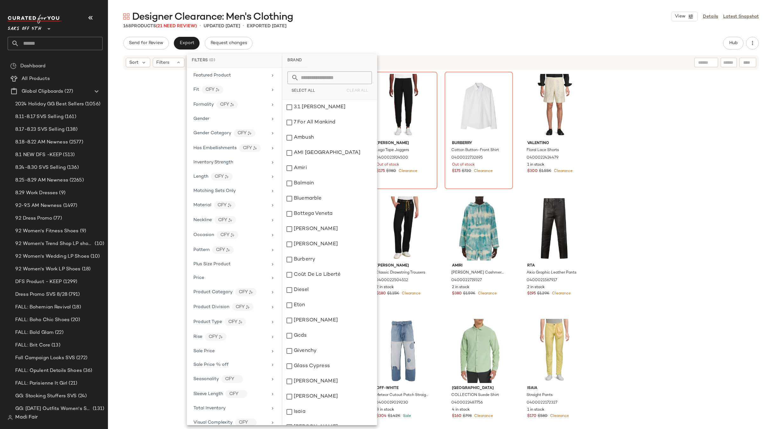
scroll to position [162, 0]
click at [222, 400] on span "Total Inventory" at bounding box center [209, 400] width 32 height 5
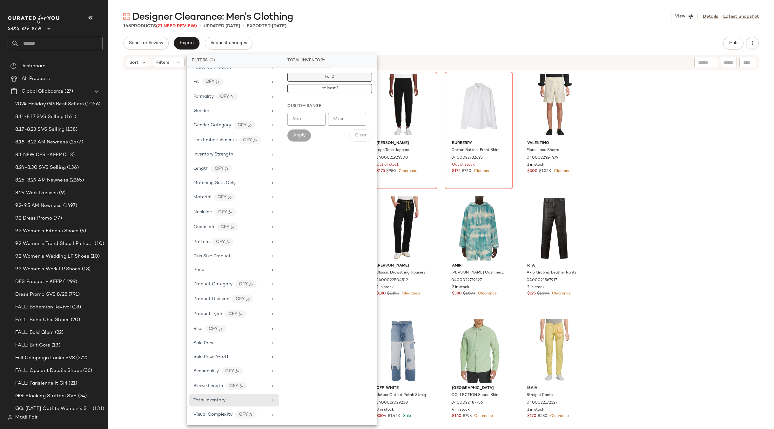
click at [339, 84] on button "For 0" at bounding box center [329, 88] width 84 height 9
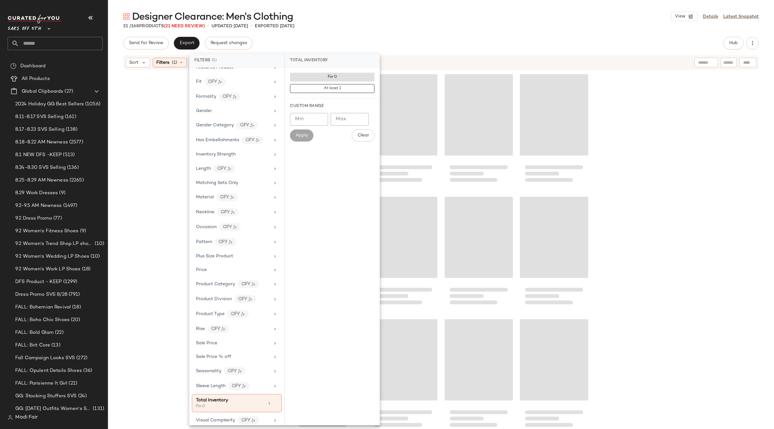
click at [356, 33] on div "Designer Clearance: Men's Clothing View Details Latest Snapshot 21 / 168 Produc…" at bounding box center [441, 219] width 666 height 419
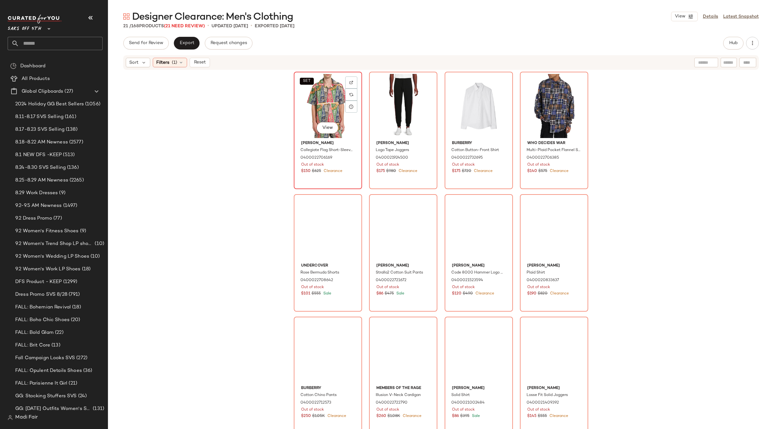
click at [325, 99] on div "SET View" at bounding box center [328, 106] width 64 height 64
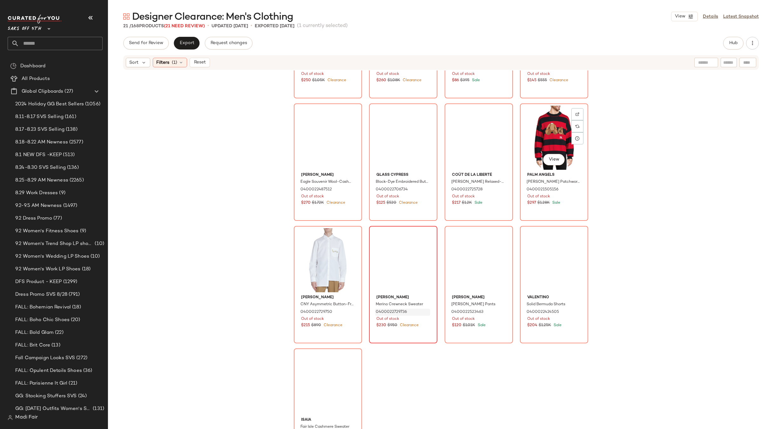
scroll to position [359, 0]
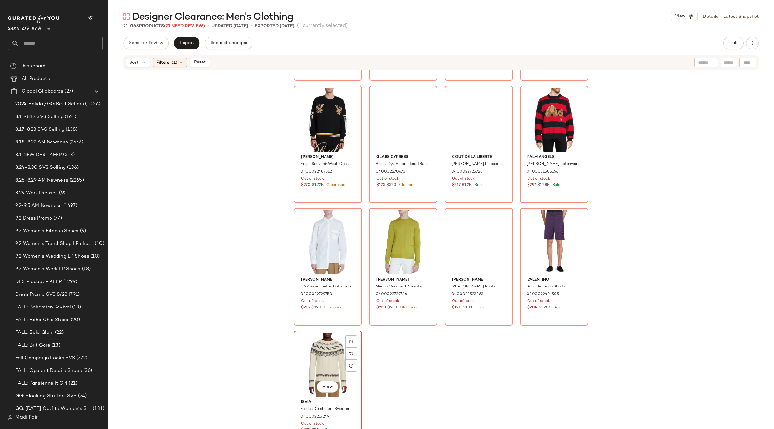
click at [321, 348] on div "View" at bounding box center [328, 365] width 64 height 64
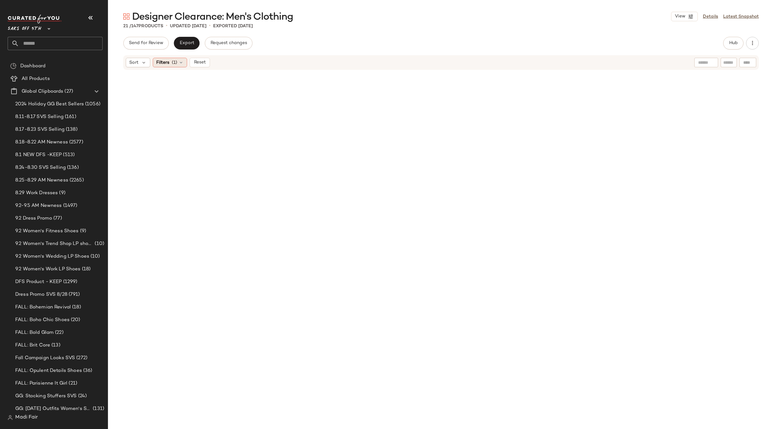
click at [176, 63] on span "(1)" at bounding box center [174, 62] width 5 height 7
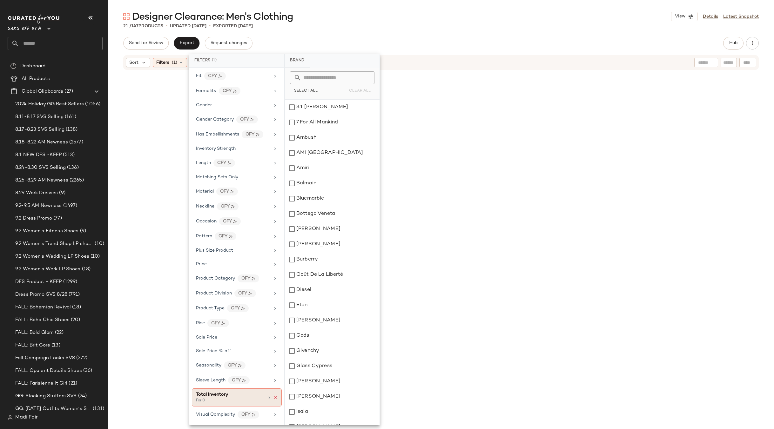
click at [273, 399] on icon at bounding box center [275, 398] width 4 height 4
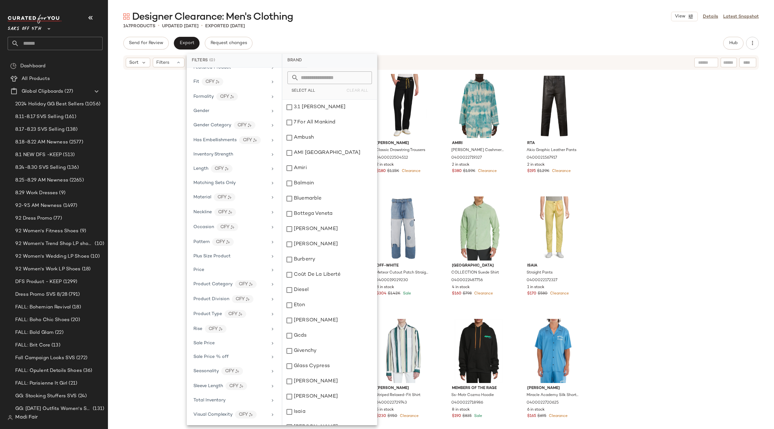
click at [361, 15] on div "Designer Clearance: Men's Clothing View Details Latest Snapshot" at bounding box center [441, 16] width 666 height 13
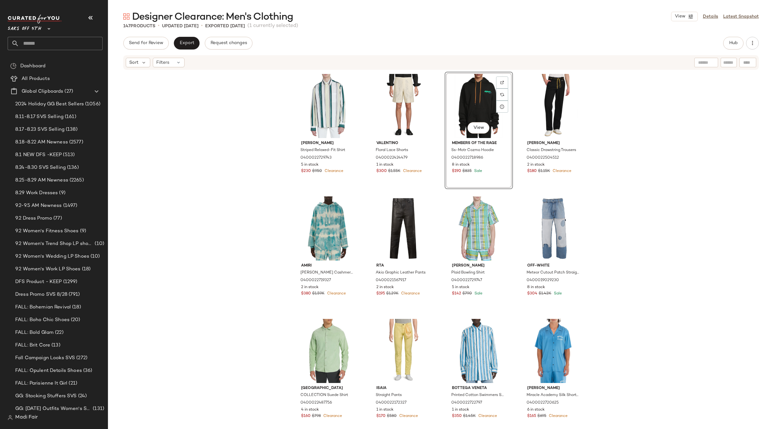
click at [622, 215] on div "[PERSON_NAME] Striped Relaxed-Fit Shirt 0400022729743 5 in stock $230 $950 Clea…" at bounding box center [441, 259] width 666 height 378
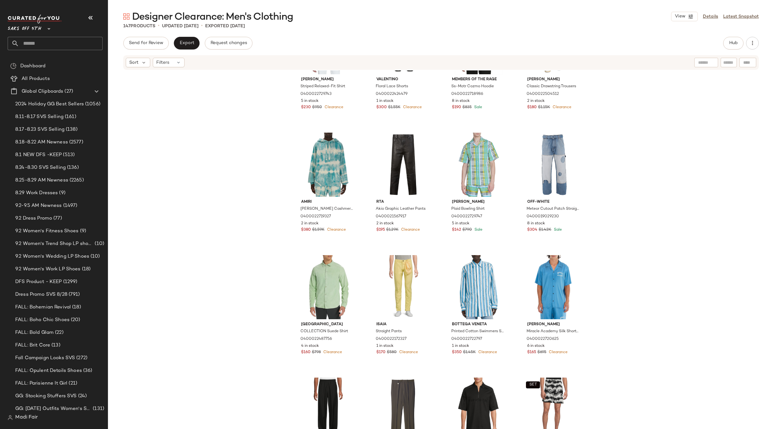
scroll to position [132, 0]
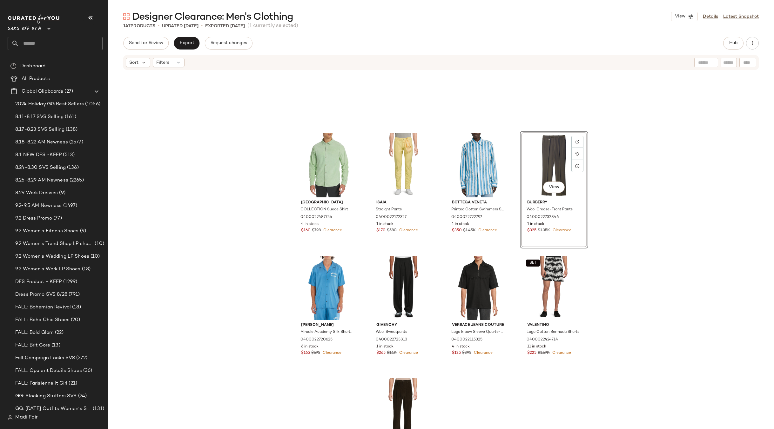
scroll to position [322, 0]
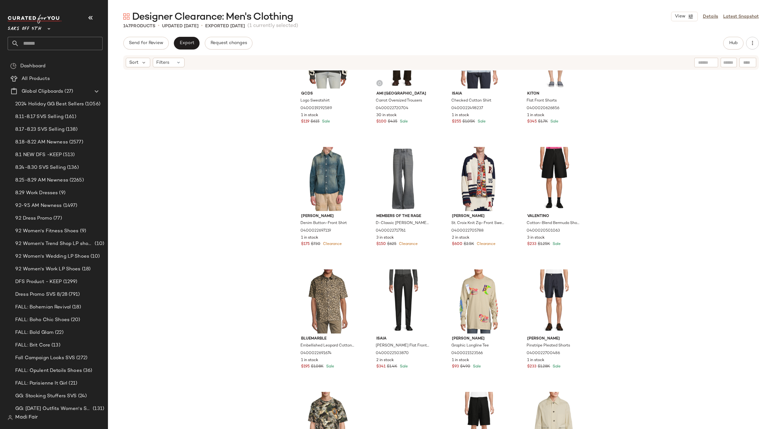
click at [645, 265] on div "Gcds Logo Sweatshirt 0400019292589 1 in stock $119 $615 Sale AMI Paris Carrot O…" at bounding box center [441, 259] width 666 height 378
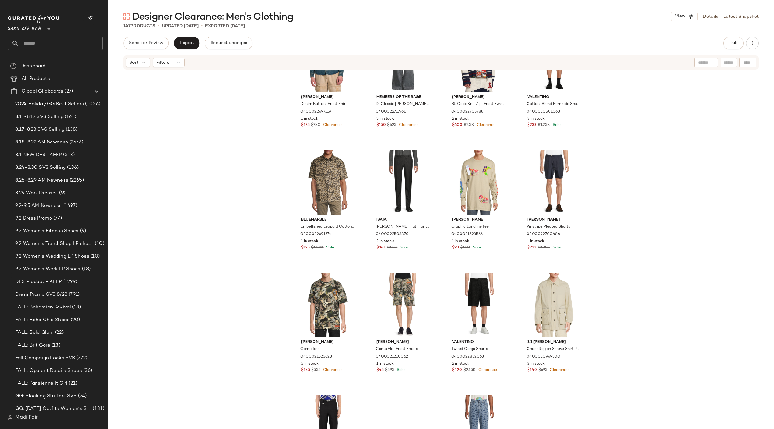
scroll to position [735, 0]
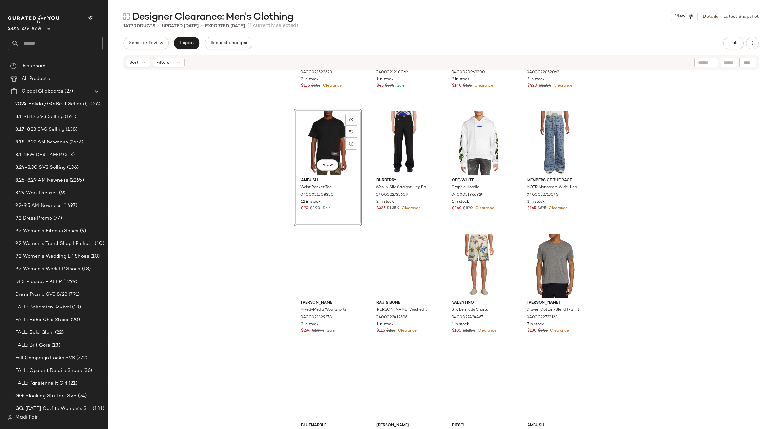
scroll to position [957, 0]
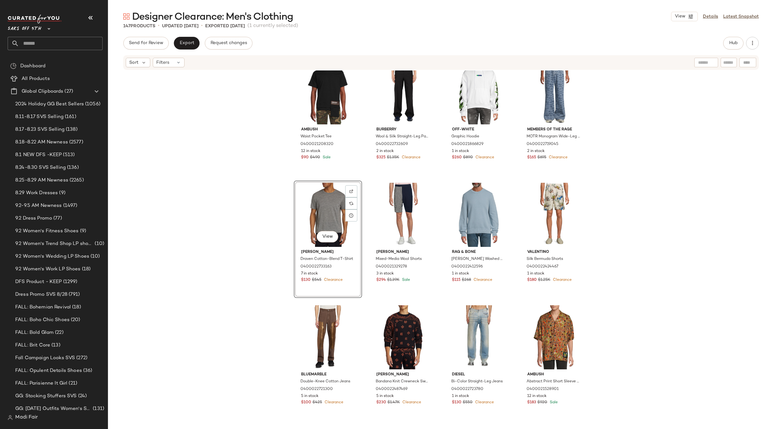
scroll to position [1084, 0]
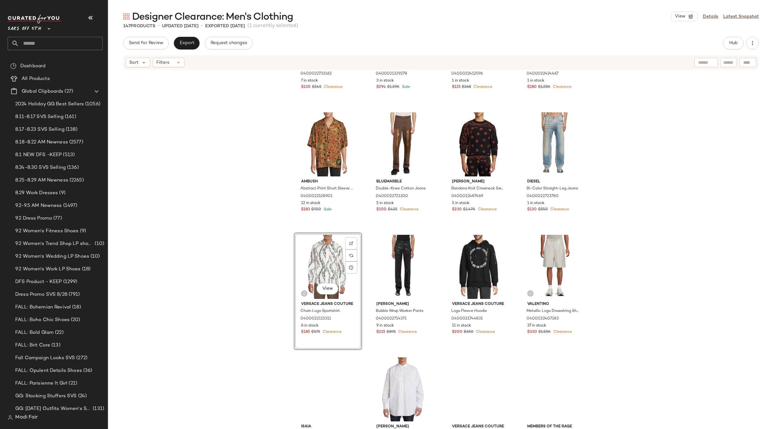
scroll to position [1306, 0]
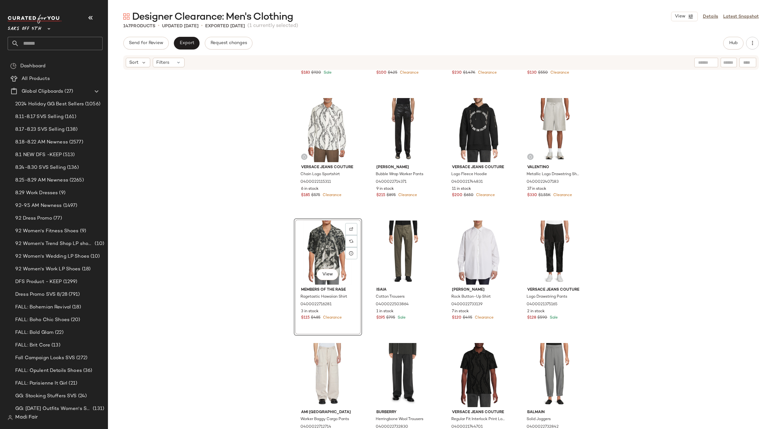
scroll to position [1497, 0]
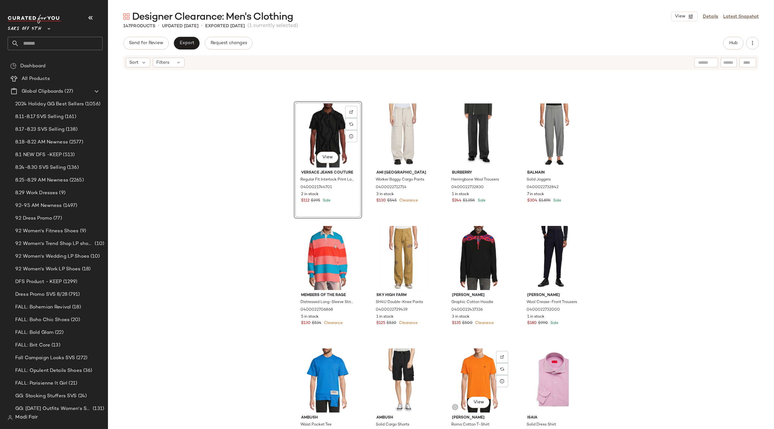
scroll to position [1656, 0]
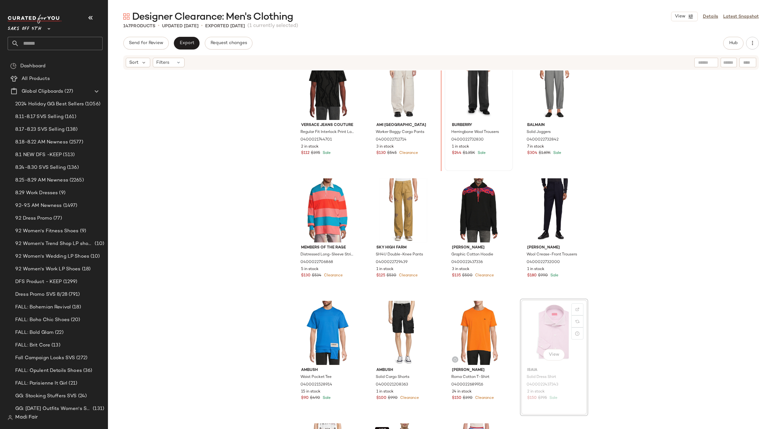
scroll to position [1605, 0]
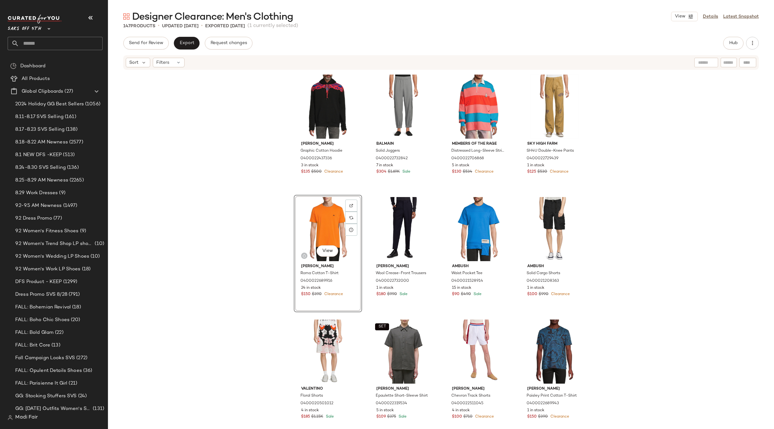
scroll to position [1795, 0]
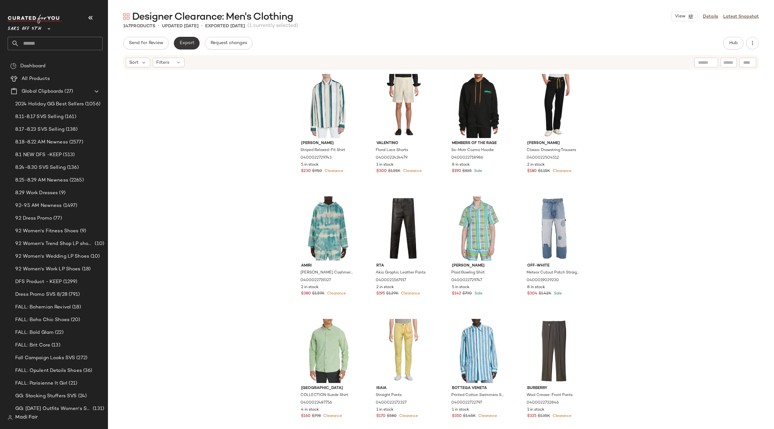
click at [185, 43] on span "Export" at bounding box center [186, 43] width 15 height 5
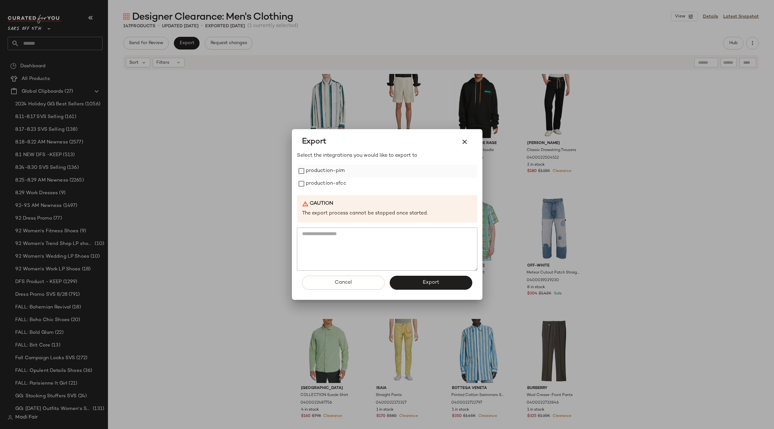
click at [329, 174] on label "production-pim" at bounding box center [325, 171] width 39 height 13
click at [328, 182] on label "production-sfcc" at bounding box center [326, 183] width 40 height 13
click at [418, 282] on button "Export" at bounding box center [430, 283] width 83 height 14
